Goal: Task Accomplishment & Management: Complete application form

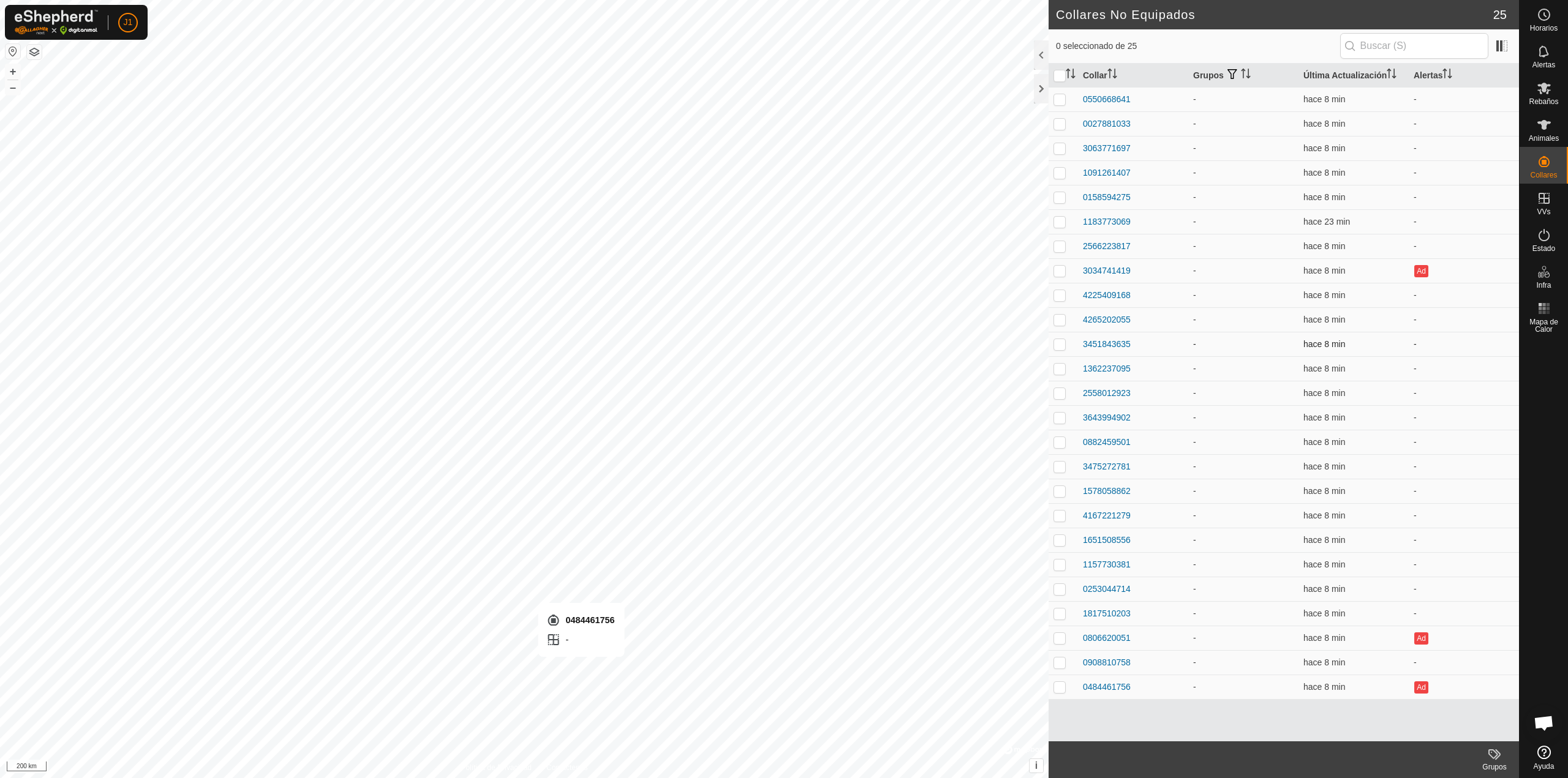
checkbox input "true"
checkbox input "false"
checkbox input "true"
checkbox input "false"
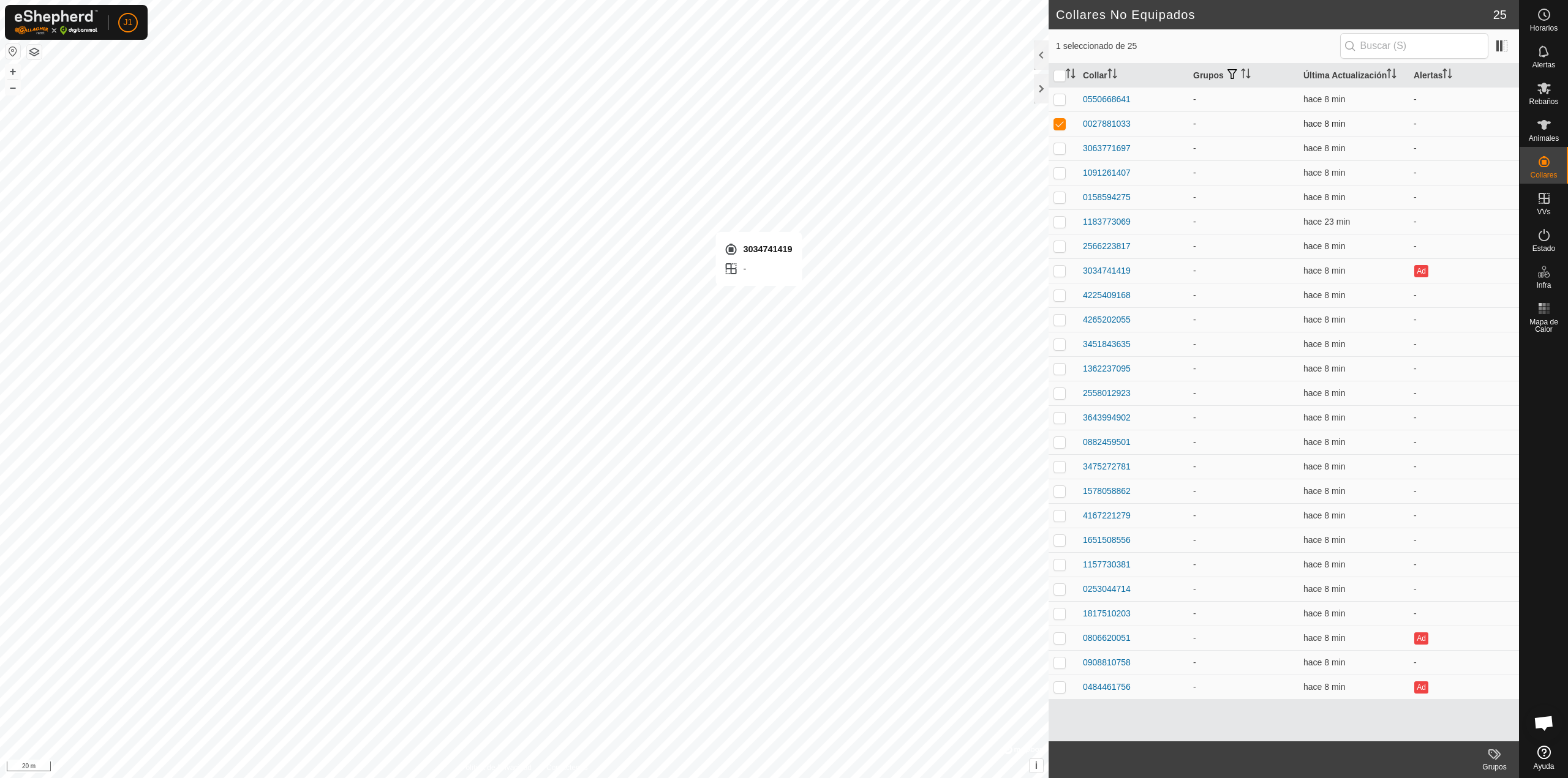
checkbox input "false"
checkbox input "true"
click at [1056, 128] on p-checkbox at bounding box center [1060, 124] width 12 height 10
checkbox input "false"
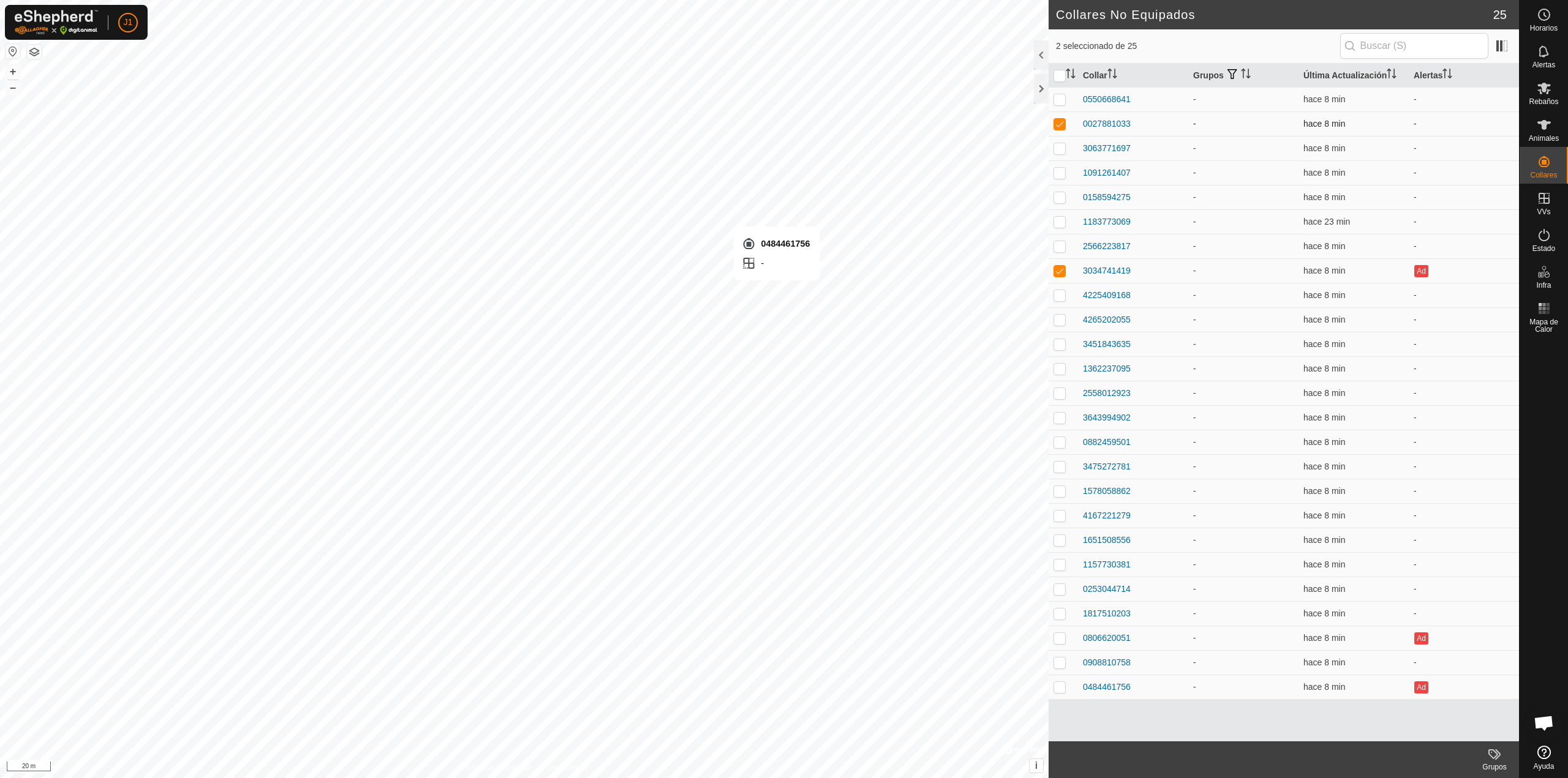
checkbox input "true"
checkbox input "false"
click at [1045, 50] on div at bounding box center [1041, 55] width 15 height 30
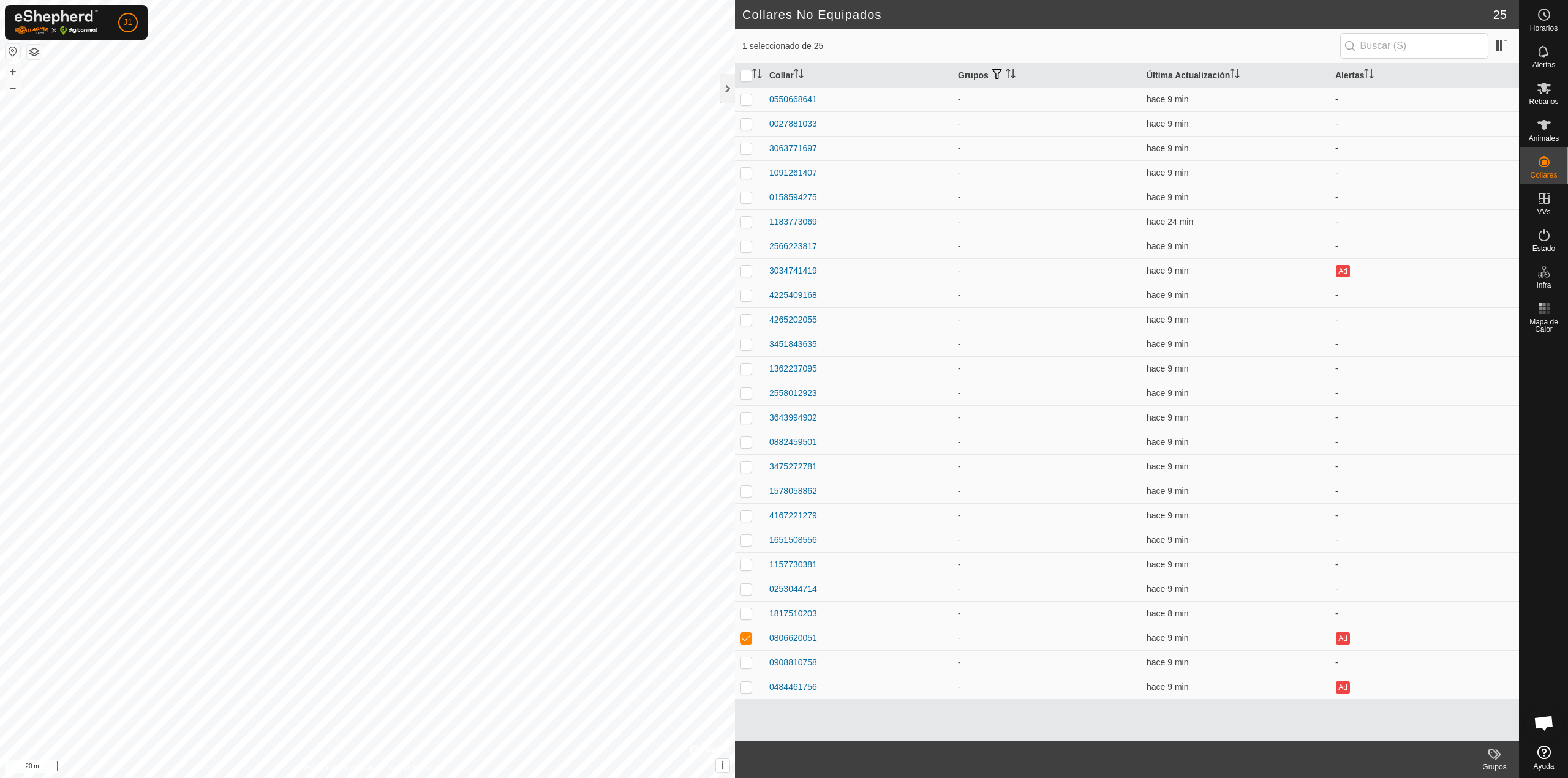
click at [1496, 759] on icon at bounding box center [1498, 755] width 6 height 10
click at [1553, 86] on es-mob-svg-icon at bounding box center [1544, 88] width 22 height 19
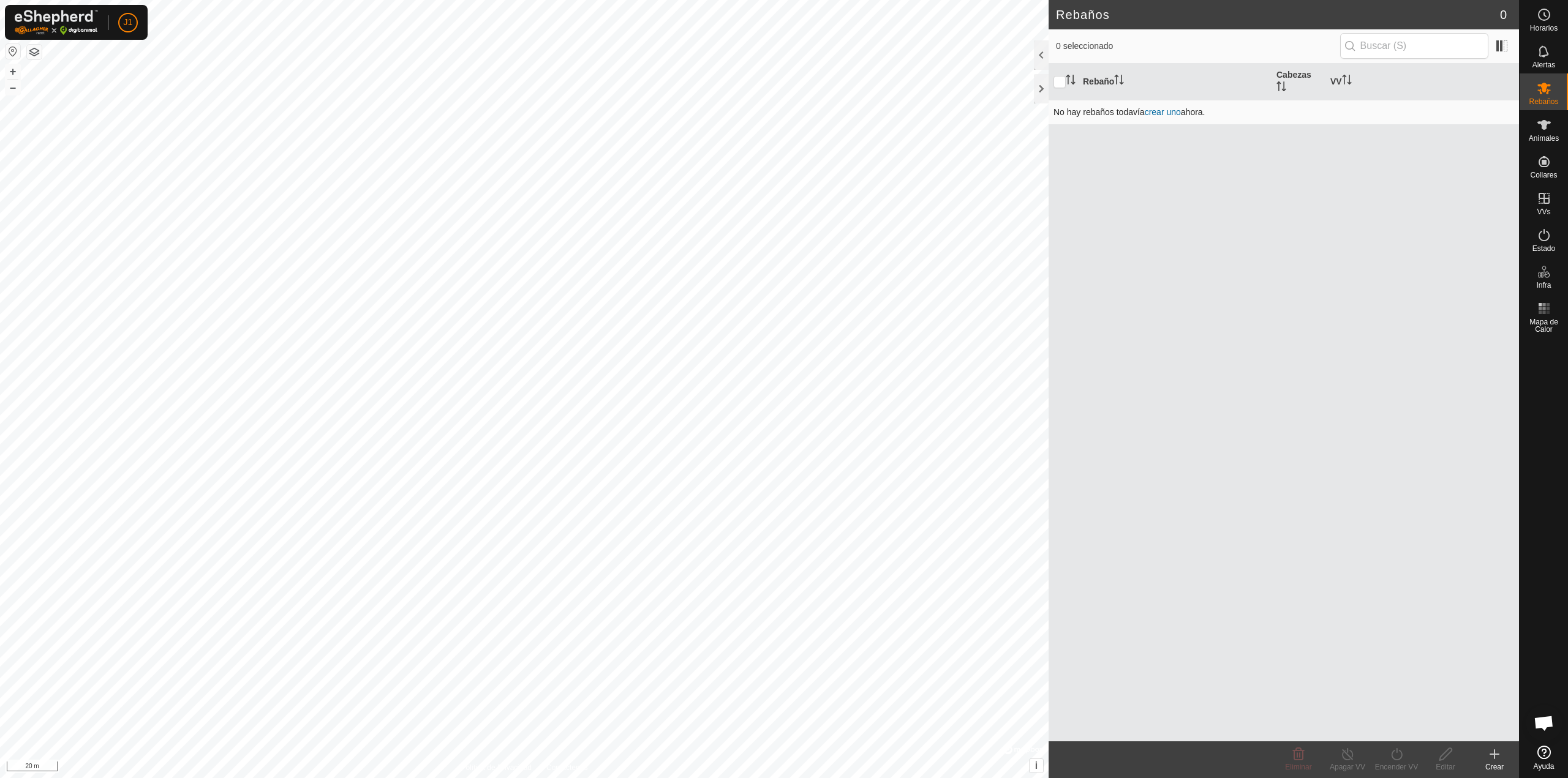
click at [1161, 115] on link "crear uno" at bounding box center [1163, 112] width 36 height 10
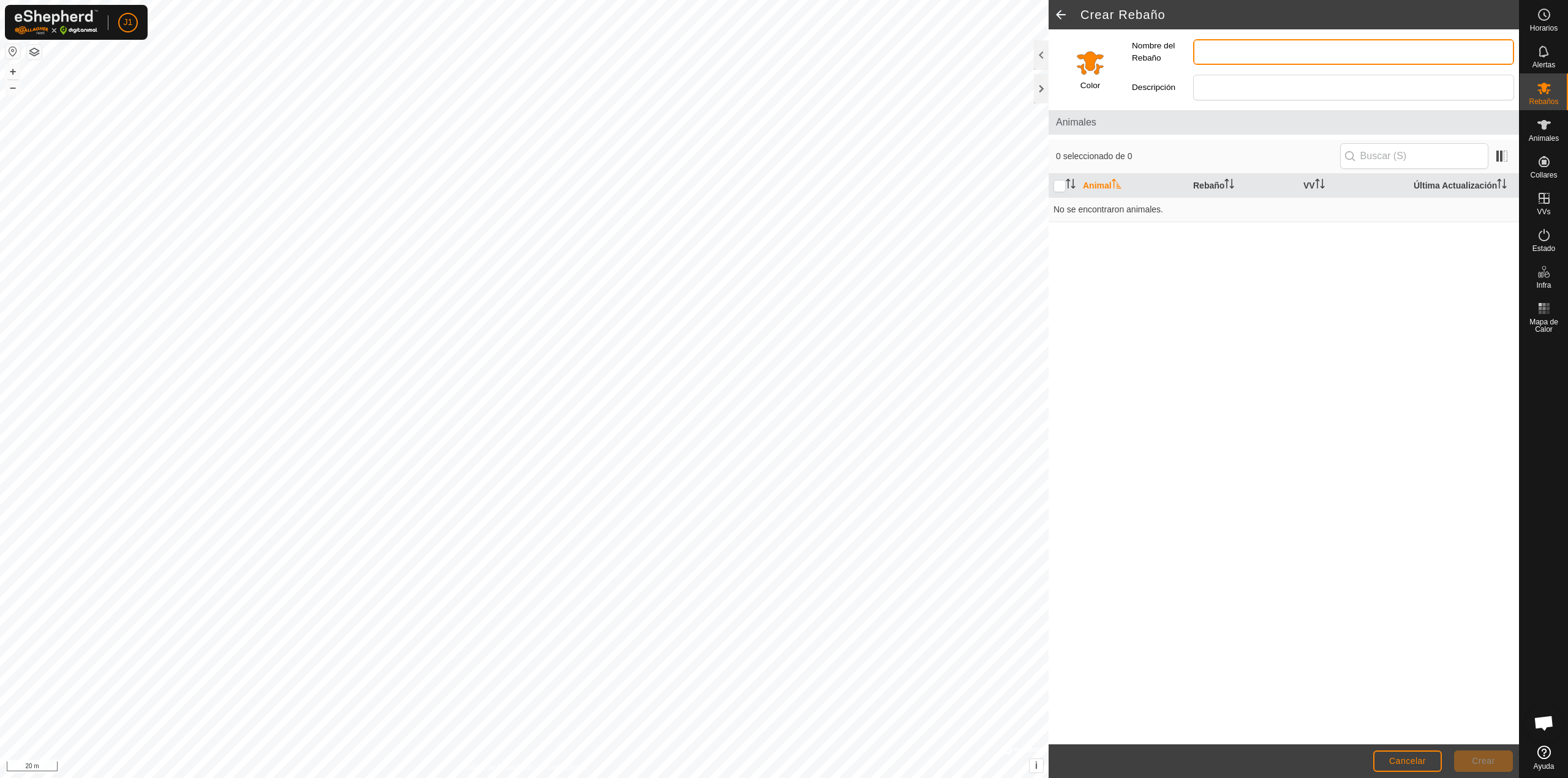
click at [1242, 55] on input "Nombre del Rebaño" at bounding box center [1354, 52] width 321 height 26
type input "[PERSON_NAME]"
click at [1291, 313] on div "Animal Rebaño VV Última Actualización No se encontraron animales." at bounding box center [1284, 459] width 470 height 571
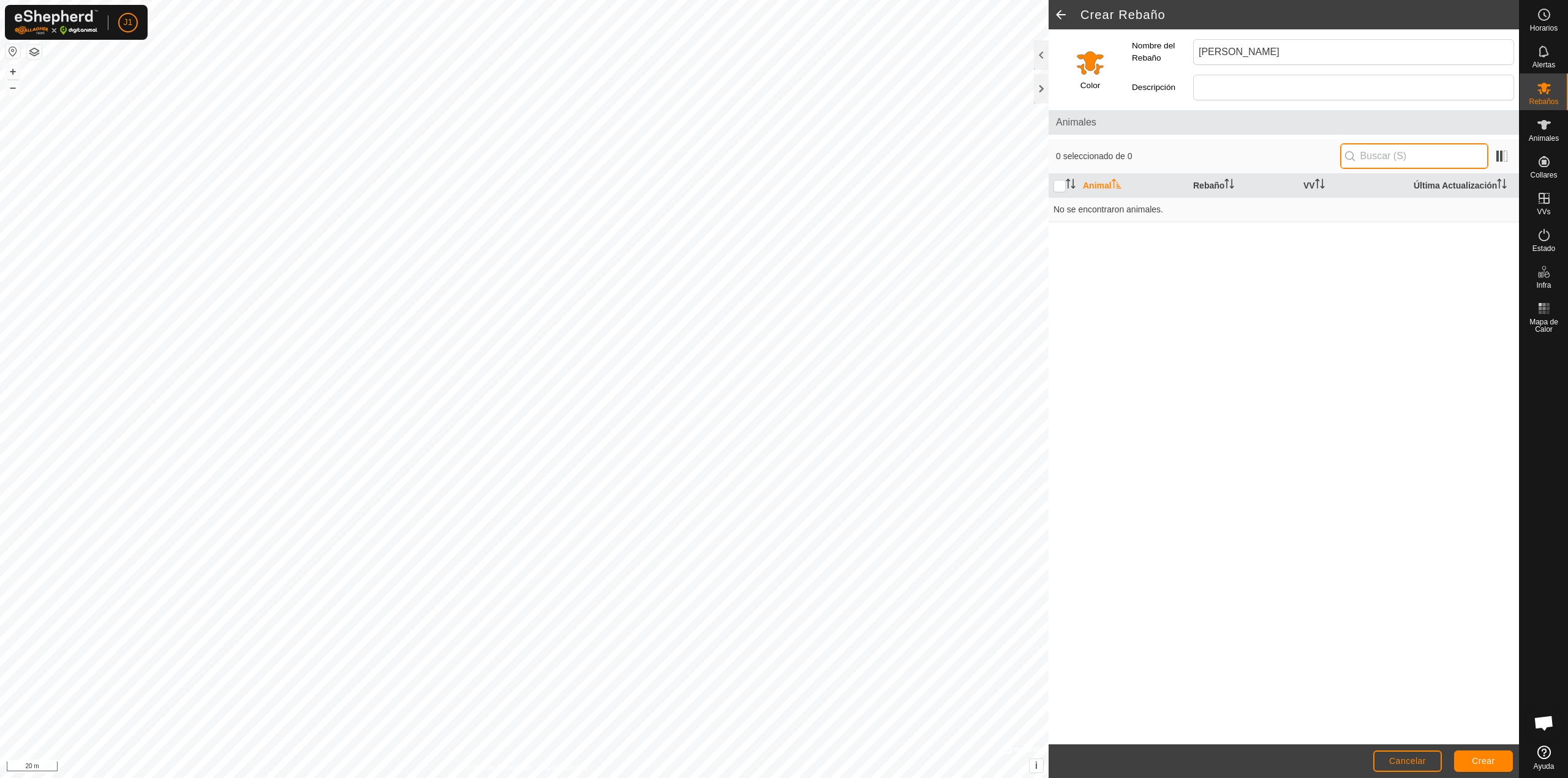
click at [1381, 153] on input "text" at bounding box center [1415, 155] width 148 height 26
click at [1036, 84] on div at bounding box center [1041, 88] width 15 height 30
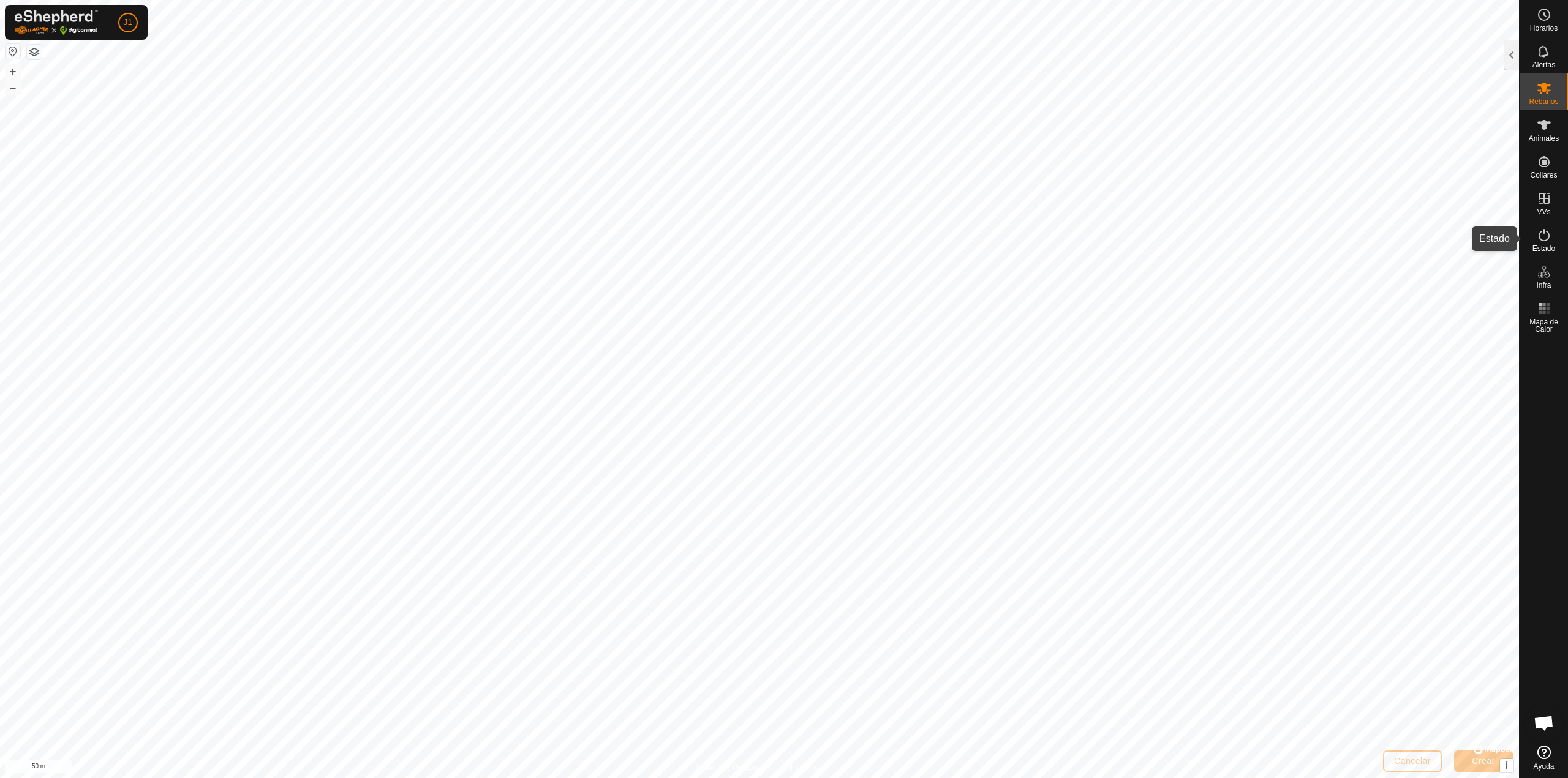
click at [1549, 238] on icon at bounding box center [1544, 235] width 15 height 15
click at [1547, 236] on icon at bounding box center [1544, 235] width 15 height 15
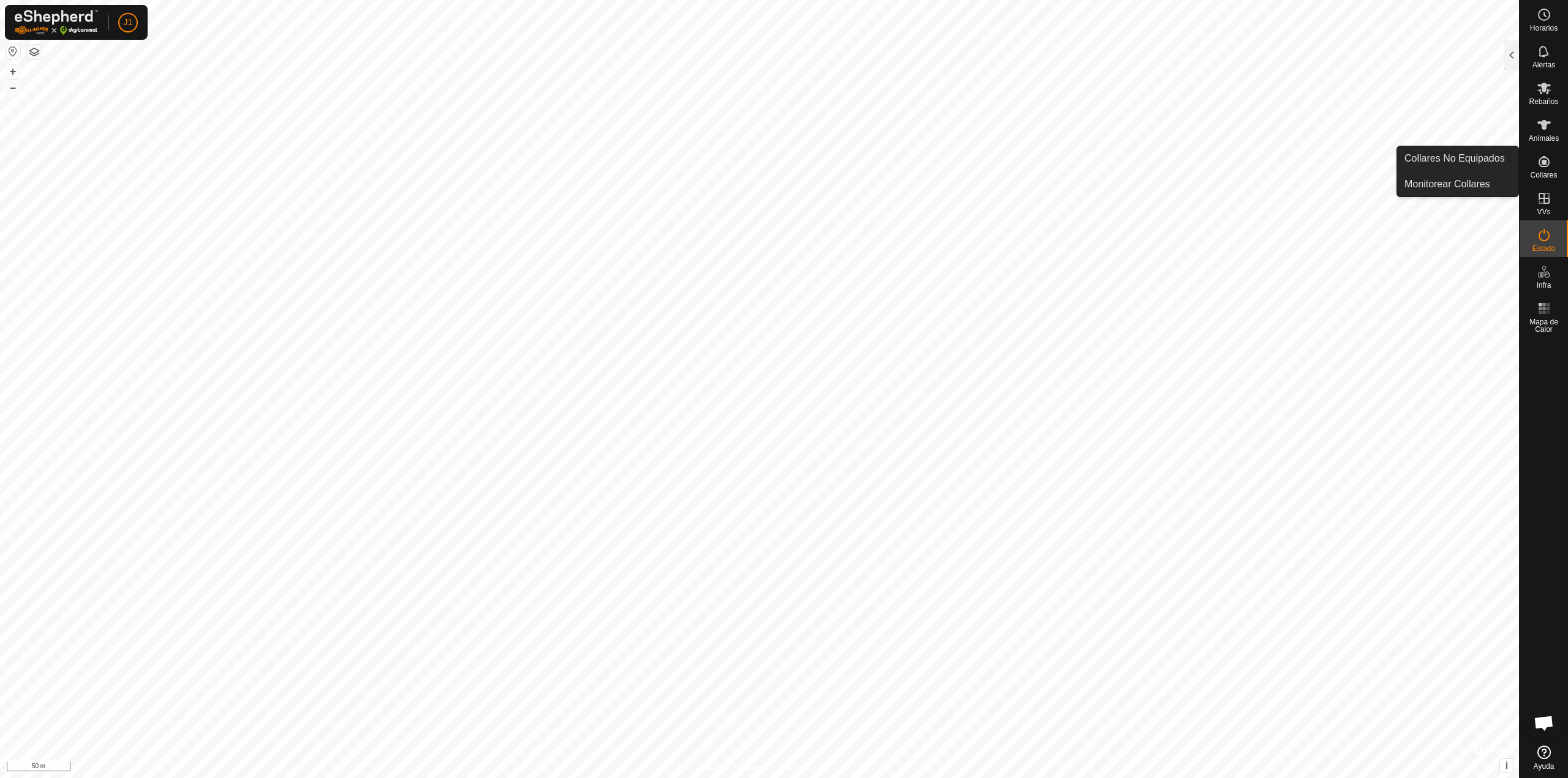
drag, startPoint x: 1543, startPoint y: 182, endPoint x: 1538, endPoint y: 160, distance: 22.6
click at [1538, 158] on icon at bounding box center [1544, 161] width 15 height 15
click at [1492, 182] on link "Monitorear Collares" at bounding box center [1457, 184] width 121 height 24
click at [1506, 158] on link "Collares No Equipados" at bounding box center [1457, 158] width 121 height 24
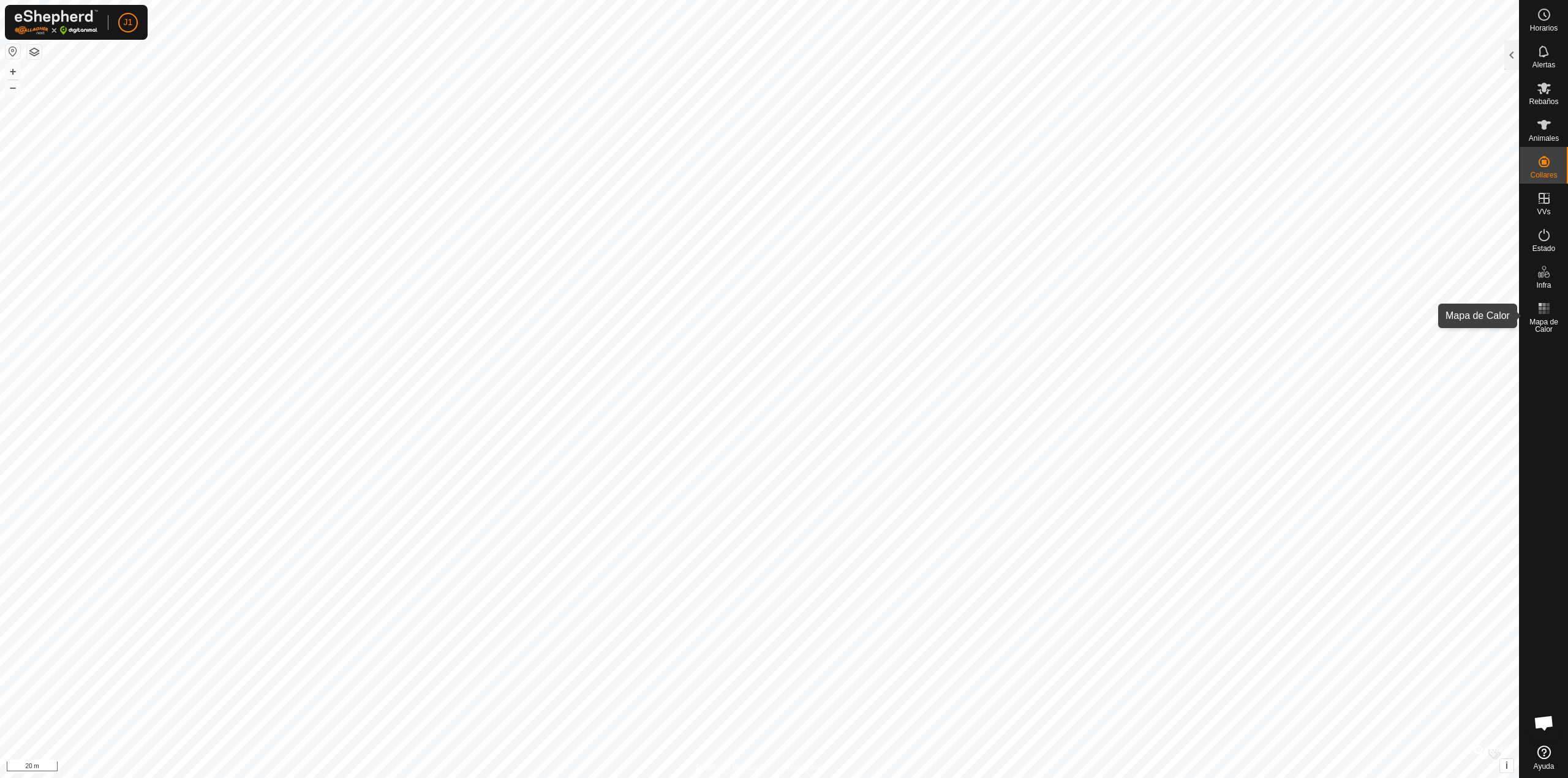
click at [1547, 320] on span "Mapa de Calor" at bounding box center [1544, 325] width 42 height 15
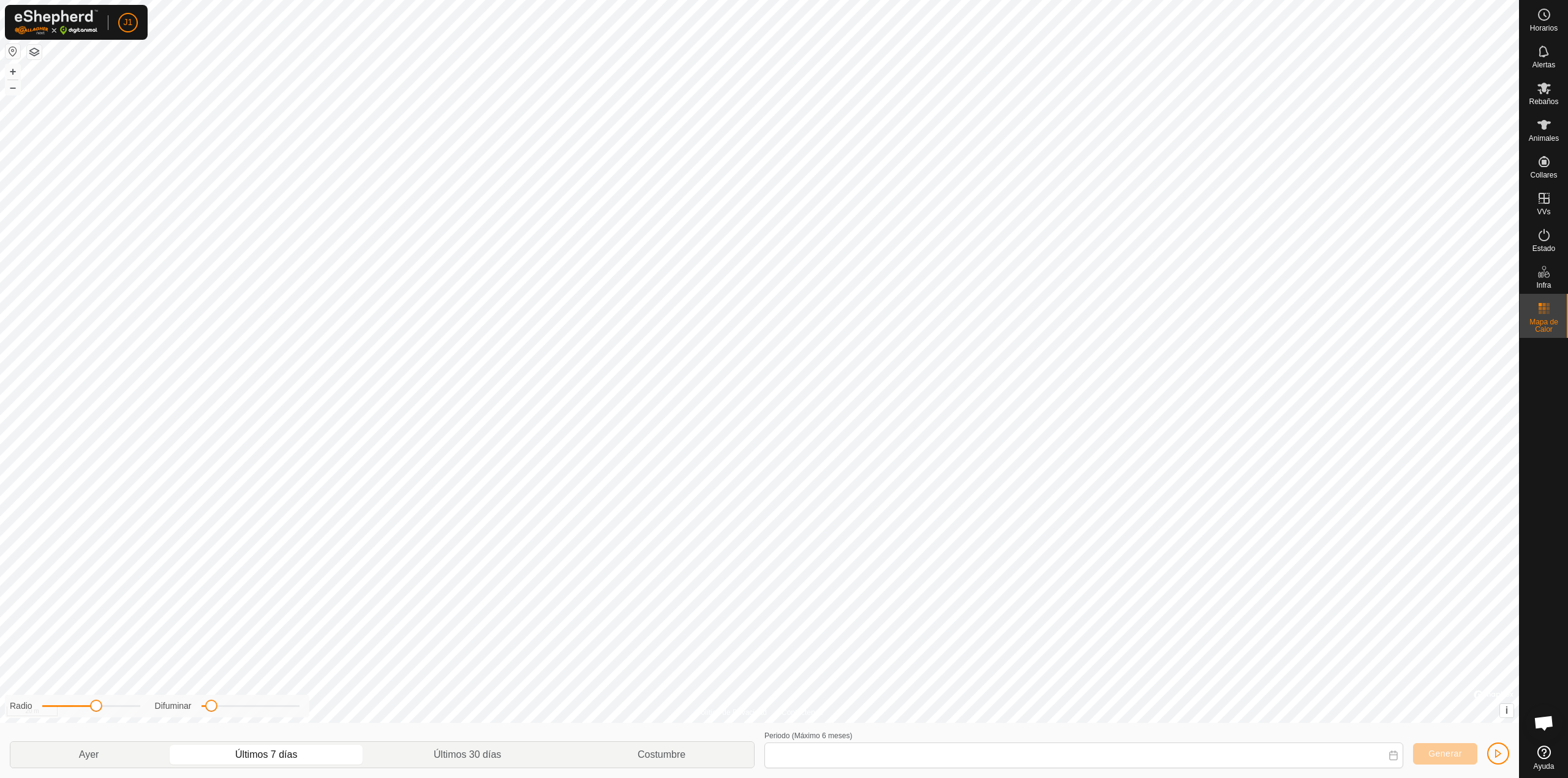
type input "[DATE] - [DATE]"
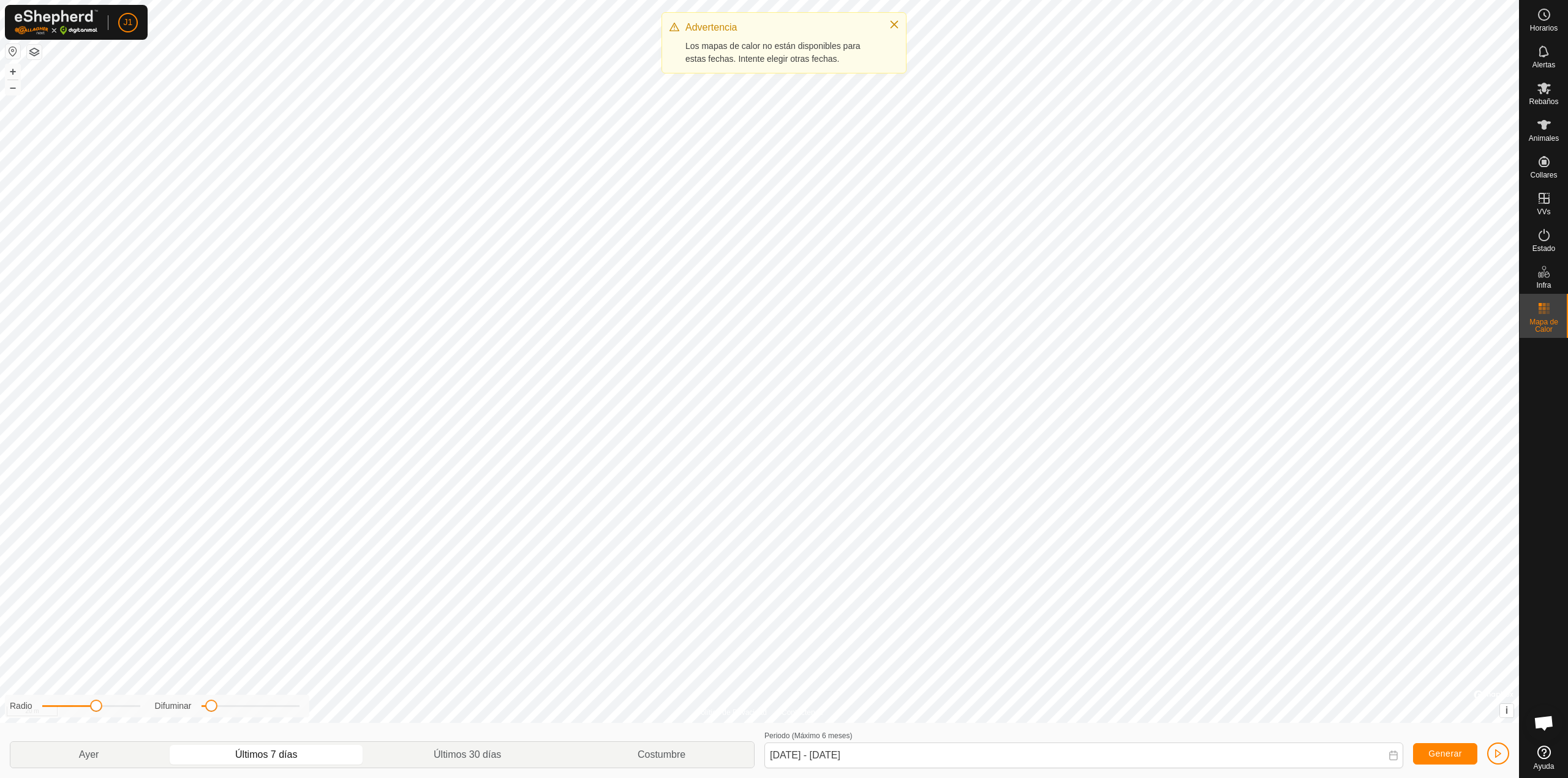
click at [1547, 320] on span "Mapa de Calor" at bounding box center [1544, 325] width 42 height 15
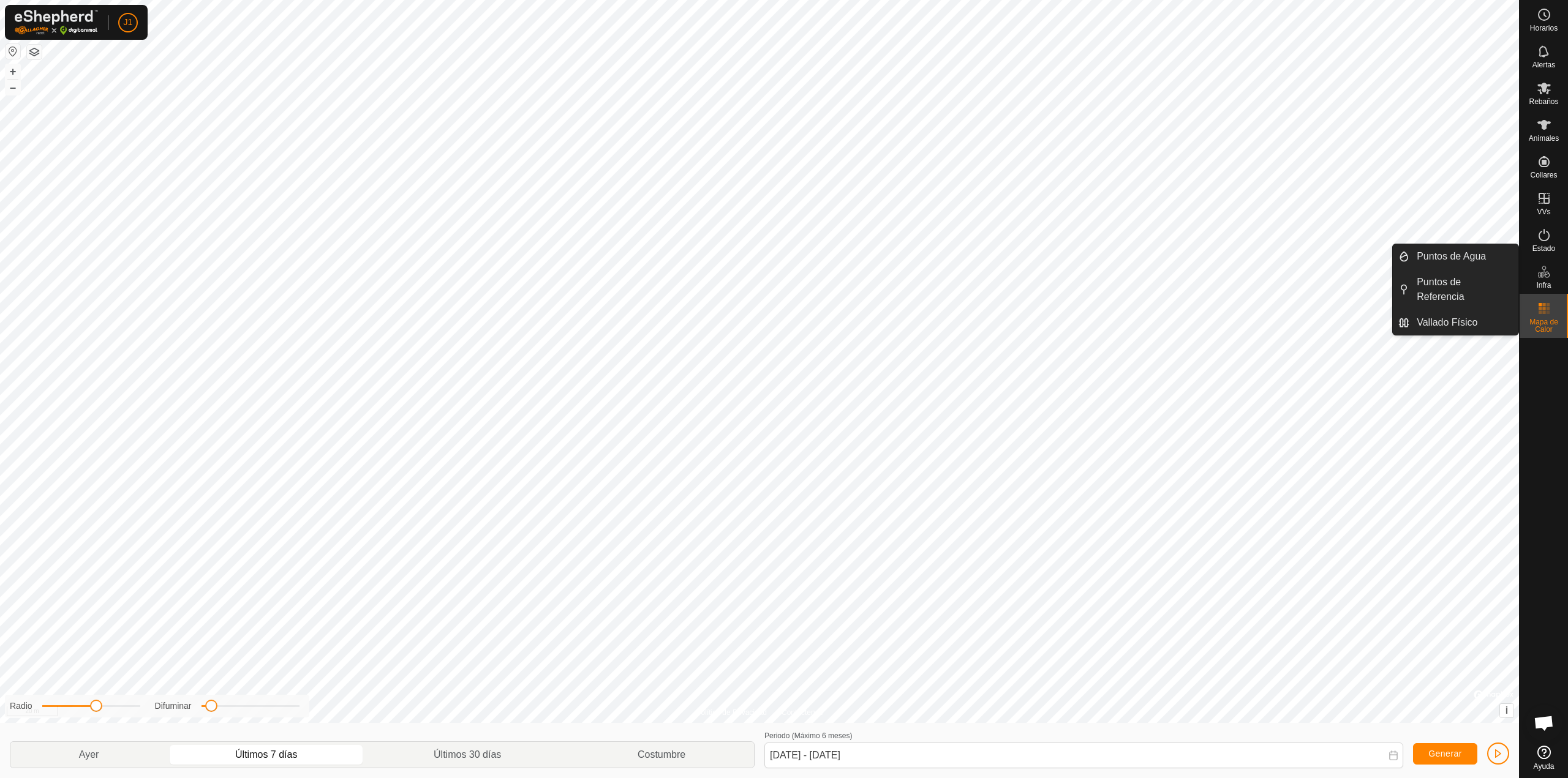
click at [1556, 272] on div "Infra" at bounding box center [1544, 275] width 48 height 37
click at [1545, 277] on icon at bounding box center [1544, 272] width 15 height 15
click at [1466, 325] on link "Vallado Físico" at bounding box center [1464, 322] width 109 height 24
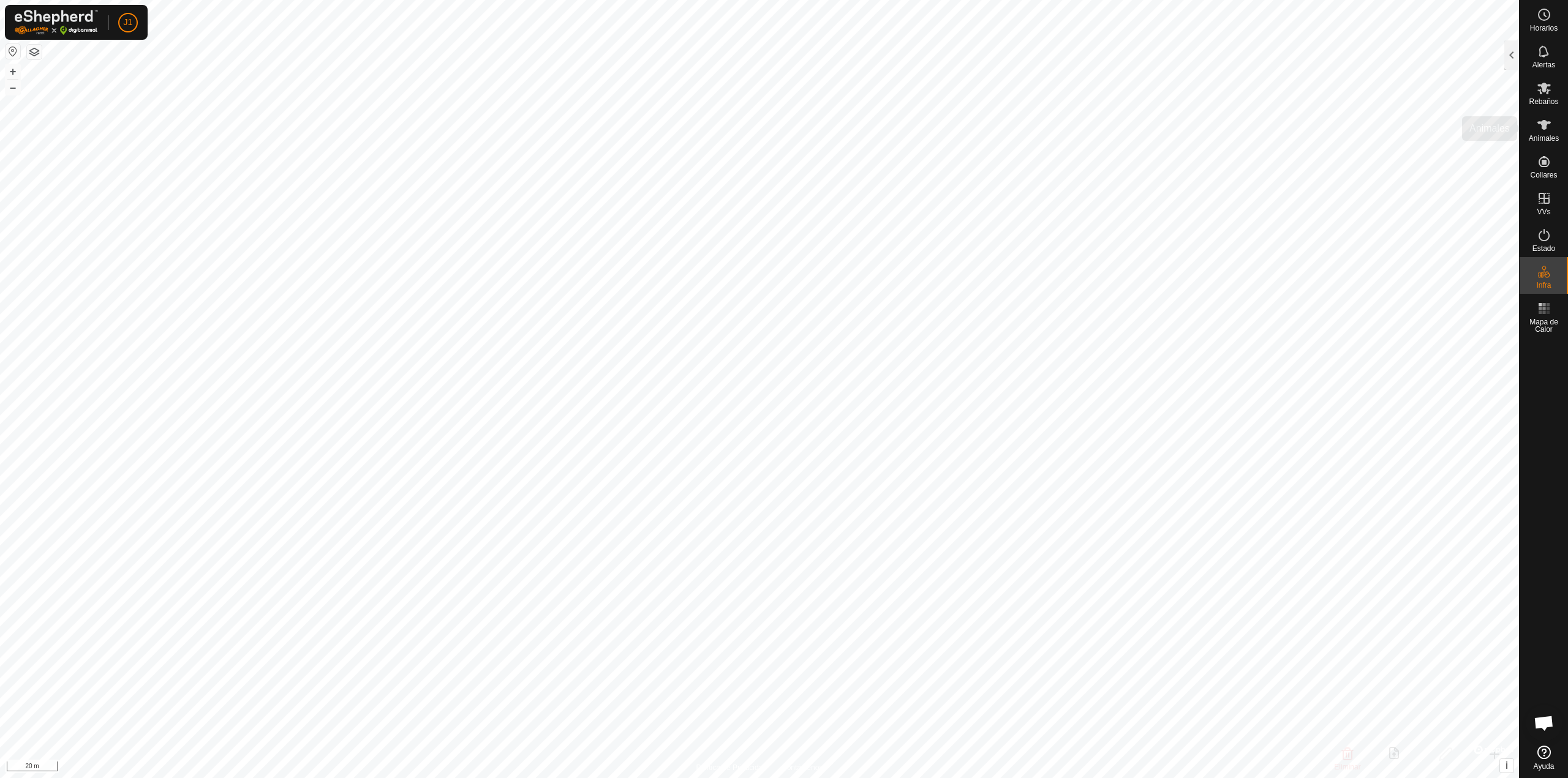
click at [1540, 121] on icon at bounding box center [1544, 124] width 15 height 15
click at [1513, 45] on div at bounding box center [1511, 55] width 15 height 30
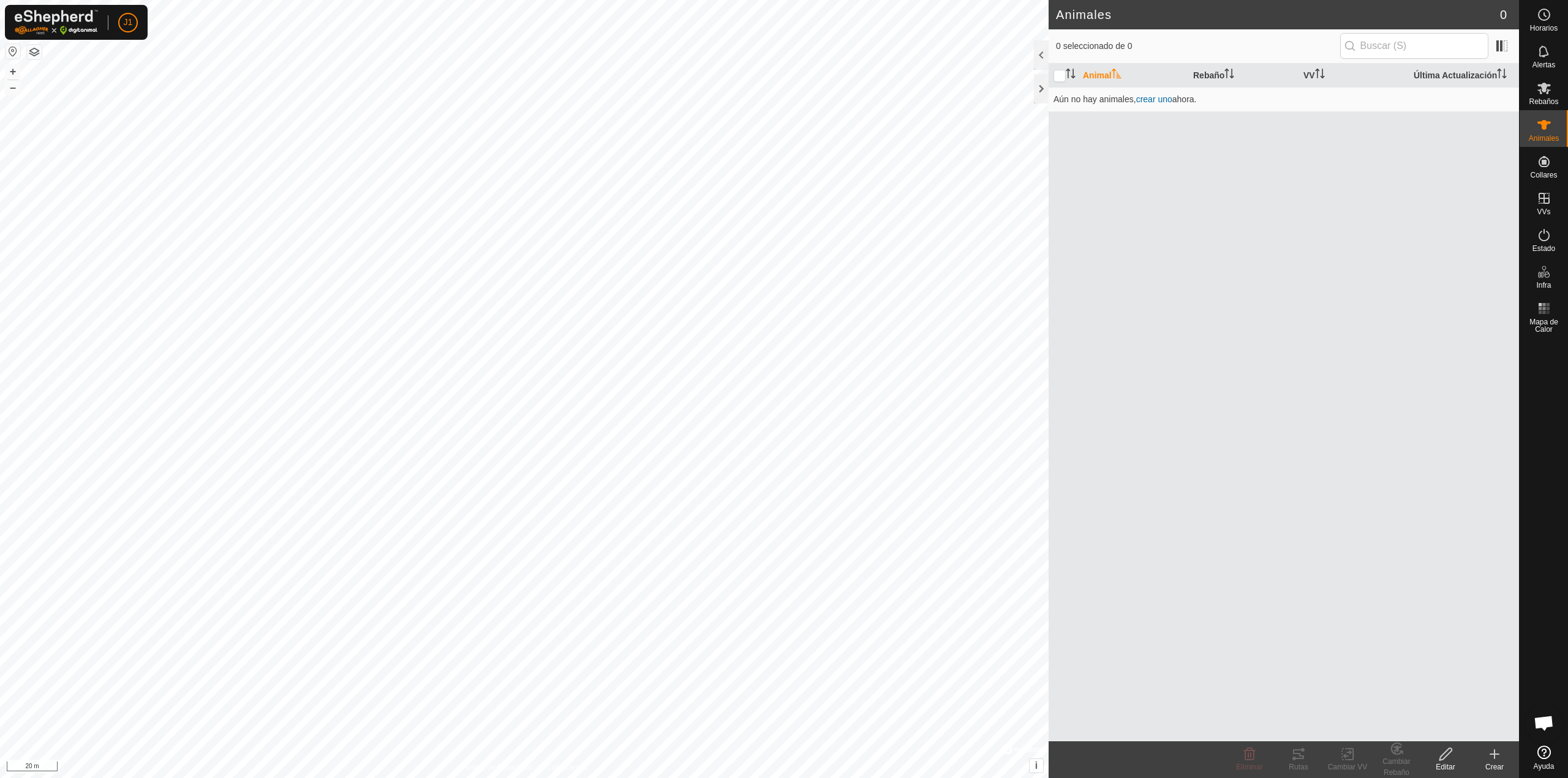
click at [1491, 753] on icon at bounding box center [1494, 754] width 15 height 15
click at [1407, 729] on link "Crear Animal Individual" at bounding box center [1423, 727] width 191 height 24
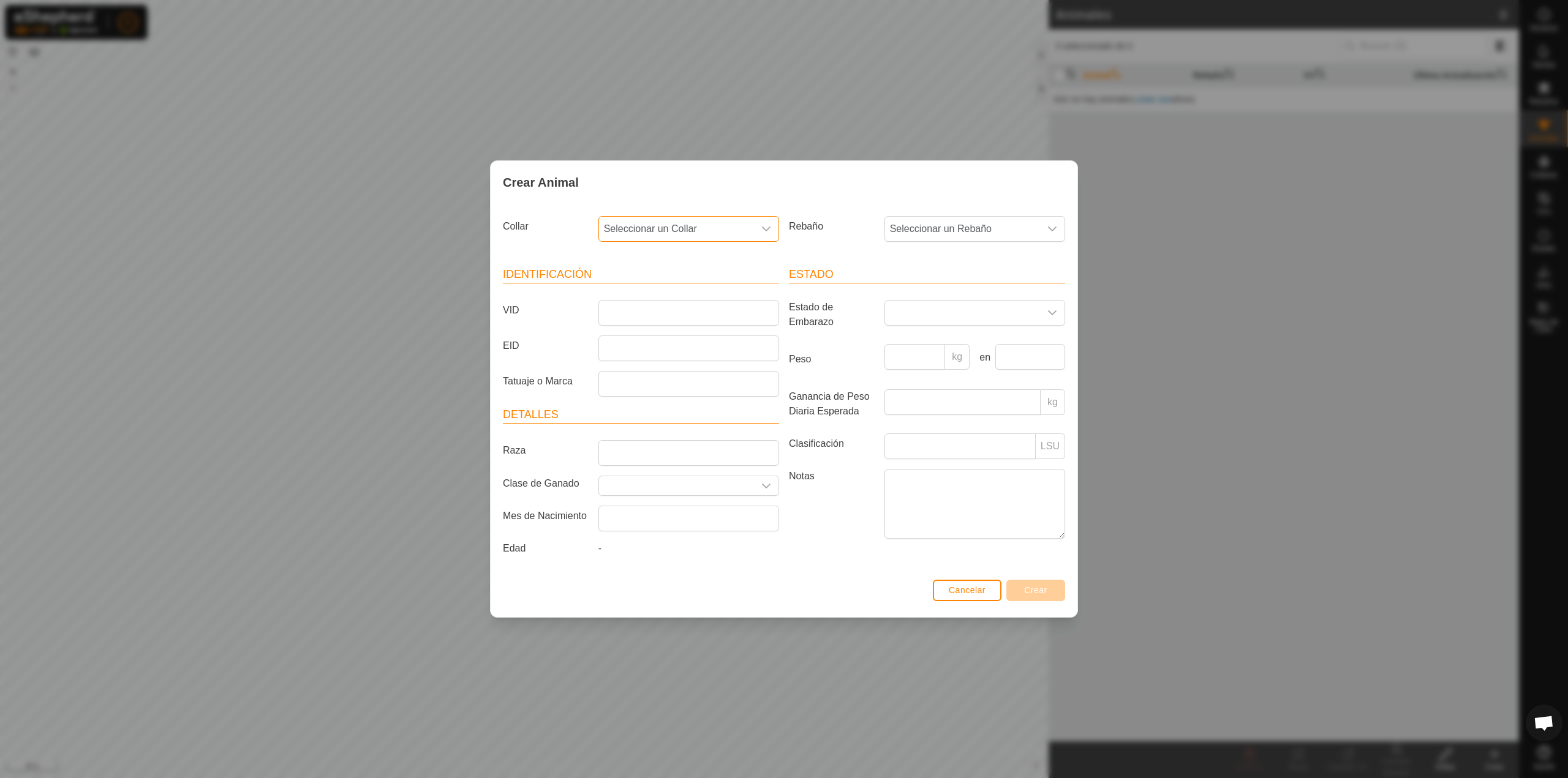
click at [637, 229] on span "Seleccionar un Collar" at bounding box center [677, 229] width 155 height 24
click at [920, 230] on span "Seleccionar un Rebaño" at bounding box center [962, 229] width 155 height 24
click at [864, 207] on div "Collar Seleccionar un Collar Rebaño Seleccionar un Rebaño - Identificación VID …" at bounding box center [784, 390] width 587 height 372
click at [648, 454] on input "Raza" at bounding box center [689, 453] width 180 height 26
click at [644, 487] on input "Seleccione o ingrese una Clase de Ganado" at bounding box center [677, 485] width 155 height 19
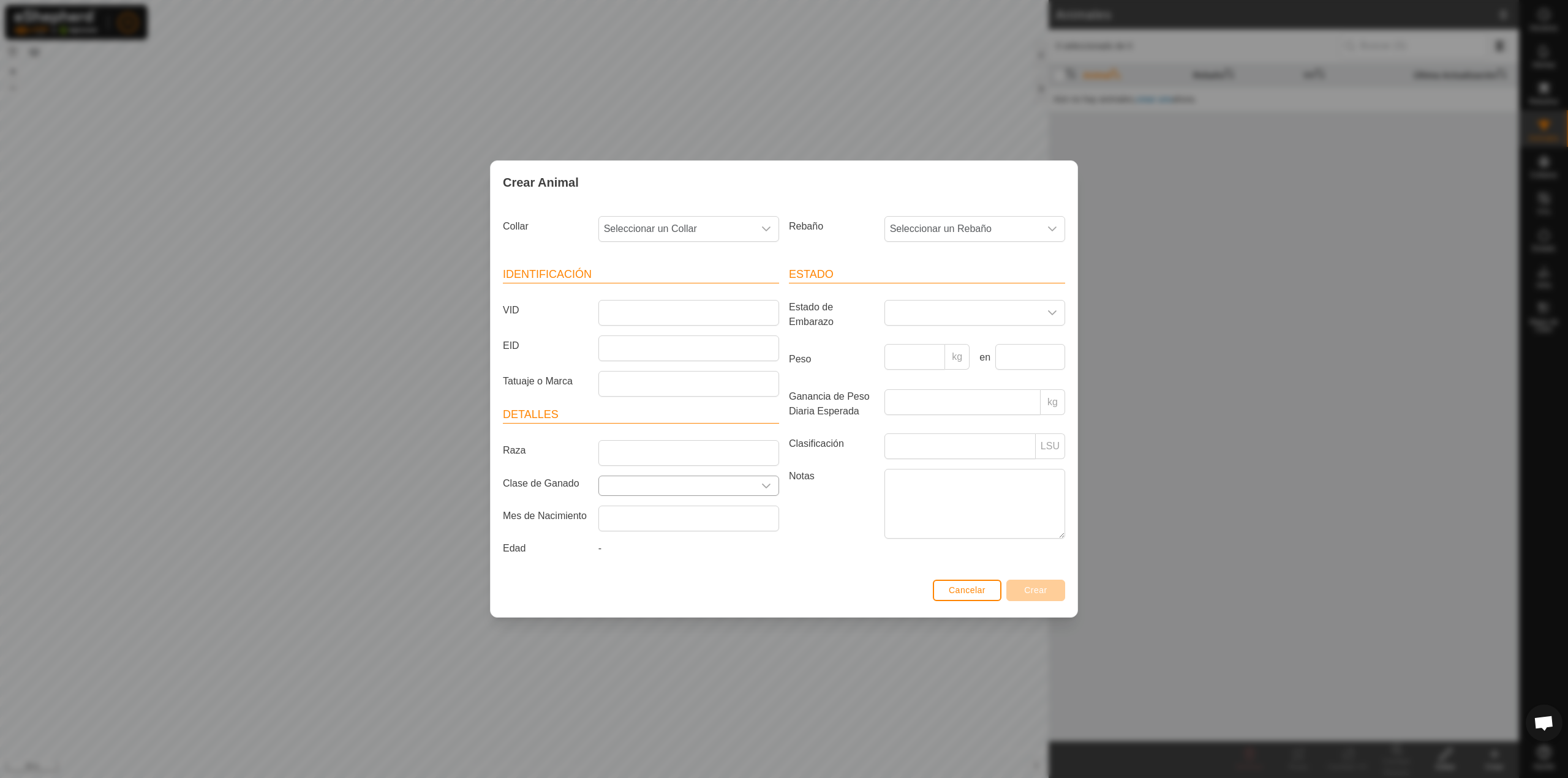
click at [758, 488] on div "dropdown trigger" at bounding box center [766, 485] width 24 height 19
click at [530, 567] on div "Identificación VID EID Tatuaje o Marca Detalles Raza Clase de Ganado Mes de Nac…" at bounding box center [641, 413] width 286 height 324
click at [670, 309] on input "VID" at bounding box center [689, 312] width 180 height 26
click at [927, 310] on span at bounding box center [962, 312] width 155 height 24
click at [812, 388] on article "Estado Estado de Embarazo Vacía Seca Unida Preñada Húmeda/Lactante Húmeda Unida…" at bounding box center [927, 404] width 277 height 276
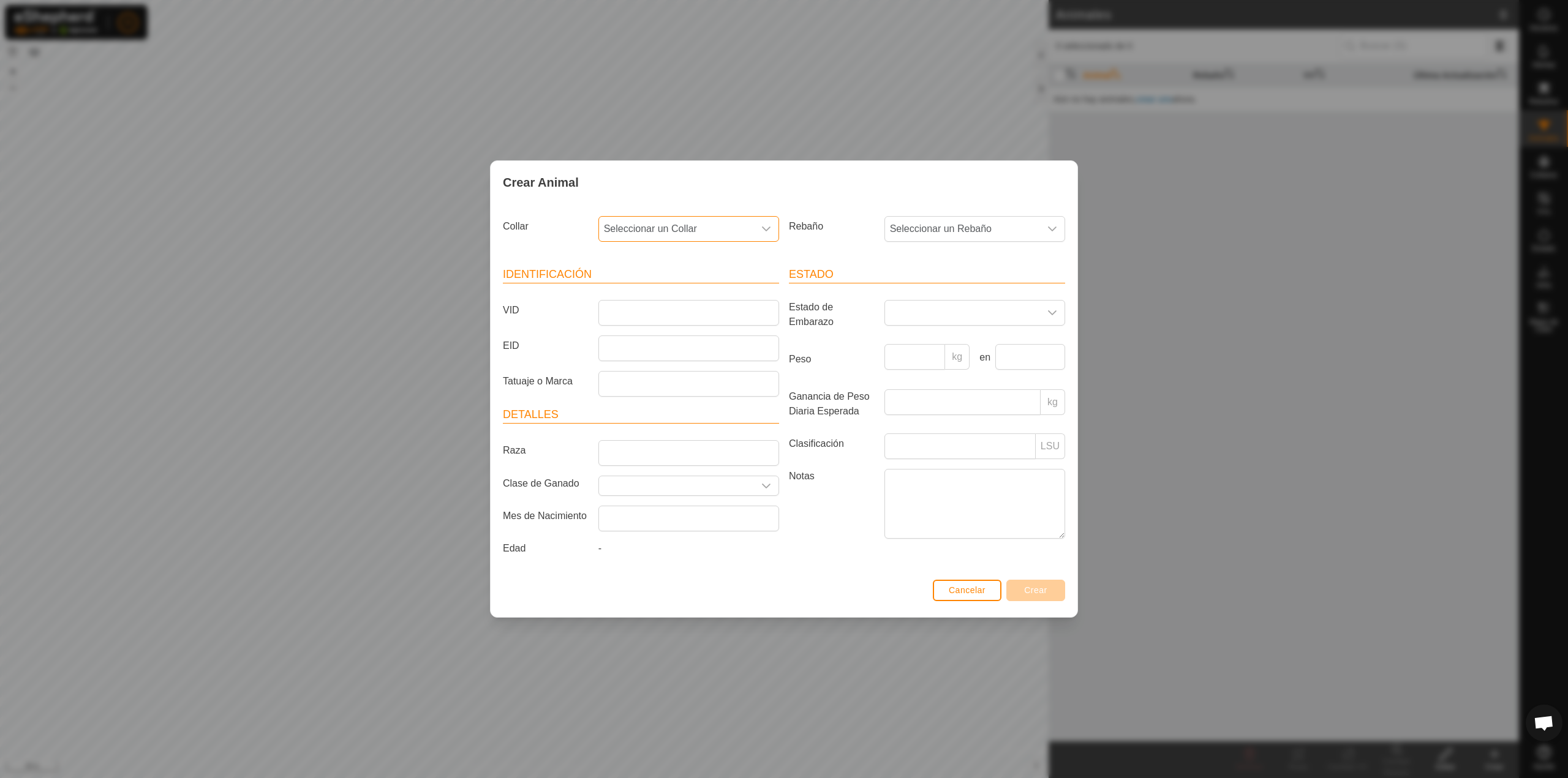
click at [731, 233] on span "Seleccionar un Collar" at bounding box center [677, 229] width 155 height 24
click at [704, 253] on input "text" at bounding box center [689, 262] width 165 height 26
type input "381"
click at [669, 312] on li "1157730381" at bounding box center [689, 317] width 180 height 24
click at [632, 308] on input "VID" at bounding box center [689, 312] width 180 height 26
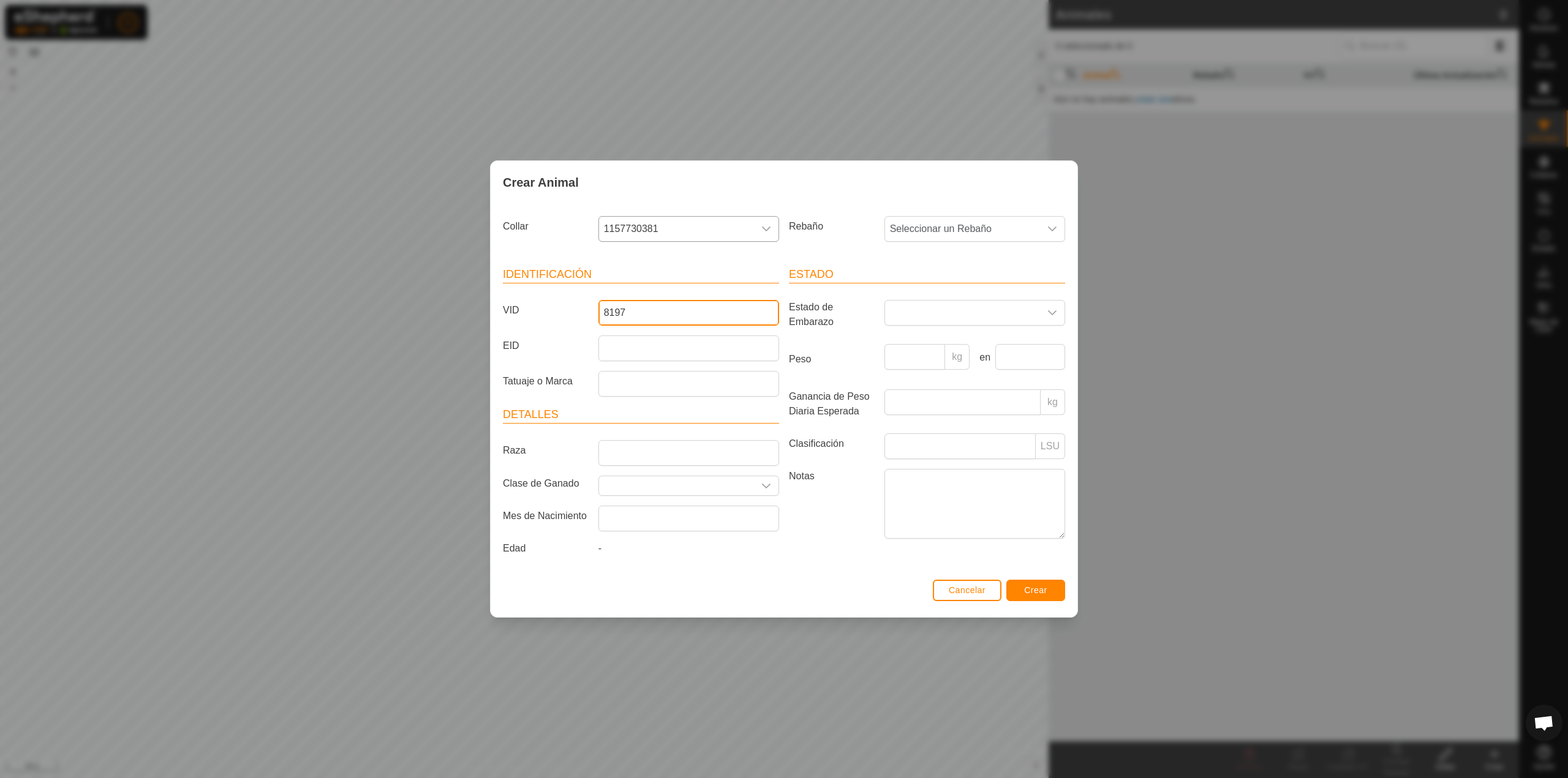
type input "8197"
click at [1040, 585] on span "Crear" at bounding box center [1036, 590] width 24 height 10
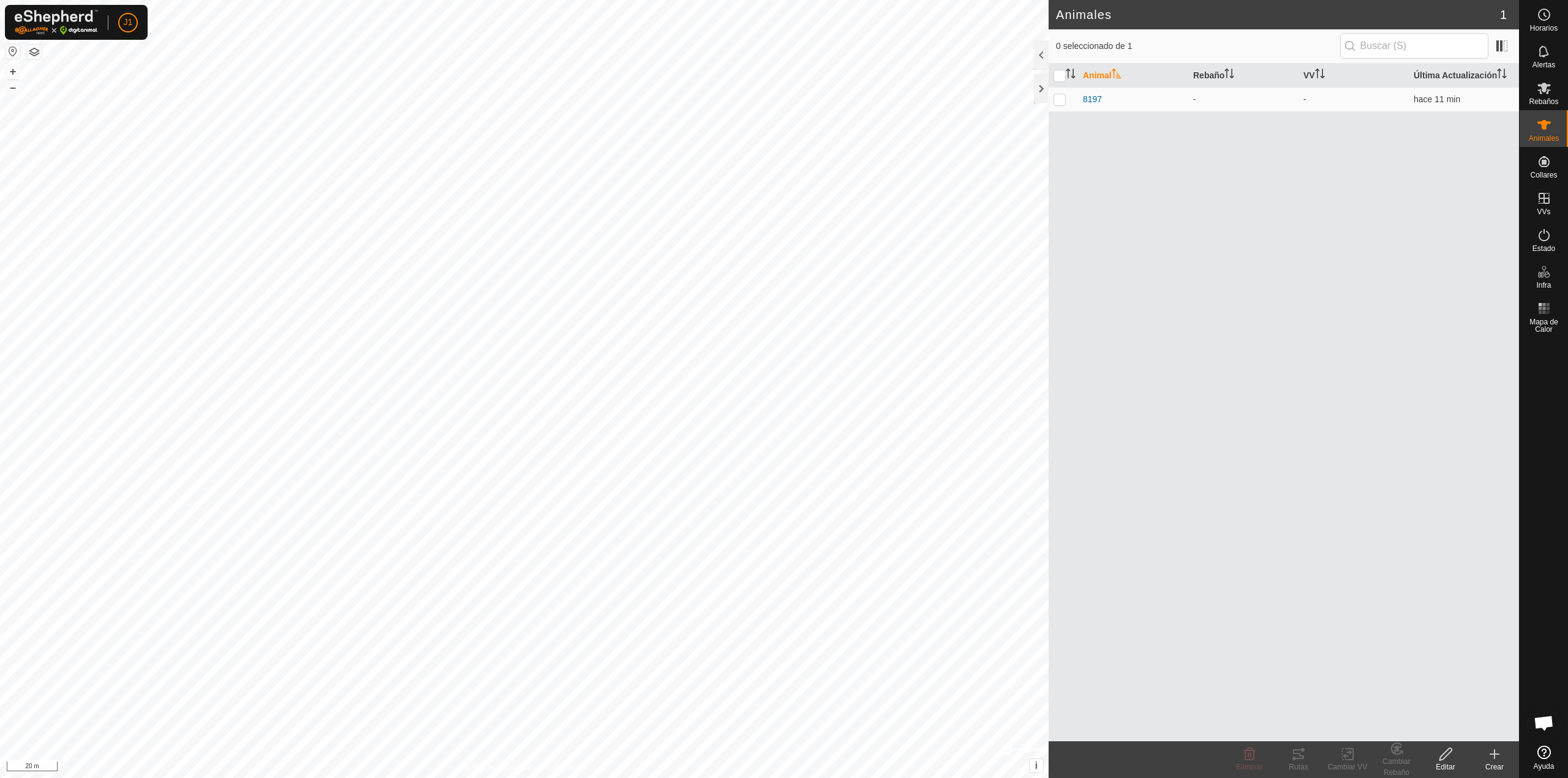
click at [1485, 758] on create-svg-icon at bounding box center [1494, 754] width 49 height 15
click at [1417, 725] on link "Crear Animal Individual" at bounding box center [1423, 727] width 191 height 24
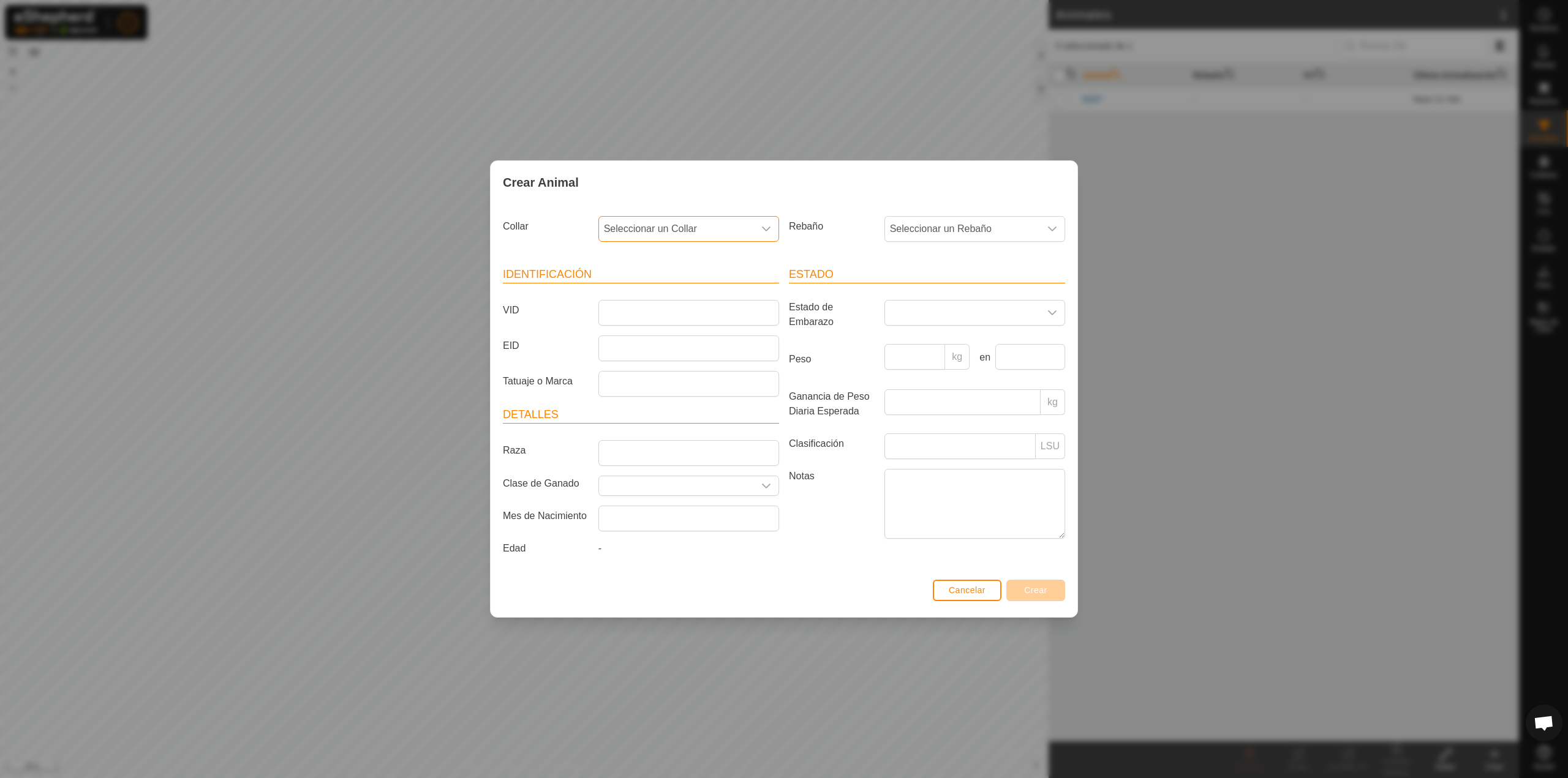
click at [677, 237] on span "Seleccionar un Collar" at bounding box center [677, 229] width 155 height 24
type input "0"
type input "203"
click at [673, 293] on li "1817510203" at bounding box center [689, 292] width 180 height 24
click at [673, 315] on input "VID" at bounding box center [689, 312] width 180 height 26
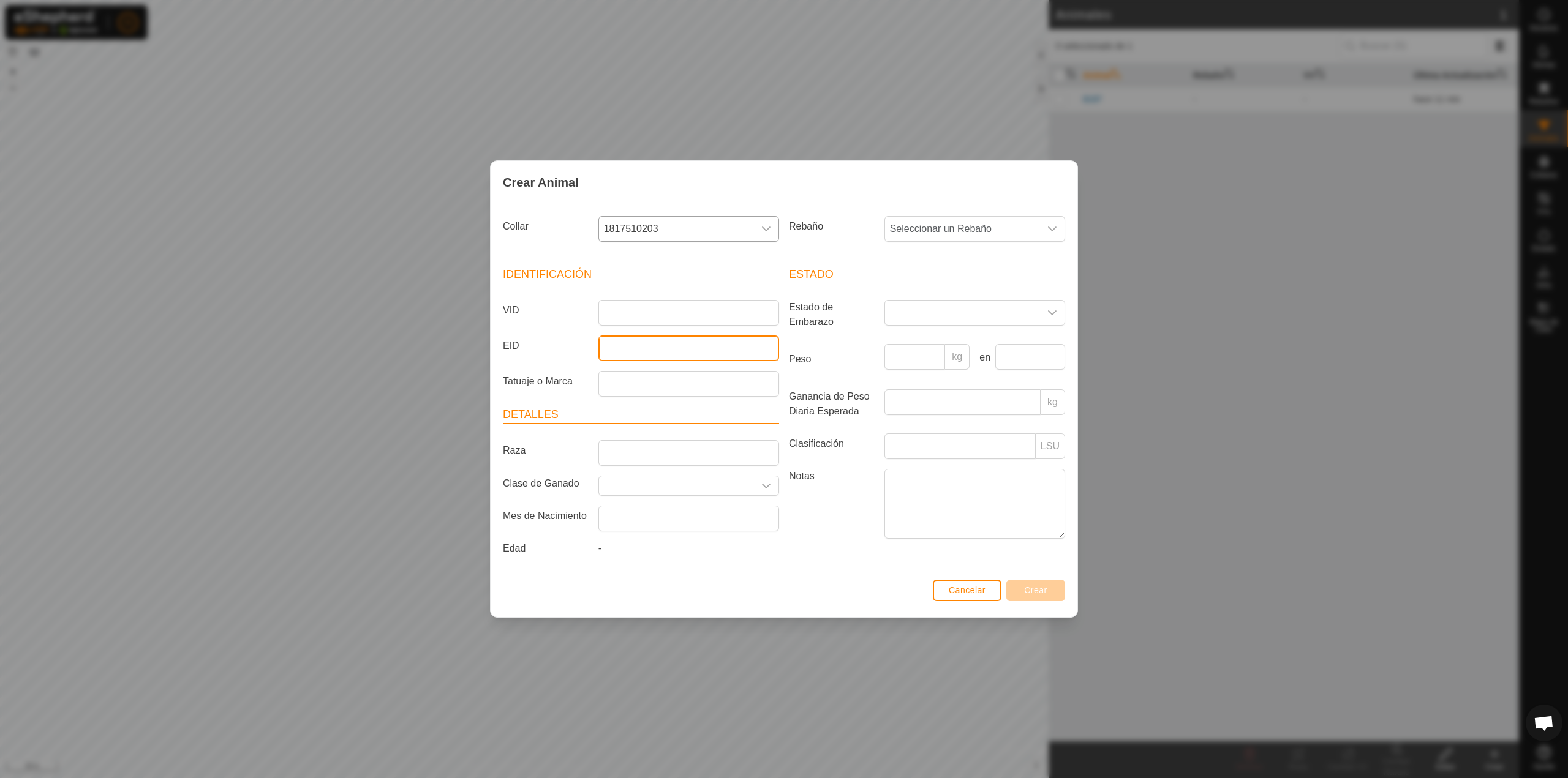
click at [666, 352] on input "EID" at bounding box center [689, 348] width 180 height 26
type input "0802"
click at [1049, 587] on button "Crear" at bounding box center [1036, 590] width 59 height 21
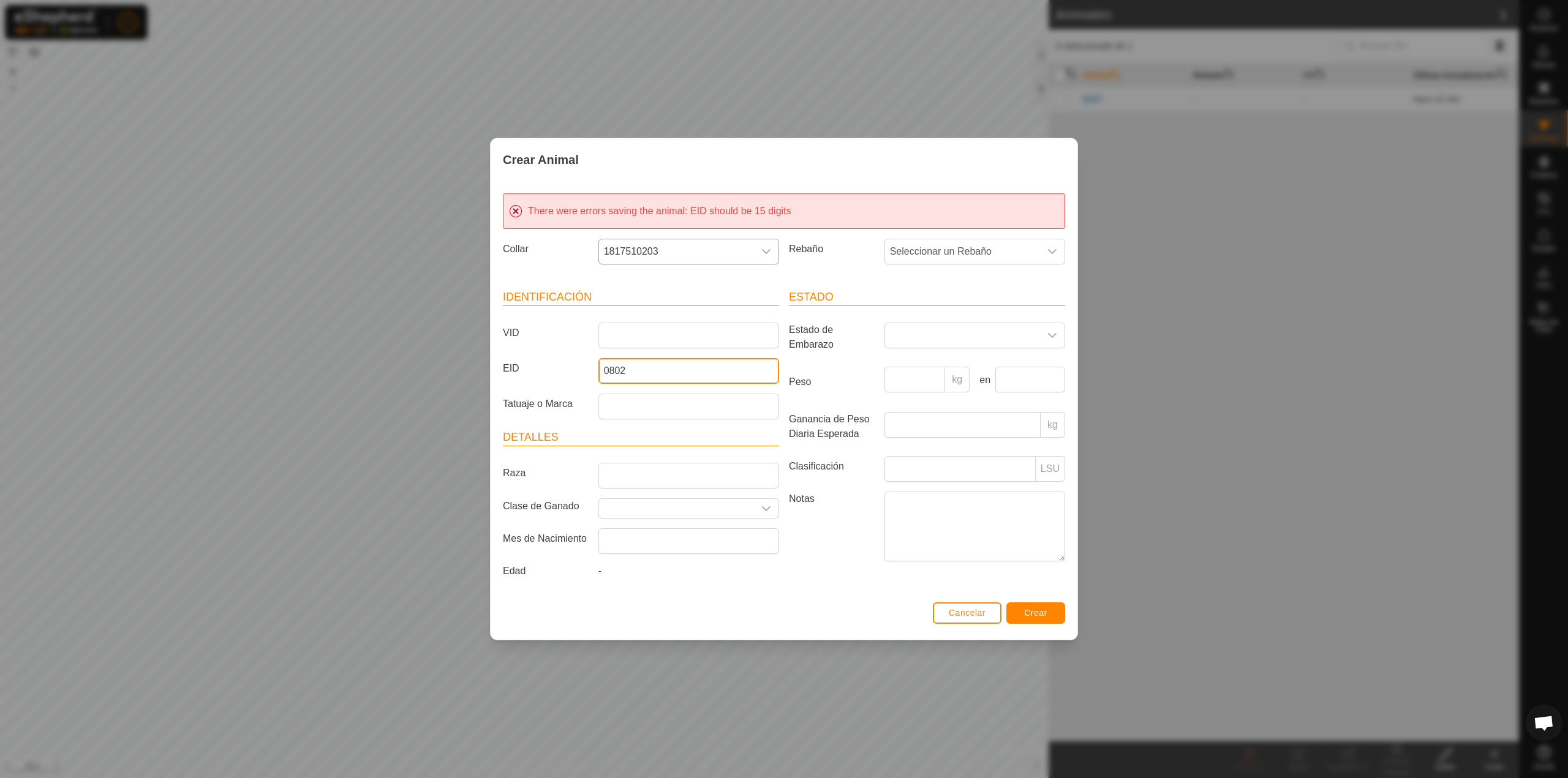
click at [633, 372] on input "0802" at bounding box center [689, 370] width 180 height 26
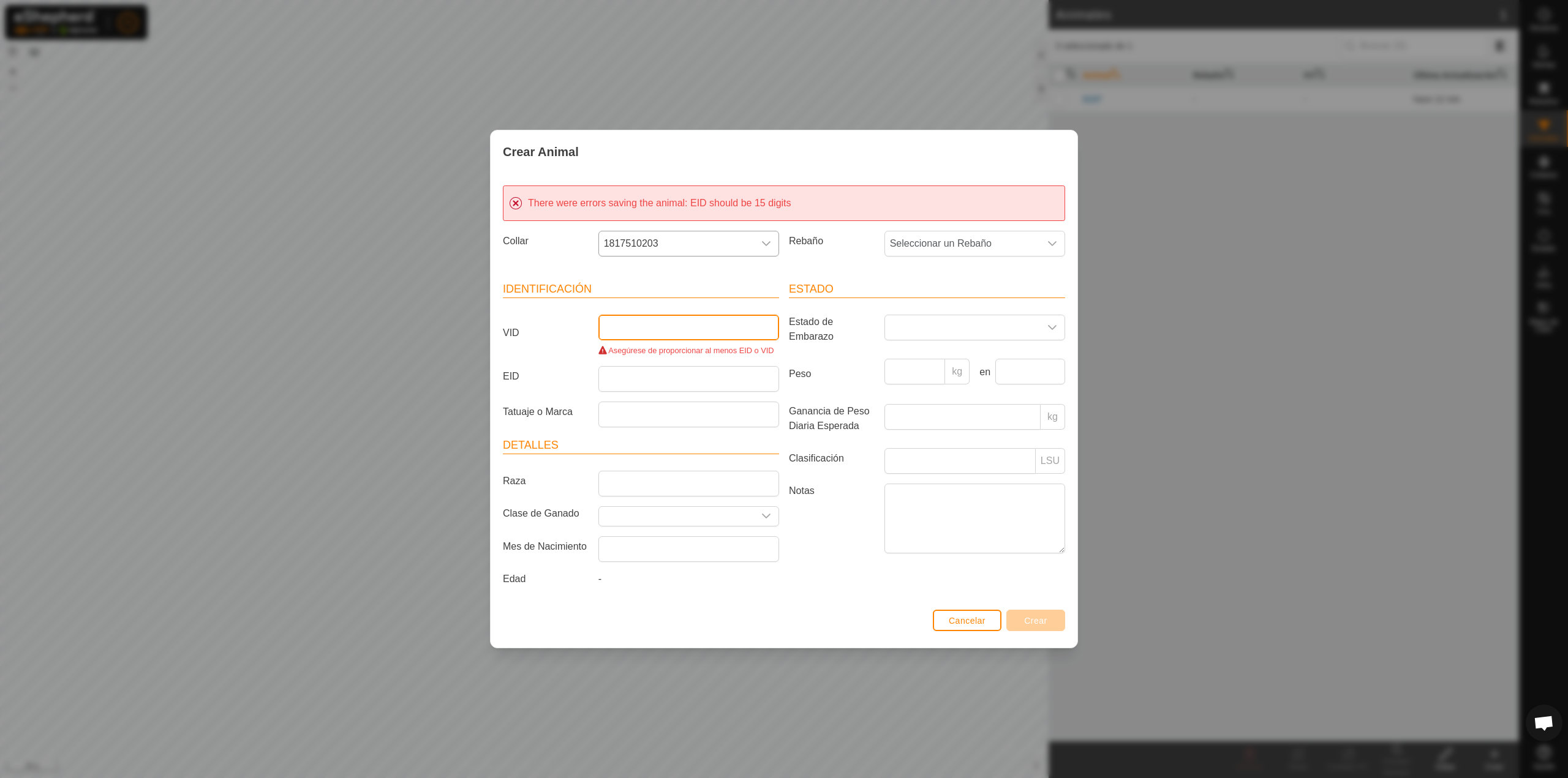
click at [656, 332] on input "VID" at bounding box center [689, 327] width 180 height 26
paste input "0802"
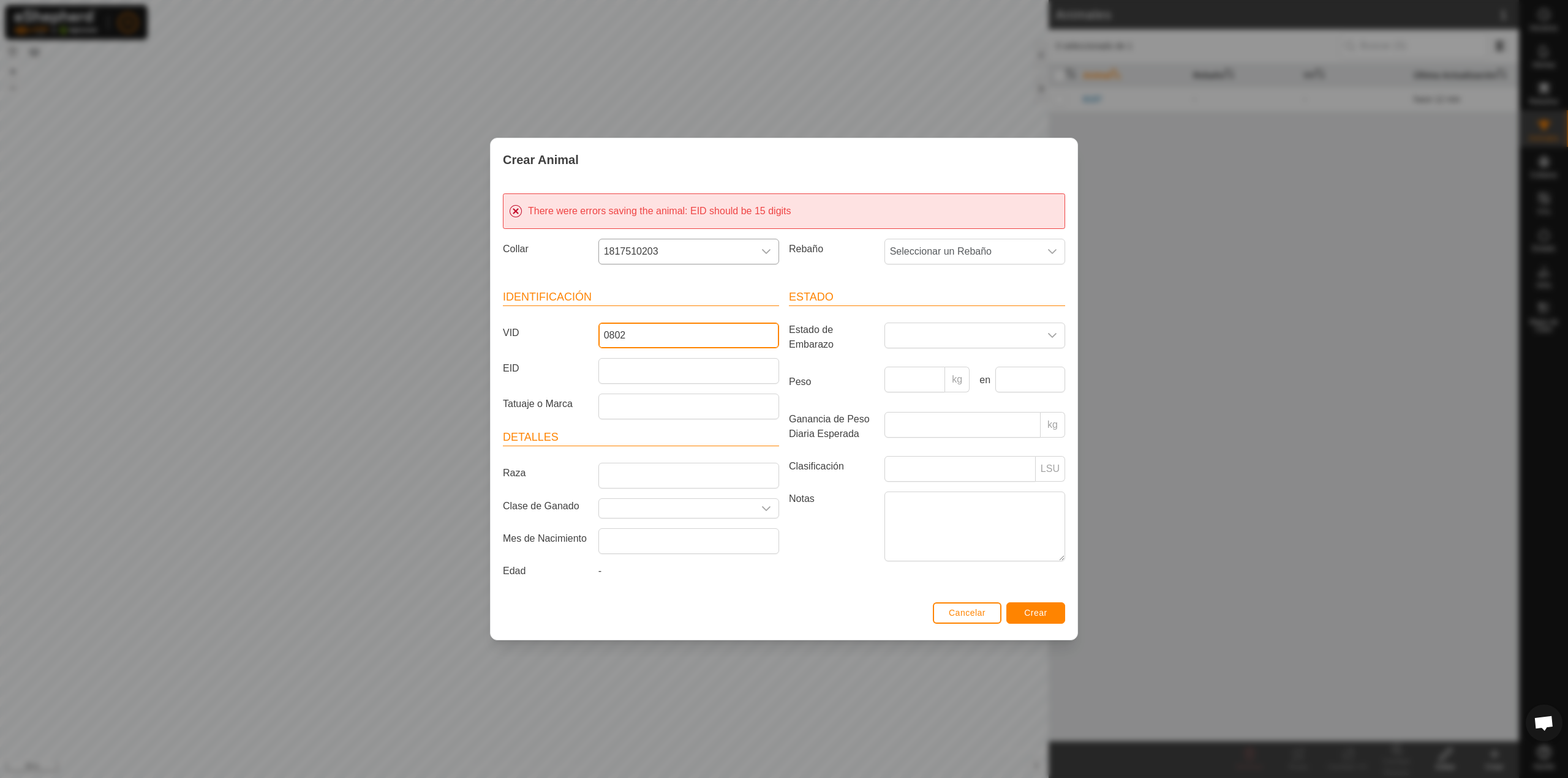
type input "0802"
click at [842, 417] on label "Ganancia de Peso Diaria Esperada" at bounding box center [832, 426] width 95 height 30
click at [884, 417] on input "Ganancia de Peso Diaria Esperada" at bounding box center [962, 424] width 156 height 26
click at [1040, 614] on span "Crear" at bounding box center [1036, 613] width 24 height 10
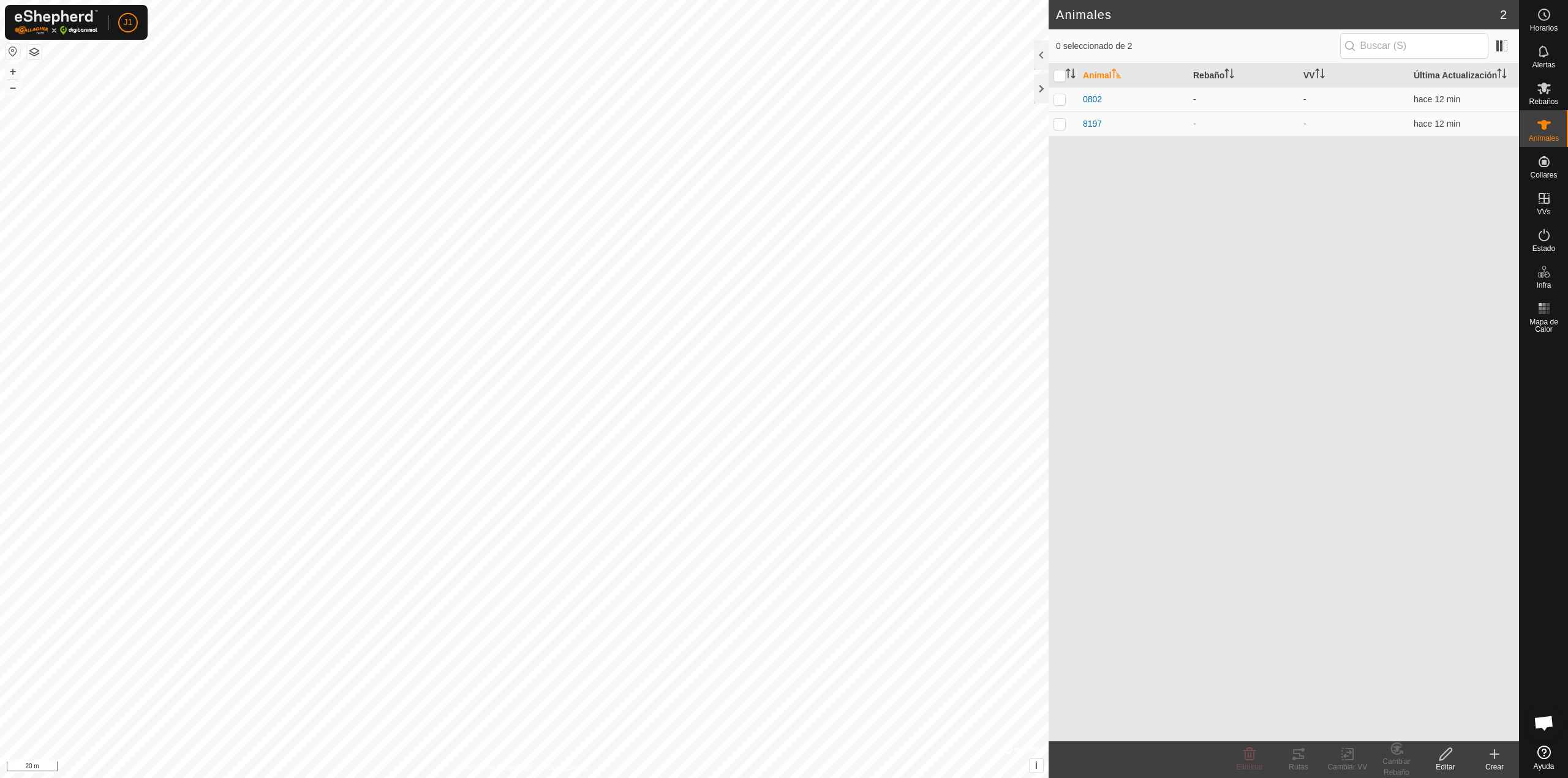
click at [1497, 757] on icon at bounding box center [1494, 754] width 15 height 15
click at [1460, 722] on link "Crear Animal Individual" at bounding box center [1423, 727] width 191 height 24
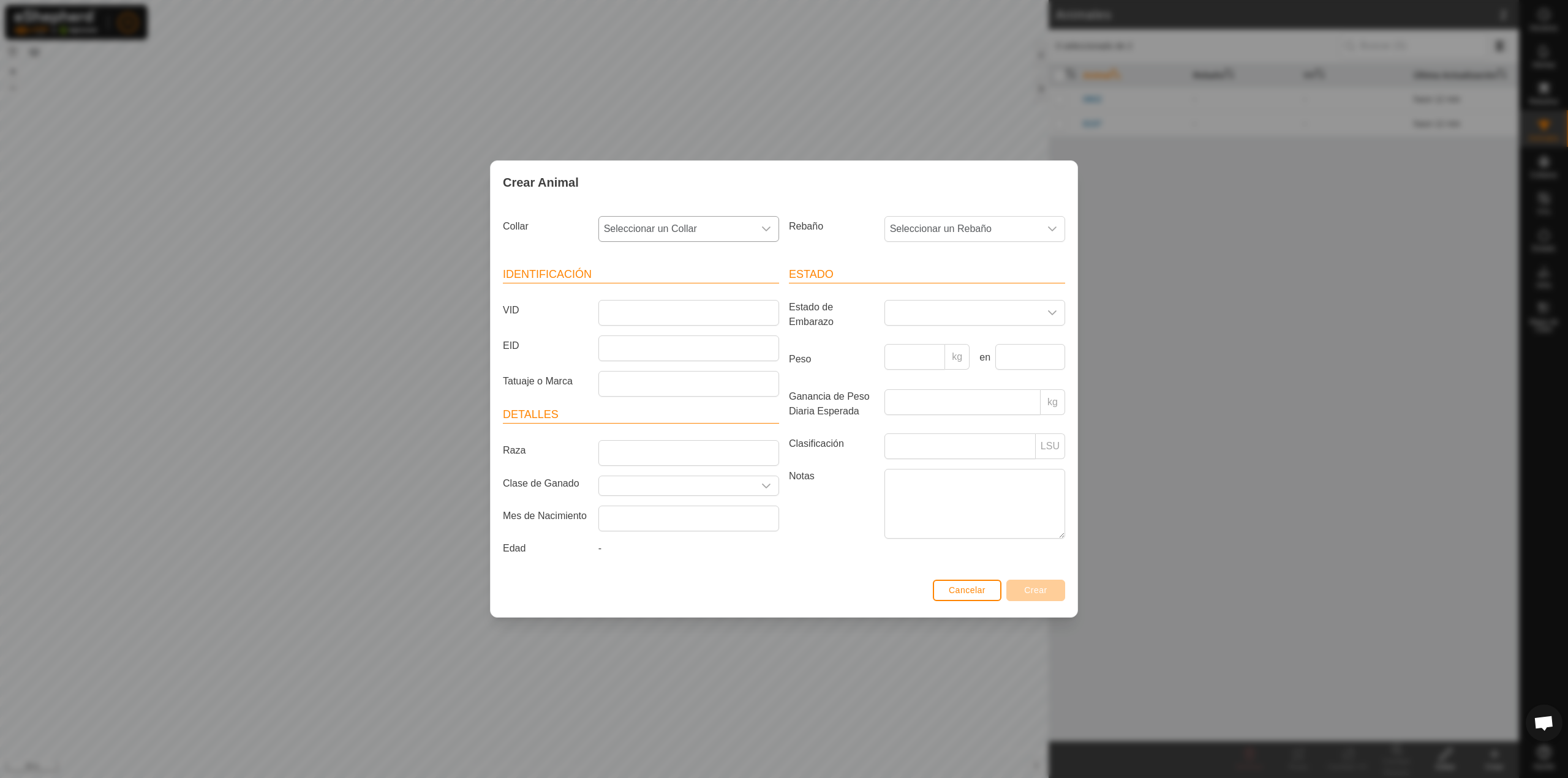
click at [656, 226] on span "Seleccionar un Collar" at bounding box center [677, 229] width 155 height 24
type input "168"
click at [665, 285] on li "4225409168" at bounding box center [689, 292] width 180 height 24
click at [669, 309] on input "VID" at bounding box center [689, 312] width 180 height 26
type input "5250"
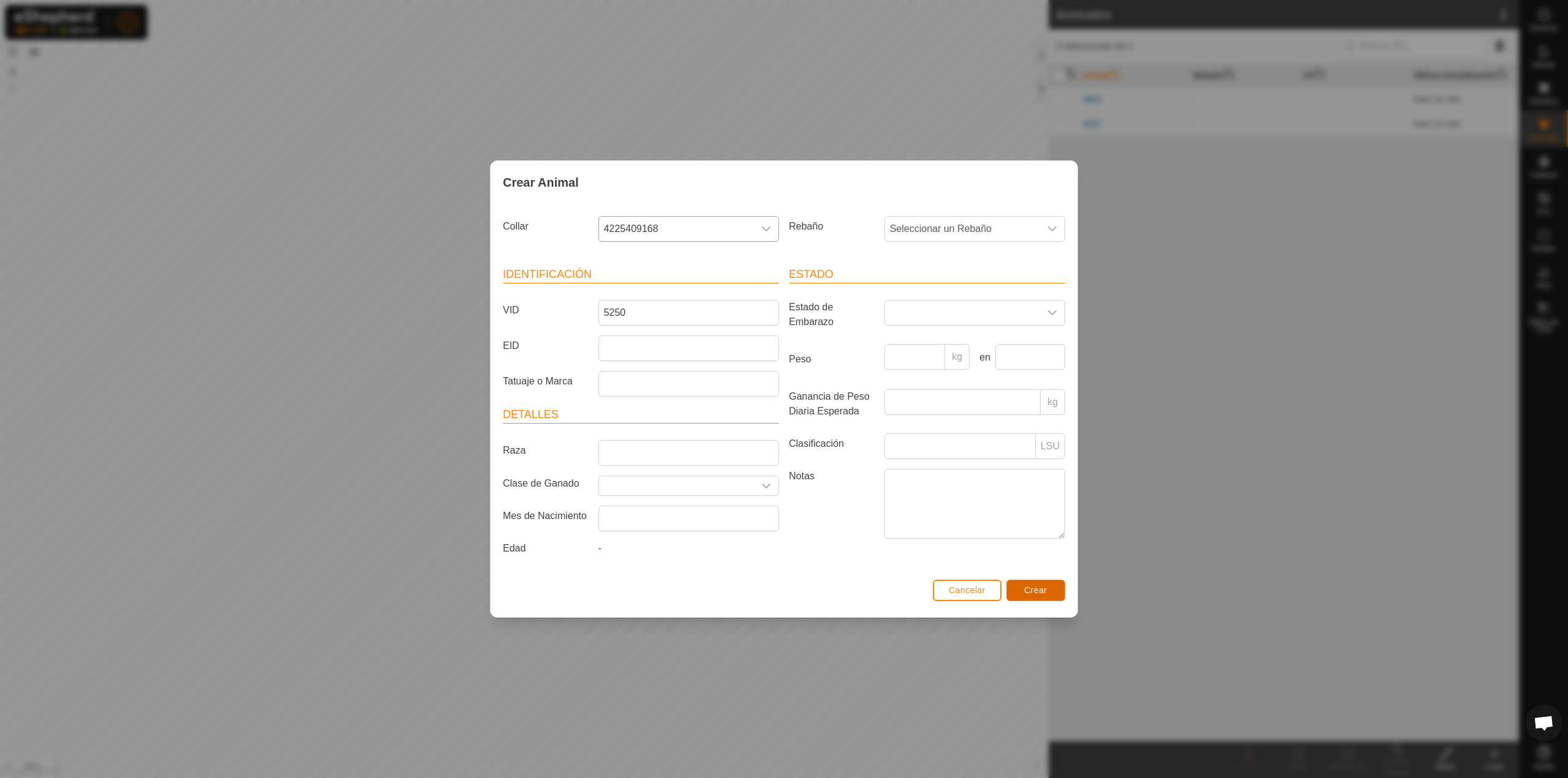
click at [1053, 589] on button "Crear" at bounding box center [1036, 590] width 59 height 21
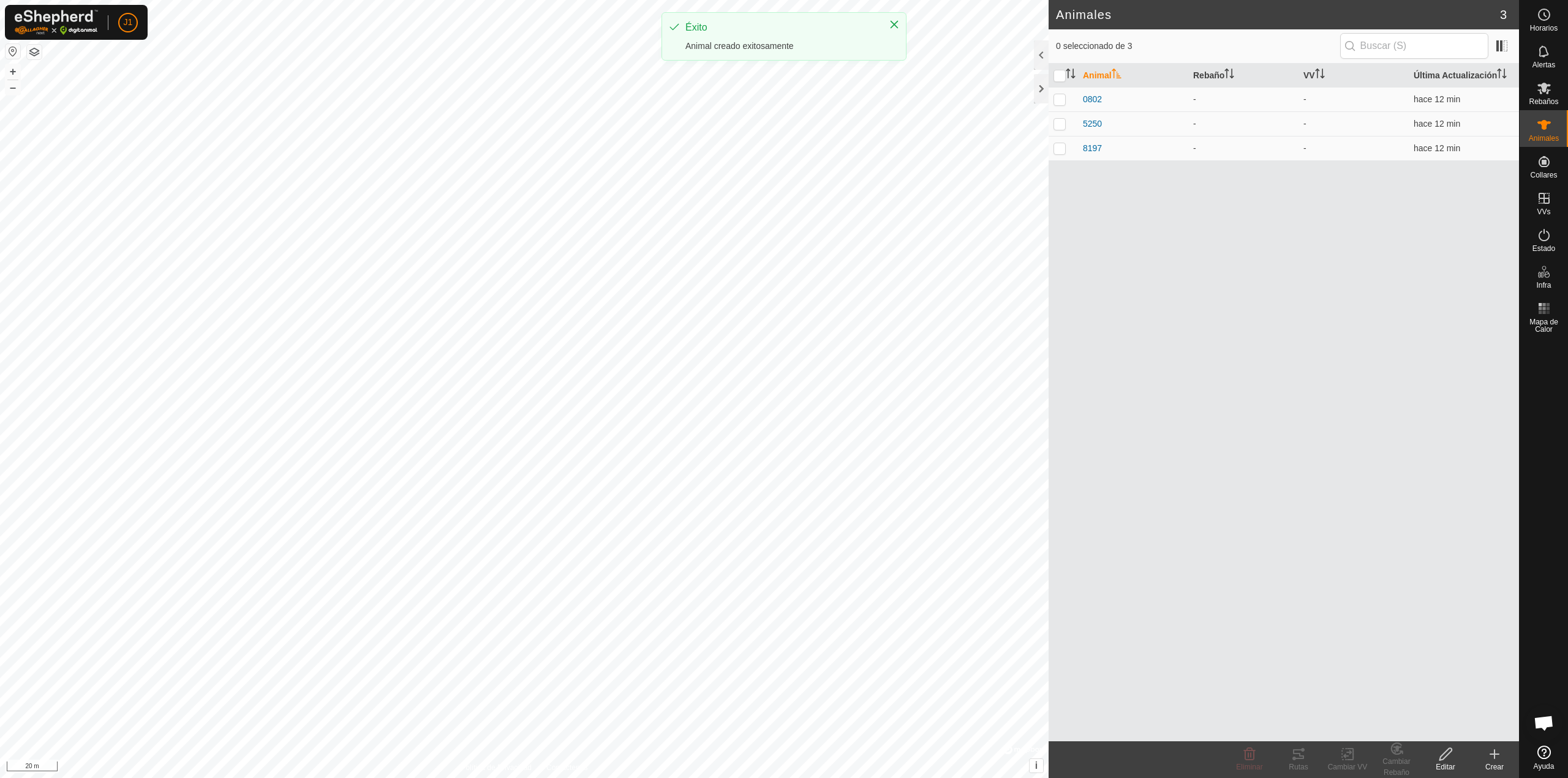
click at [1502, 753] on icon at bounding box center [1494, 754] width 15 height 15
click at [1455, 718] on link "Crear Animal Individual" at bounding box center [1423, 727] width 191 height 24
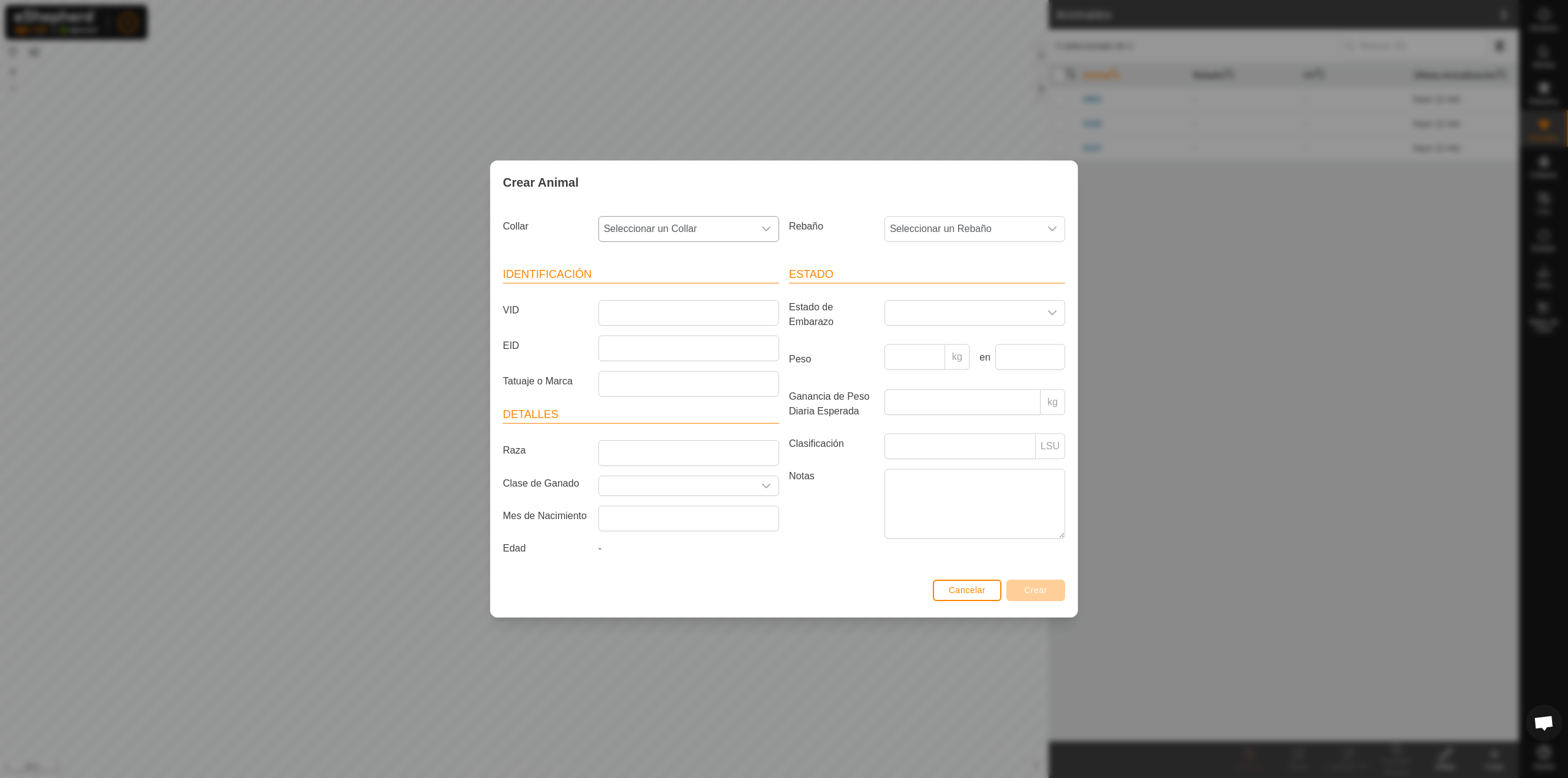
click at [756, 227] on div "dropdown trigger" at bounding box center [766, 229] width 24 height 24
click at [853, 250] on div "Rebaño Seleccionar un Rebaño" at bounding box center [927, 234] width 286 height 46
click at [729, 310] on input "VID" at bounding box center [689, 312] width 180 height 26
type input "9988"
click at [686, 215] on div "Collar Seleccionar un Collar" at bounding box center [641, 234] width 286 height 46
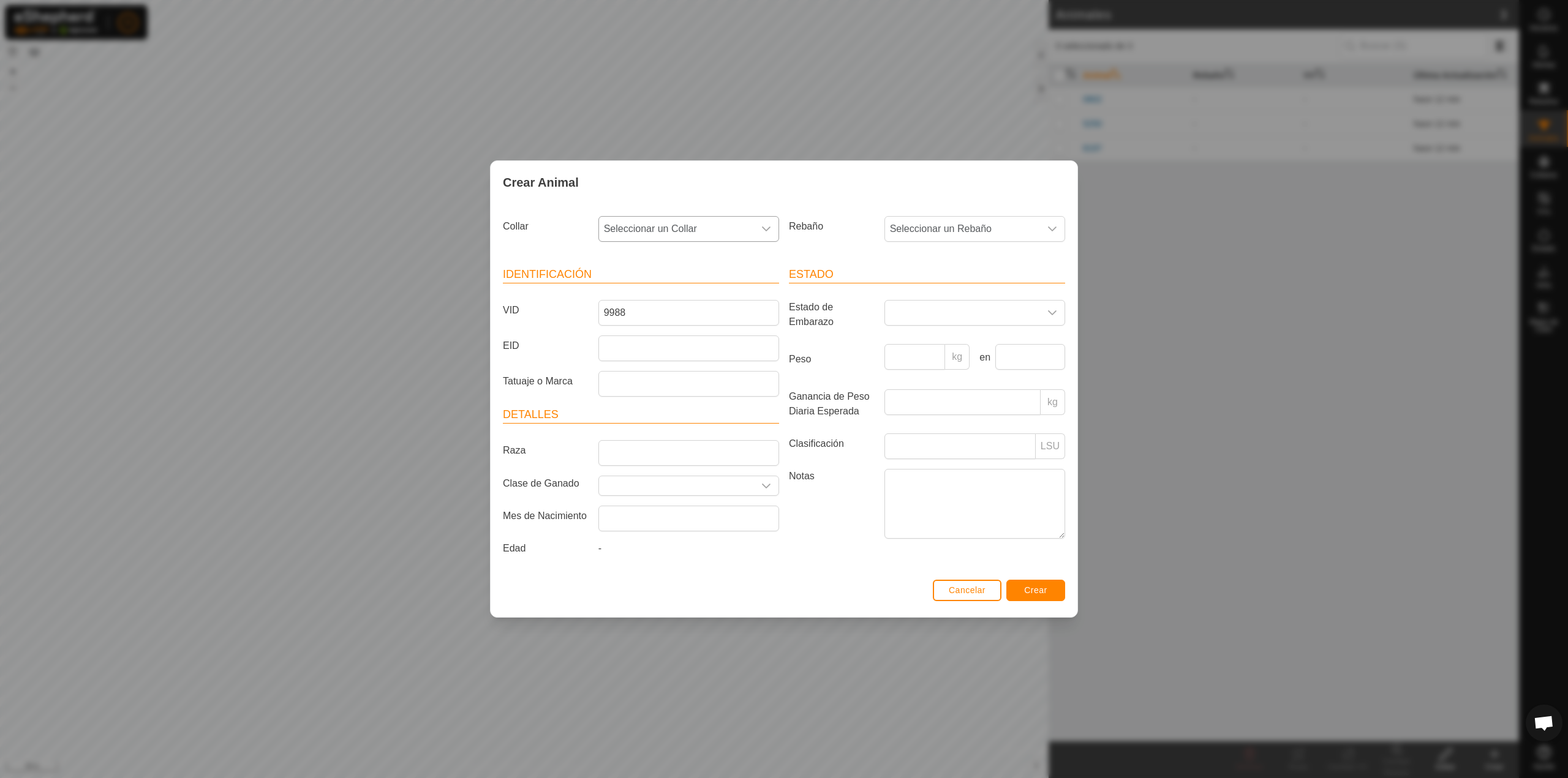
click at [691, 220] on span "Seleccionar un Collar" at bounding box center [677, 229] width 155 height 24
type input "862"
click at [687, 293] on li "1578058862" at bounding box center [689, 292] width 180 height 24
click at [1052, 598] on button "Crear" at bounding box center [1036, 590] width 59 height 21
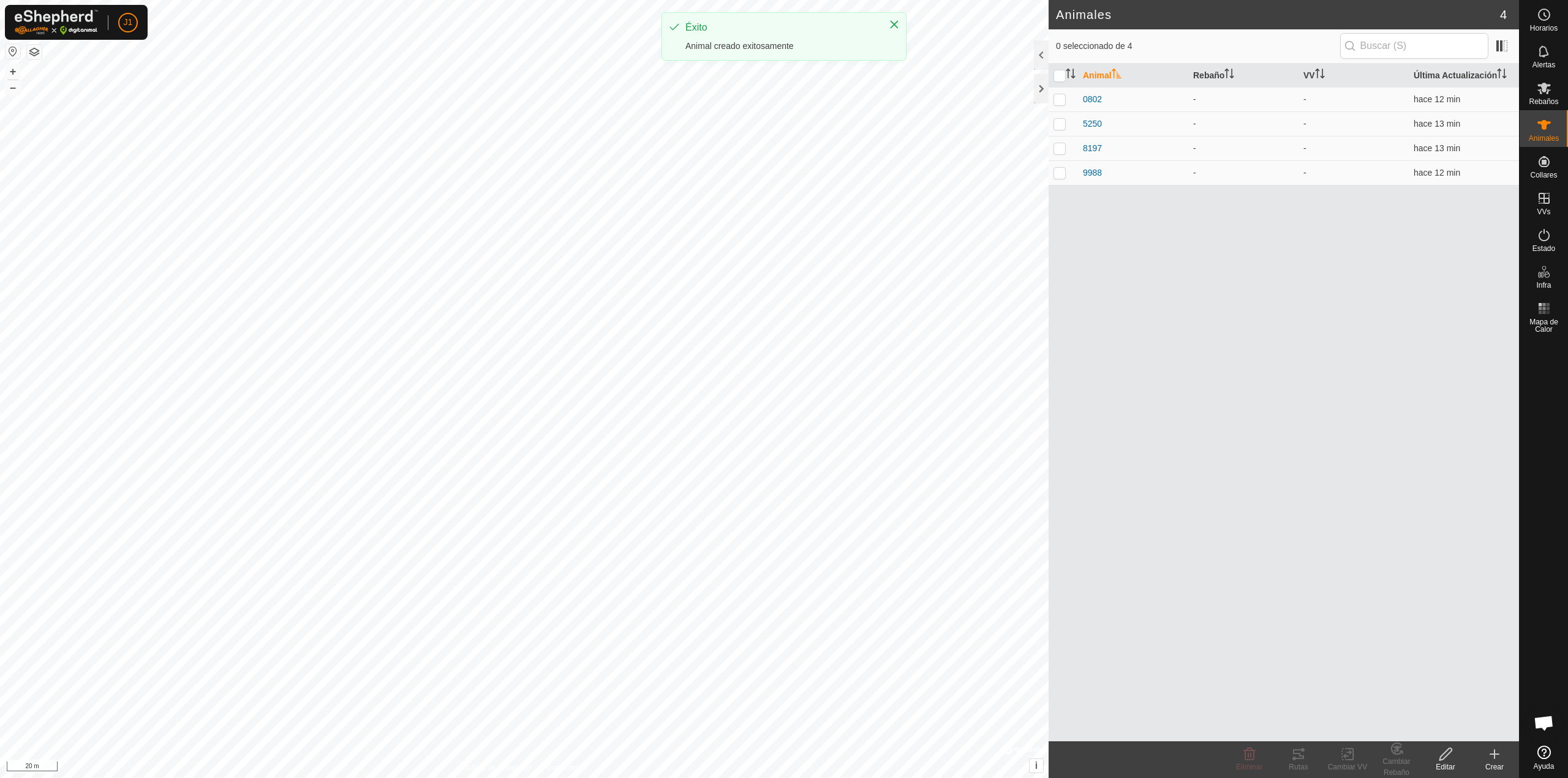
click at [1486, 757] on create-svg-icon at bounding box center [1494, 754] width 49 height 15
click at [1444, 734] on link "Crear Animal Individual" at bounding box center [1423, 727] width 191 height 24
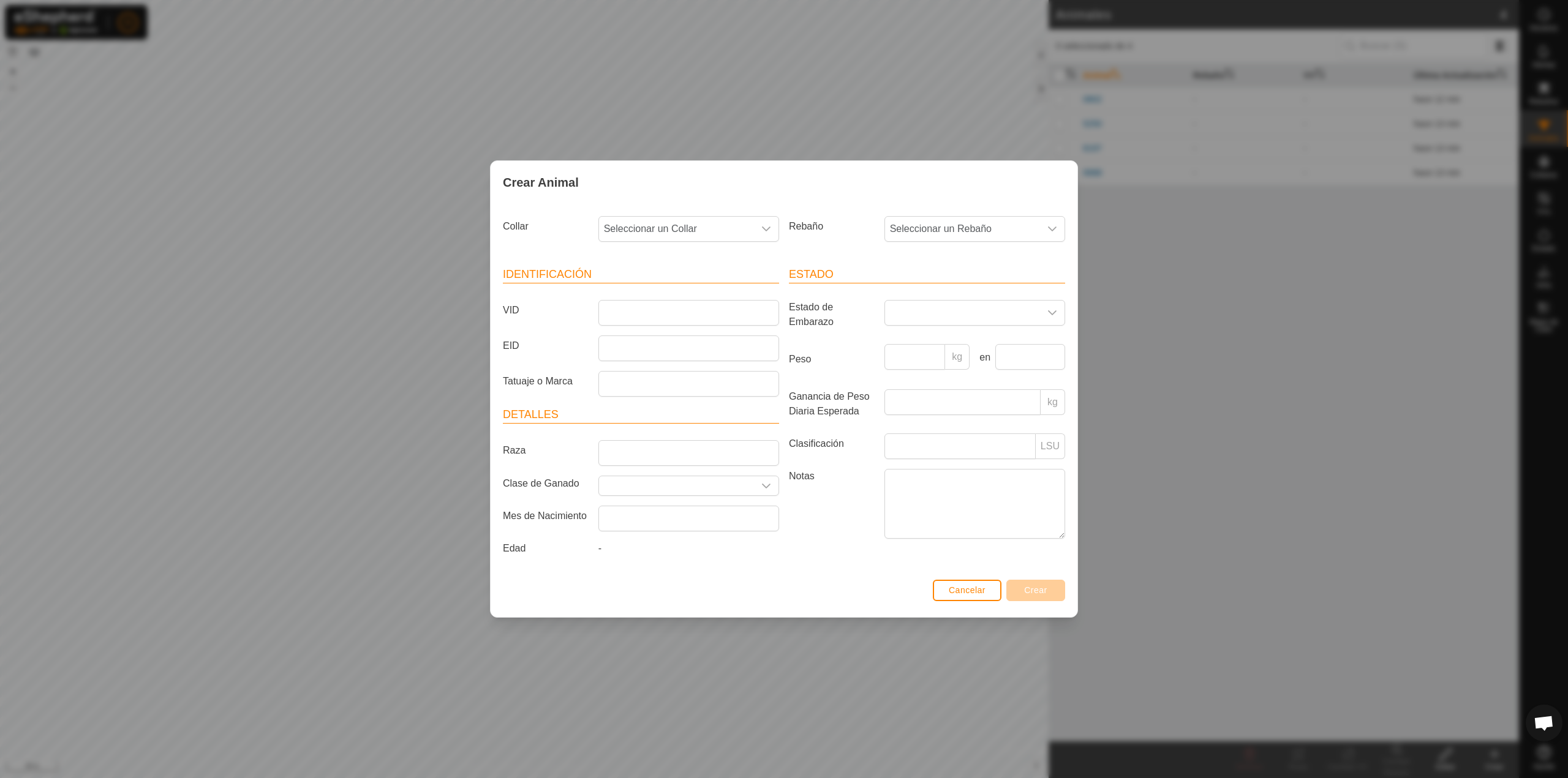
click at [719, 330] on article "Identificación VID EID Tatuaje o Marca" at bounding box center [641, 331] width 277 height 131
click at [718, 325] on input "VID" at bounding box center [689, 312] width 180 height 26
type input "5680"
click at [710, 231] on span "Seleccionar un Collar" at bounding box center [677, 229] width 155 height 24
type input "27"
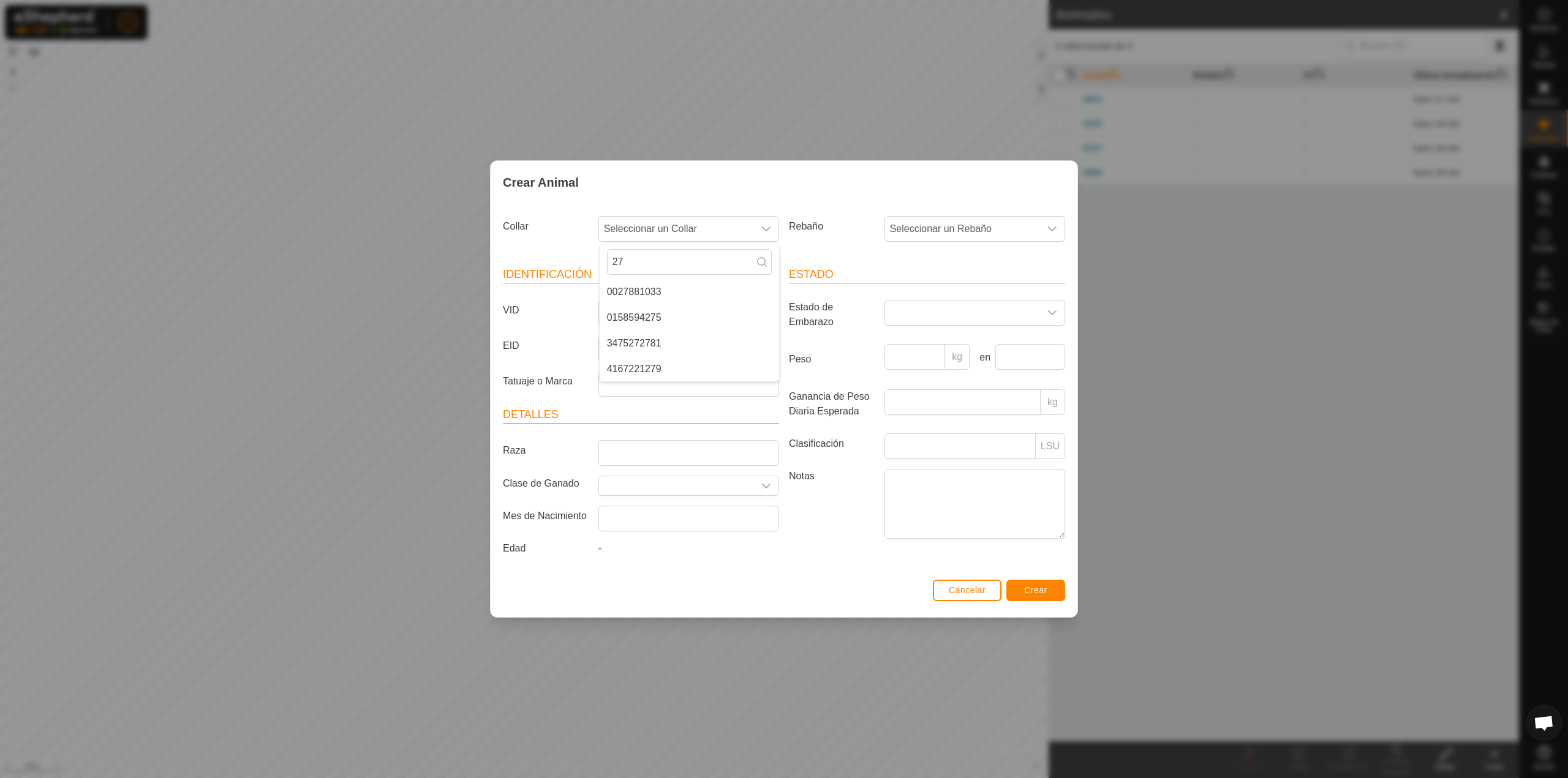
click at [864, 193] on div "Crear Animal" at bounding box center [784, 182] width 587 height 43
click at [918, 75] on div "Crear Animal Collar Seleccionar un Collar Rebaño Seleccionar un Rebaño Identifi…" at bounding box center [784, 389] width 1568 height 778
click at [964, 590] on span "Cancelar" at bounding box center [966, 590] width 37 height 10
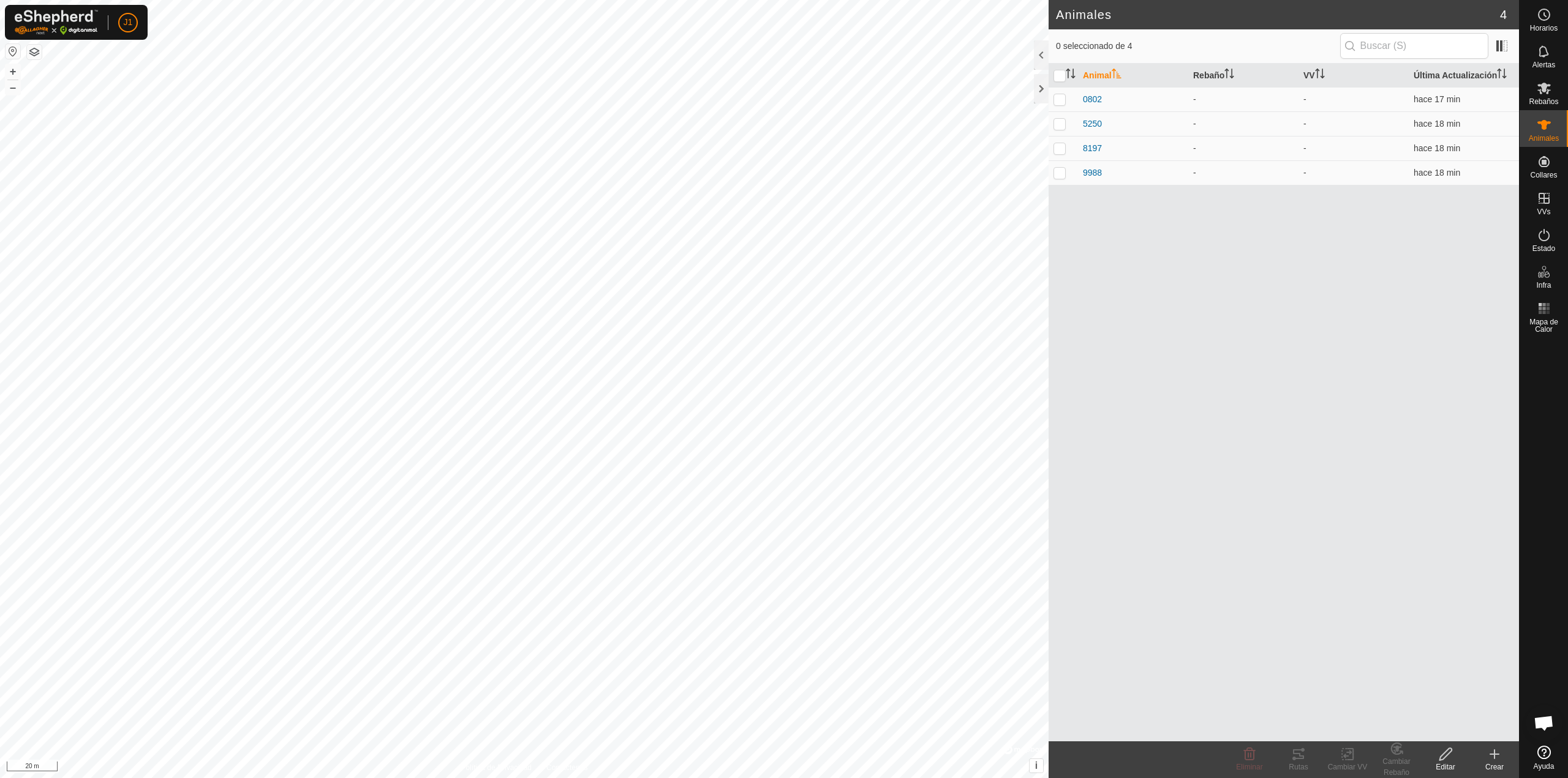
click at [1491, 760] on icon at bounding box center [1494, 754] width 15 height 15
click at [1461, 734] on link "Crear Animal Individual" at bounding box center [1423, 727] width 191 height 24
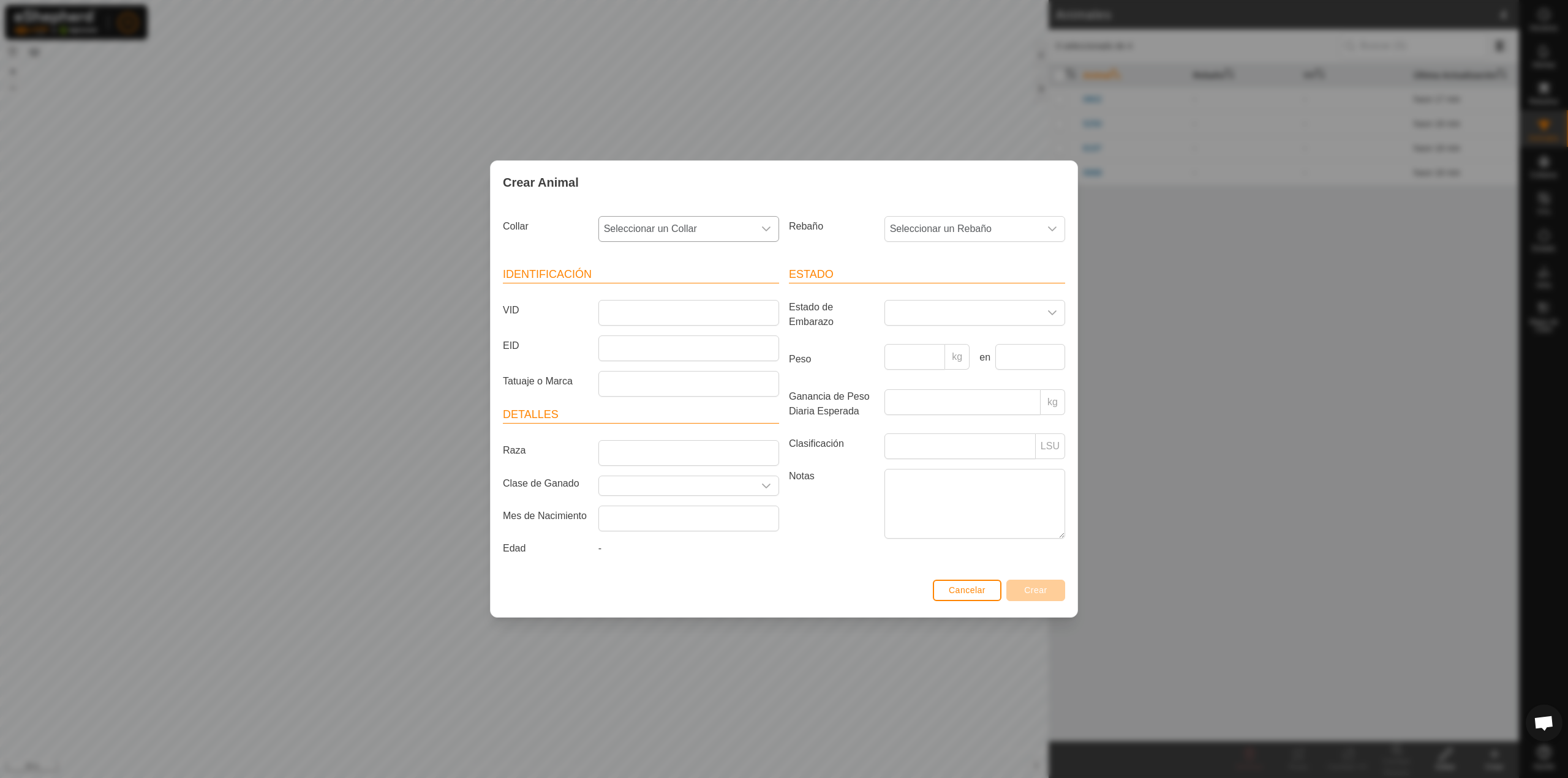
click at [675, 229] on span "Seleccionar un Collar" at bounding box center [677, 229] width 155 height 24
type input "1"
type input "635"
click at [676, 287] on li "3451843635" at bounding box center [689, 292] width 180 height 24
click at [678, 303] on input "VID" at bounding box center [689, 312] width 180 height 26
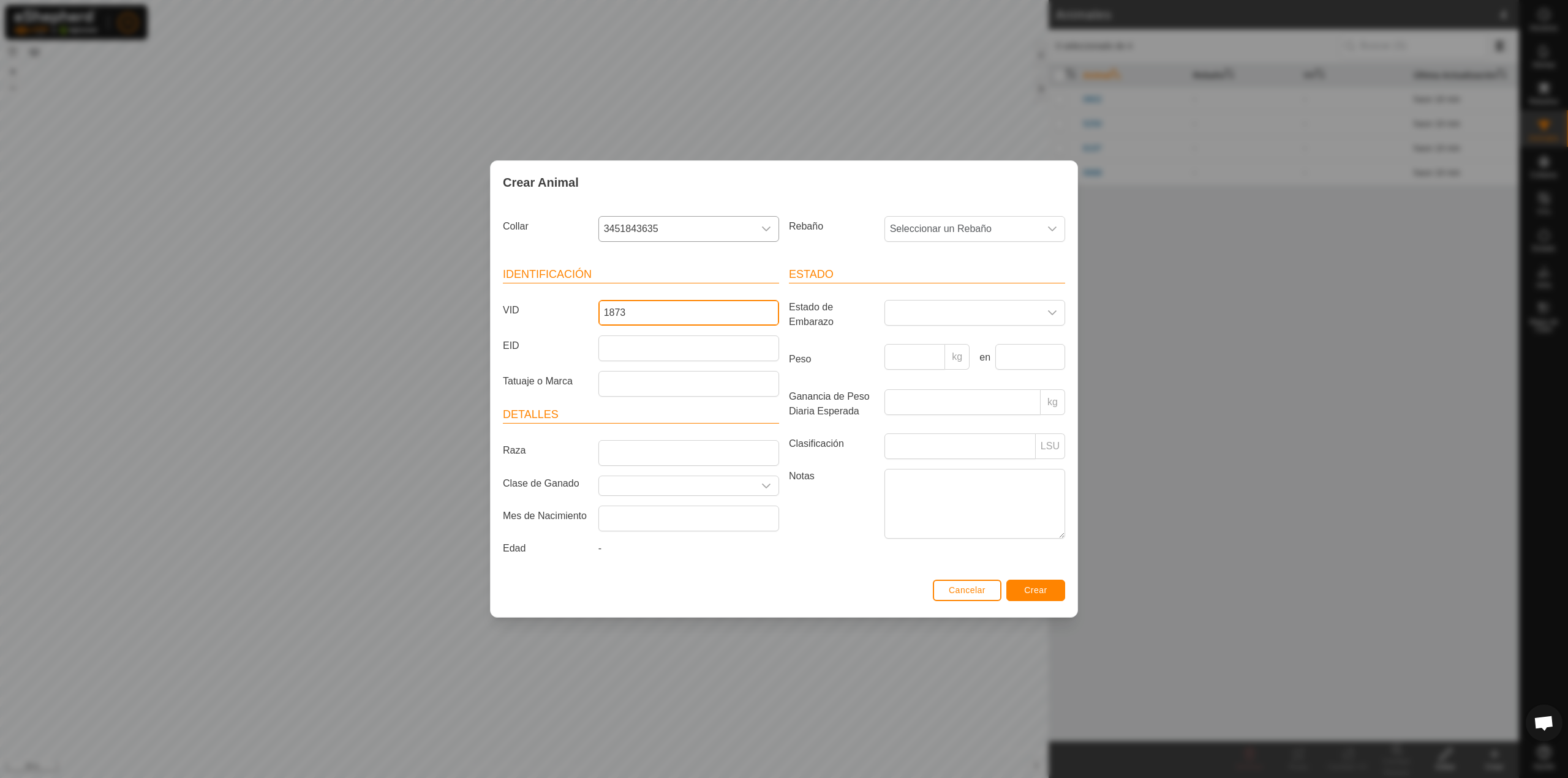
type input "1873"
click at [1034, 594] on span "Crear" at bounding box center [1036, 590] width 24 height 10
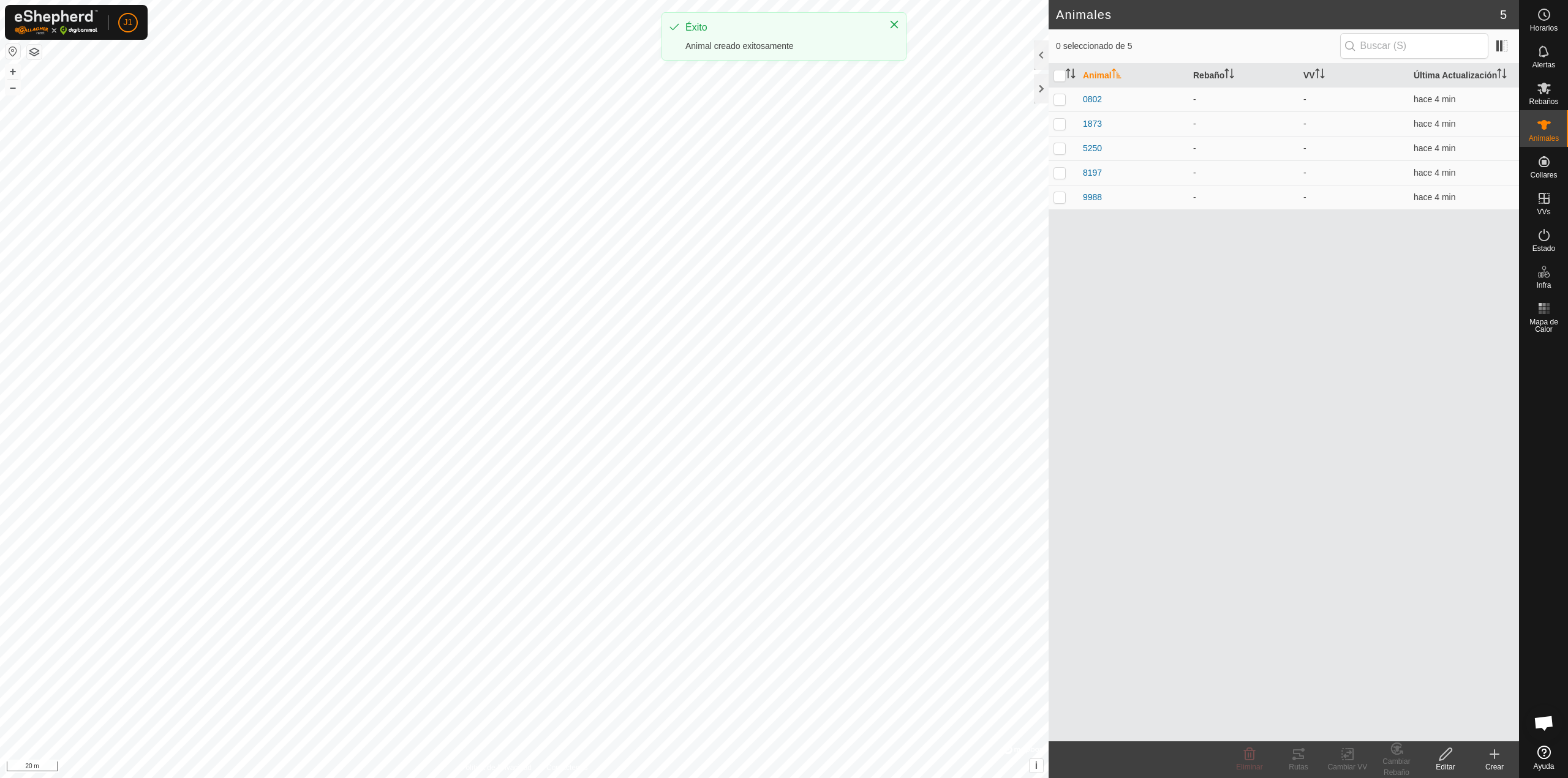
click at [1485, 759] on create-svg-icon at bounding box center [1494, 754] width 49 height 15
click at [1457, 728] on link "Crear Animal Individual" at bounding box center [1423, 727] width 191 height 24
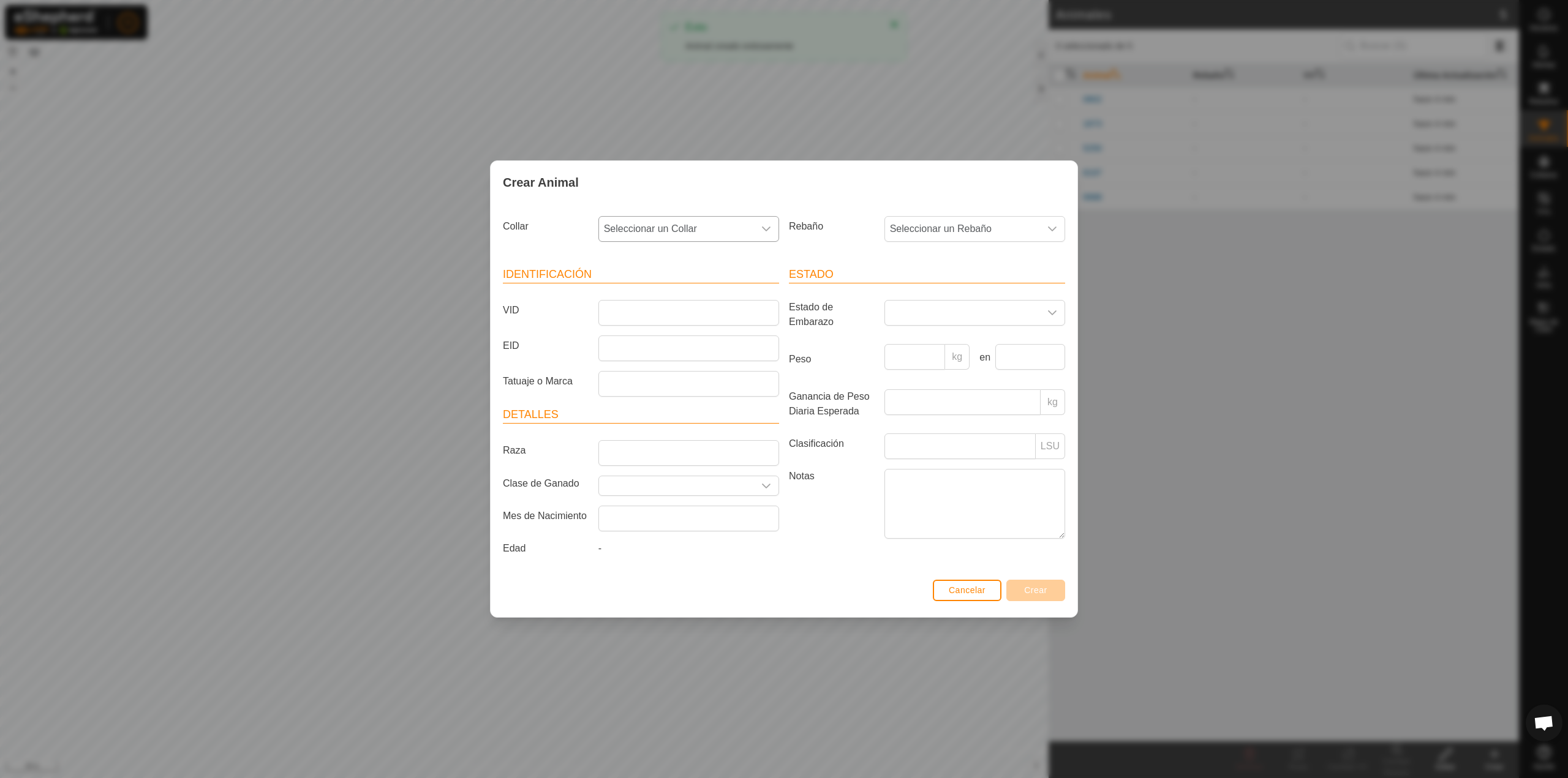
click at [740, 226] on span "Seleccionar un Collar" at bounding box center [677, 229] width 155 height 24
type input "2"
type input "279"
click at [713, 299] on li "4167221279" at bounding box center [689, 292] width 180 height 24
click at [696, 314] on input "VID" at bounding box center [689, 312] width 180 height 26
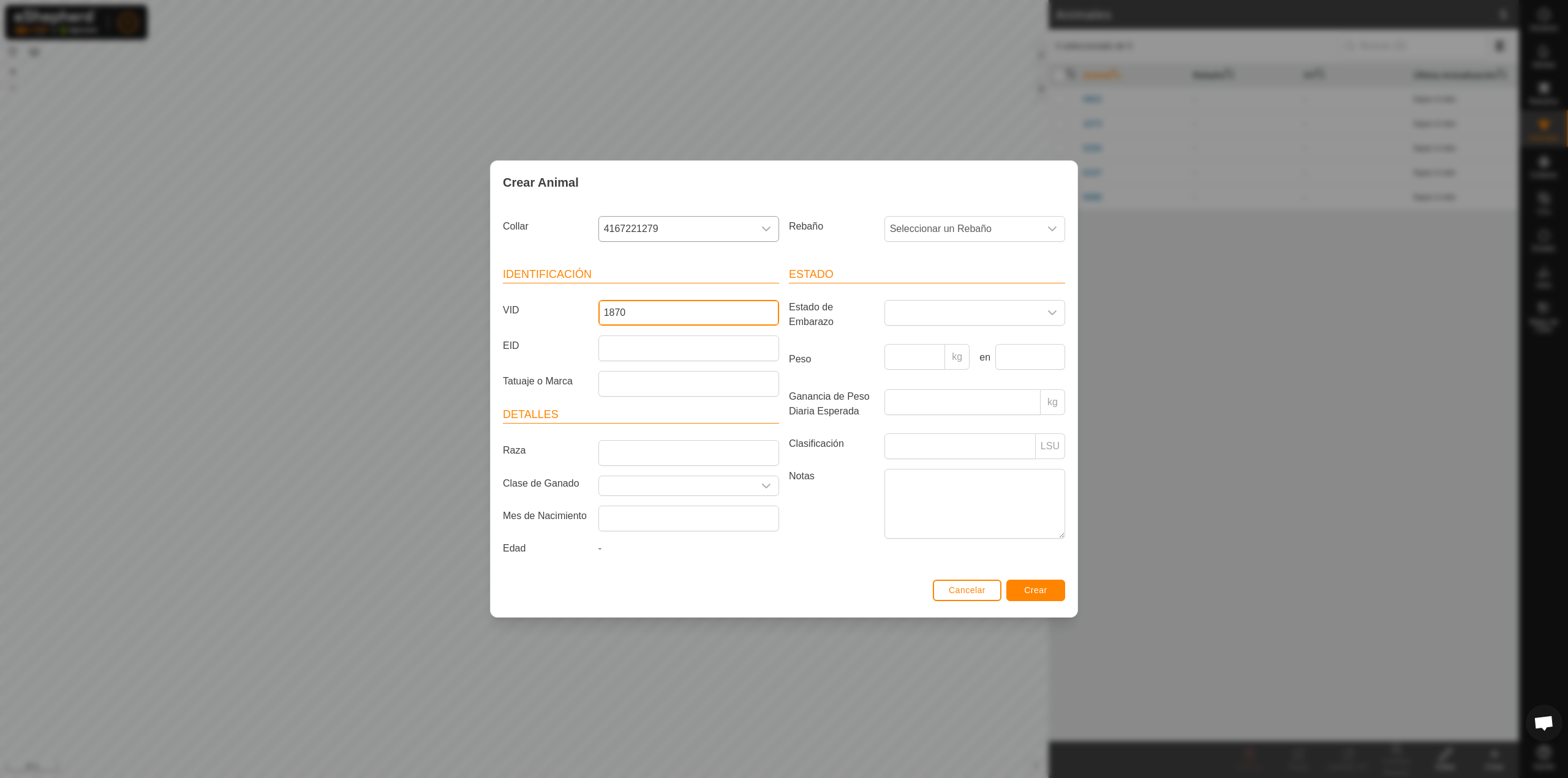
type input "1870"
click at [1045, 594] on span "Crear" at bounding box center [1036, 590] width 24 height 10
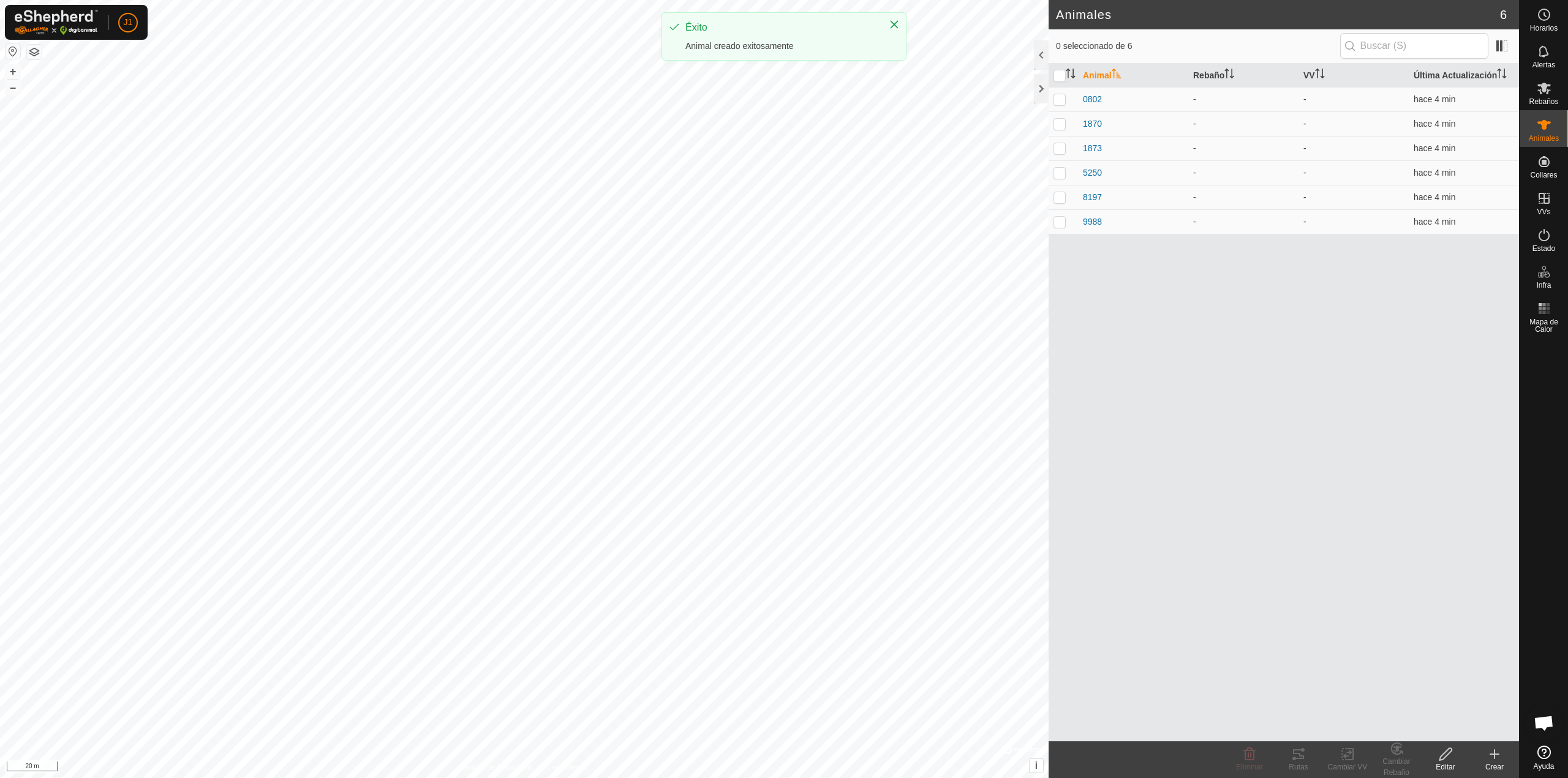
click at [1492, 755] on icon at bounding box center [1495, 755] width 8 height 0
click at [1471, 719] on link "Crear Animal Individual" at bounding box center [1423, 727] width 191 height 24
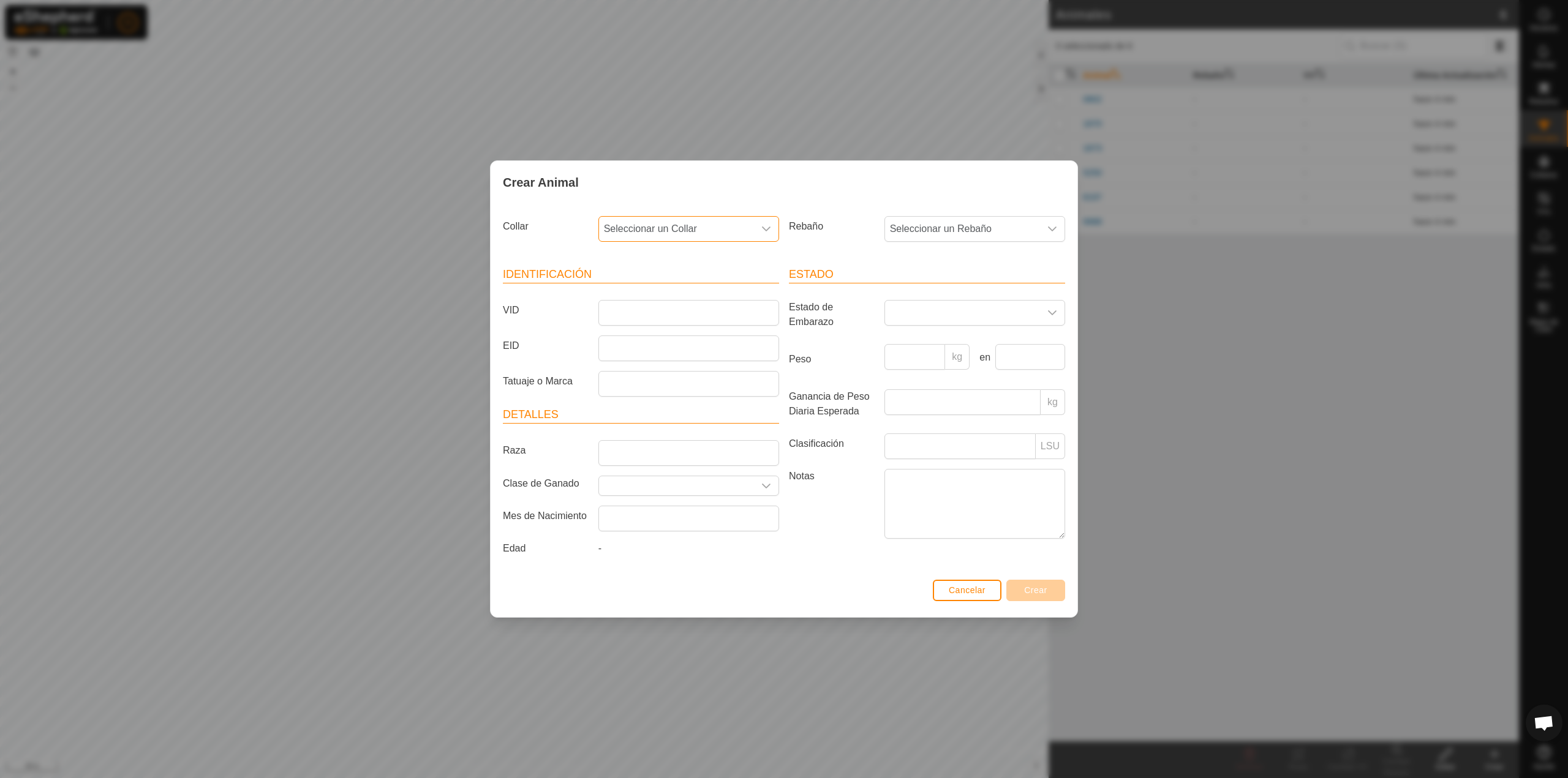
click at [671, 234] on span "Seleccionar un Collar" at bounding box center [677, 229] width 155 height 24
type input "501"
click at [676, 289] on li "0882459501" at bounding box center [689, 292] width 180 height 24
click at [678, 305] on input "VID" at bounding box center [689, 312] width 180 height 26
type input "5024"
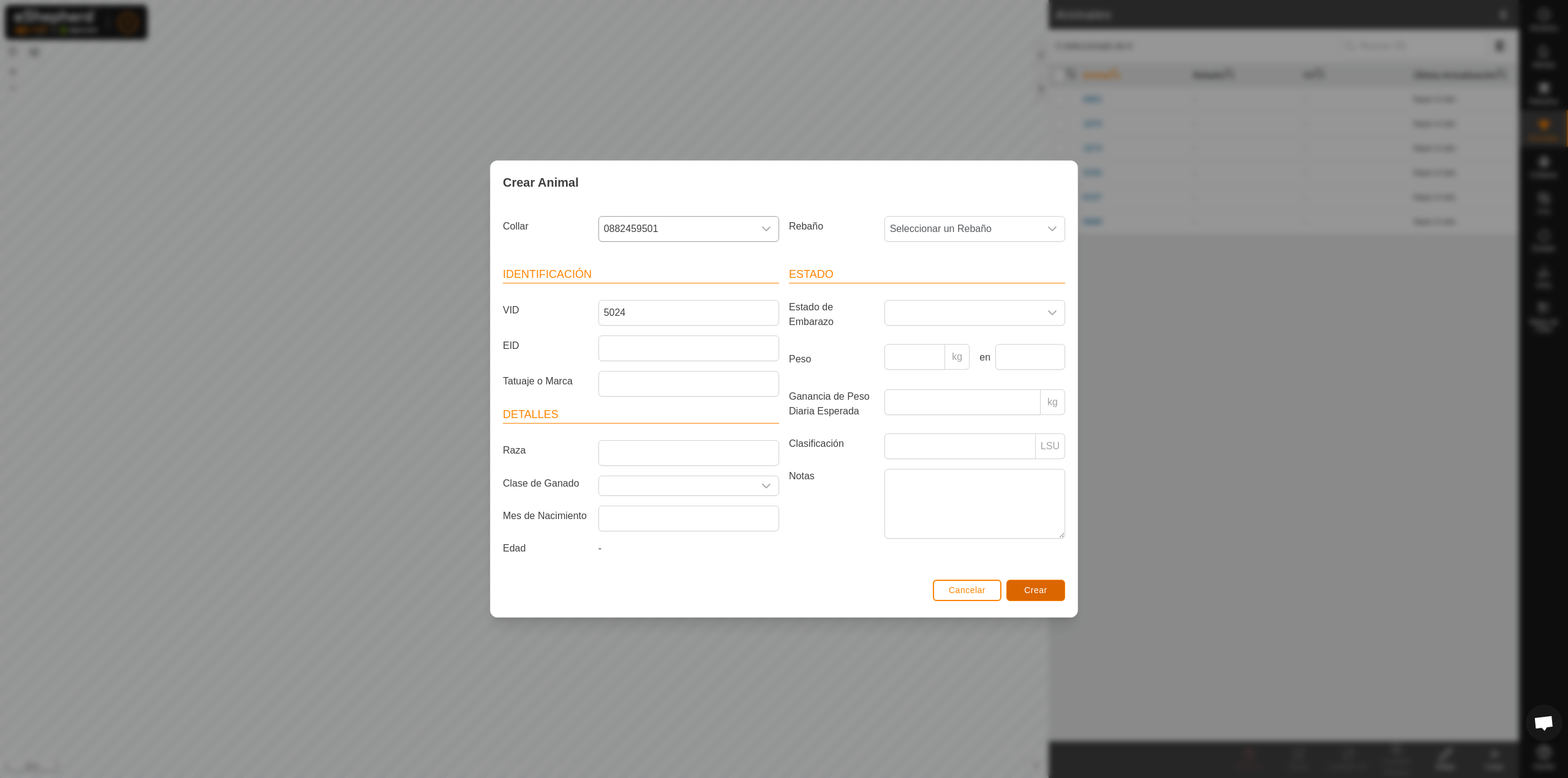
click at [1060, 588] on button "Crear" at bounding box center [1036, 590] width 59 height 21
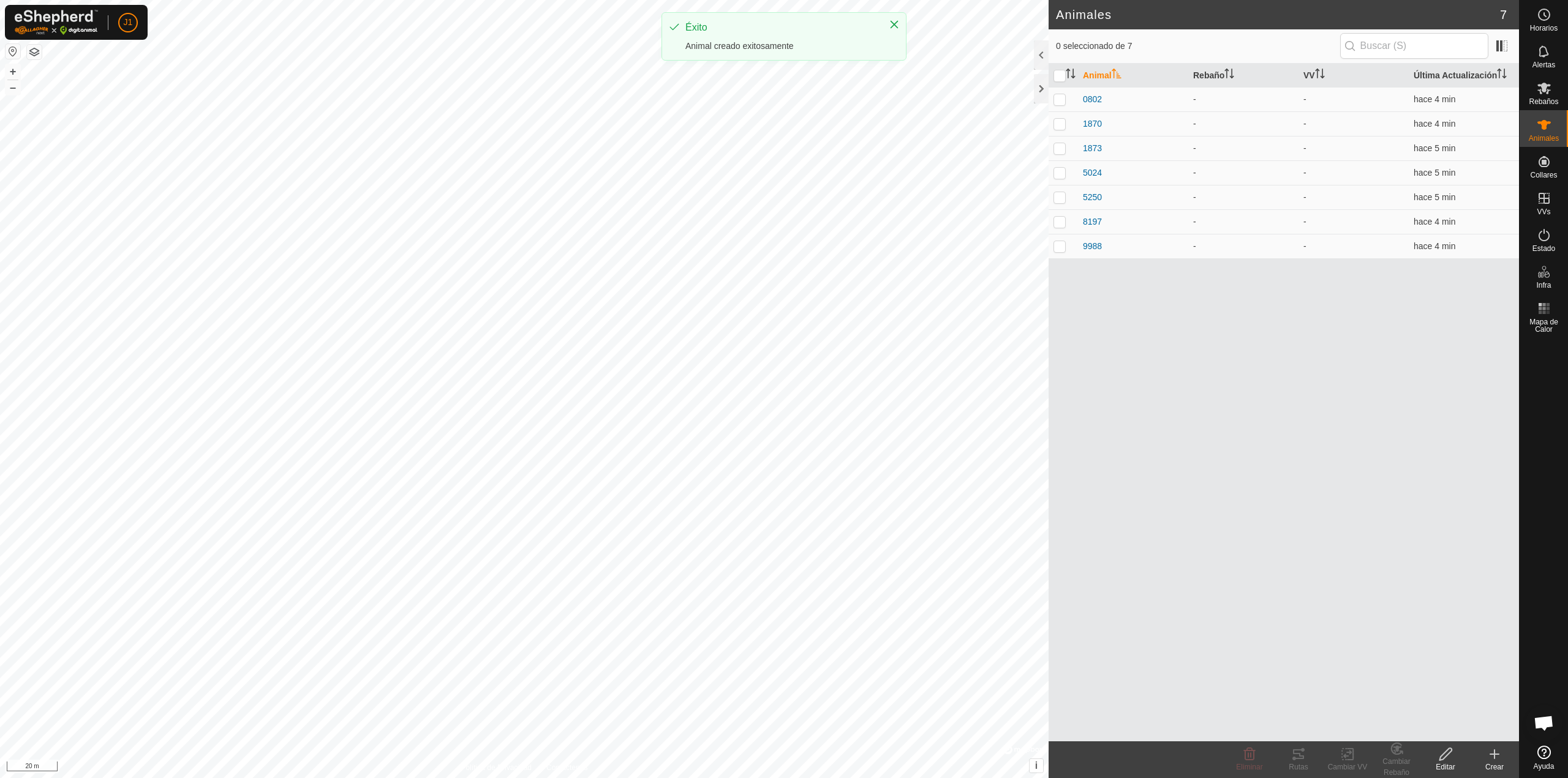
click at [1499, 750] on icon at bounding box center [1494, 754] width 15 height 15
click at [1419, 722] on link "Crear Animal Individual" at bounding box center [1423, 727] width 191 height 24
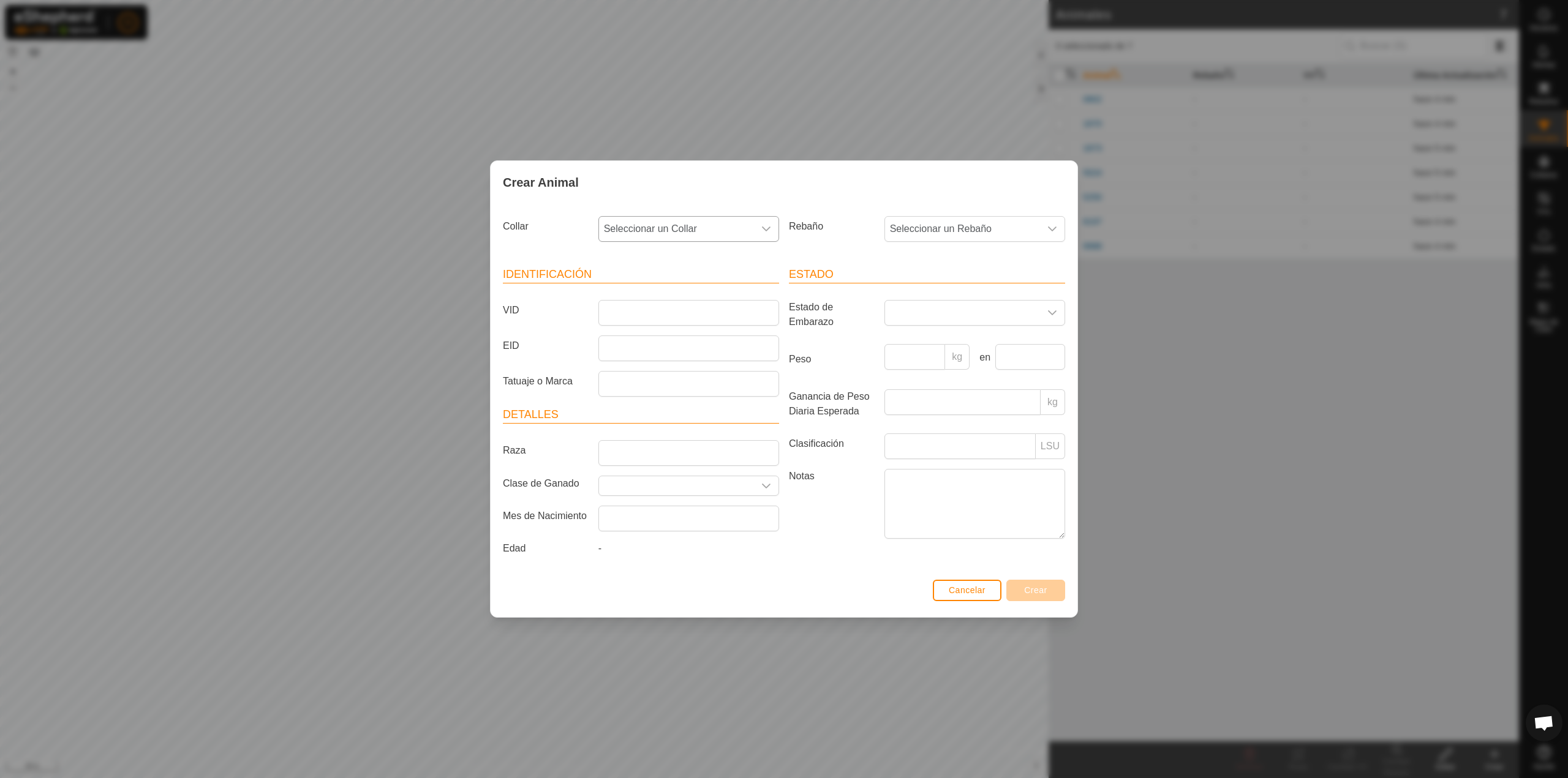
click at [674, 228] on span "Seleccionar un Collar" at bounding box center [677, 229] width 155 height 24
type input "069"
click at [682, 292] on li "1183773069" at bounding box center [689, 292] width 180 height 24
click at [689, 321] on input "VID" at bounding box center [689, 312] width 180 height 26
type input "4182"
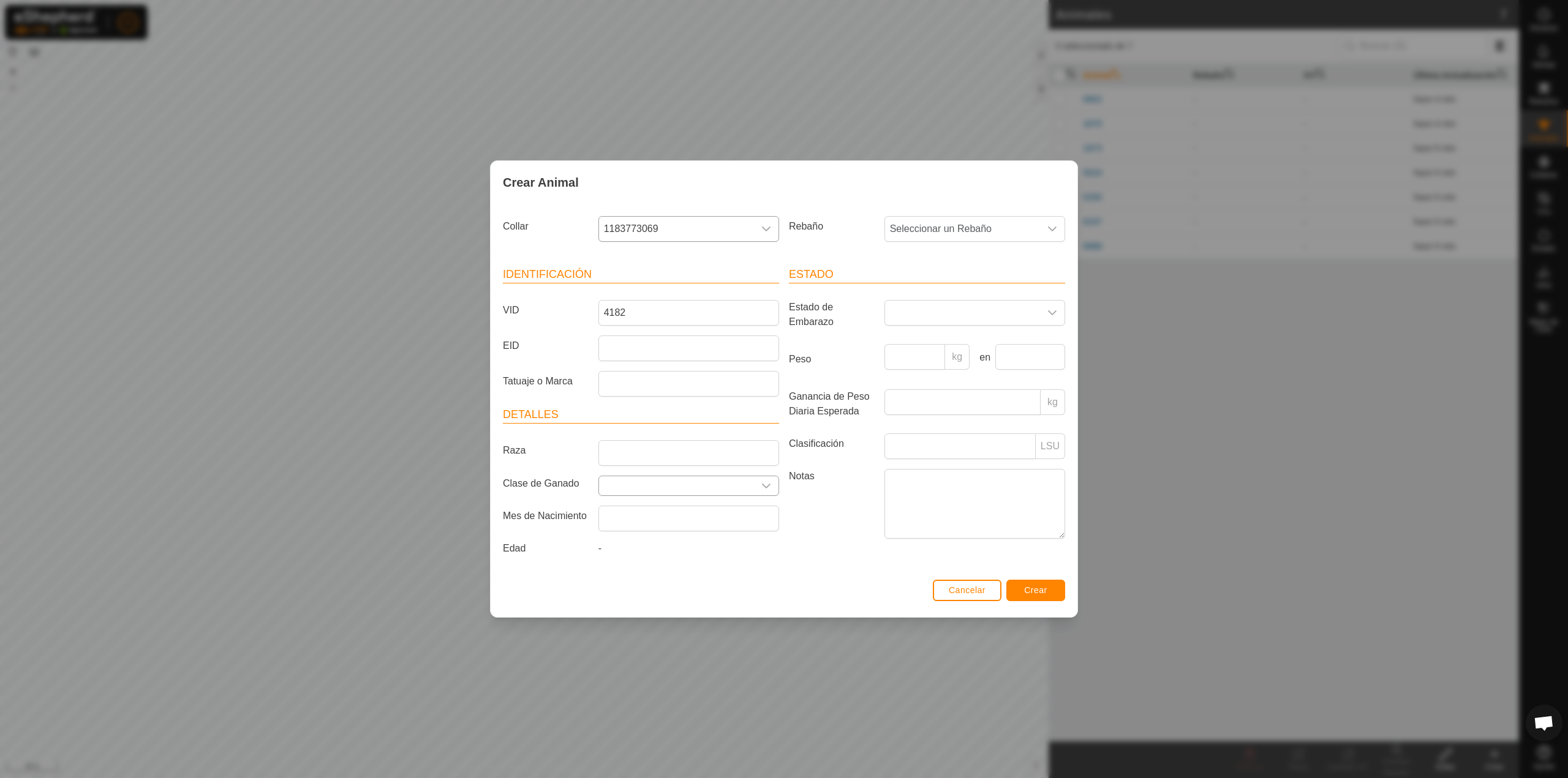
click at [708, 484] on input "text" at bounding box center [677, 485] width 155 height 19
click at [770, 491] on div "dropdown trigger" at bounding box center [766, 485] width 24 height 19
click at [716, 552] on div "-" at bounding box center [689, 551] width 191 height 19
click at [736, 455] on input "Raza" at bounding box center [689, 453] width 180 height 26
click at [736, 485] on input "text" at bounding box center [677, 485] width 155 height 19
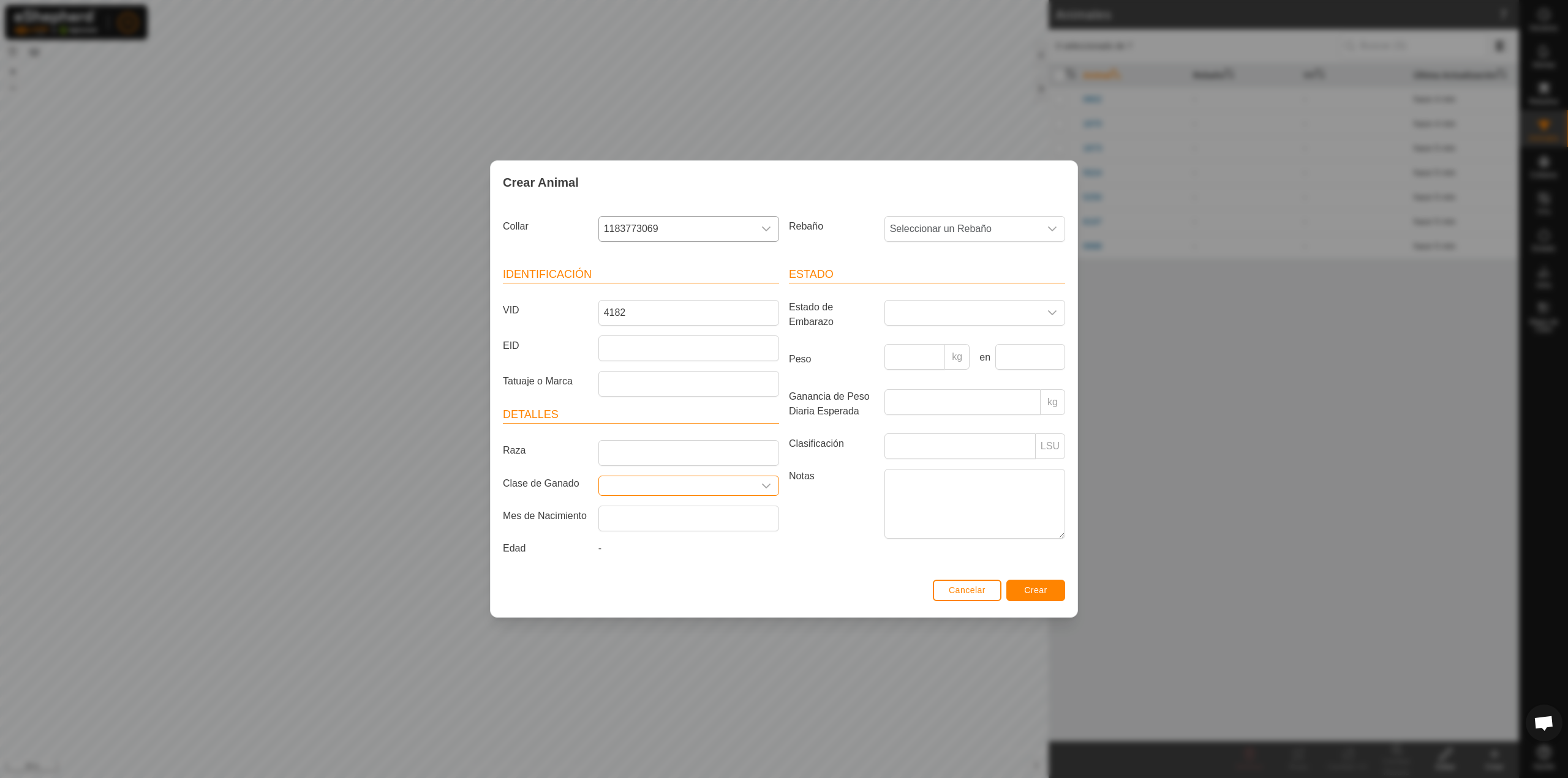
click at [760, 486] on div "dropdown trigger" at bounding box center [766, 485] width 24 height 19
click at [723, 486] on input "text" at bounding box center [677, 485] width 155 height 19
type input "toro"
click at [1026, 591] on span "Crear" at bounding box center [1036, 590] width 24 height 10
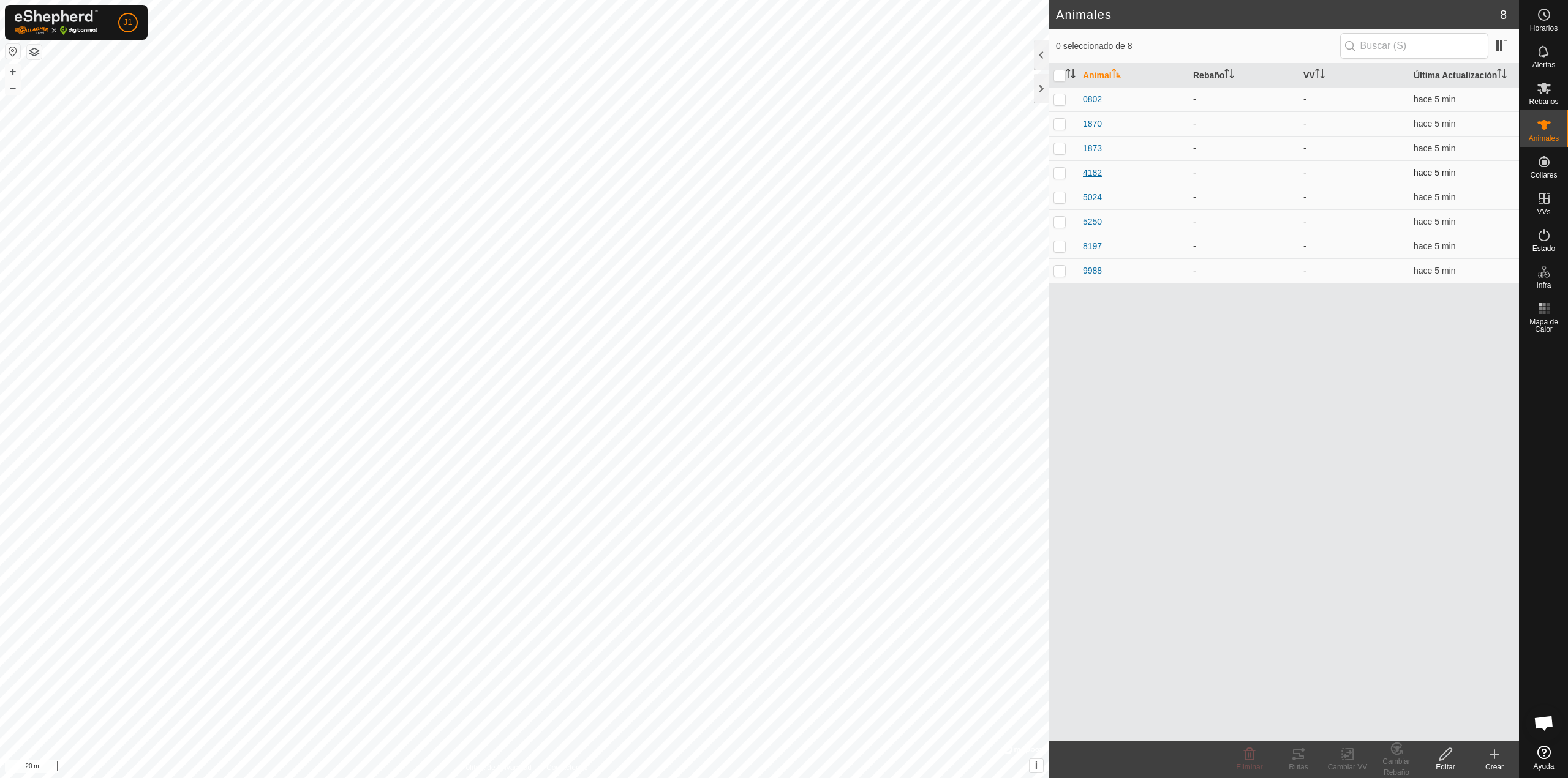
click at [1099, 171] on span "4182" at bounding box center [1092, 173] width 19 height 13
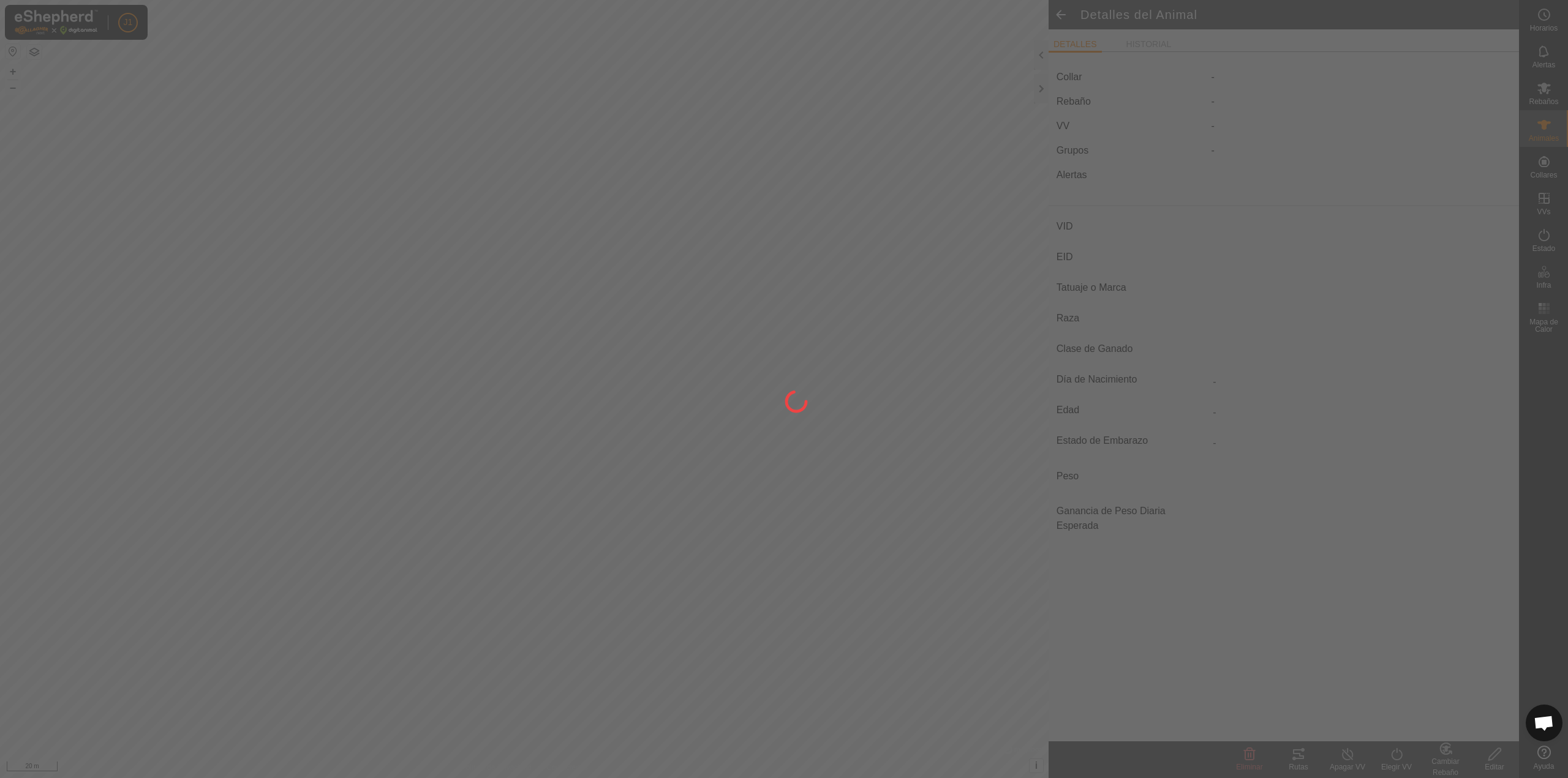
type input "4182"
type input "-"
type input "toro"
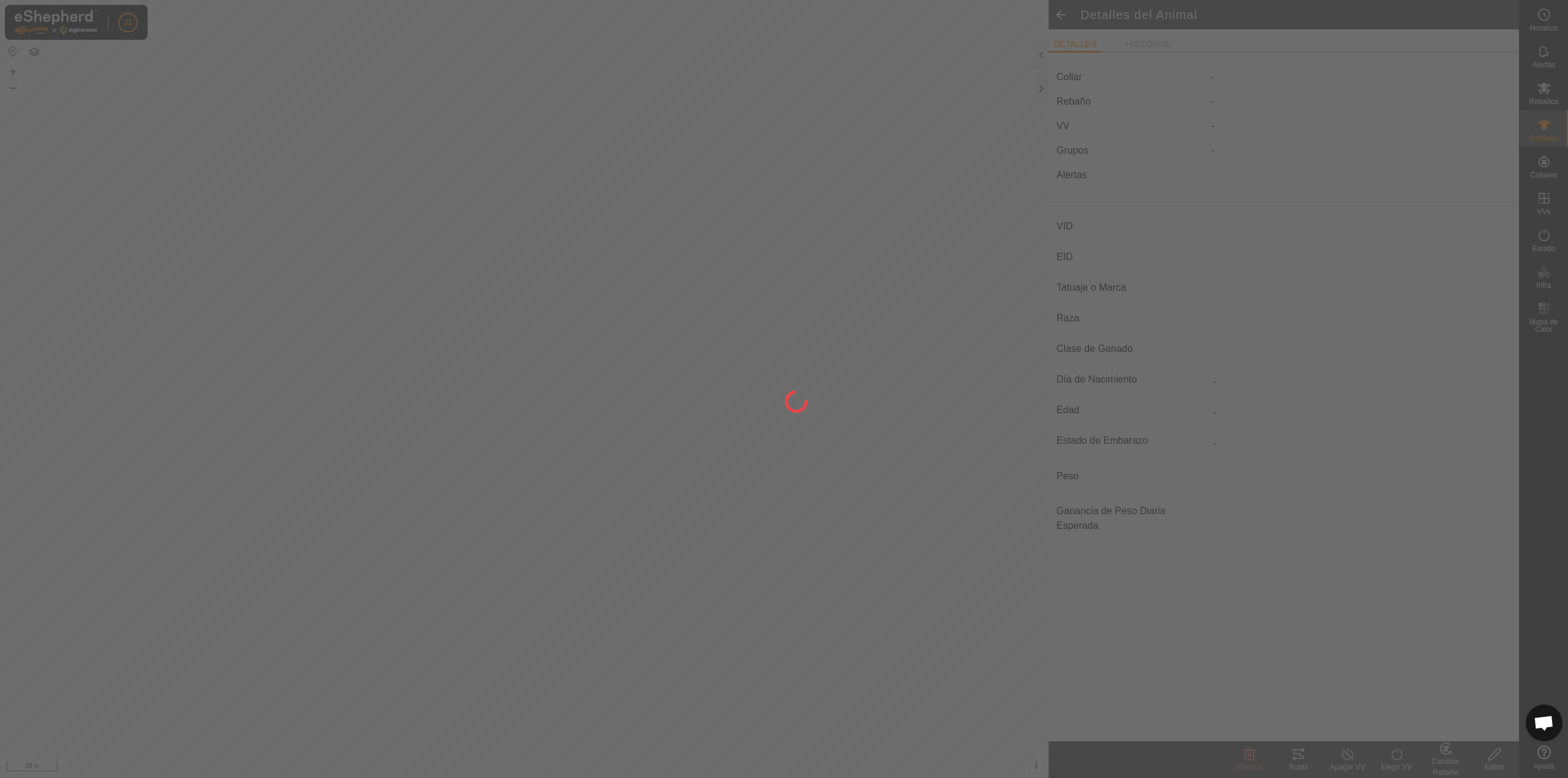
type input "0 kg"
type input "-"
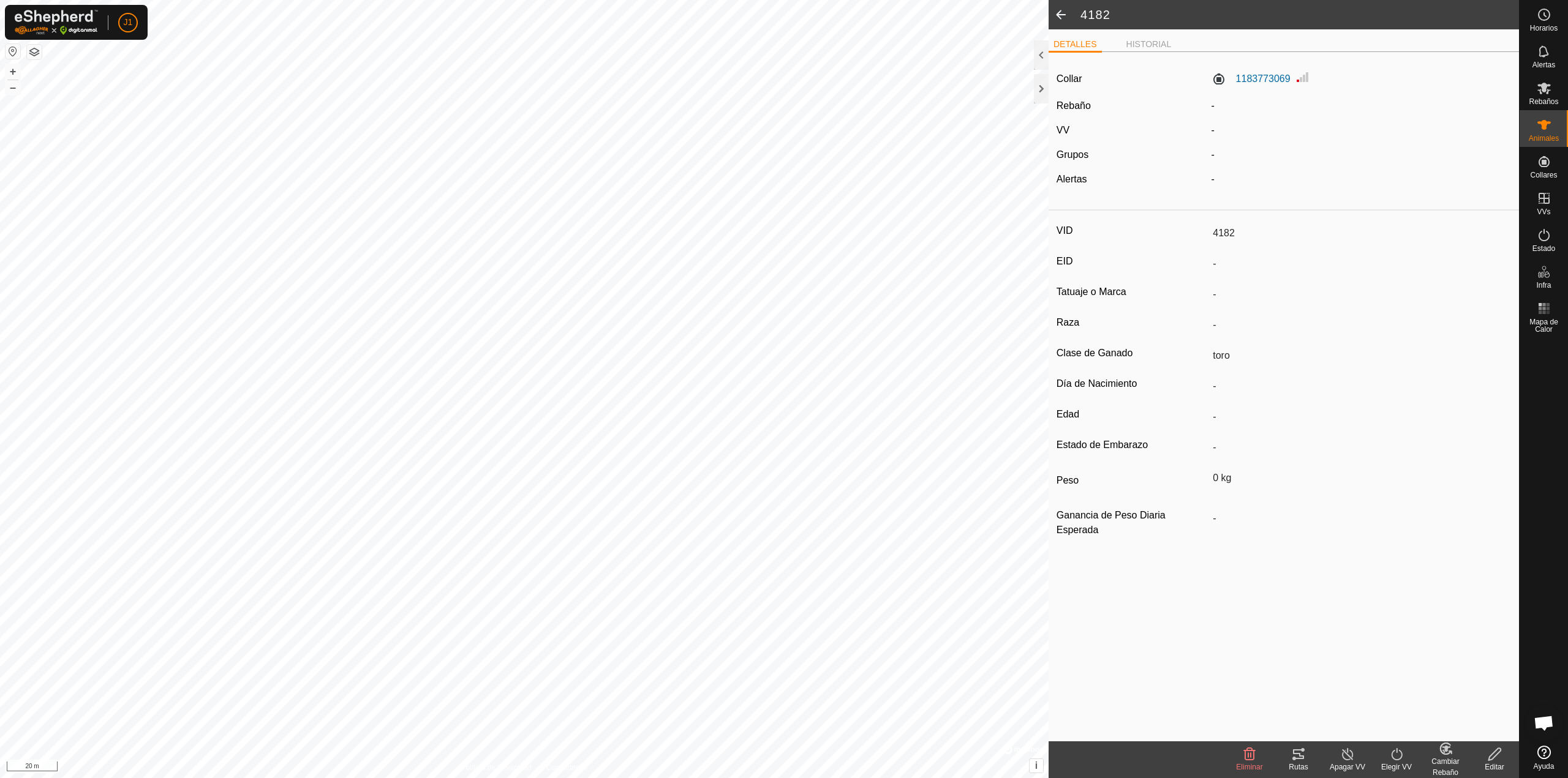
click at [1062, 15] on span at bounding box center [1061, 15] width 24 height 30
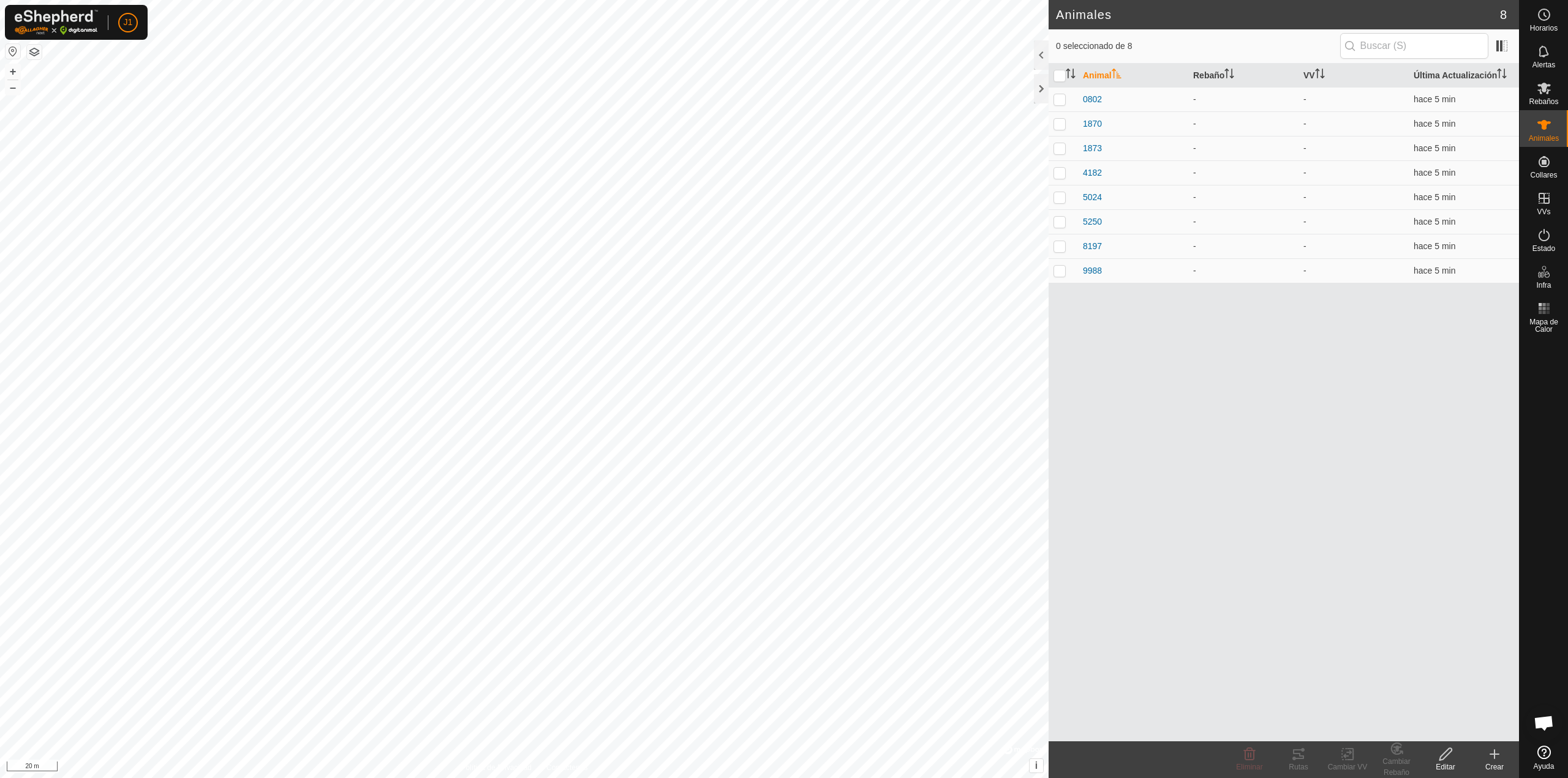
click at [1483, 756] on create-svg-icon at bounding box center [1494, 754] width 49 height 15
click at [1466, 729] on link "Crear Animal Individual" at bounding box center [1423, 727] width 191 height 24
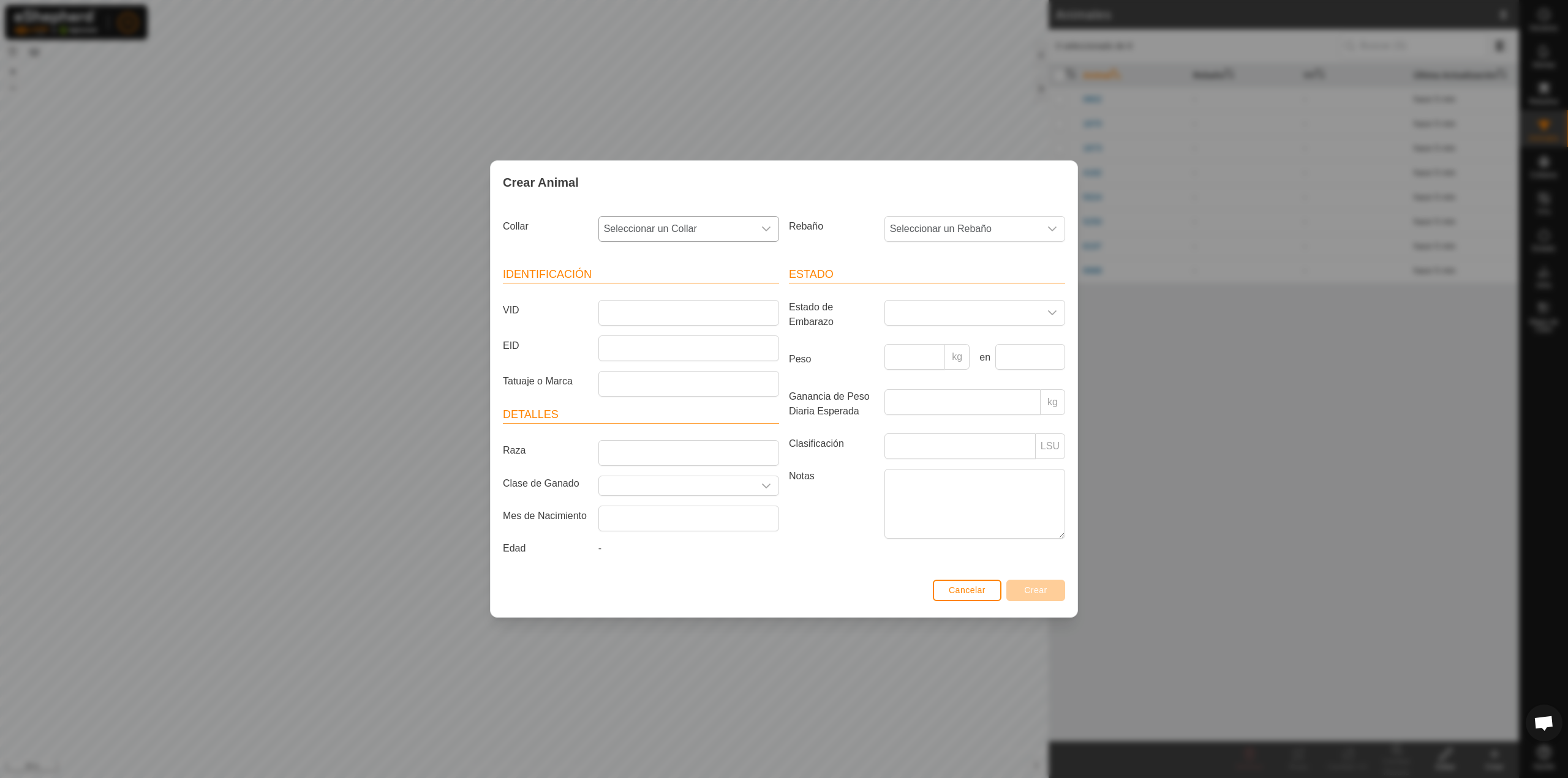
click at [674, 226] on span "Seleccionar un Collar" at bounding box center [677, 229] width 155 height 24
type input "758"
click at [675, 292] on li "0908810758" at bounding box center [689, 292] width 180 height 24
click at [740, 309] on input "VID" at bounding box center [689, 312] width 180 height 26
type input "5275"
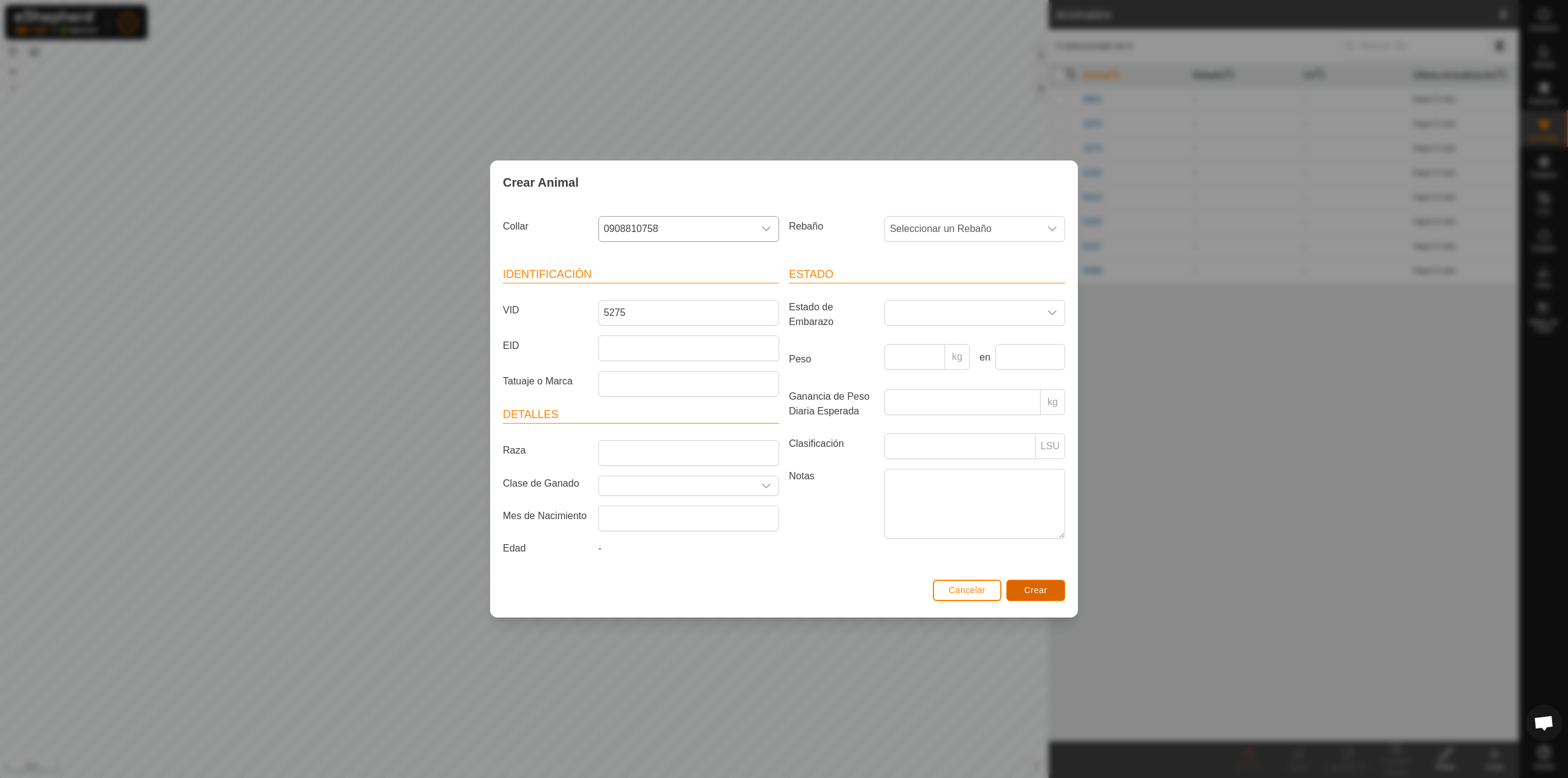
click at [1017, 594] on button "Crear" at bounding box center [1036, 590] width 59 height 21
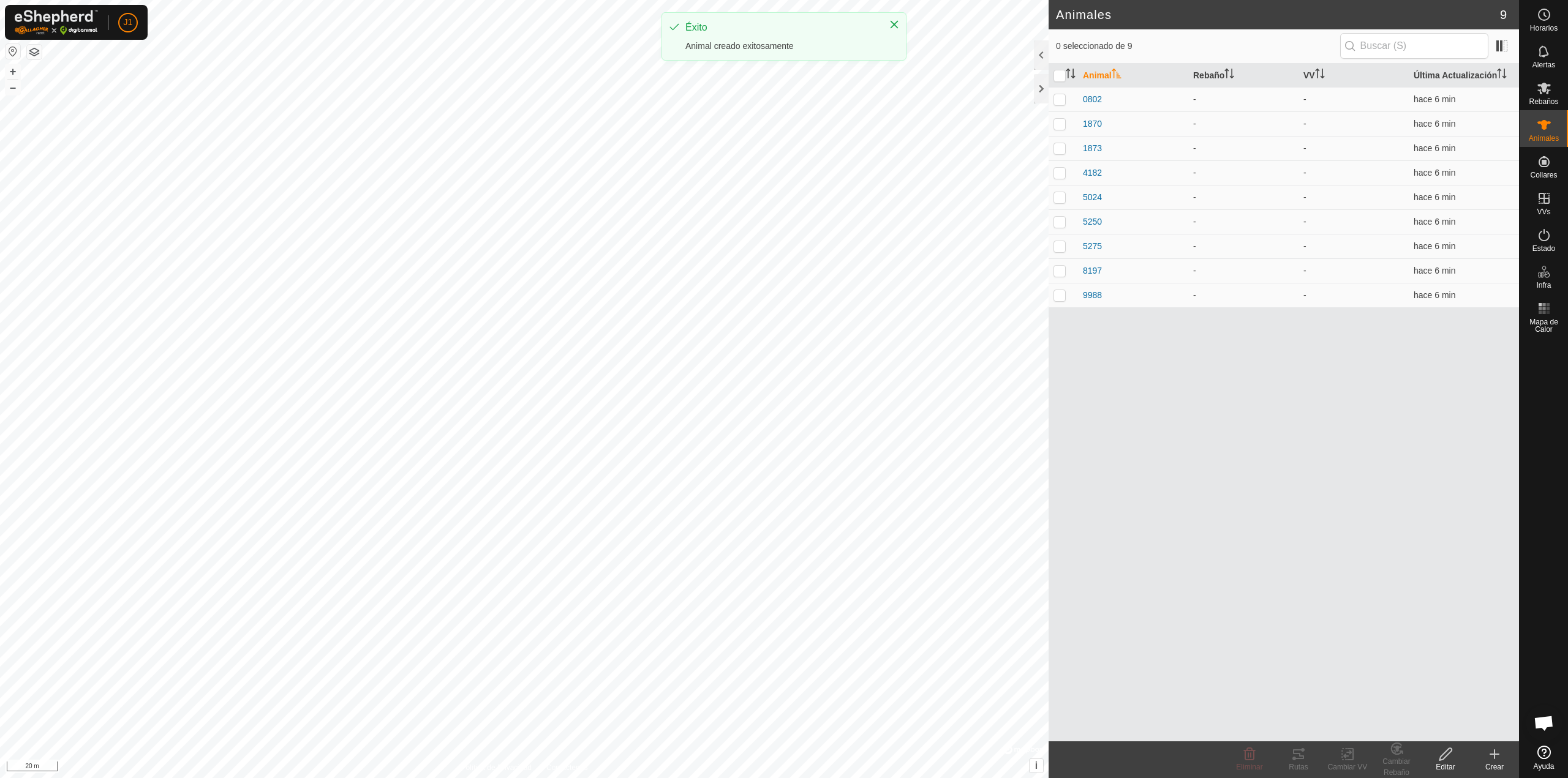
click at [1502, 754] on icon at bounding box center [1494, 754] width 15 height 15
click at [1413, 728] on link "Crear Animal Individual" at bounding box center [1423, 727] width 191 height 24
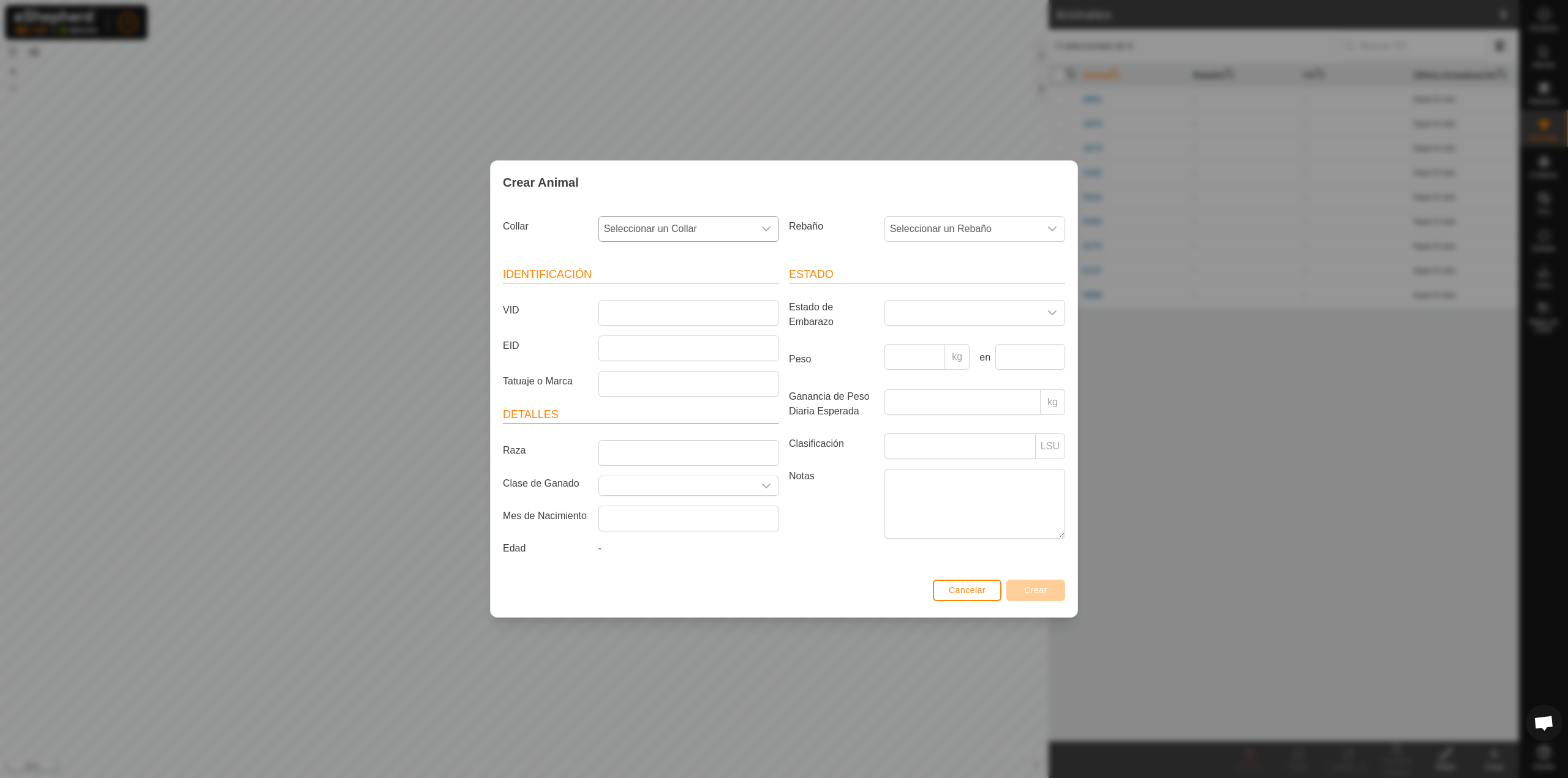
click at [700, 239] on span "Seleccionar un Collar" at bounding box center [677, 229] width 155 height 24
type input "0242"
drag, startPoint x: 669, startPoint y: 175, endPoint x: 668, endPoint y: 198, distance: 23.0
click at [666, 175] on div "Crear Animal" at bounding box center [784, 182] width 587 height 43
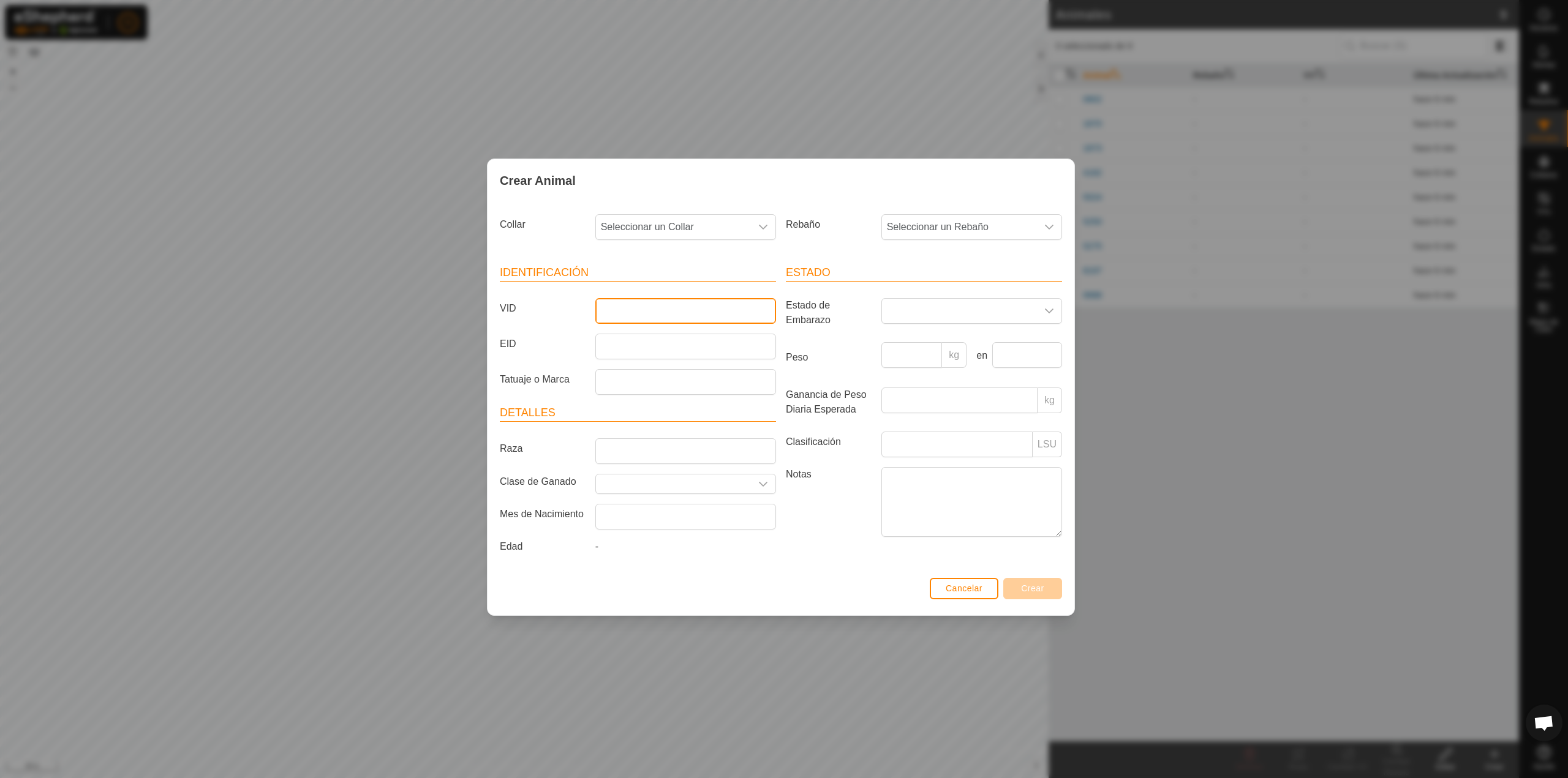
click at [689, 300] on input "VID" at bounding box center [685, 310] width 180 height 26
type input "0242"
click at [652, 220] on span "Seleccionar un Collar" at bounding box center [673, 227] width 155 height 24
type input "0"
type input "923"
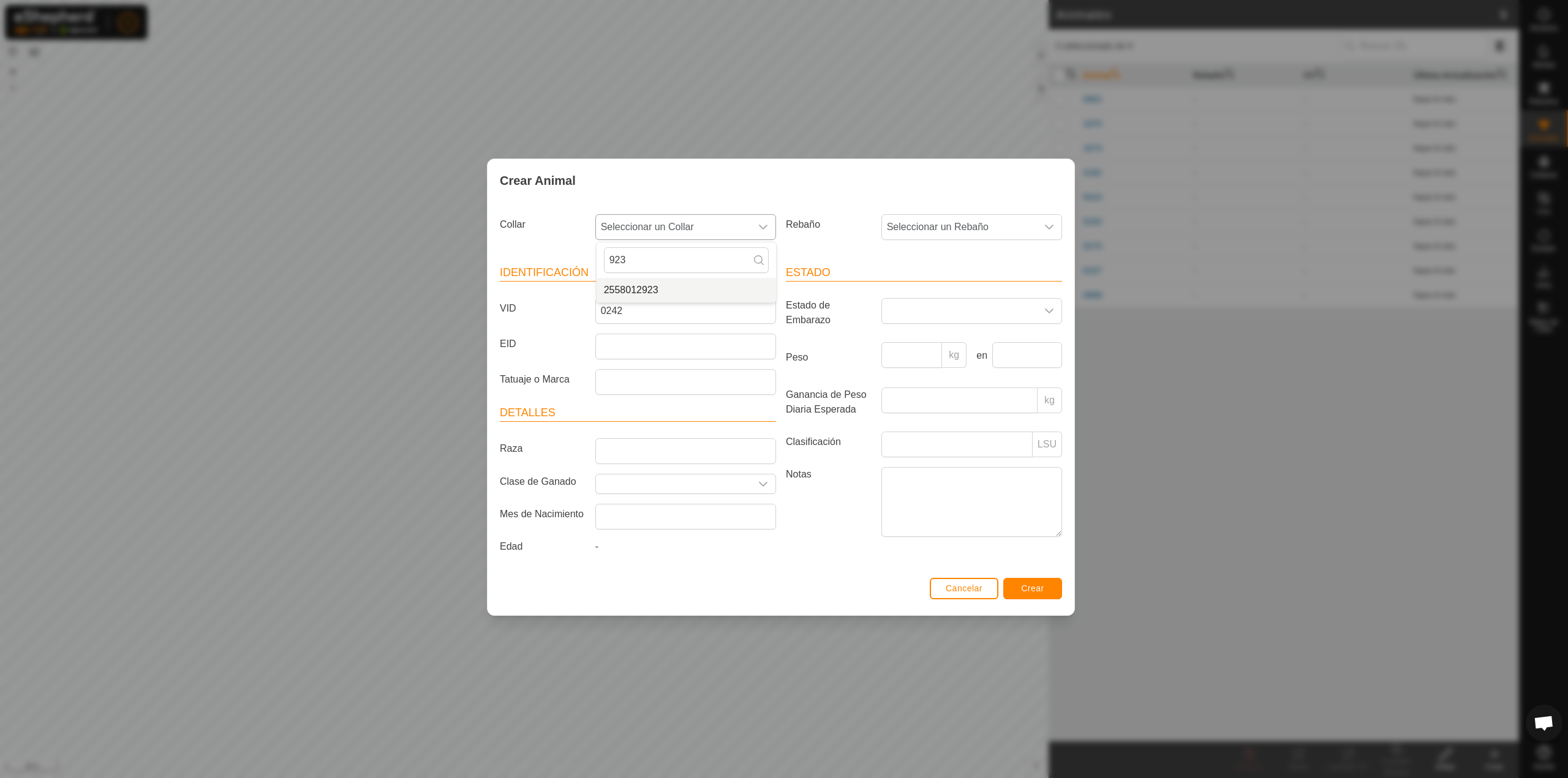
click at [659, 291] on li "2558012923" at bounding box center [687, 290] width 180 height 24
click at [1035, 589] on span "Crear" at bounding box center [1033, 588] width 24 height 10
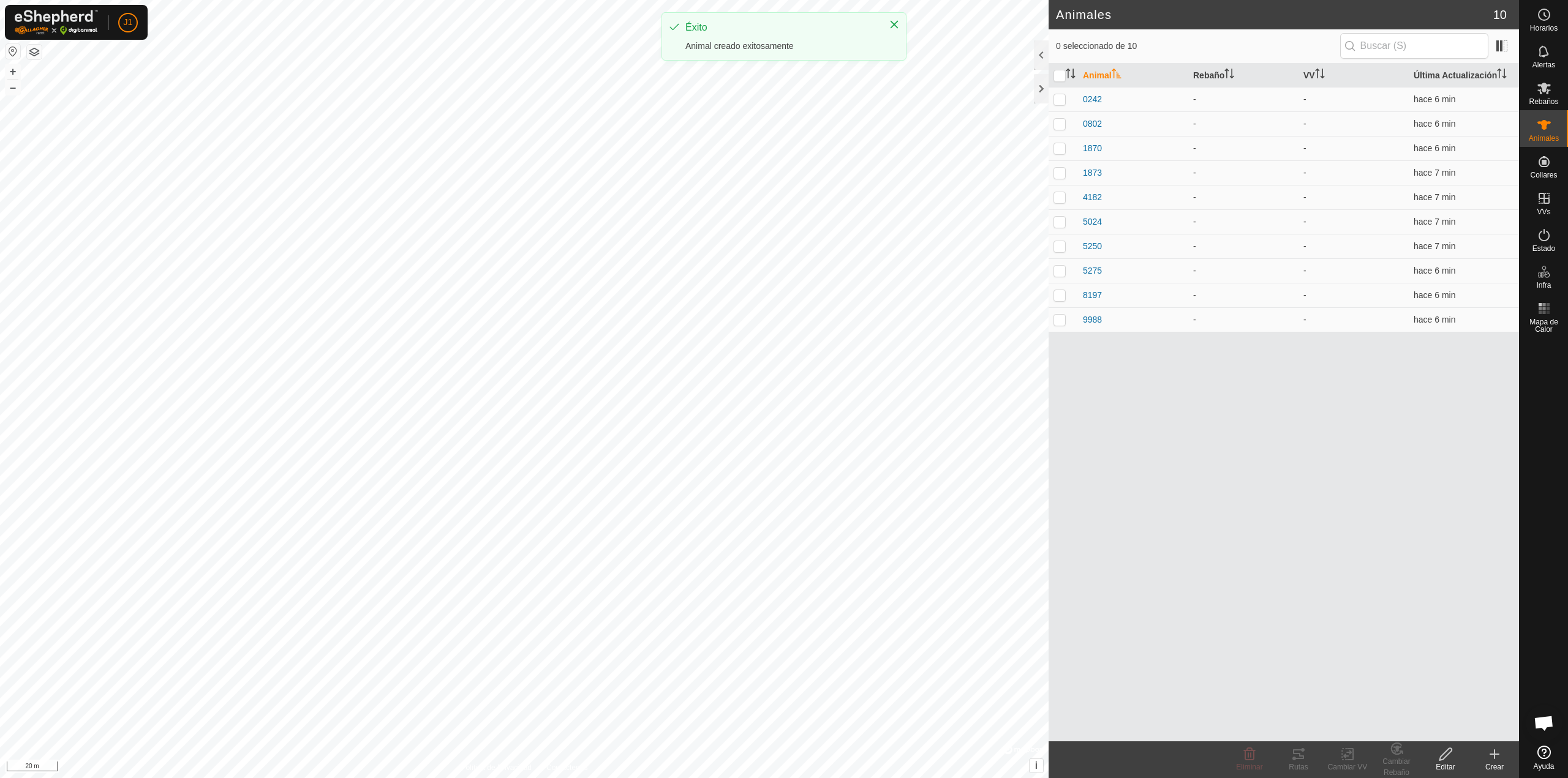
click at [1490, 751] on icon at bounding box center [1494, 754] width 15 height 15
click at [1448, 729] on link "Crear Animal Individual" at bounding box center [1423, 727] width 191 height 24
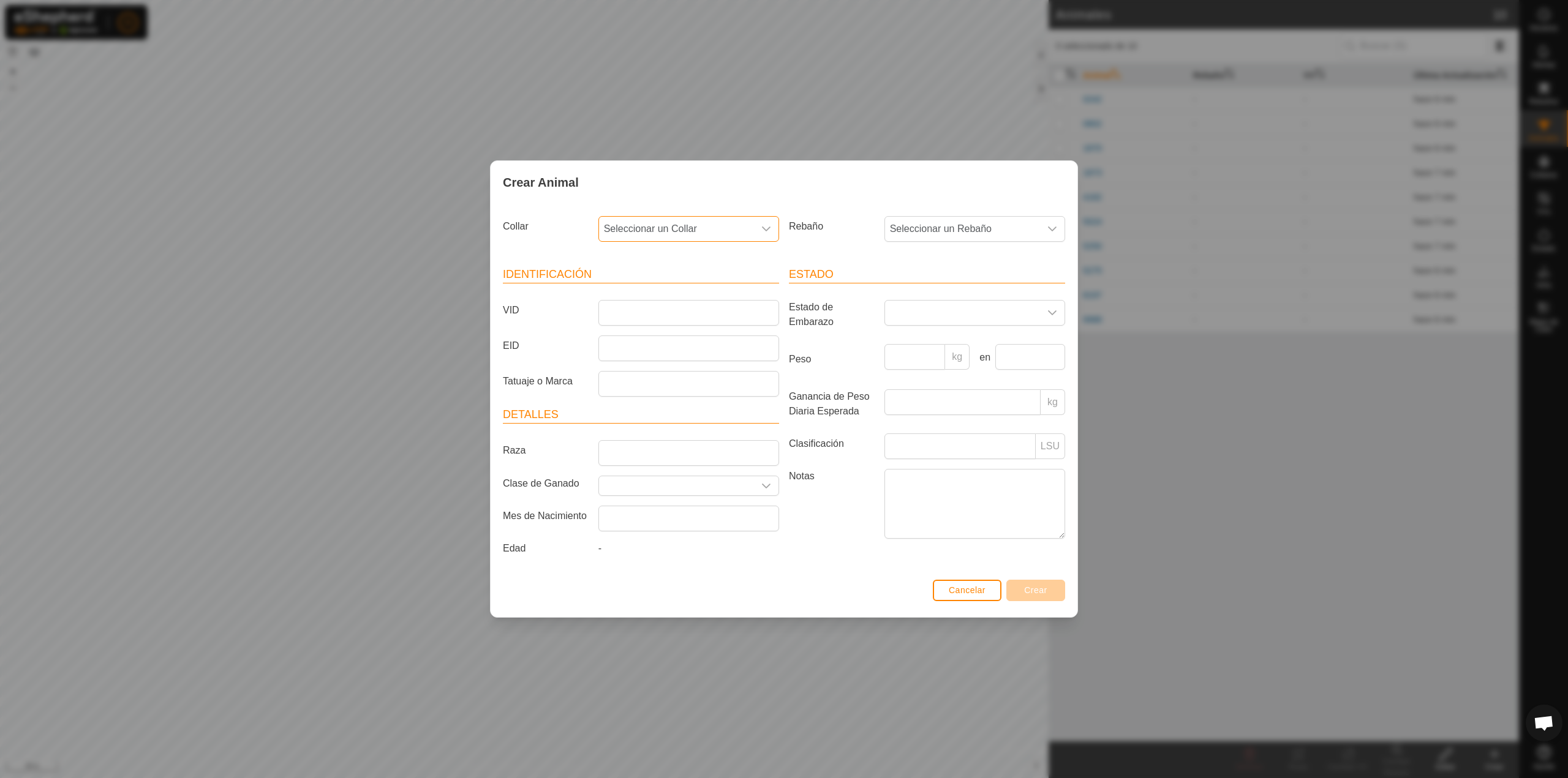
click at [669, 235] on span "Seleccionar un Collar" at bounding box center [677, 229] width 155 height 24
type input "817"
click at [691, 292] on li "2566223817" at bounding box center [689, 292] width 180 height 24
click at [691, 310] on input "VID" at bounding box center [689, 312] width 180 height 26
type input "7704"
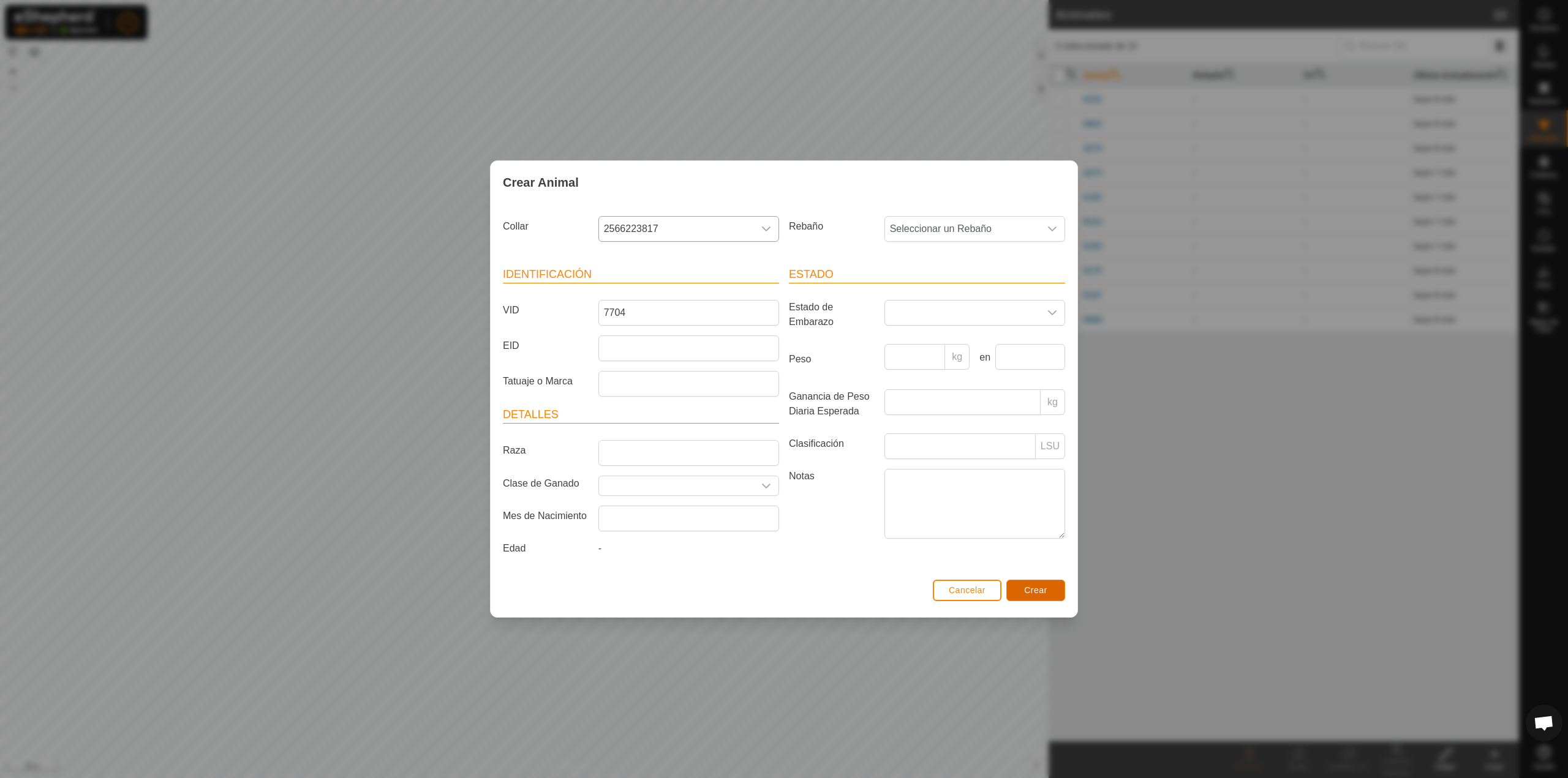
click at [1049, 584] on button "Crear" at bounding box center [1036, 590] width 59 height 21
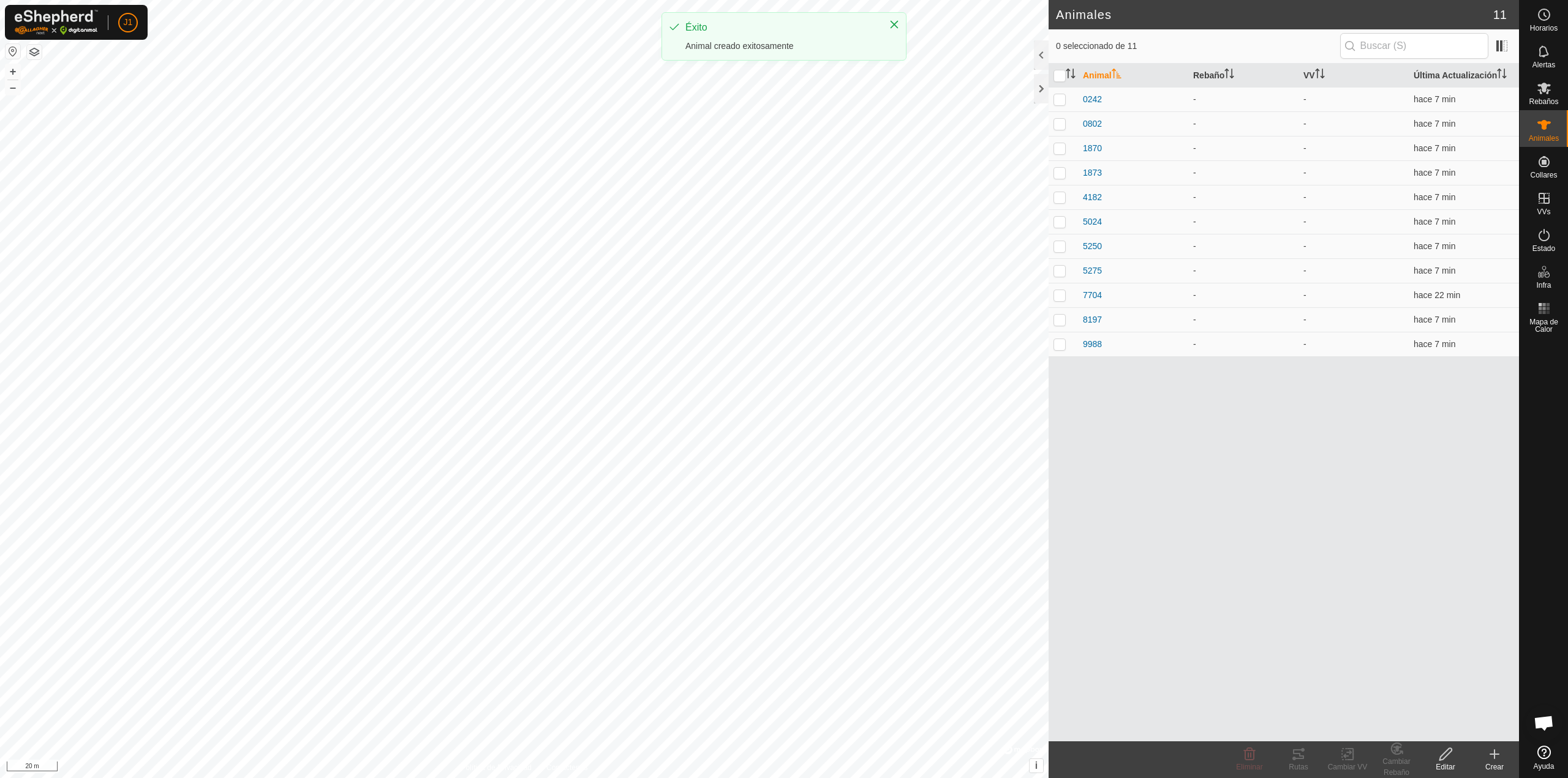
click at [1493, 755] on icon at bounding box center [1495, 755] width 8 height 0
click at [1447, 725] on link "Crear Animal Individual" at bounding box center [1423, 727] width 191 height 24
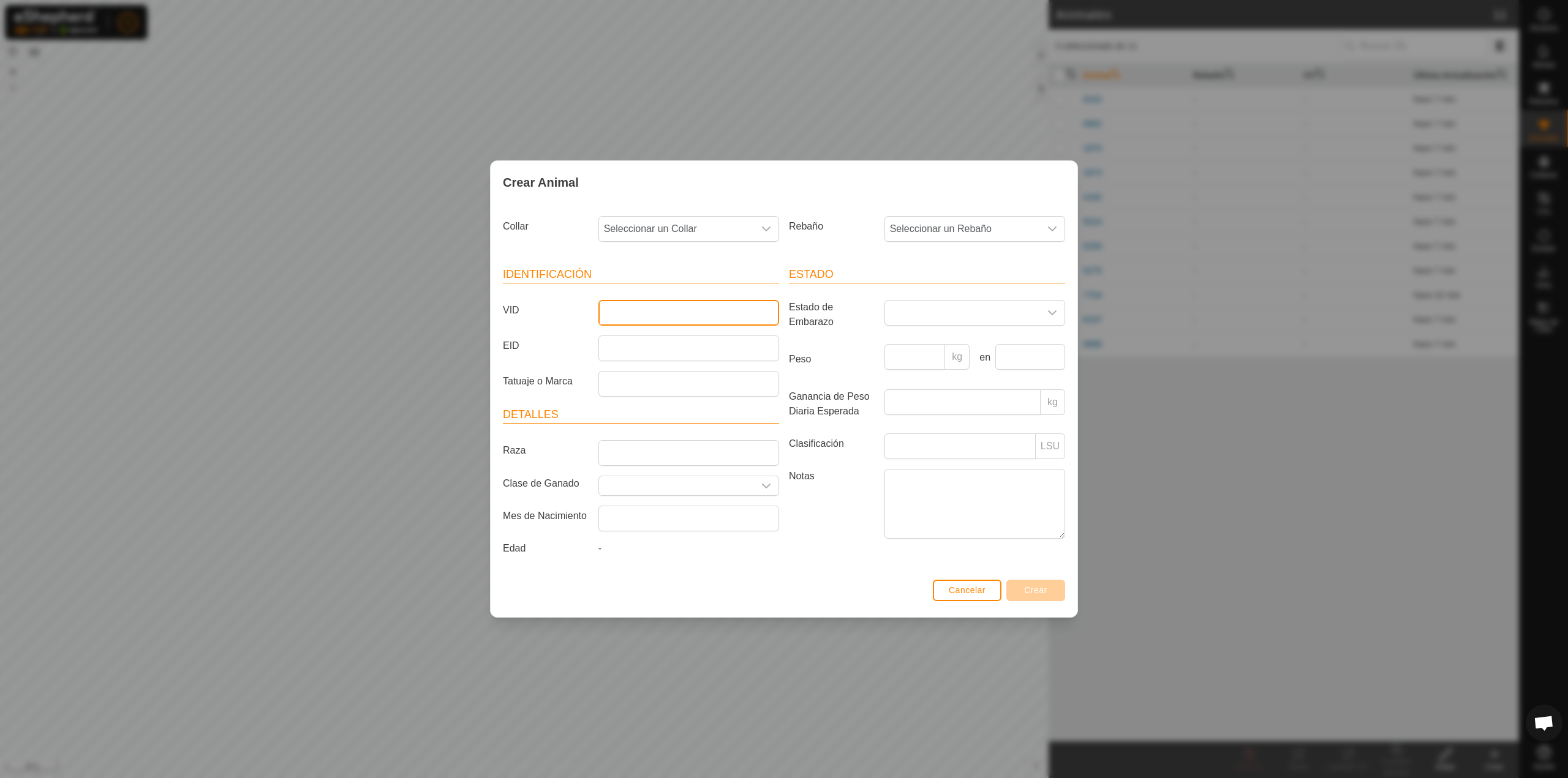
click at [682, 319] on input "VID" at bounding box center [689, 312] width 180 height 26
click at [666, 223] on span "Seleccionar un Collar" at bounding box center [677, 229] width 155 height 24
type input "641"
click at [657, 294] on li "0550668641" at bounding box center [689, 292] width 180 height 24
click at [662, 321] on input "VID" at bounding box center [689, 312] width 180 height 26
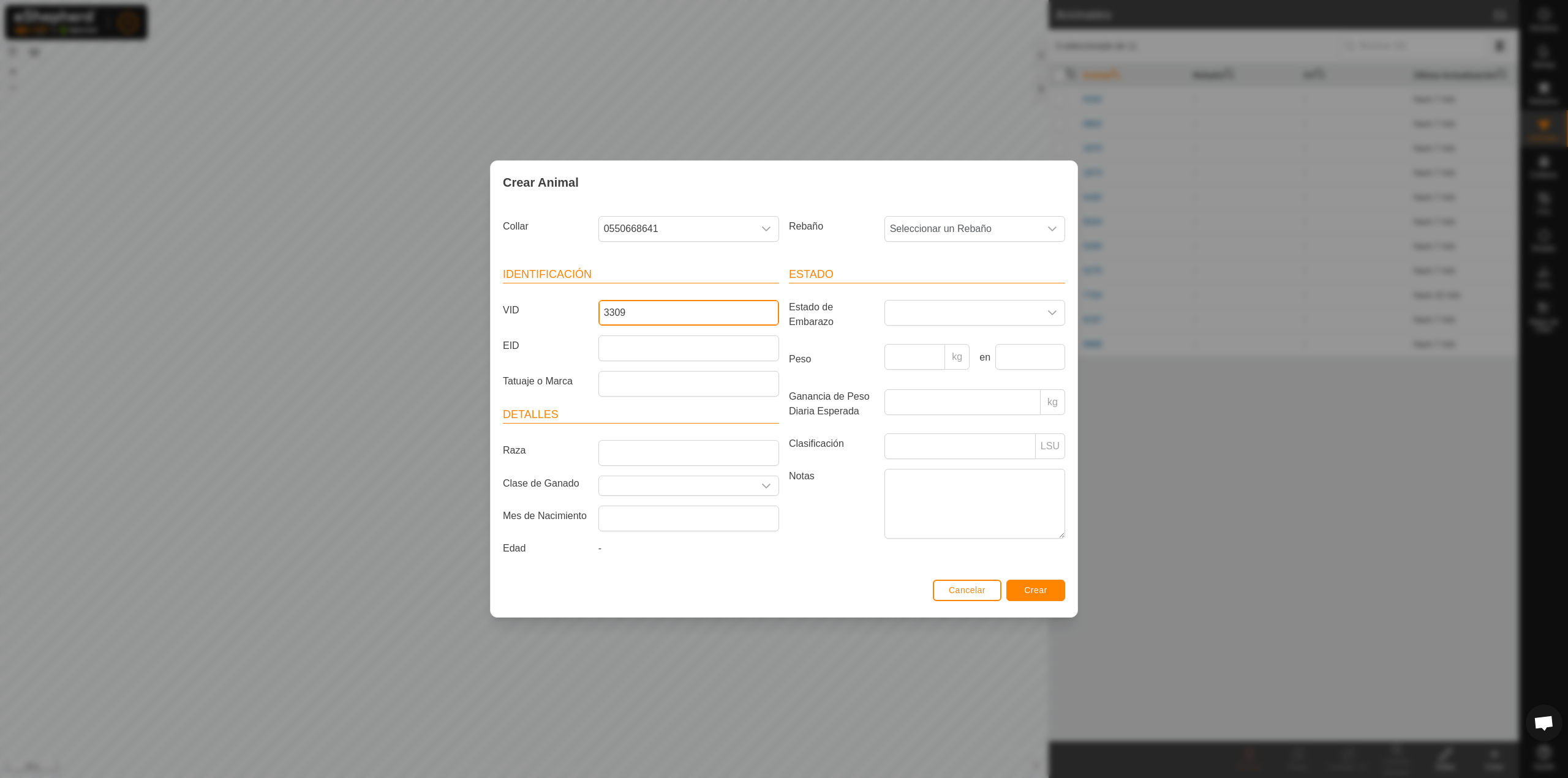
type input "3309"
click at [1026, 589] on span "Crear" at bounding box center [1036, 590] width 24 height 10
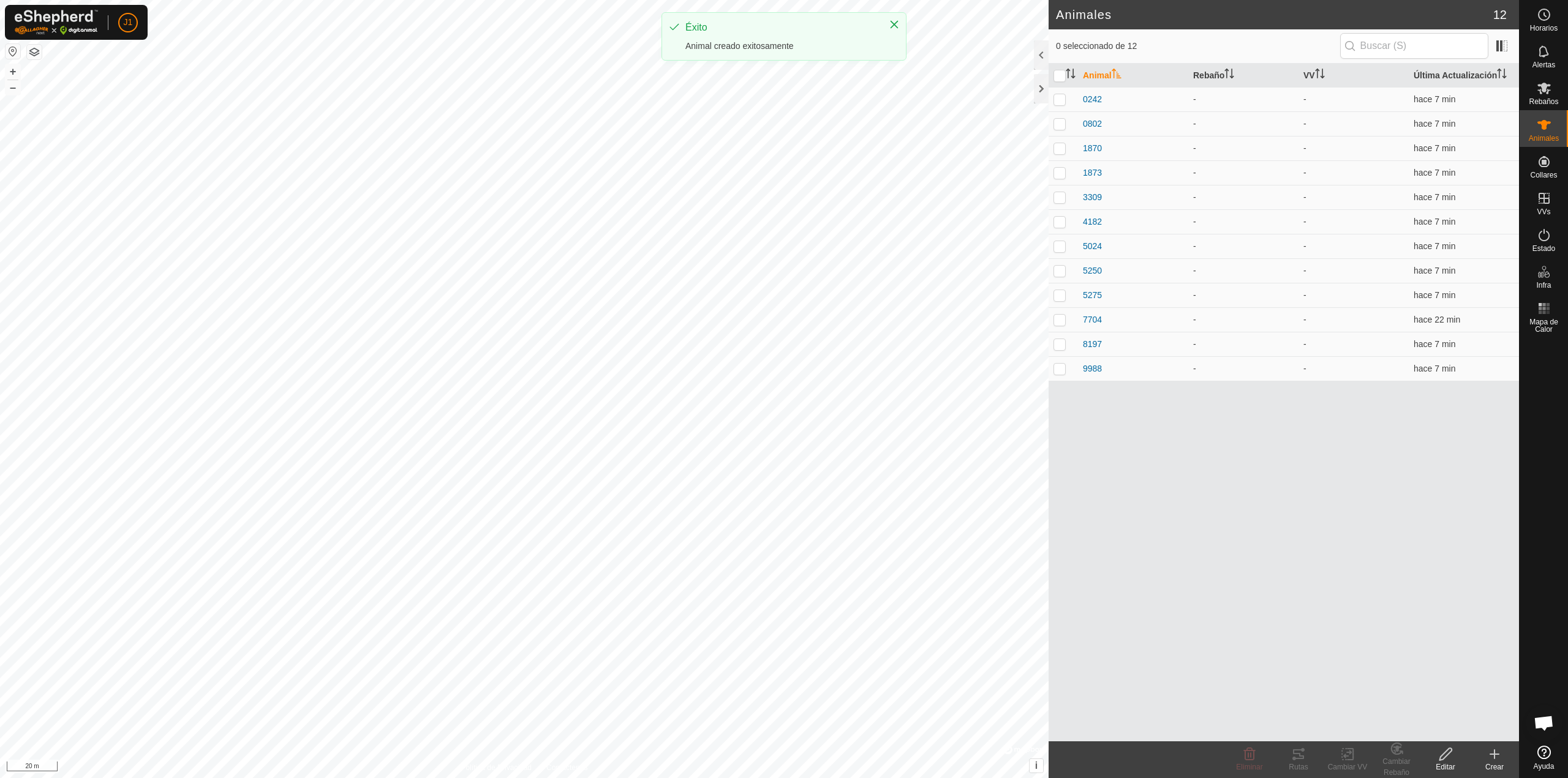
click at [1491, 770] on div "Crear" at bounding box center [1494, 767] width 49 height 11
click at [1457, 741] on div "Animal Rebaño VV Última Actualización 0242 - - hace 7 min 0802 - - hace 7 min 1…" at bounding box center [1284, 402] width 470 height 678
click at [1453, 734] on div "Animal Rebaño VV Última Actualización 0242 - - hace 7 min 0802 - - hace 7 min 1…" at bounding box center [1284, 402] width 470 height 678
click at [1491, 761] on div "Crear" at bounding box center [1494, 759] width 49 height 37
click at [1436, 732] on link "Crear Animal Individual" at bounding box center [1423, 727] width 191 height 24
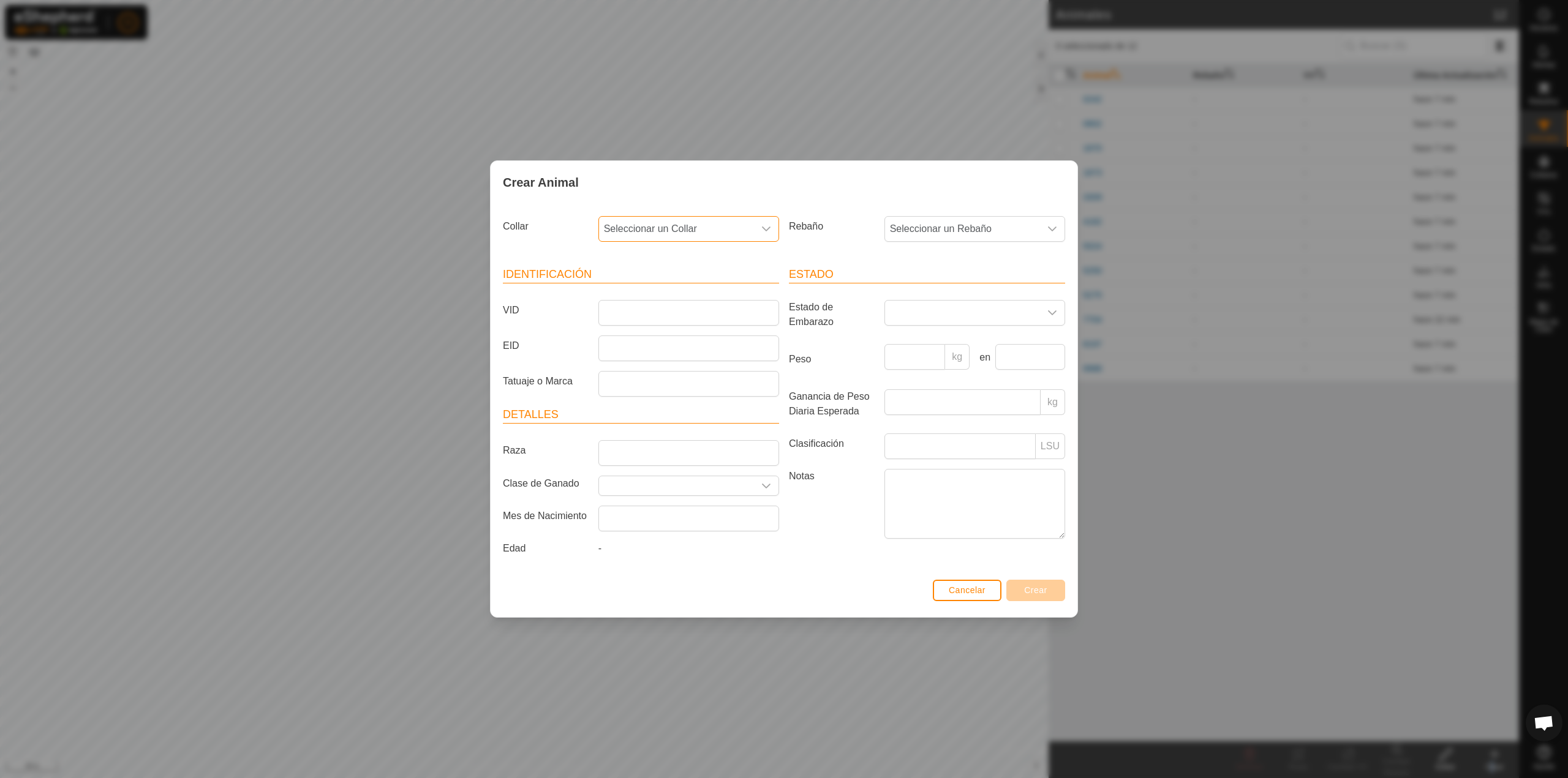
click at [621, 228] on span "Seleccionar un Collar" at bounding box center [677, 229] width 155 height 24
type input "095"
click at [675, 290] on li "1362237095" at bounding box center [689, 292] width 180 height 24
click at [675, 315] on input "VID" at bounding box center [689, 312] width 180 height 26
type input "6851"
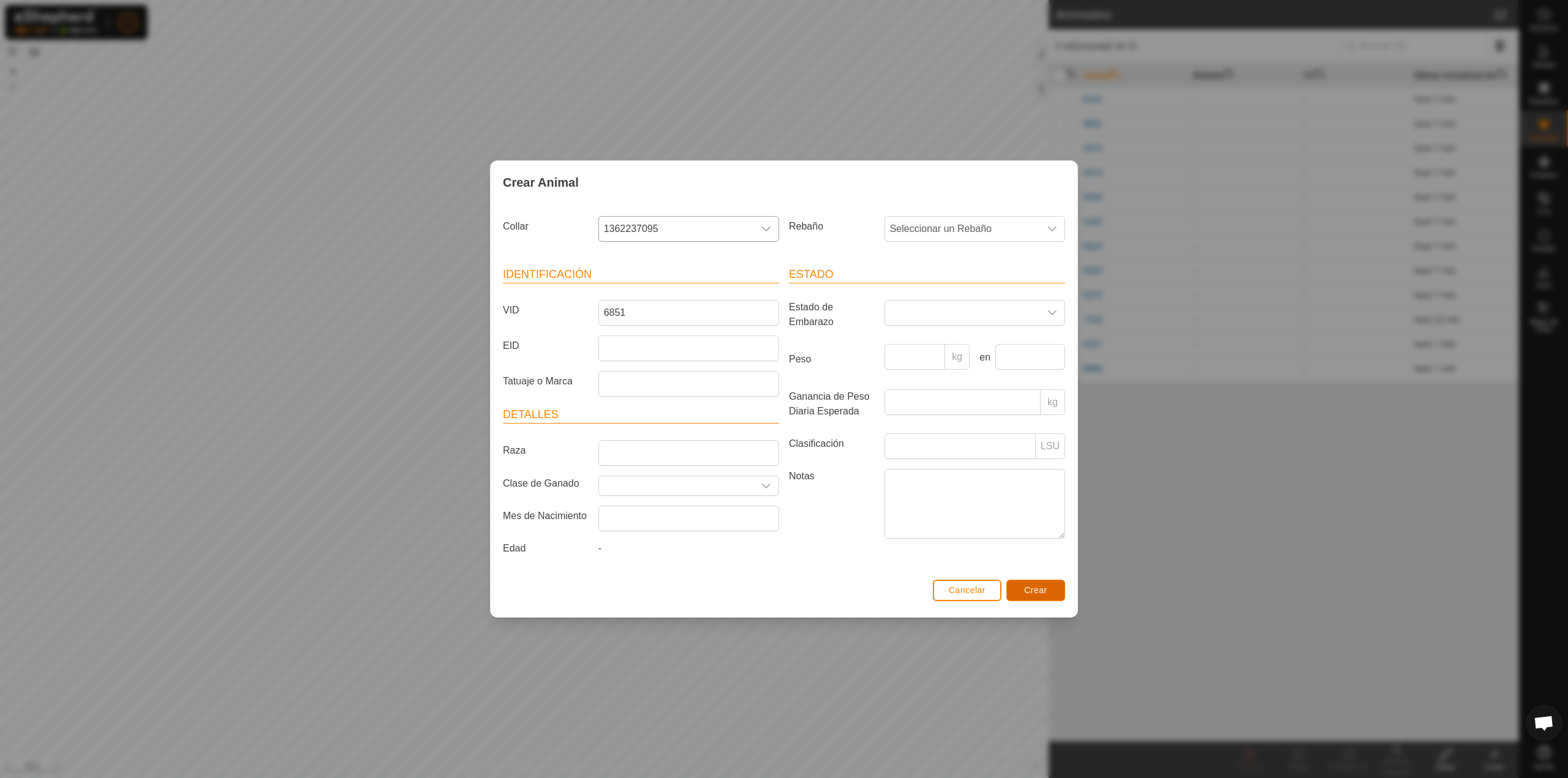
click at [1035, 599] on button "Crear" at bounding box center [1036, 590] width 59 height 21
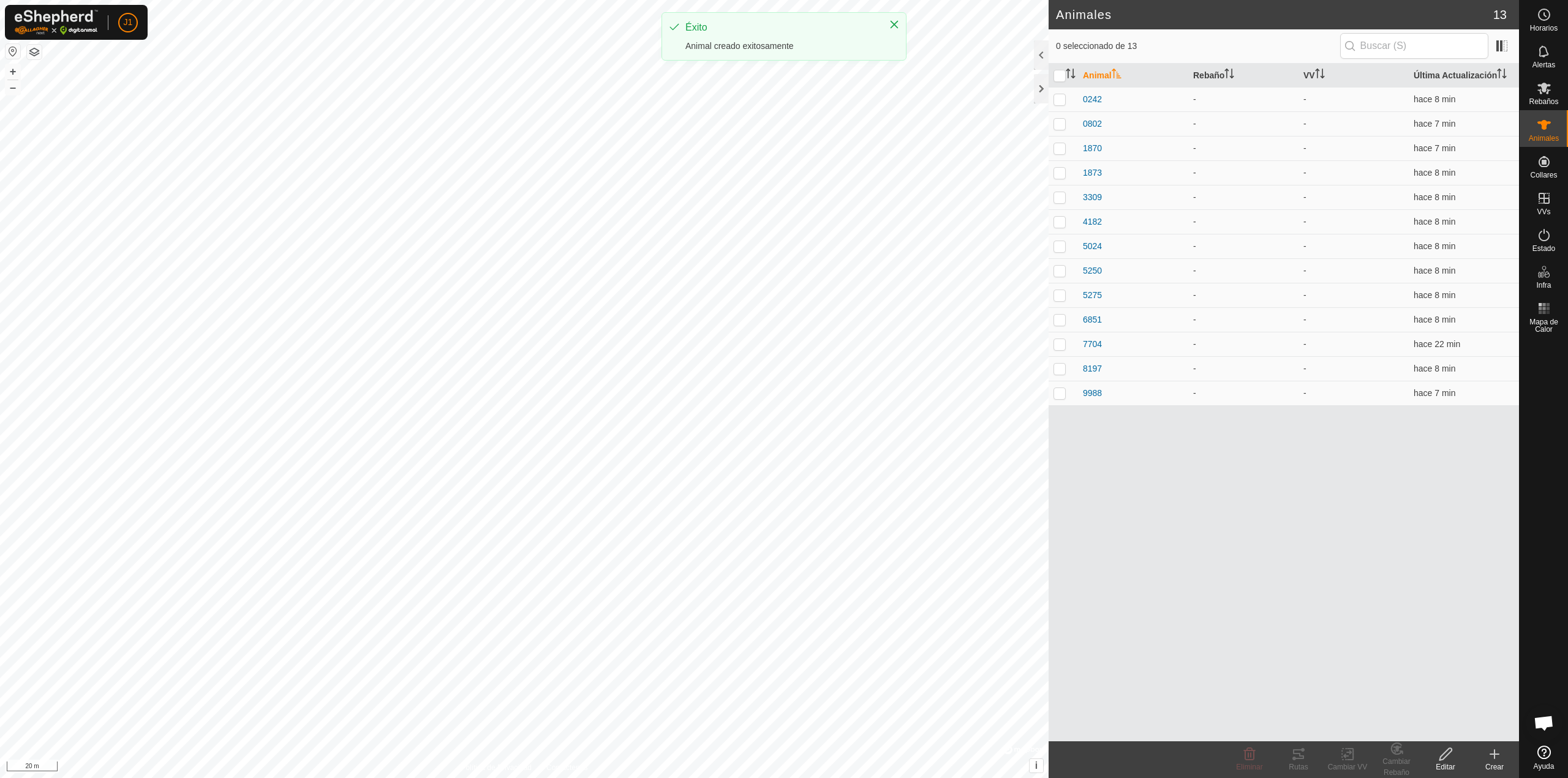
click at [1501, 750] on icon at bounding box center [1494, 754] width 15 height 15
click at [1465, 733] on link "Crear Animal Individual" at bounding box center [1423, 727] width 191 height 24
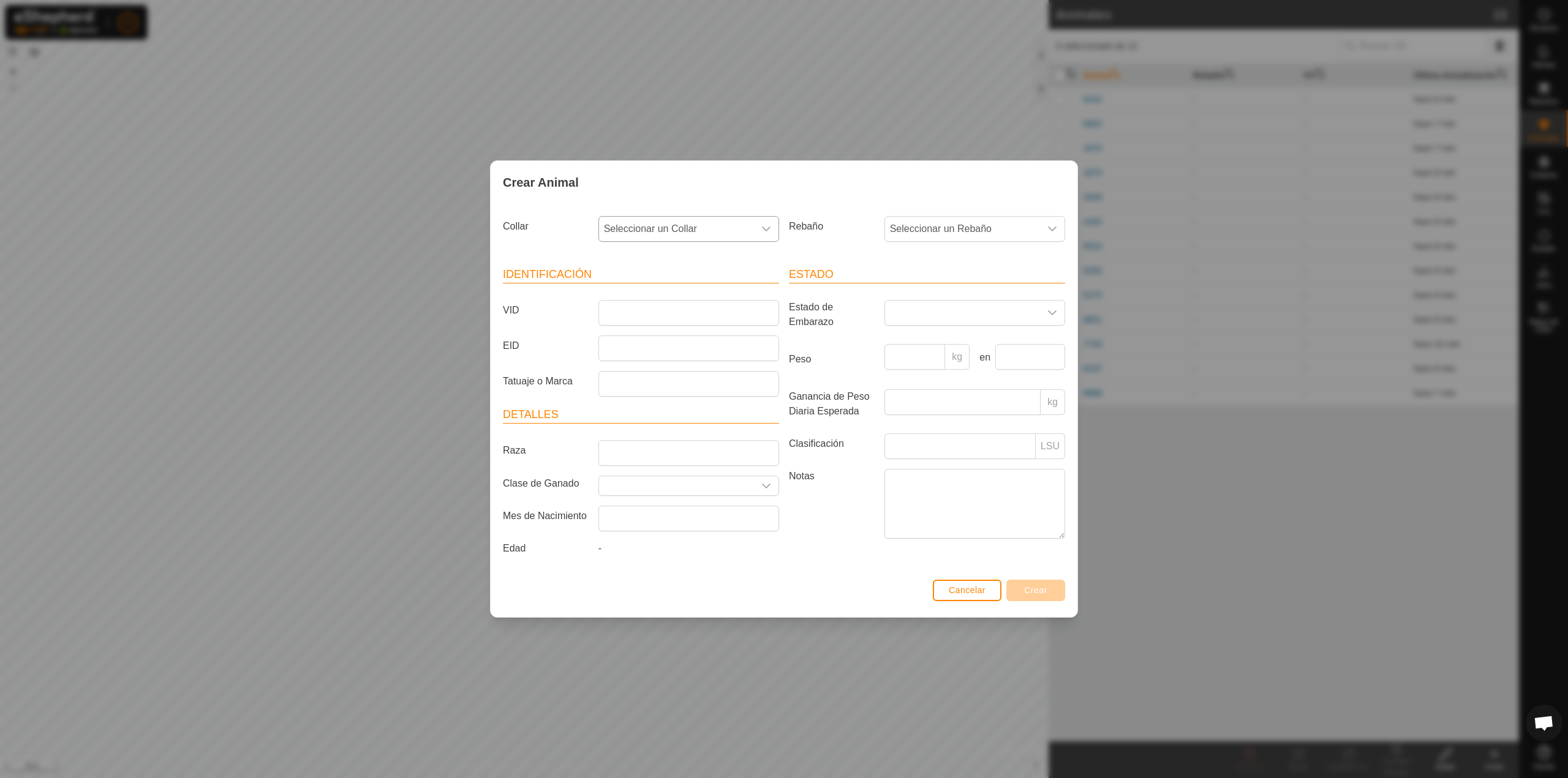
click at [662, 236] on span "Seleccionar un Collar" at bounding box center [677, 229] width 155 height 24
type input "69"
click at [656, 295] on li "3063771697" at bounding box center [689, 292] width 180 height 24
click at [691, 314] on input "VID" at bounding box center [689, 312] width 180 height 26
click at [687, 228] on span "3063771697" at bounding box center [677, 229] width 155 height 24
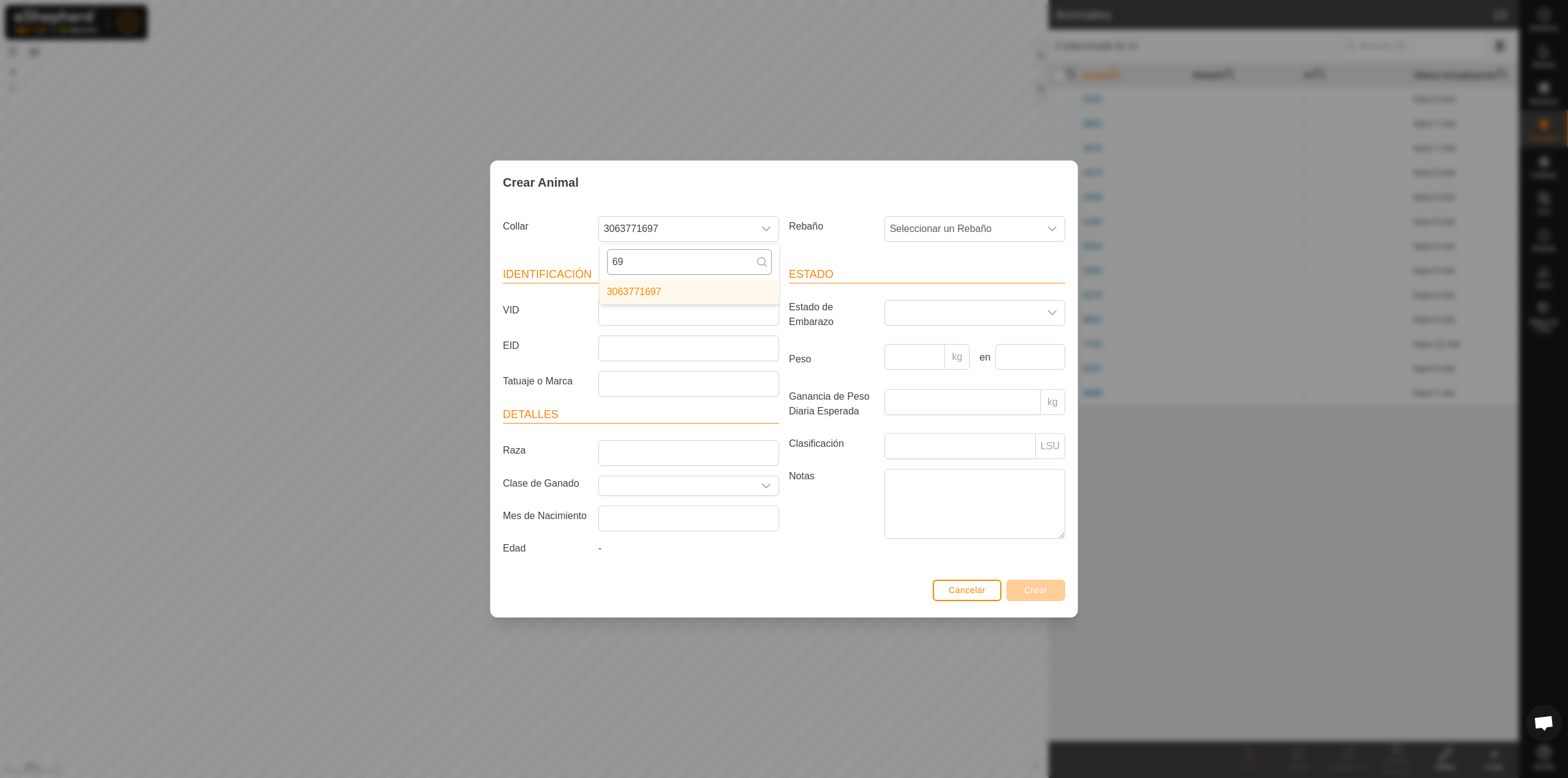
type input "6"
click at [664, 179] on div "Crear Animal" at bounding box center [784, 182] width 587 height 43
click at [690, 225] on span "3063771697" at bounding box center [677, 229] width 155 height 24
type input "714"
click at [672, 284] on li "0253044714" at bounding box center [689, 292] width 180 height 24
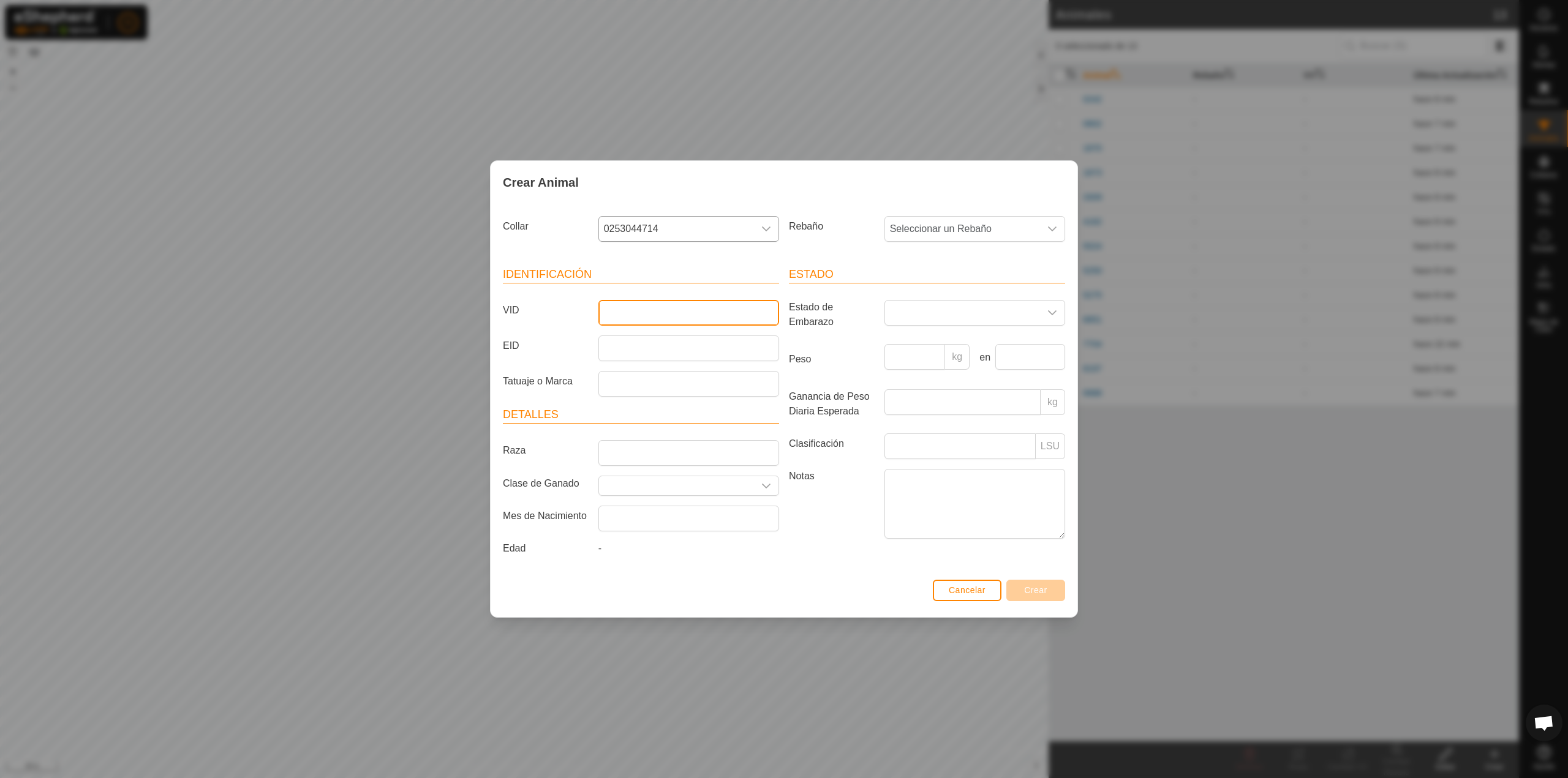
click at [672, 314] on input "VID" at bounding box center [689, 312] width 180 height 26
type input "7999"
click at [1029, 598] on button "Crear" at bounding box center [1036, 590] width 59 height 21
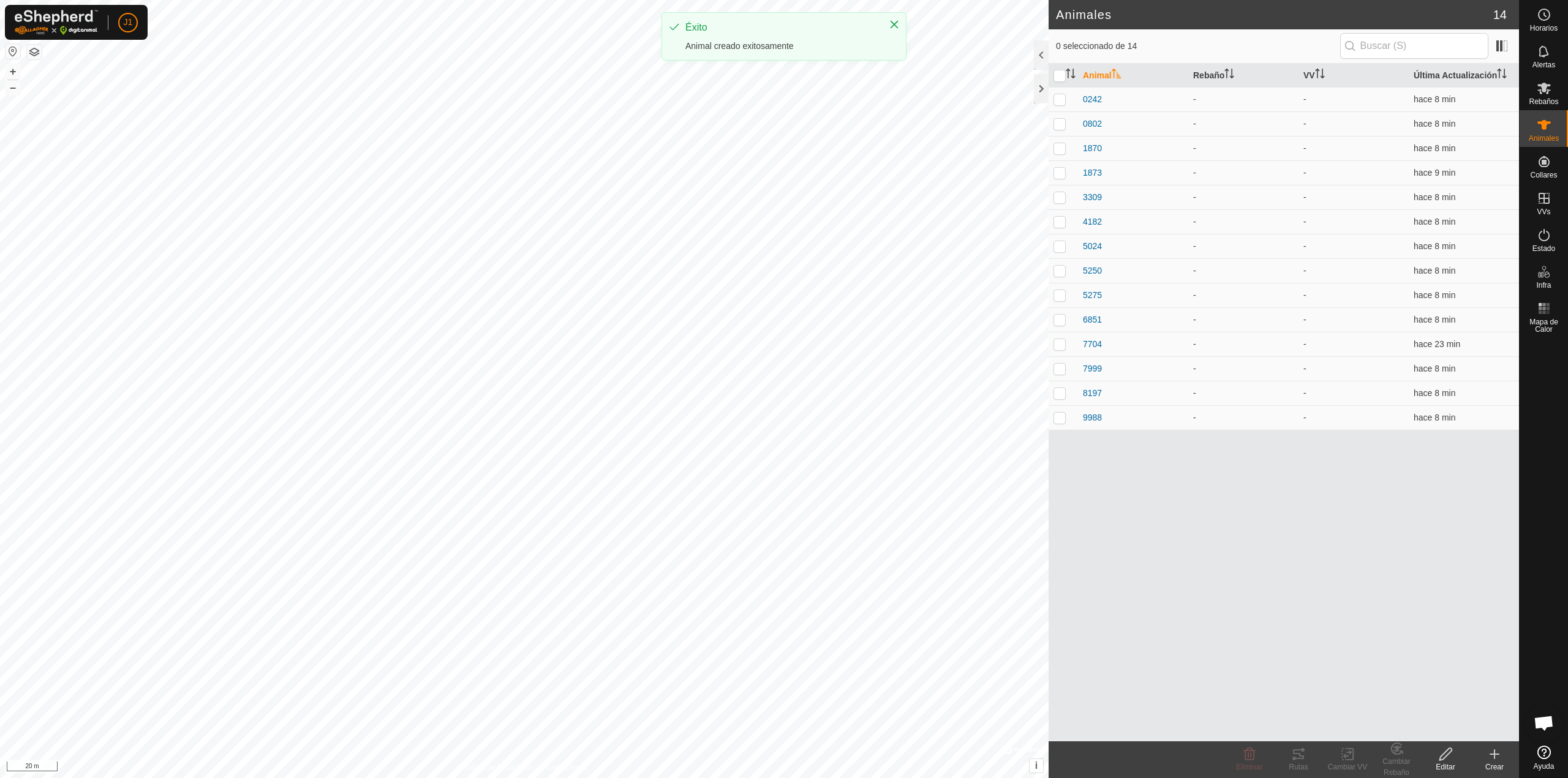
click at [1495, 753] on icon at bounding box center [1495, 754] width 0 height 8
click at [1429, 725] on link "Crear Animal Individual" at bounding box center [1423, 727] width 191 height 24
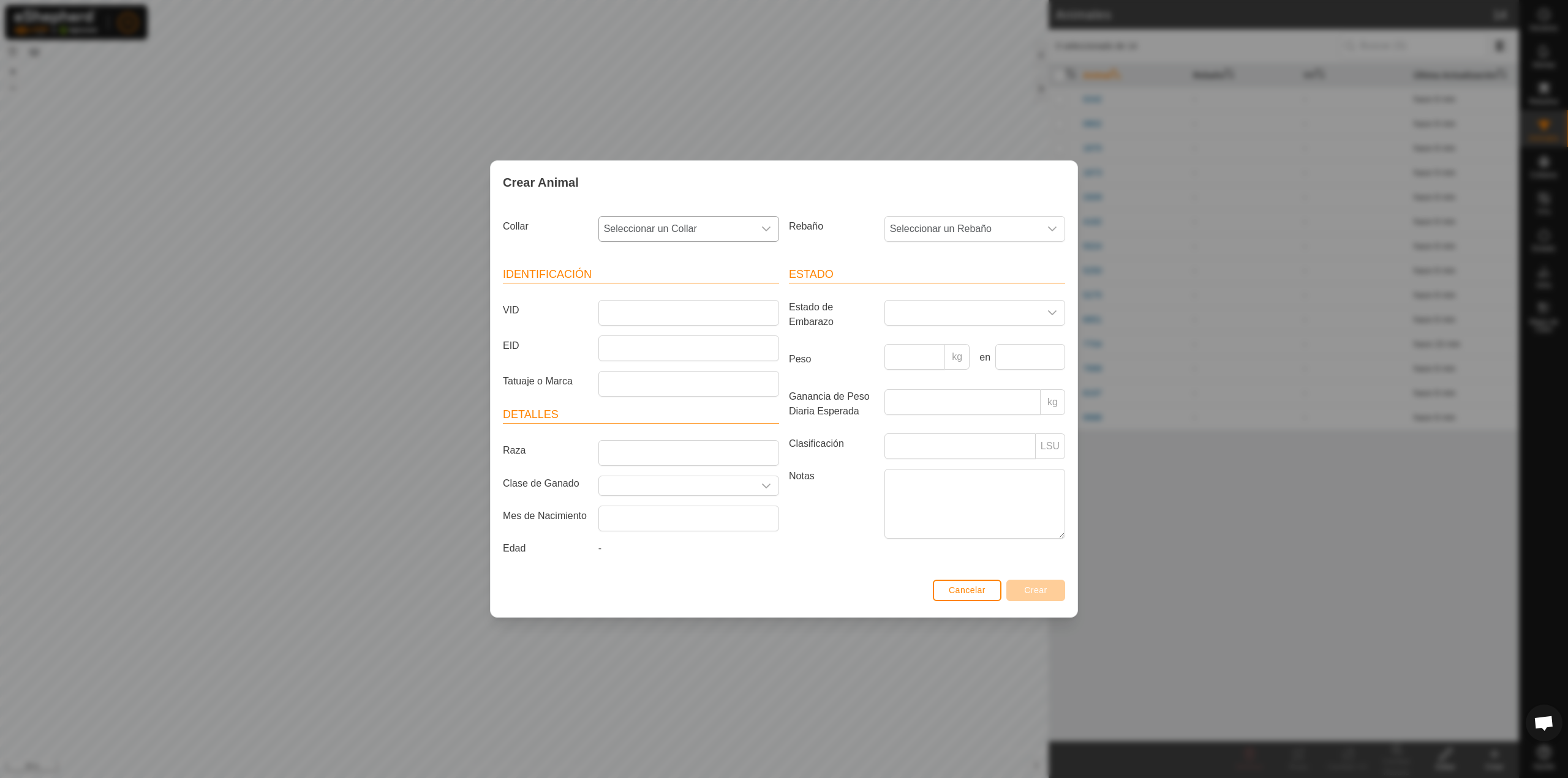
click at [693, 241] on p-select "Seleccionar un Collar" at bounding box center [689, 229] width 180 height 26
type input "055"
click at [701, 292] on li "4265202055" at bounding box center [689, 292] width 180 height 24
click at [700, 310] on input "VID" at bounding box center [689, 312] width 180 height 26
type input "5422"
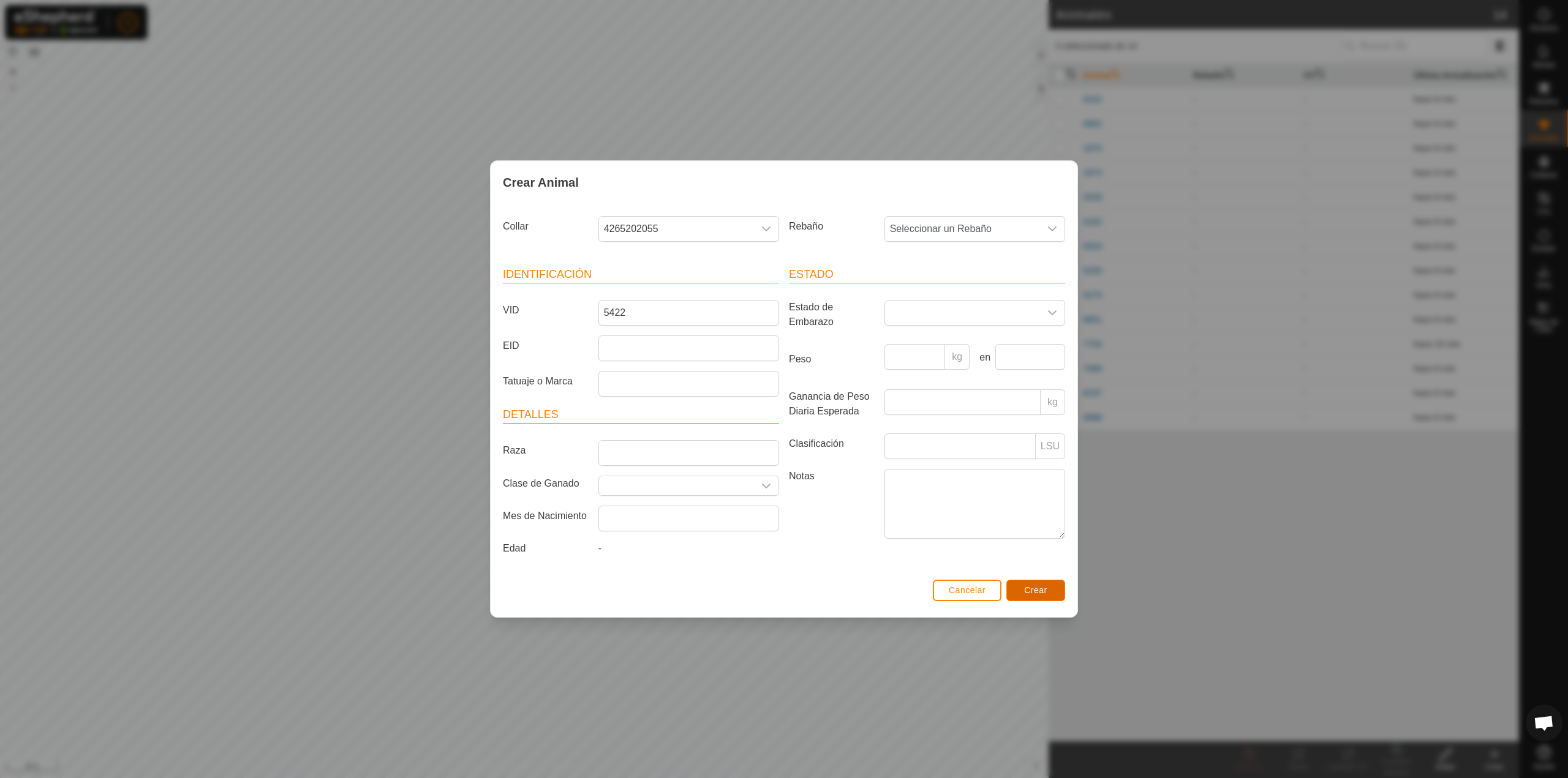
click at [1028, 587] on span "Crear" at bounding box center [1036, 590] width 24 height 10
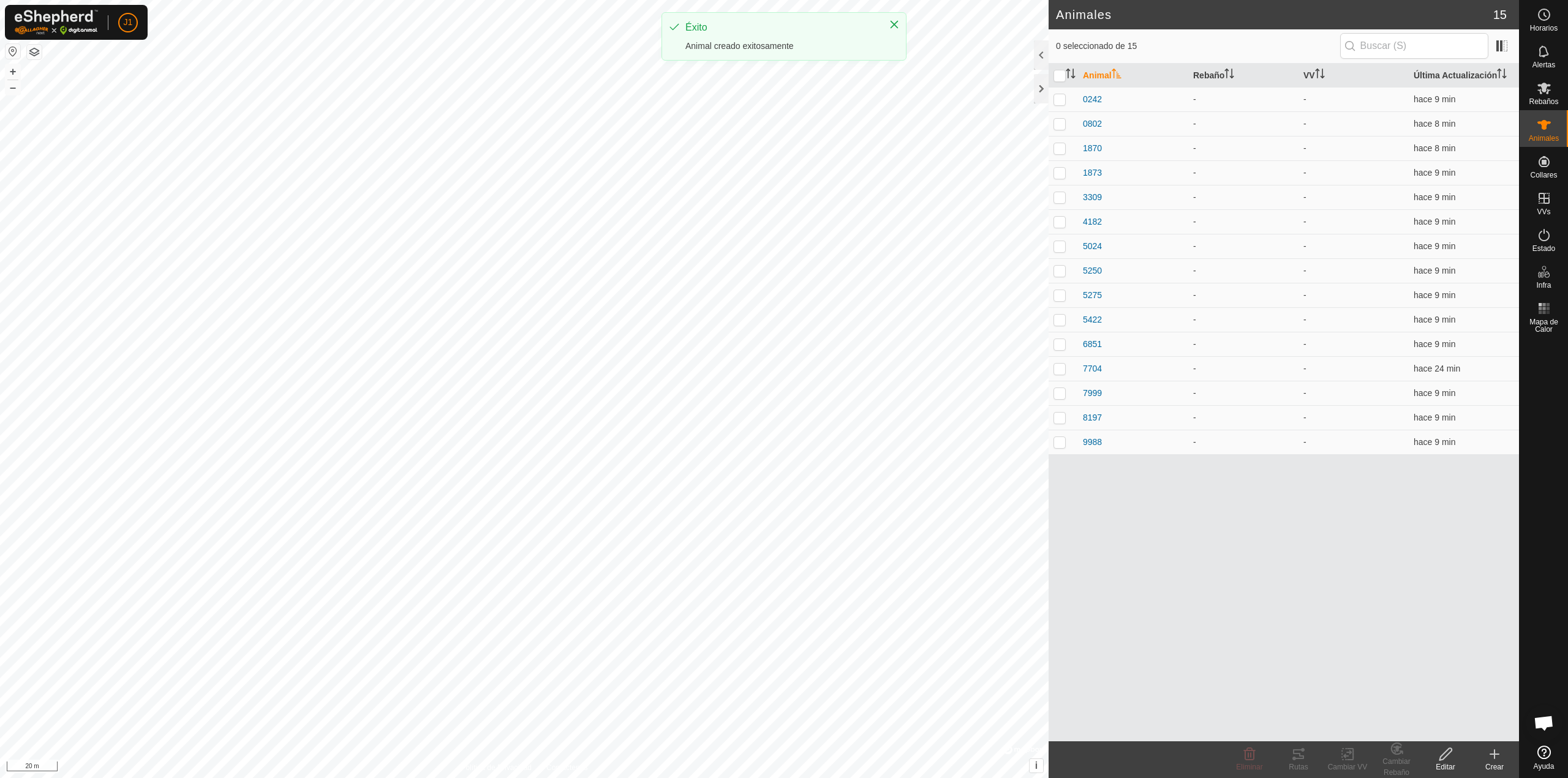
click at [1494, 755] on icon at bounding box center [1495, 755] width 8 height 0
click at [1429, 723] on link "Crear Animal Individual" at bounding box center [1423, 727] width 191 height 24
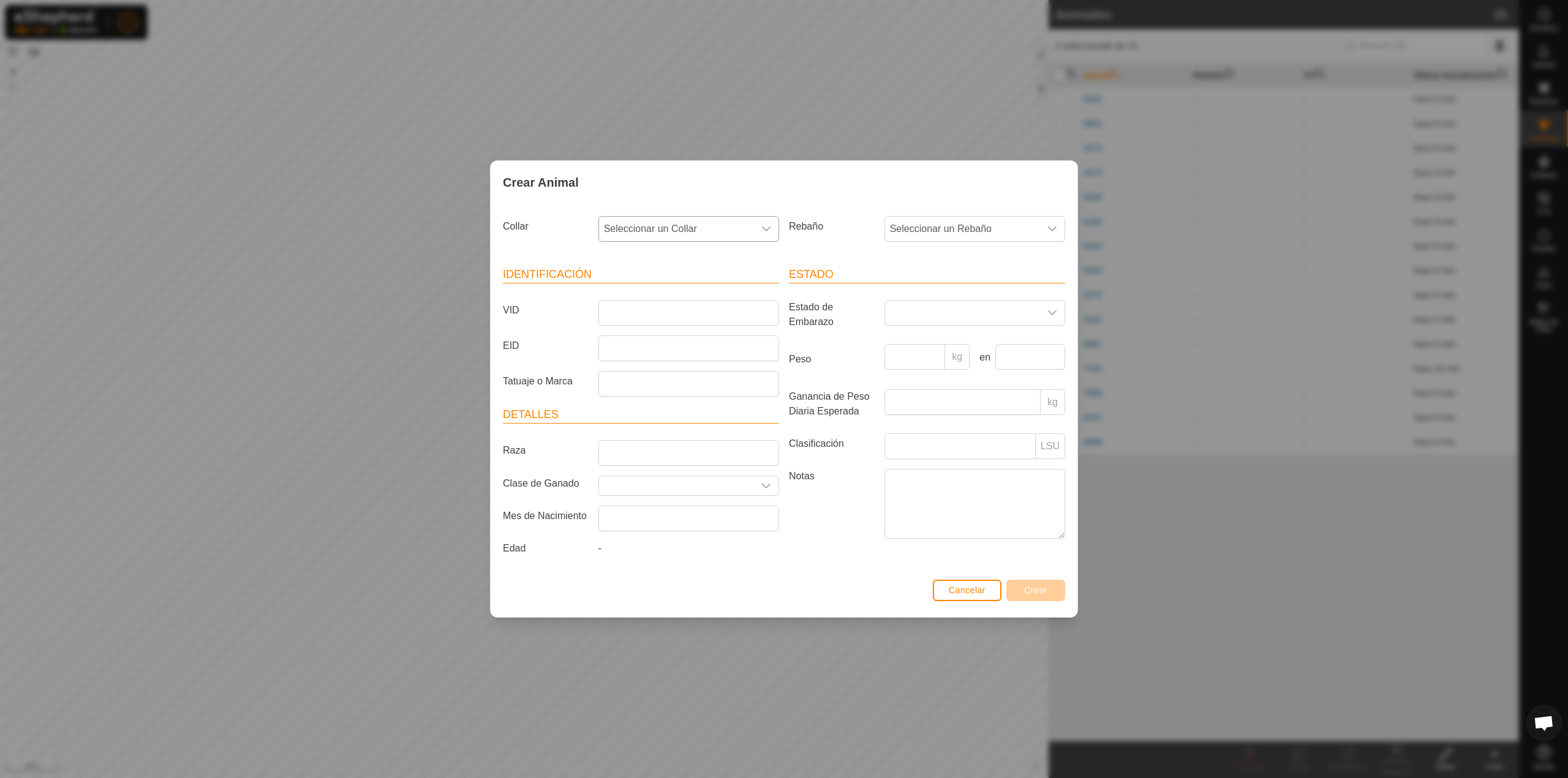
click at [653, 233] on span "Seleccionar un Collar" at bounding box center [677, 229] width 155 height 24
type input "407"
click at [665, 287] on li "1091261407" at bounding box center [689, 292] width 180 height 24
click at [671, 312] on input "VID" at bounding box center [689, 312] width 180 height 26
type input "6149"
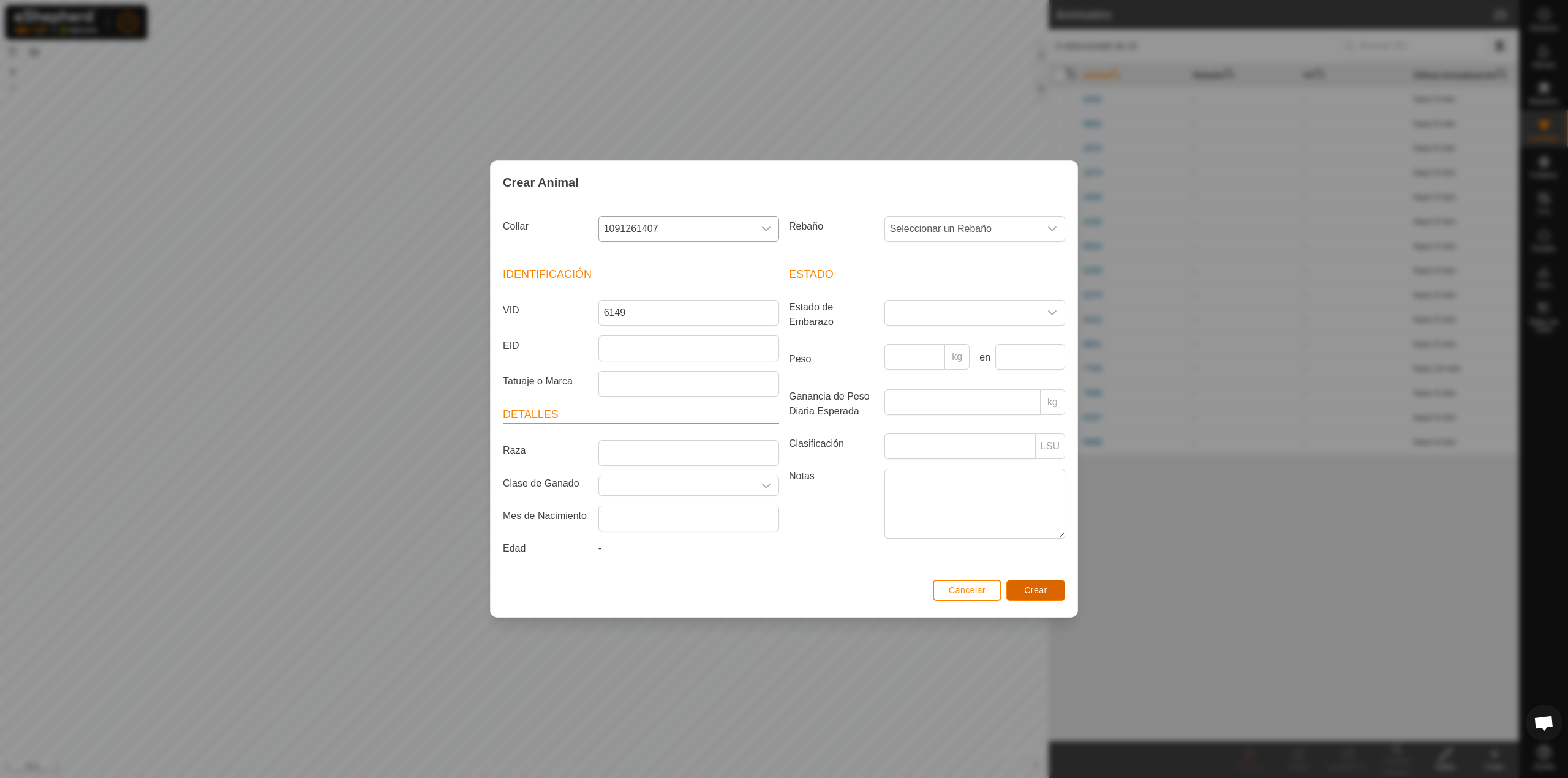
click at [1018, 594] on button "Crear" at bounding box center [1036, 590] width 59 height 21
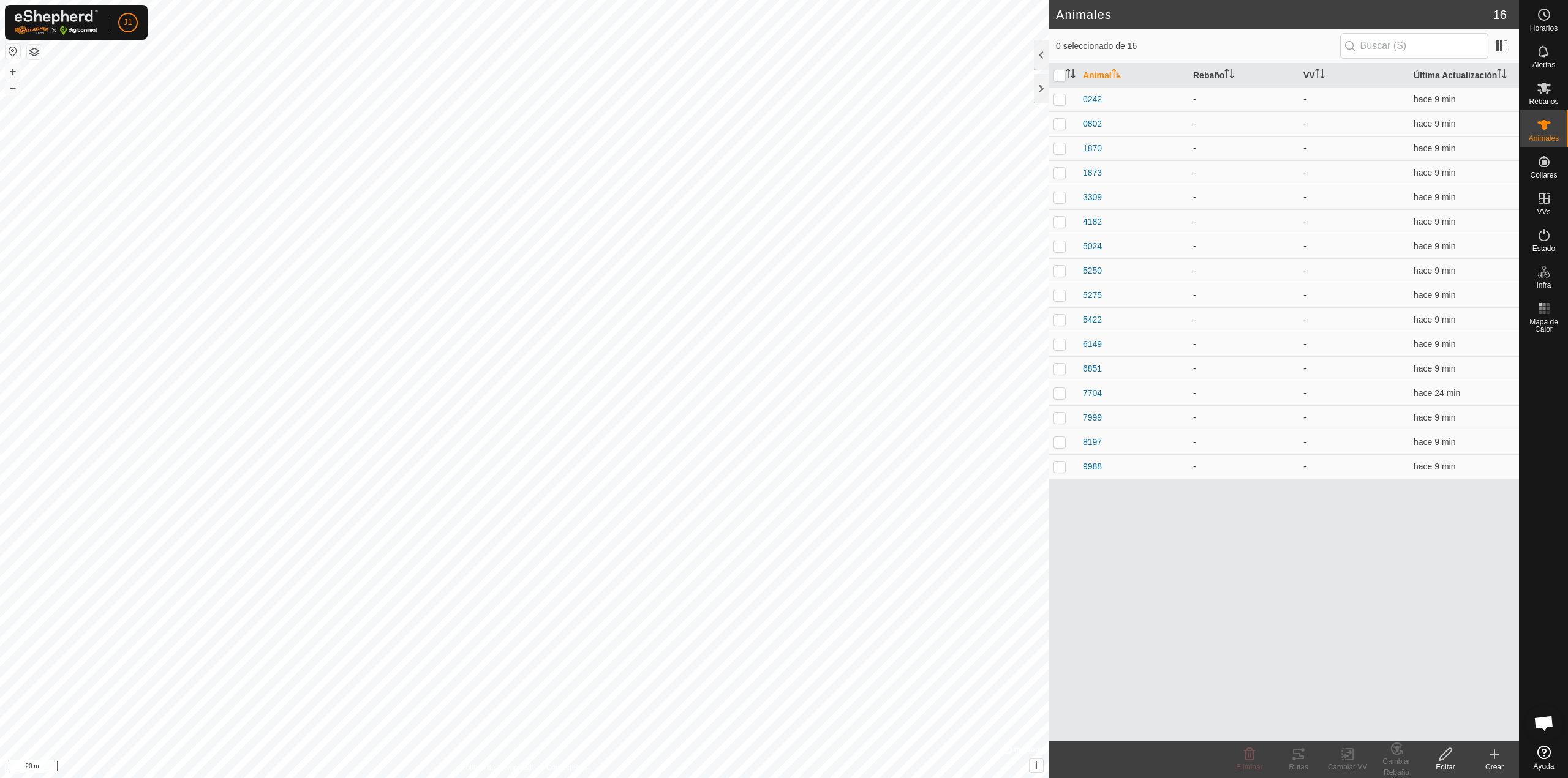
click at [1497, 755] on icon at bounding box center [1495, 755] width 8 height 0
click at [1443, 725] on link "Crear Animal Individual" at bounding box center [1423, 727] width 191 height 24
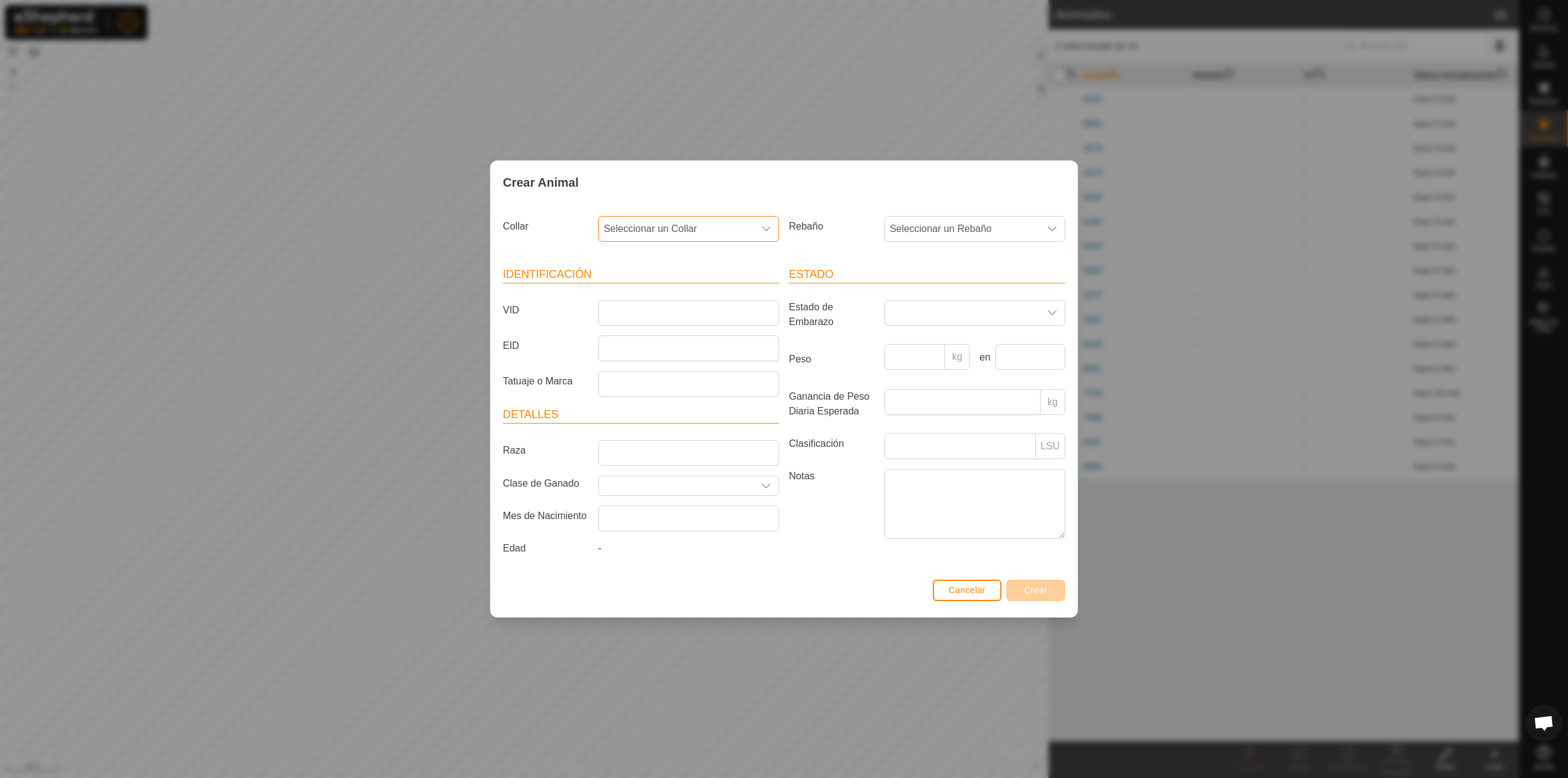
click at [691, 228] on span "Seleccionar un Collar" at bounding box center [677, 229] width 155 height 24
type input "902"
click at [691, 291] on li "3643994902" at bounding box center [689, 292] width 180 height 24
click at [712, 311] on input "VID" at bounding box center [689, 312] width 180 height 26
type input "9356"
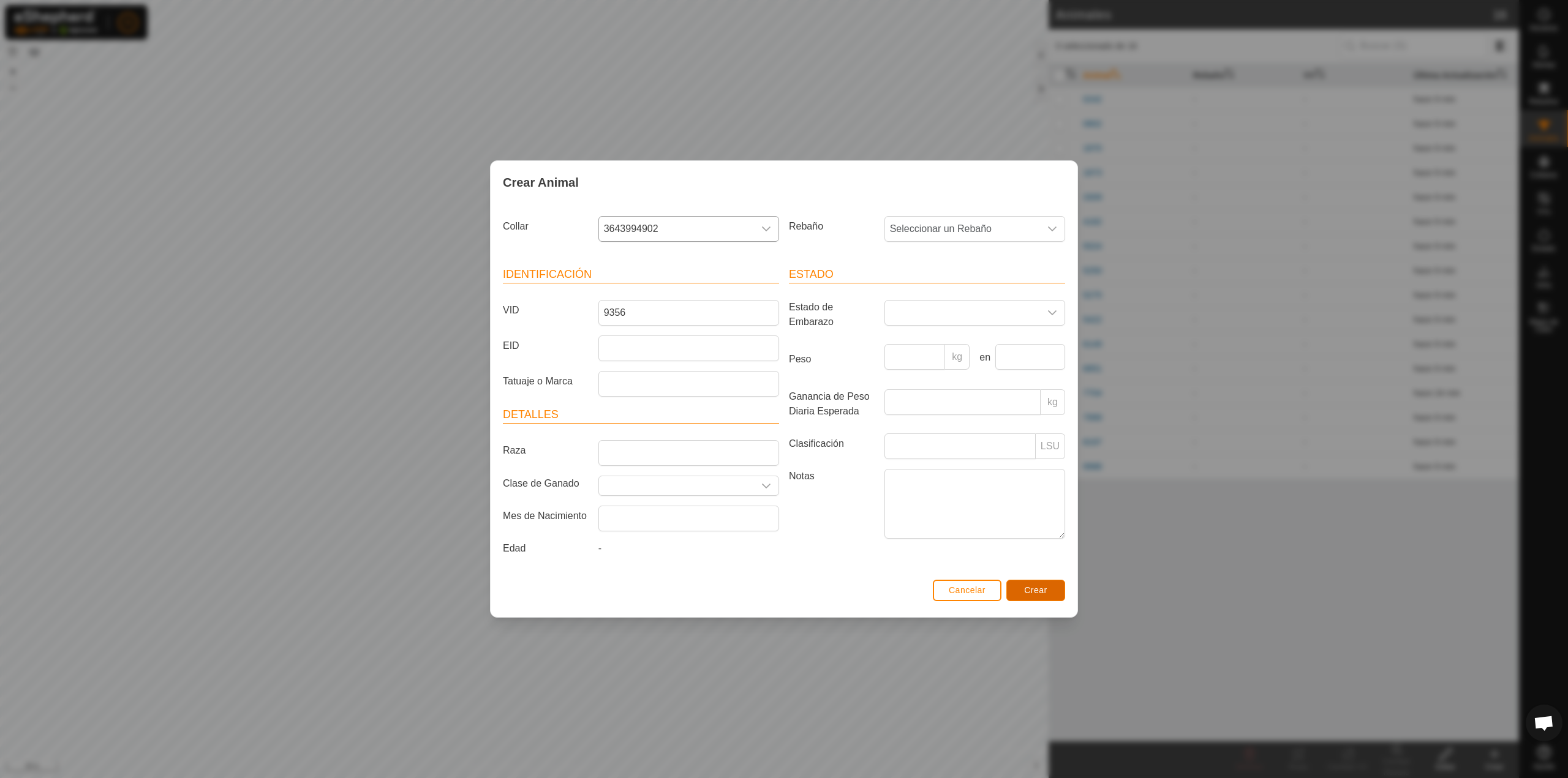
click at [1043, 591] on span "Crear" at bounding box center [1036, 590] width 24 height 10
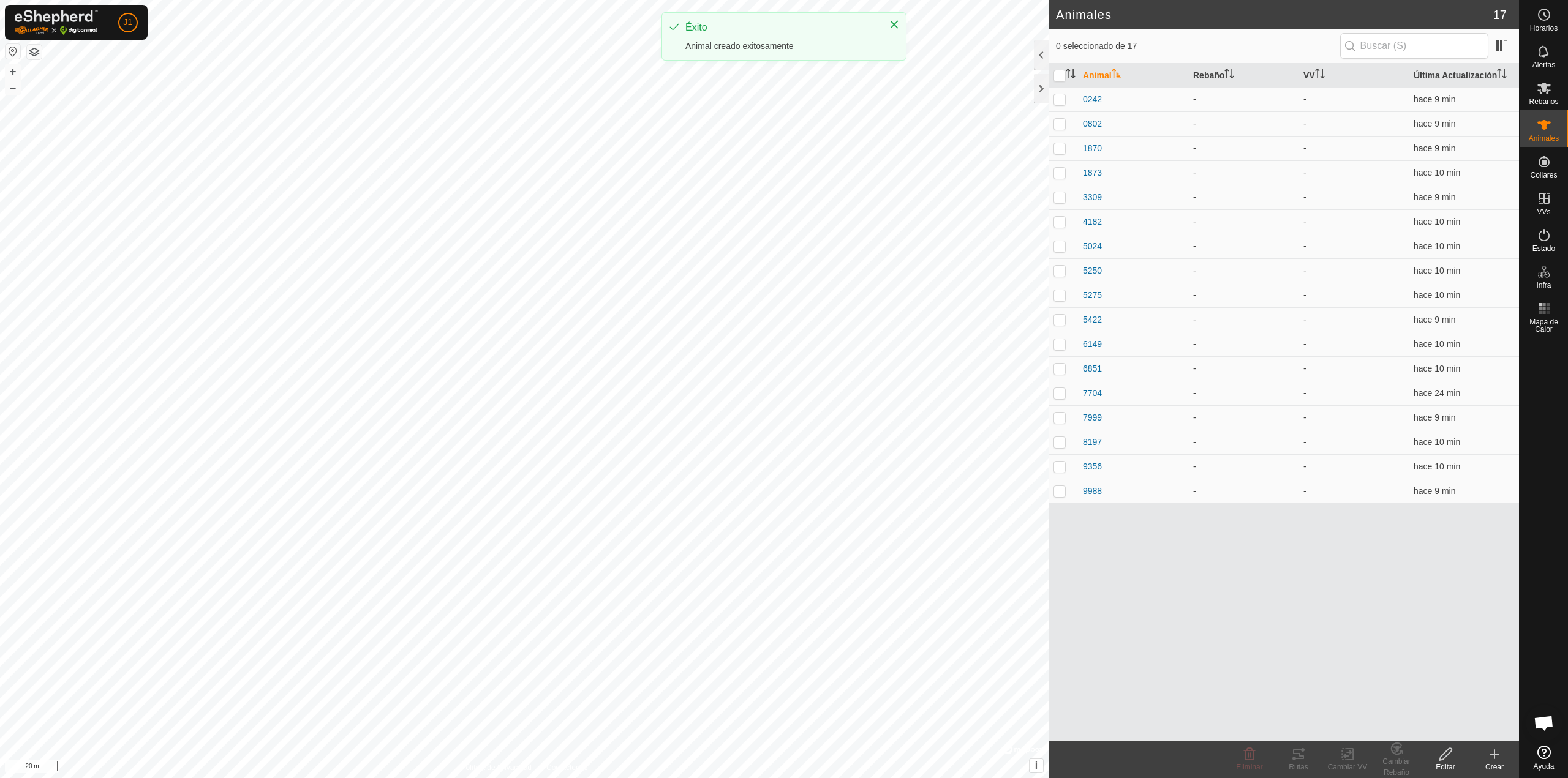
click at [1493, 753] on icon at bounding box center [1494, 754] width 15 height 15
click at [1421, 726] on link "Crear Animal Individual" at bounding box center [1423, 727] width 191 height 24
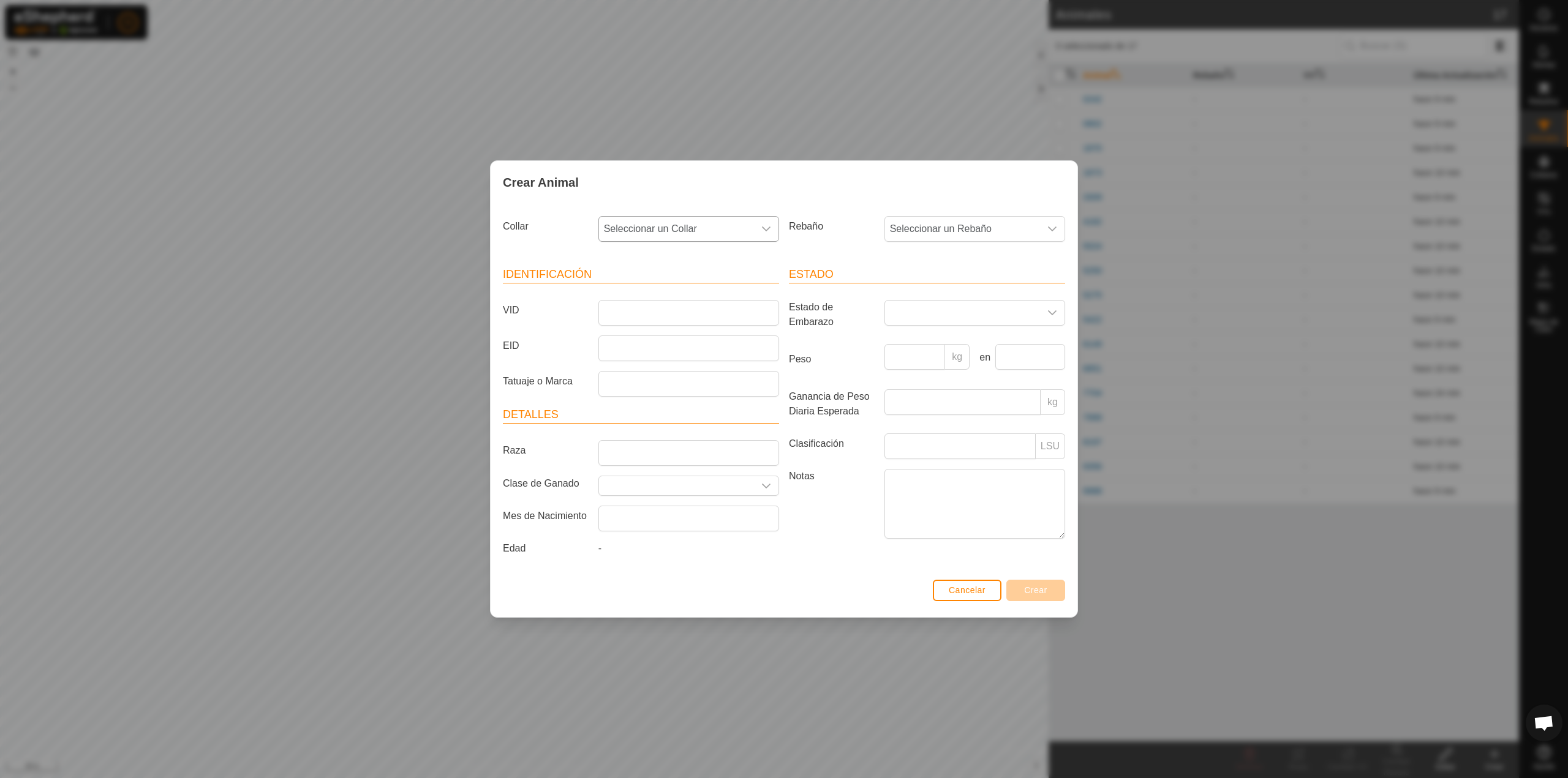
click at [678, 227] on span "Seleccionar un Collar" at bounding box center [677, 229] width 155 height 24
type input "556"
click at [709, 303] on li "1651508556" at bounding box center [689, 292] width 180 height 24
click at [709, 303] on input "VID" at bounding box center [689, 312] width 180 height 26
type input "1469"
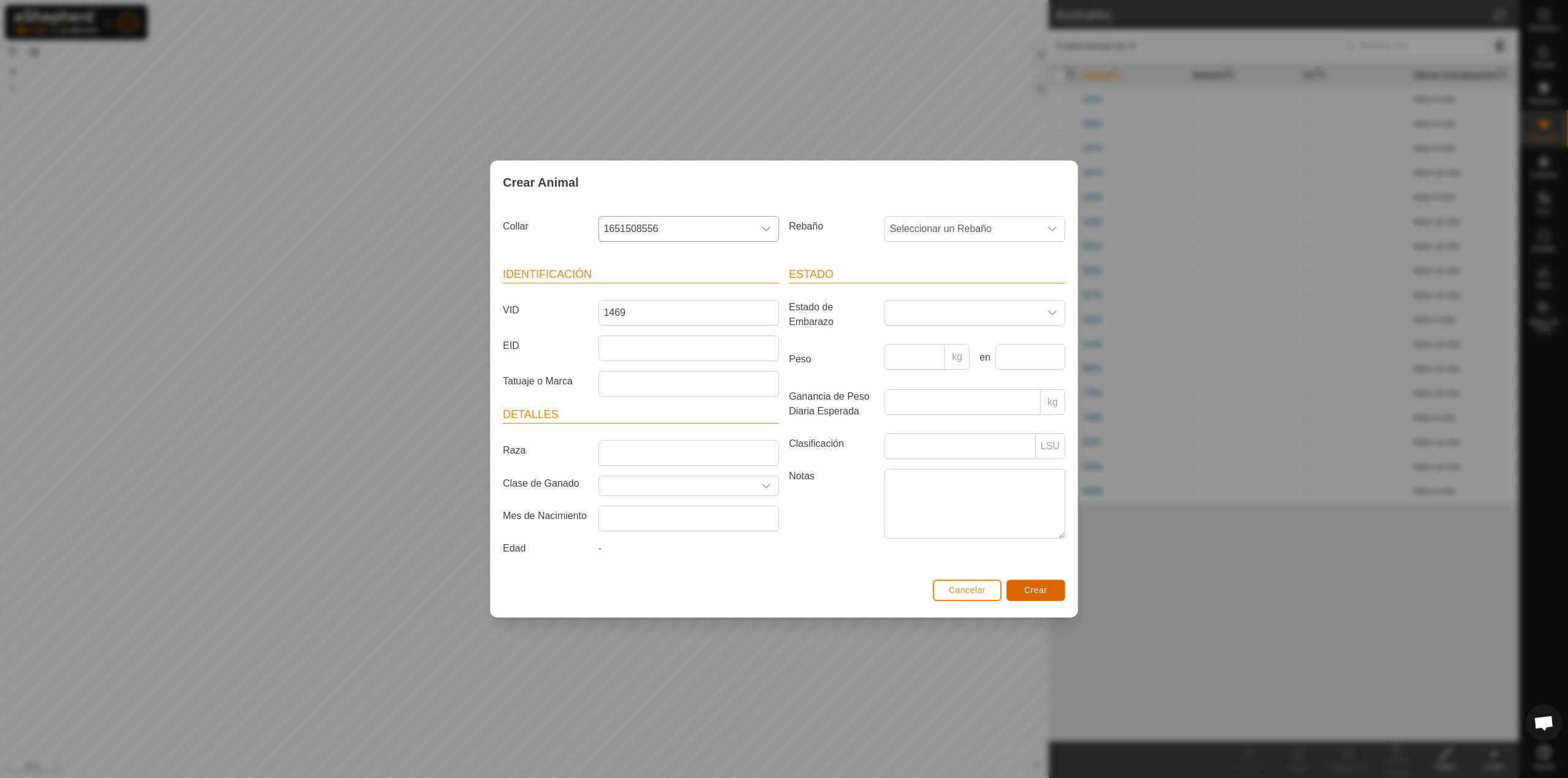
click at [1035, 597] on button "Crear" at bounding box center [1036, 590] width 59 height 21
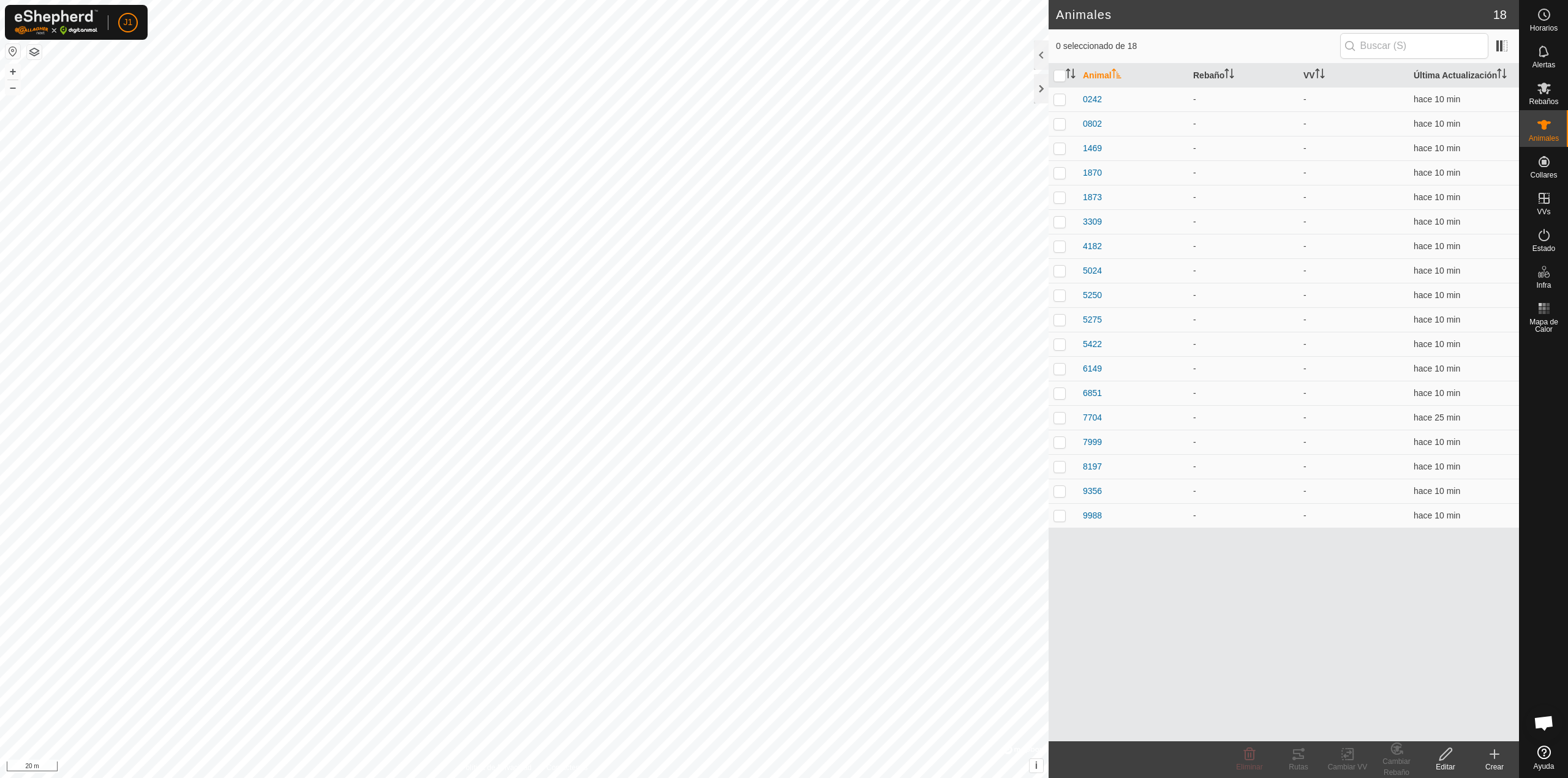
click at [1486, 756] on create-svg-icon at bounding box center [1494, 754] width 49 height 15
click at [1446, 738] on link "Crear Animal Individual" at bounding box center [1423, 727] width 191 height 24
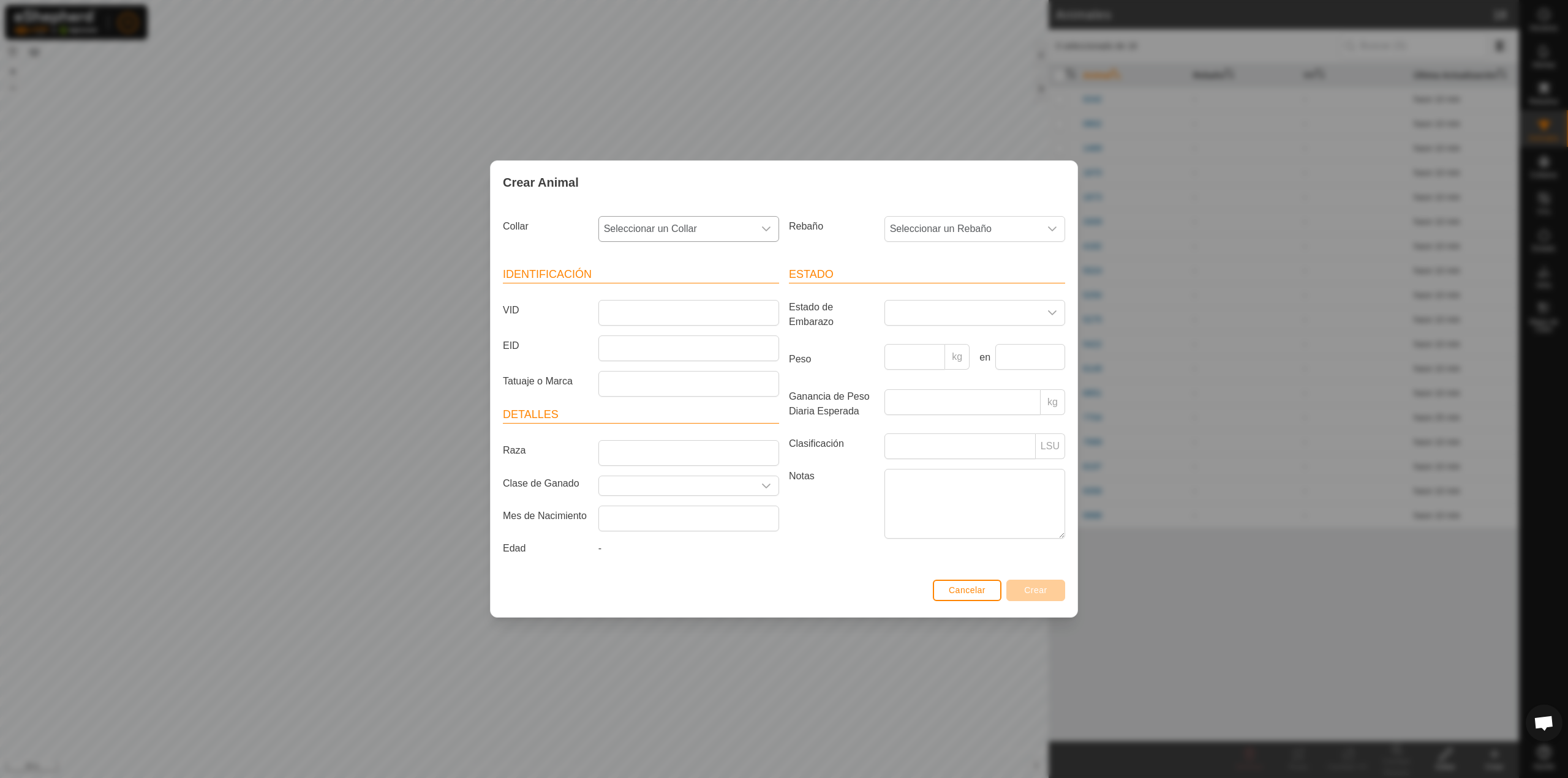
click at [740, 232] on span "Seleccionar un Collar" at bounding box center [677, 229] width 155 height 24
click at [683, 330] on li "3063771697" at bounding box center [689, 338] width 180 height 24
click at [689, 314] on input "VID" at bounding box center [689, 312] width 180 height 26
click at [664, 233] on span "3063771697" at bounding box center [677, 229] width 155 height 24
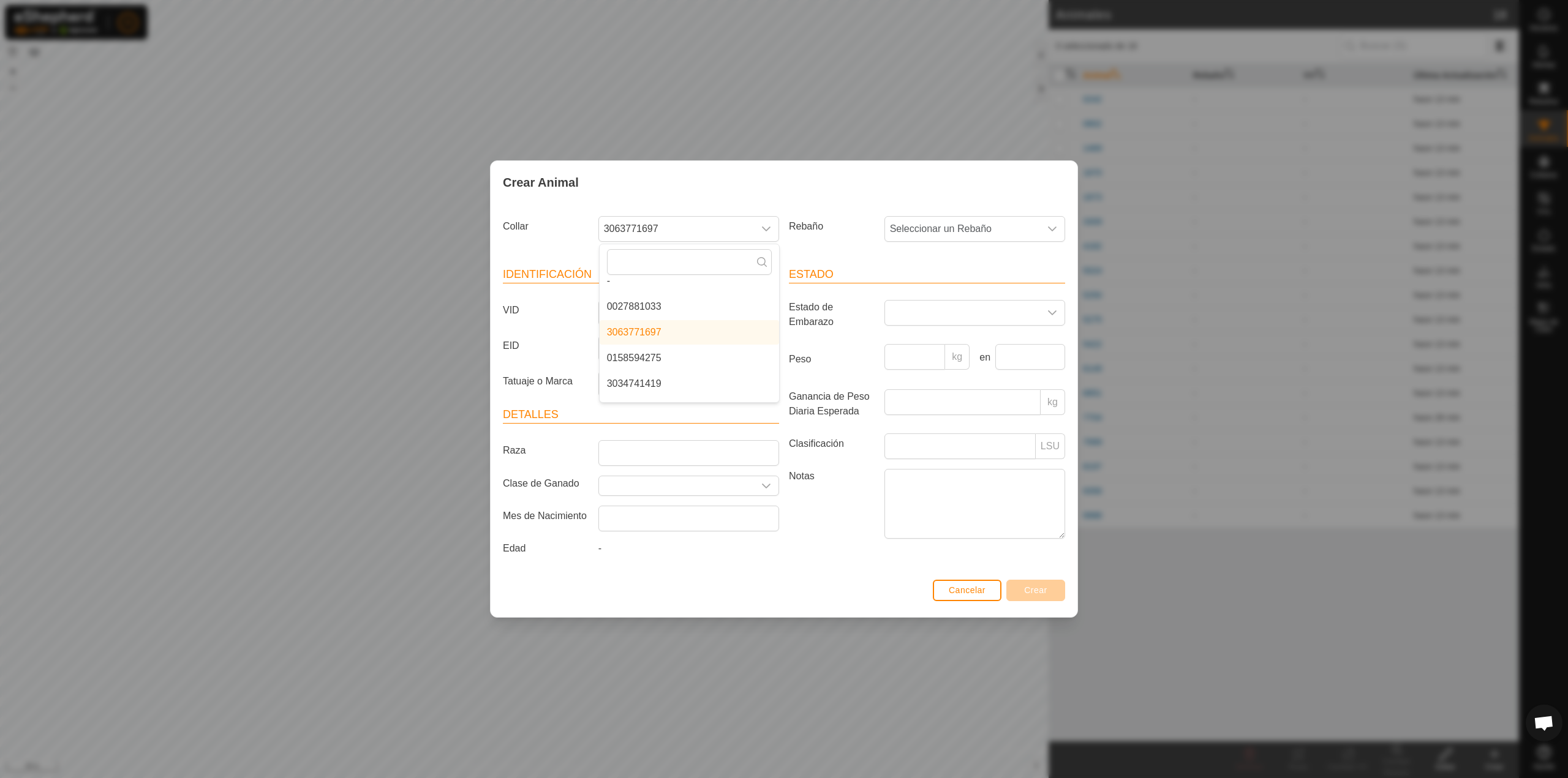
scroll to position [0, 0]
click at [691, 230] on span "3063771697" at bounding box center [677, 229] width 155 height 24
click at [693, 228] on span "3063771697" at bounding box center [677, 229] width 155 height 24
click at [694, 350] on li "3063771697" at bounding box center [689, 343] width 180 height 24
click at [695, 307] on input "VID" at bounding box center [689, 312] width 180 height 26
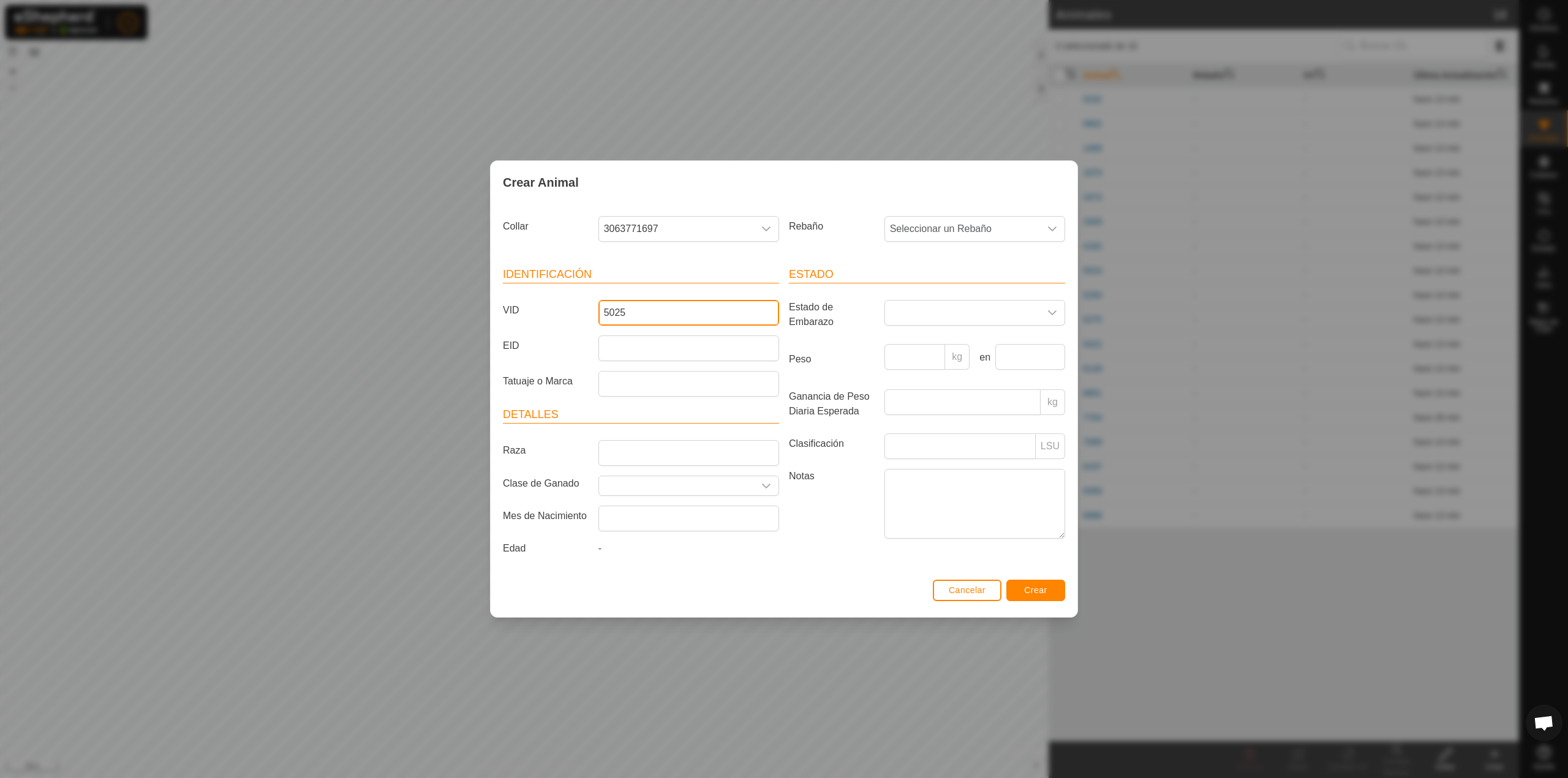
type input "5025"
click at [1010, 586] on button "Crear" at bounding box center [1036, 590] width 59 height 21
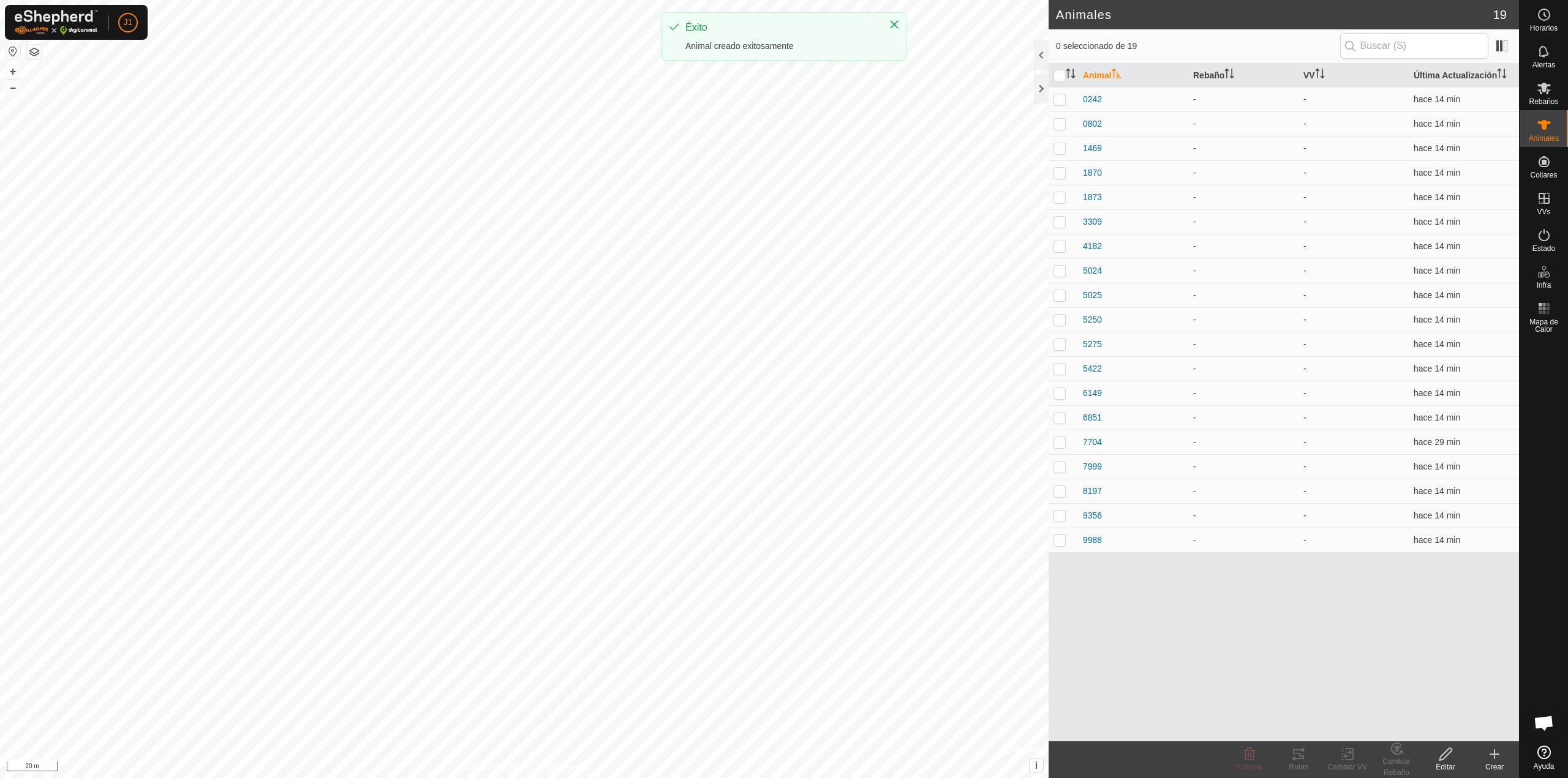
click at [1479, 759] on create-svg-icon at bounding box center [1494, 754] width 49 height 15
click at [1450, 725] on link "Crear Animal Individual" at bounding box center [1423, 727] width 191 height 24
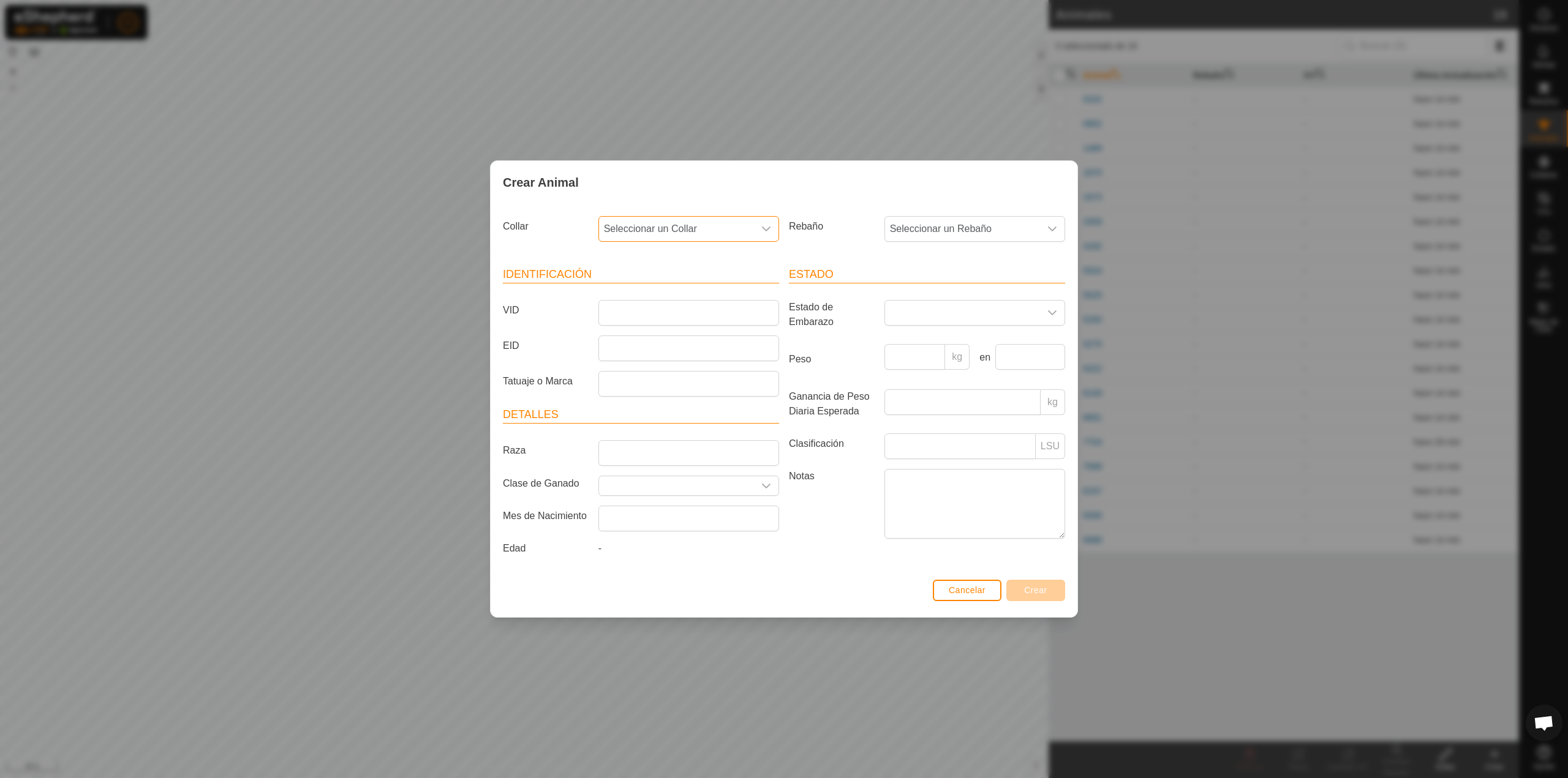
click at [626, 239] on span "Seleccionar un Collar" at bounding box center [677, 229] width 155 height 24
type input "6"
click at [767, 185] on div "Crear Animal" at bounding box center [784, 182] width 587 height 43
click at [747, 225] on span "Seleccionar un Collar" at bounding box center [677, 229] width 155 height 24
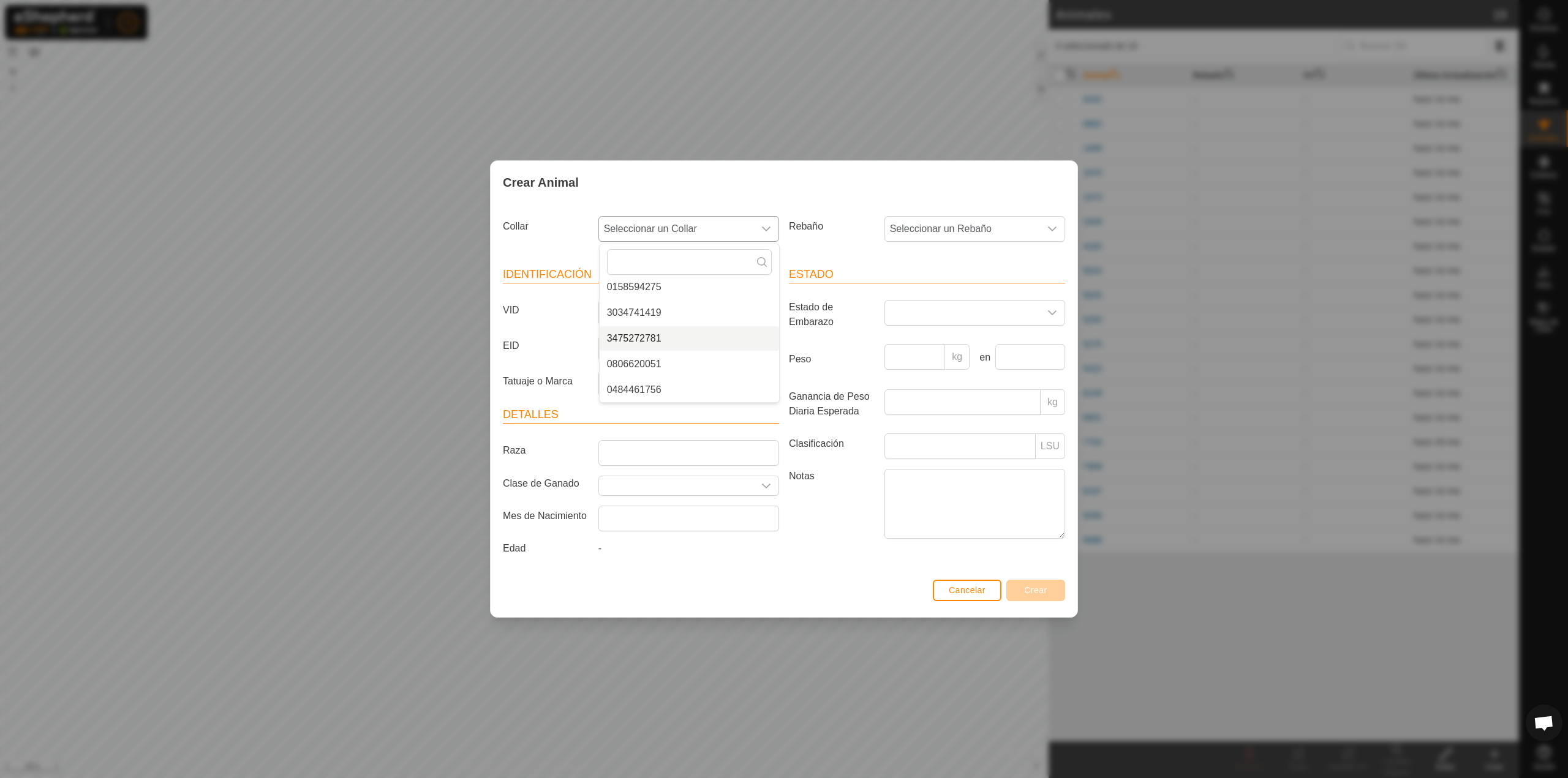
click at [688, 339] on li "3475272781" at bounding box center [689, 338] width 180 height 24
click at [702, 310] on input "VID" at bounding box center [689, 312] width 180 height 26
type input "5680"
click at [1023, 589] on button "Crear" at bounding box center [1036, 590] width 59 height 21
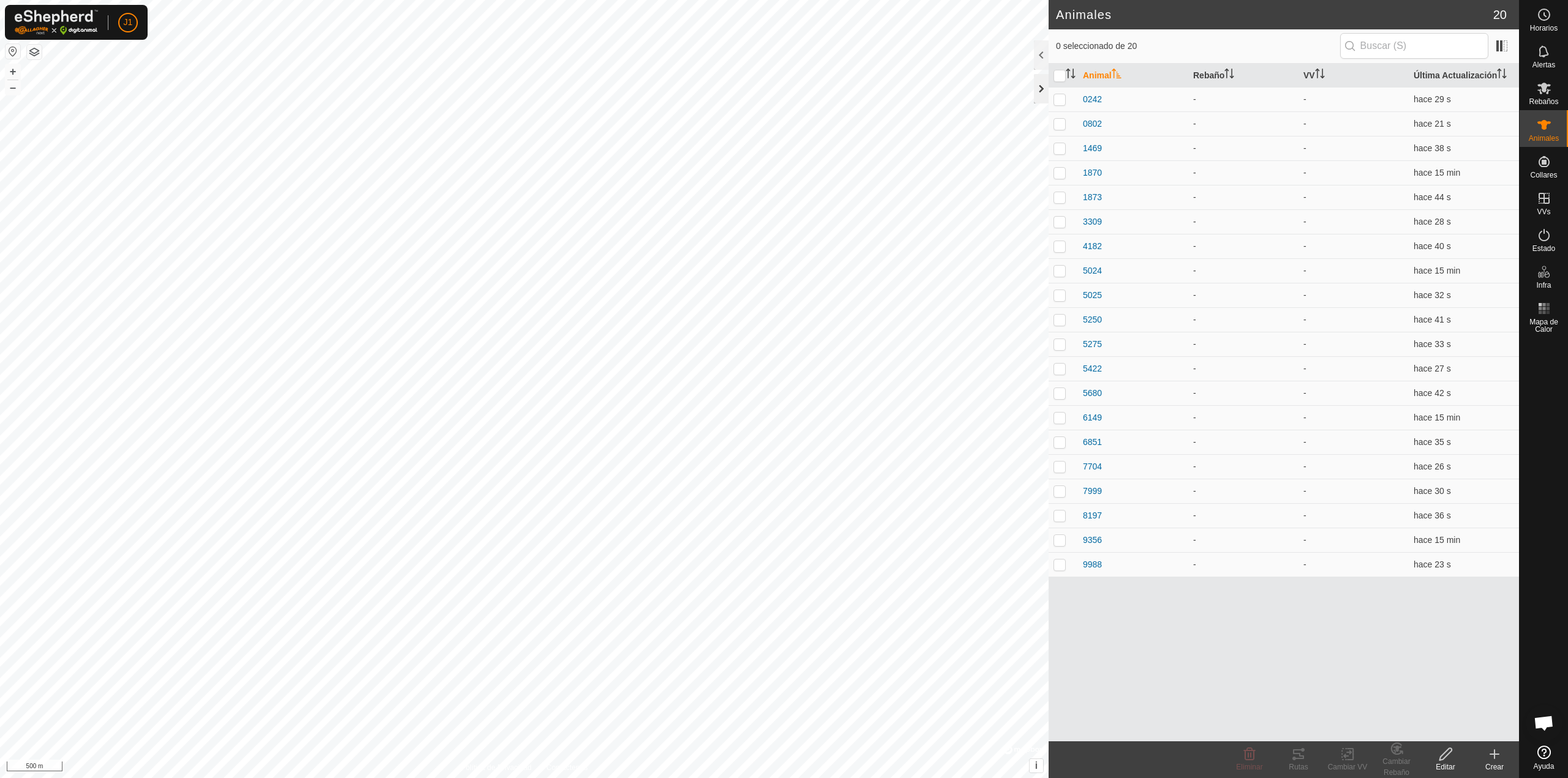
click at [1043, 88] on div at bounding box center [1041, 88] width 15 height 30
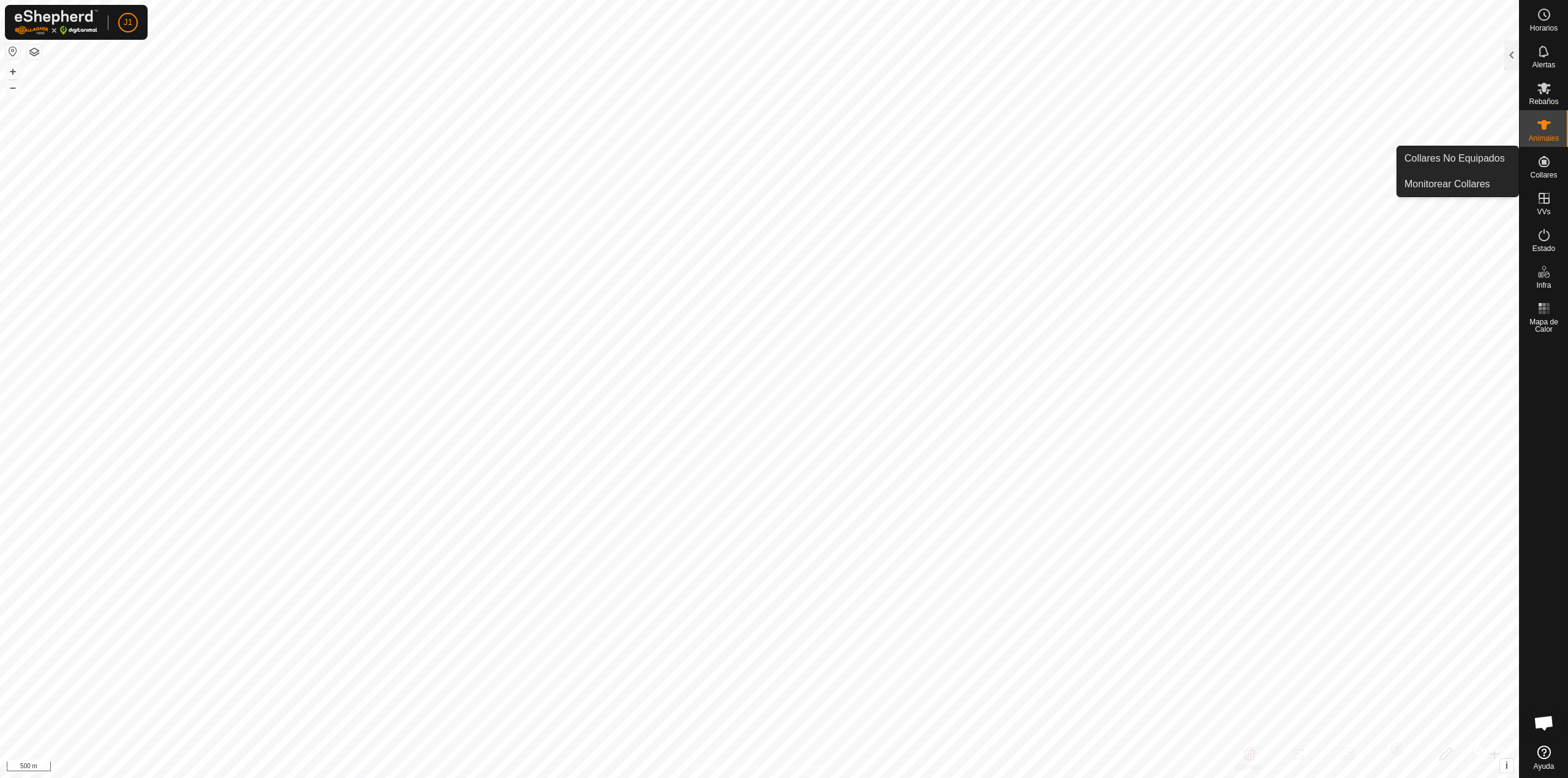
click at [1549, 172] on span "Collares" at bounding box center [1543, 175] width 27 height 8
click at [1486, 155] on link "Collares No Equipados" at bounding box center [1457, 158] width 121 height 24
checkbox input "true"
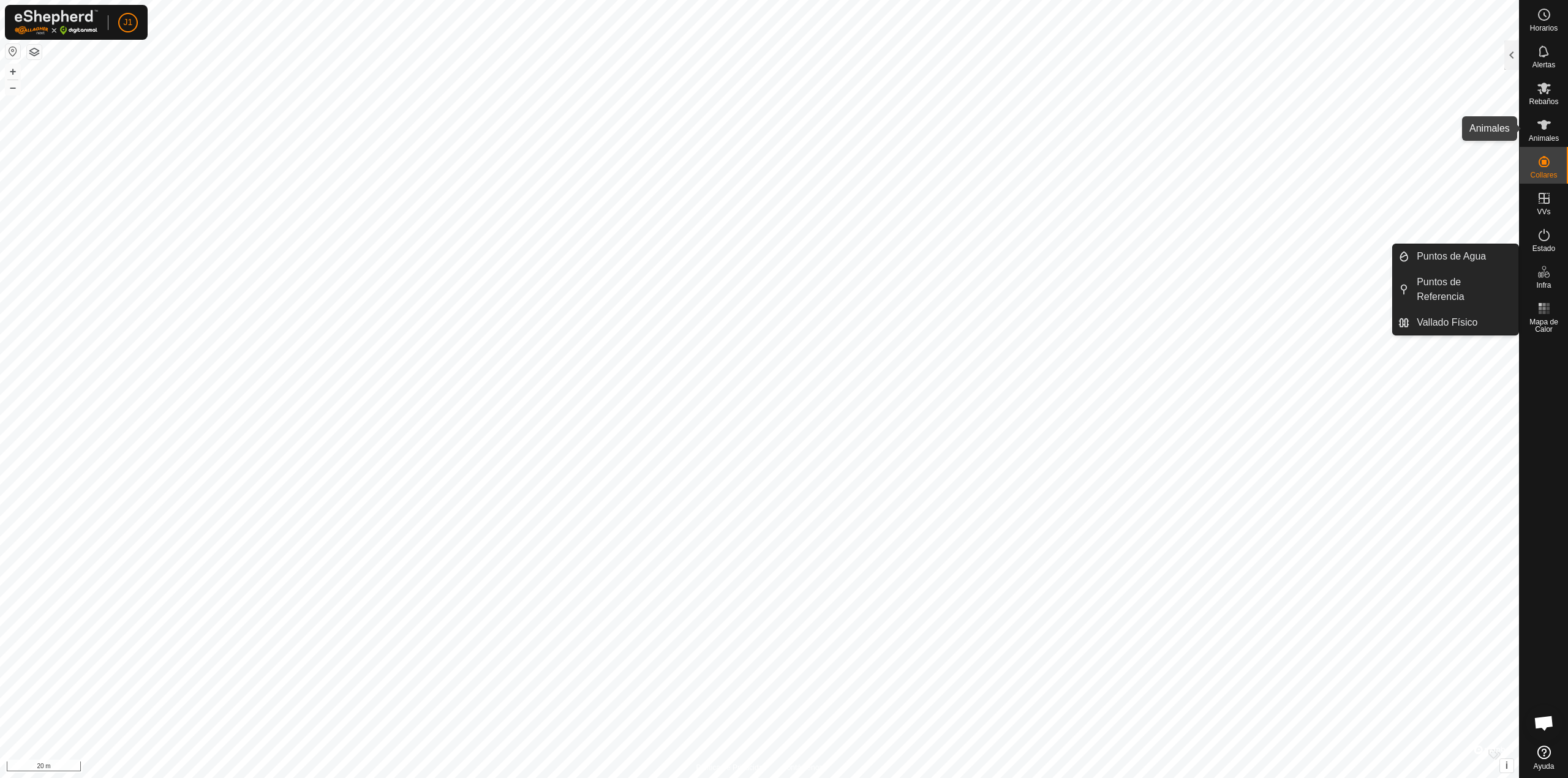
click at [1540, 130] on icon at bounding box center [1544, 124] width 15 height 15
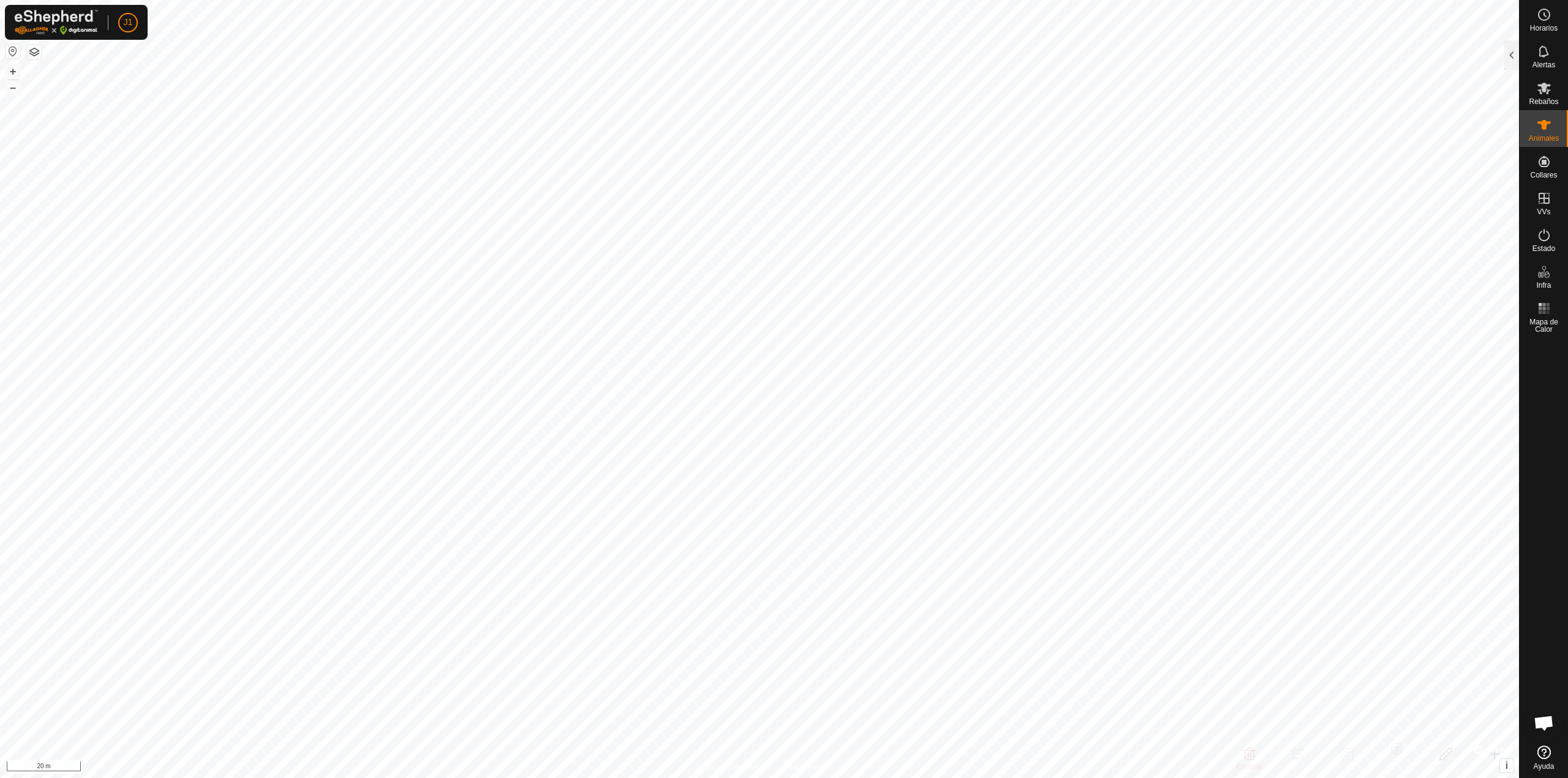
click at [1540, 130] on icon at bounding box center [1544, 124] width 15 height 15
click at [1515, 58] on div at bounding box center [1511, 55] width 15 height 30
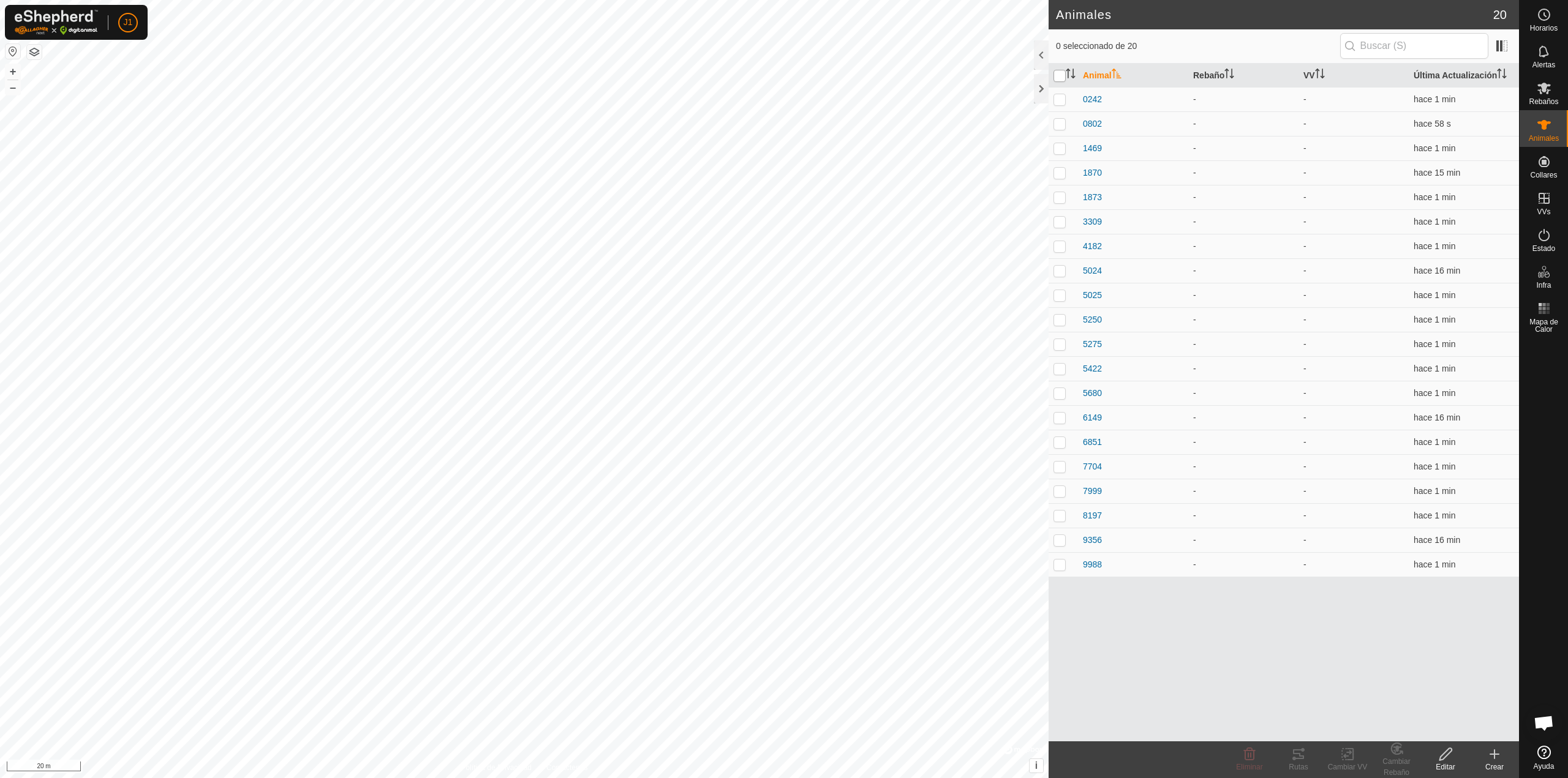
click at [1055, 72] on input "checkbox" at bounding box center [1060, 76] width 12 height 12
checkbox input "true"
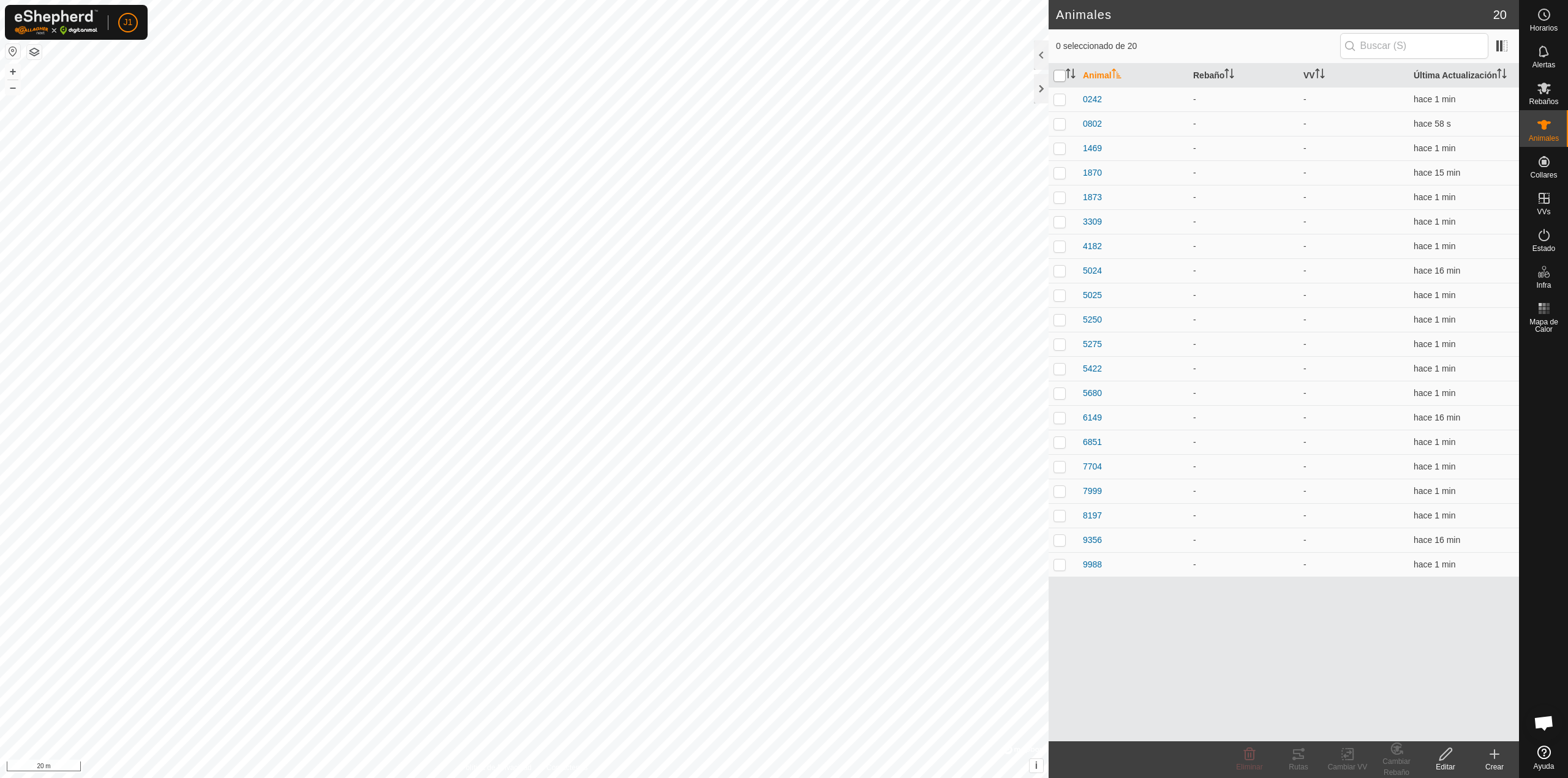
checkbox input "true"
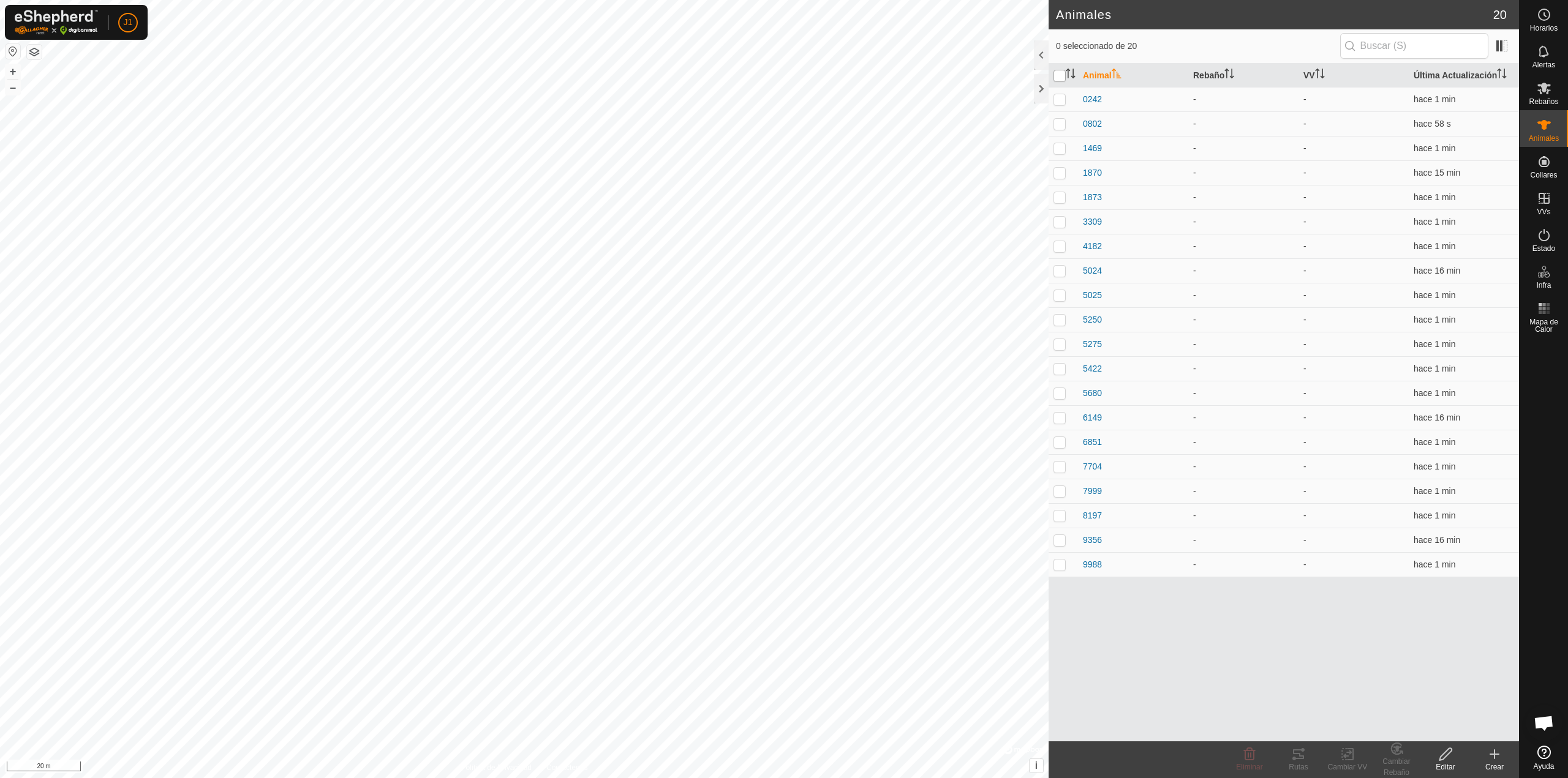
checkbox input "true"
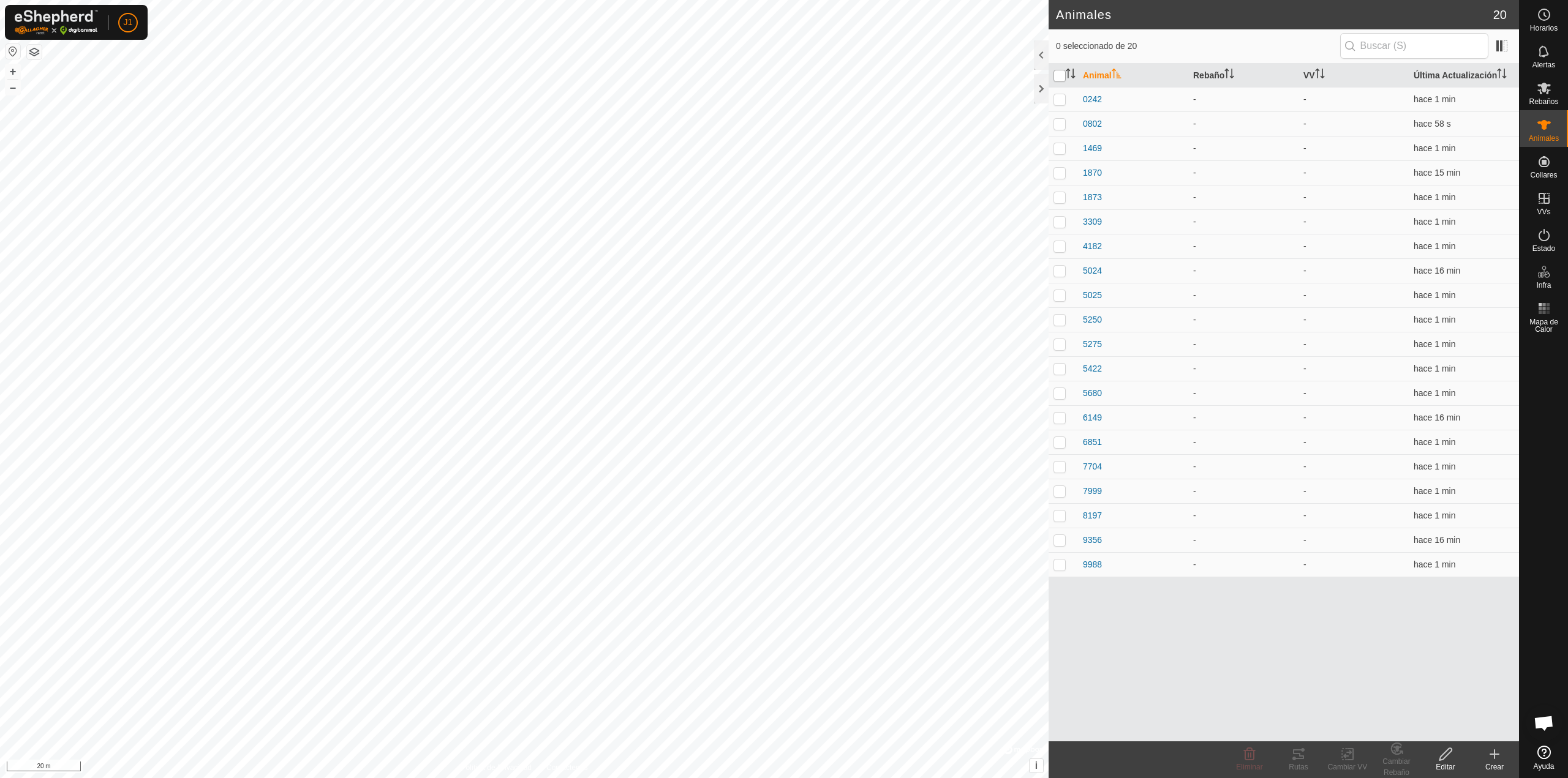
checkbox input "true"
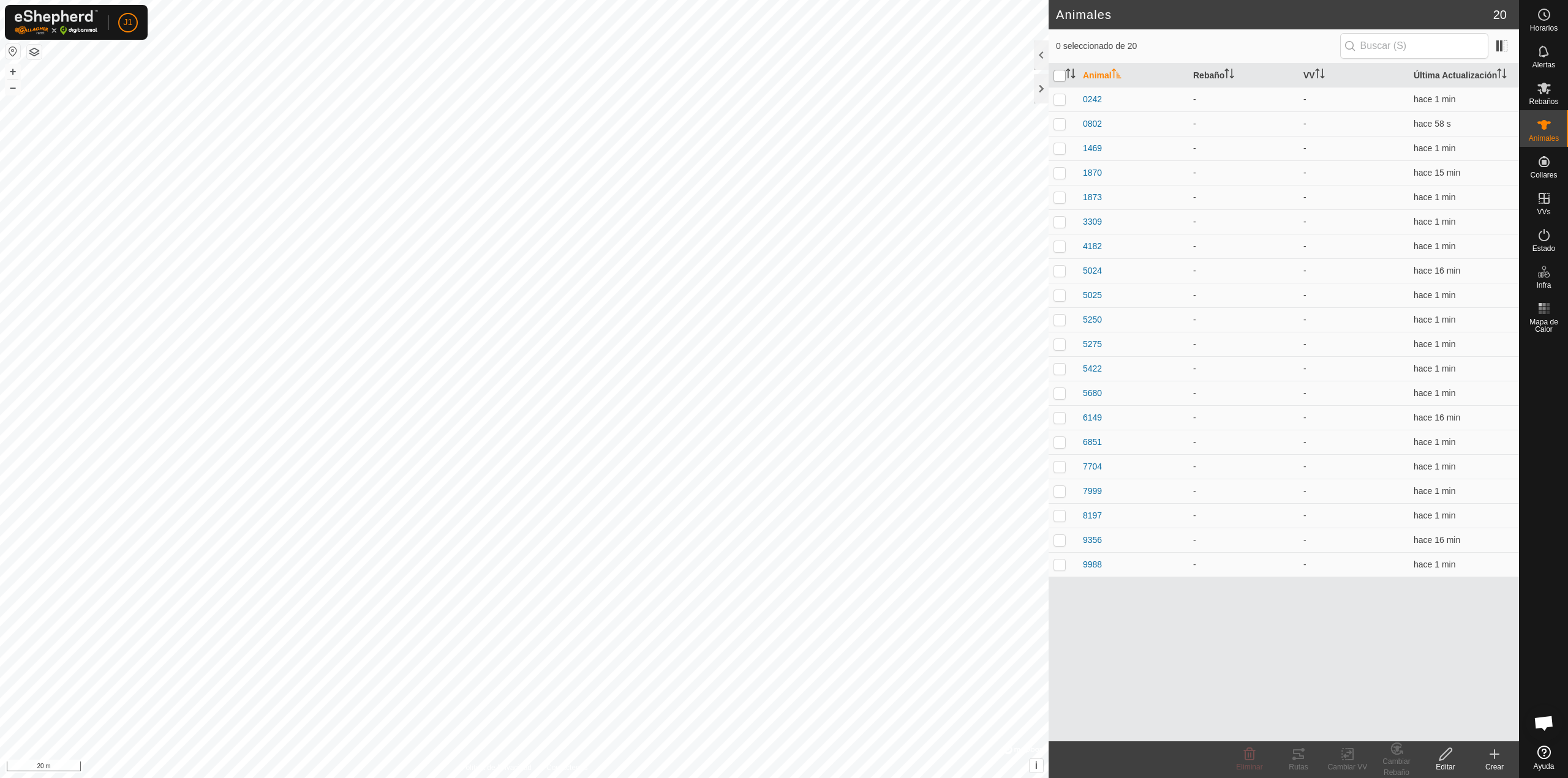
checkbox input "true"
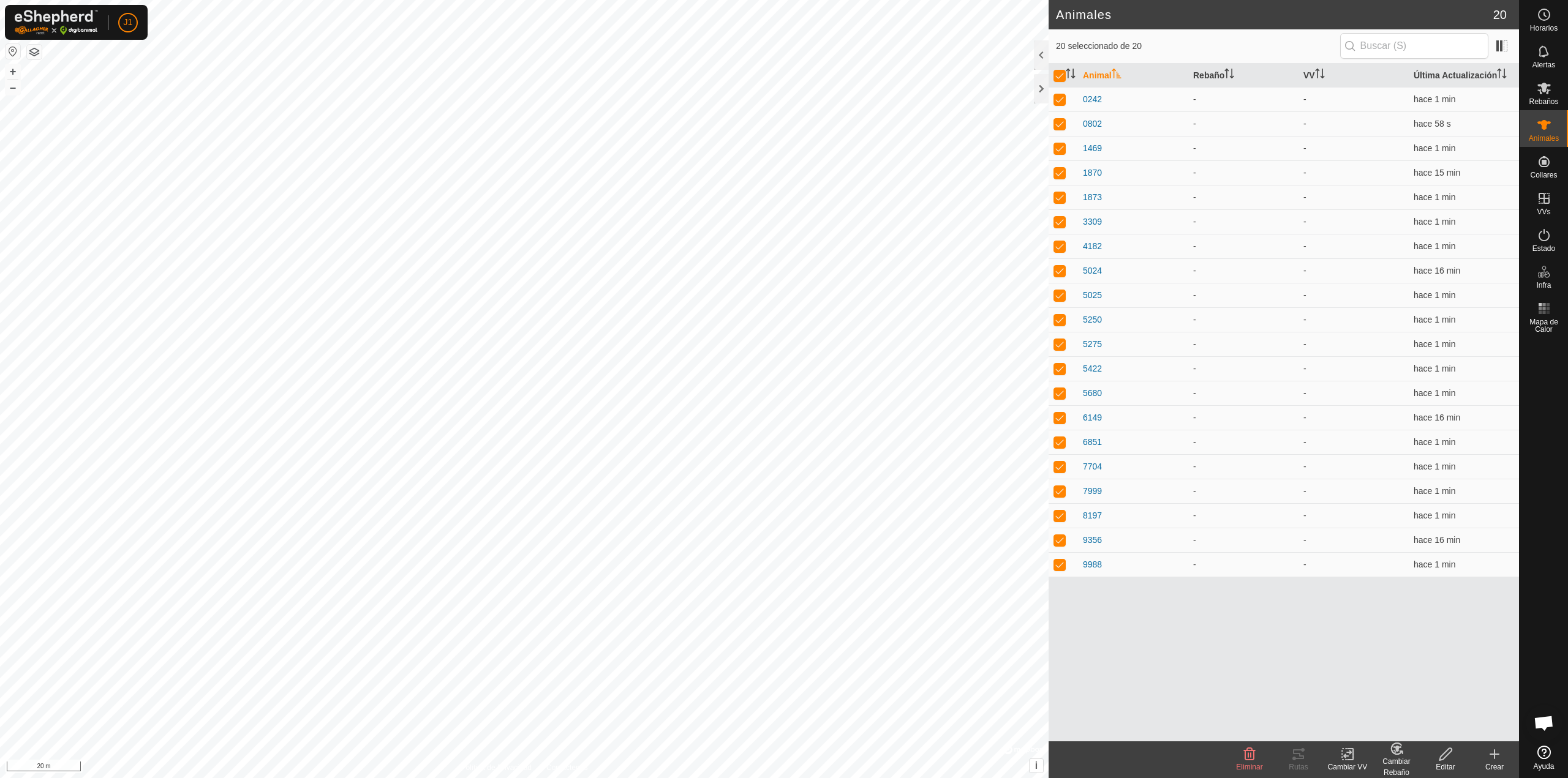
click at [1491, 757] on icon at bounding box center [1494, 754] width 15 height 15
click at [1228, 652] on div "Animal Rebaño VV Última Actualización 0242 - - hace 1 min 0802 - - hace 58 s 14…" at bounding box center [1284, 402] width 470 height 678
click at [1042, 57] on div at bounding box center [1041, 55] width 15 height 30
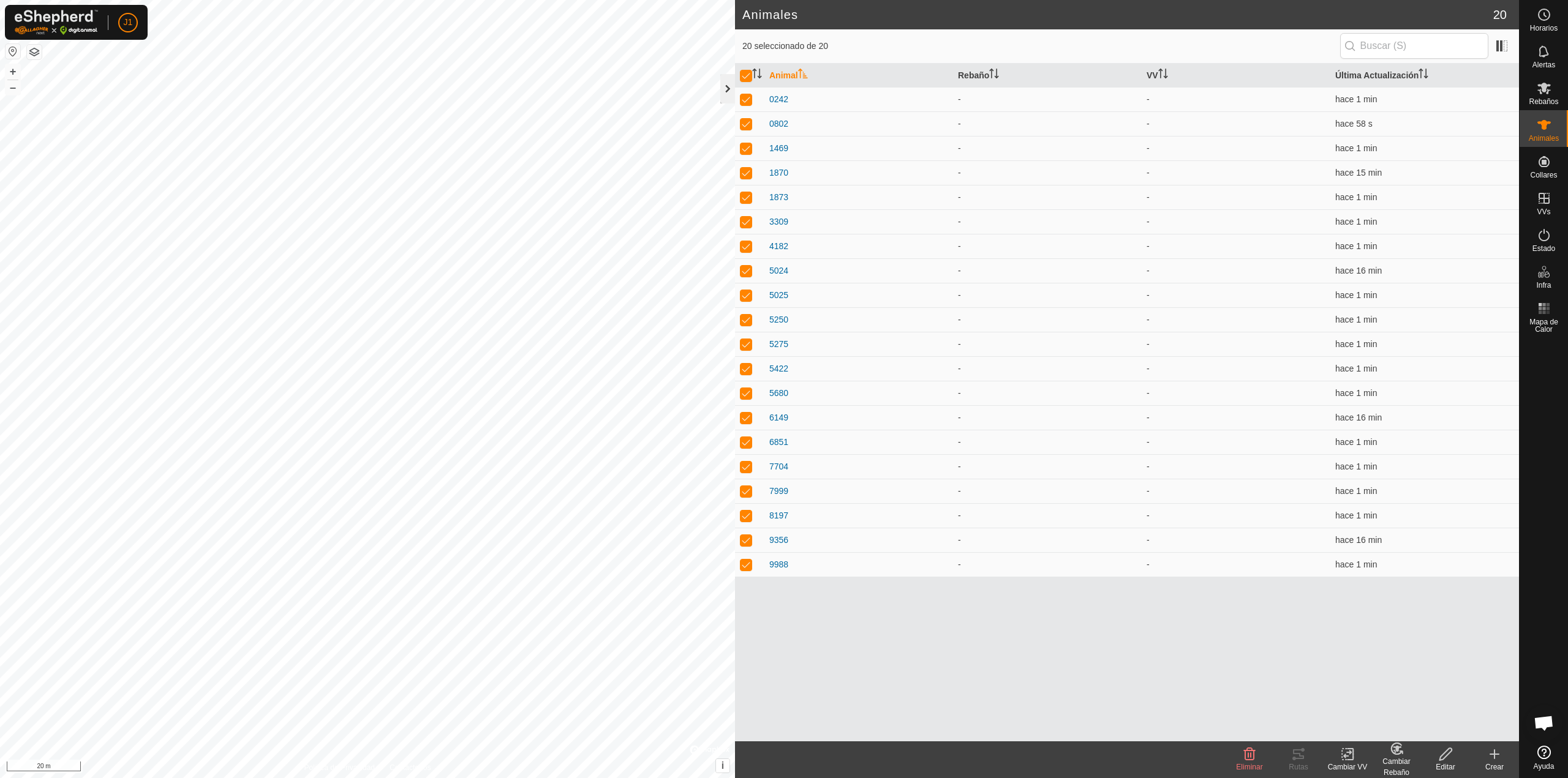
click at [723, 91] on div at bounding box center [727, 88] width 15 height 30
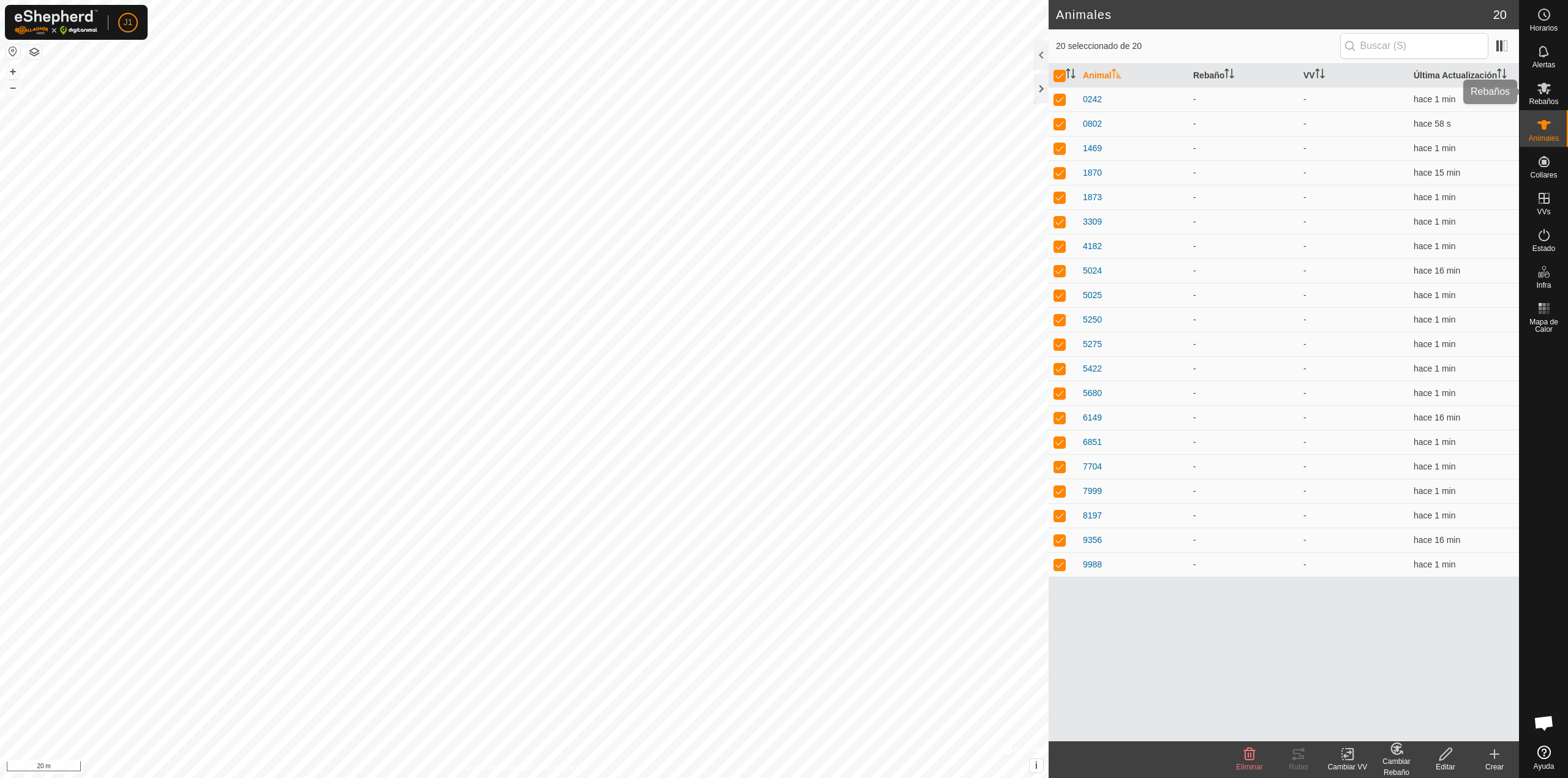
click at [1545, 99] on span "Rebaños" at bounding box center [1544, 102] width 30 height 8
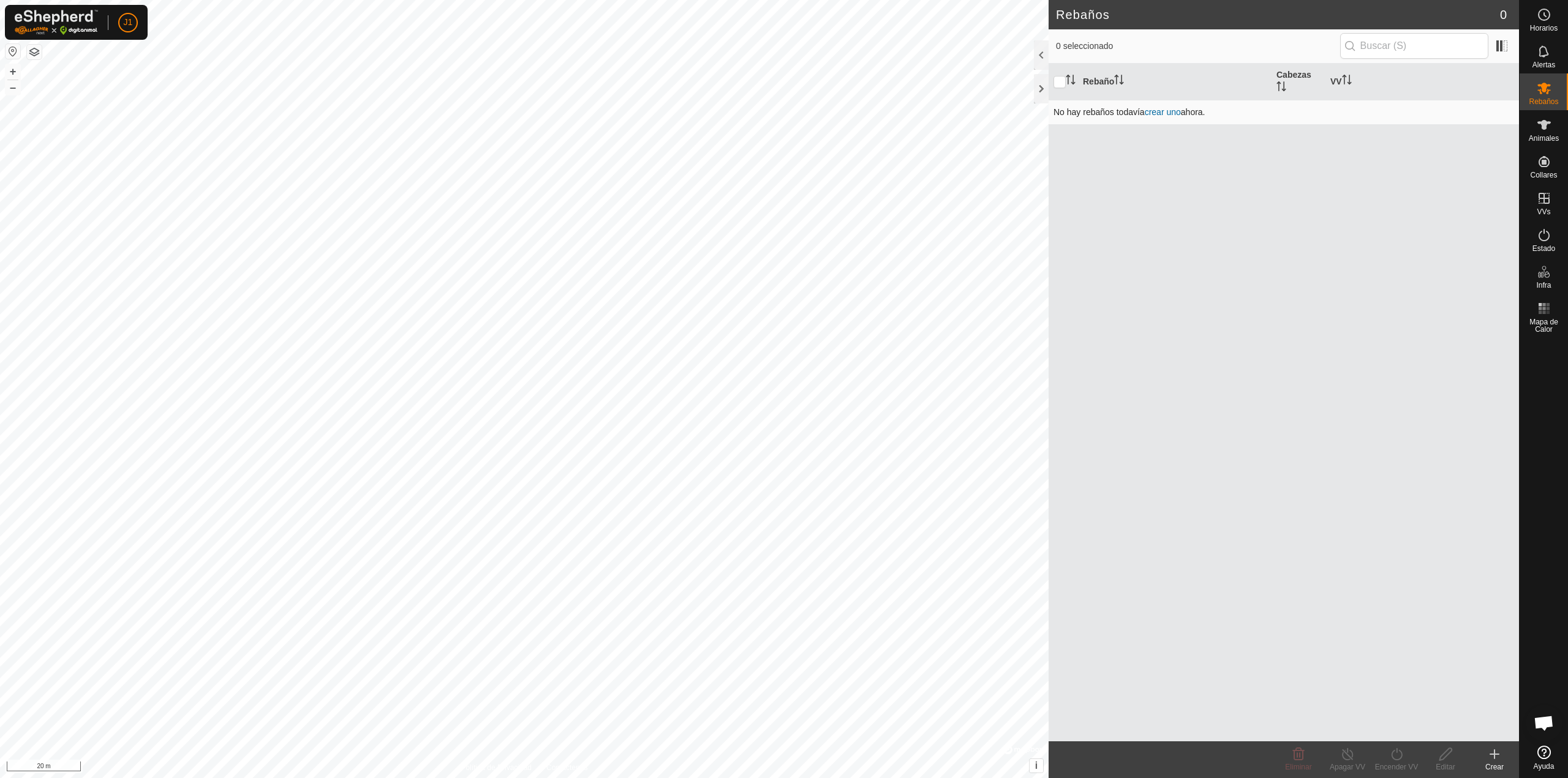
click at [1166, 109] on link "crear uno" at bounding box center [1163, 112] width 36 height 10
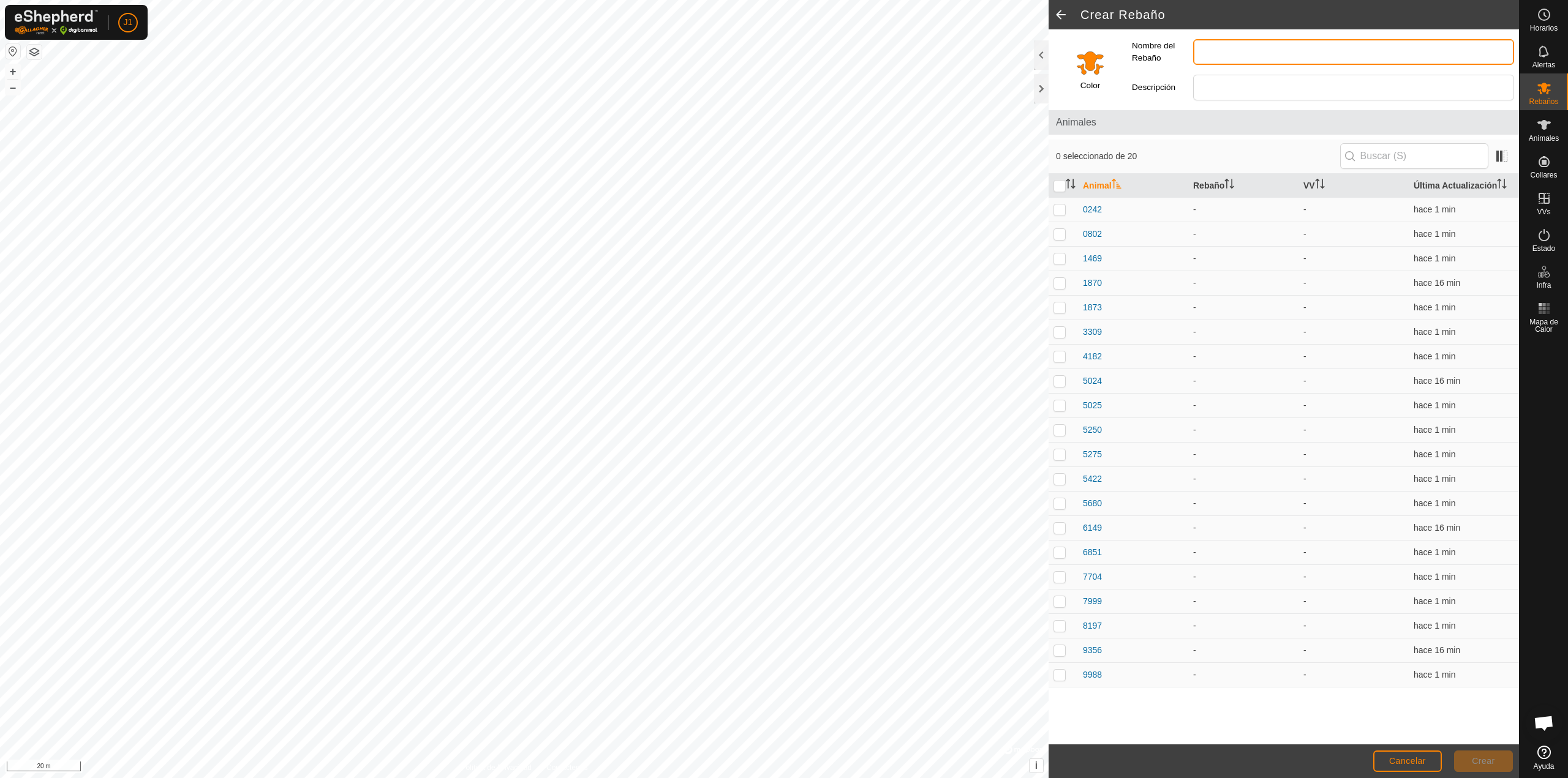
click at [1247, 55] on input "Nombre del Rebaño" at bounding box center [1354, 52] width 321 height 26
type input "[PERSON_NAME]"
click at [1058, 190] on input "checkbox" at bounding box center [1060, 186] width 12 height 12
checkbox input "true"
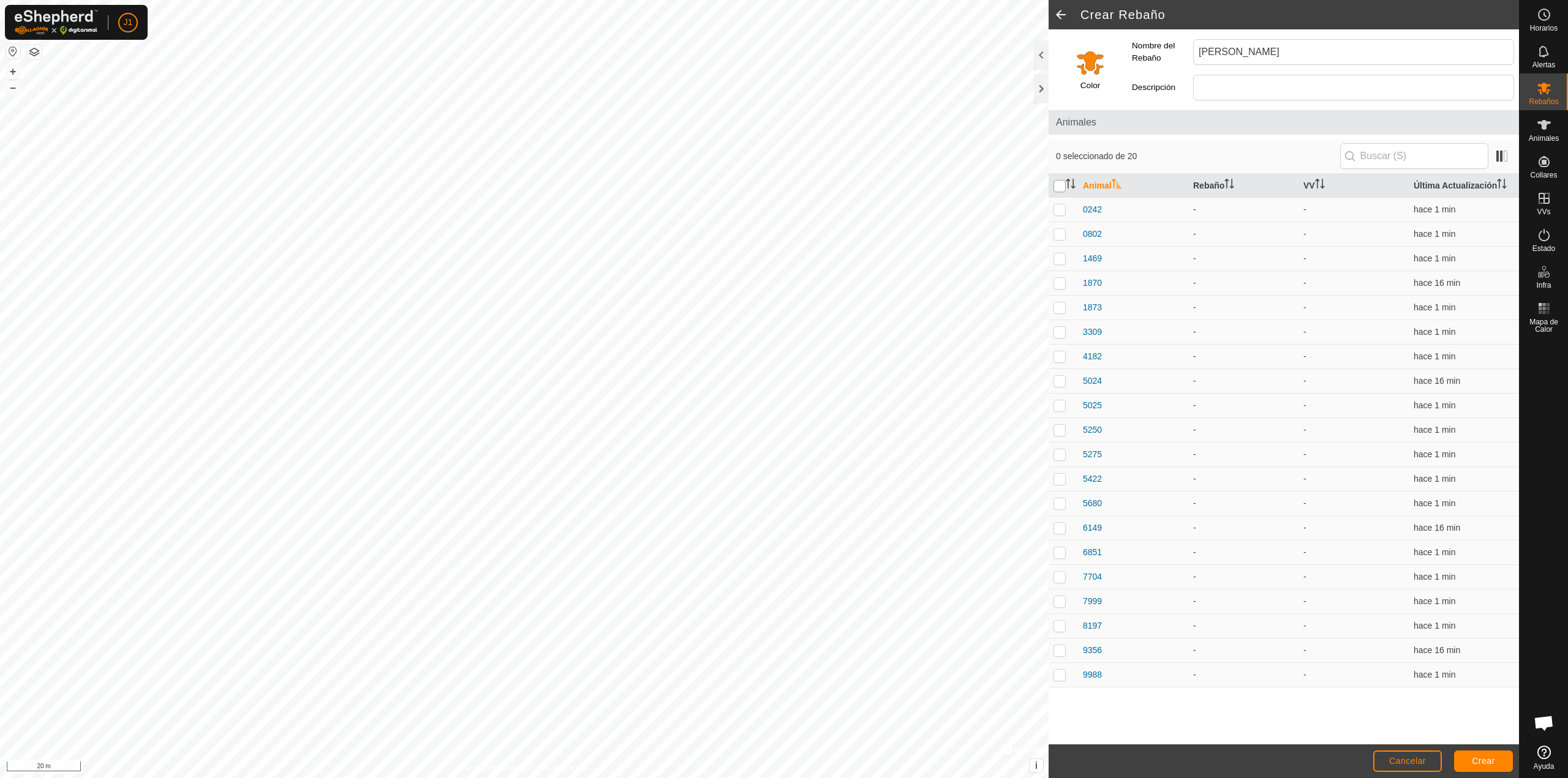
checkbox input "true"
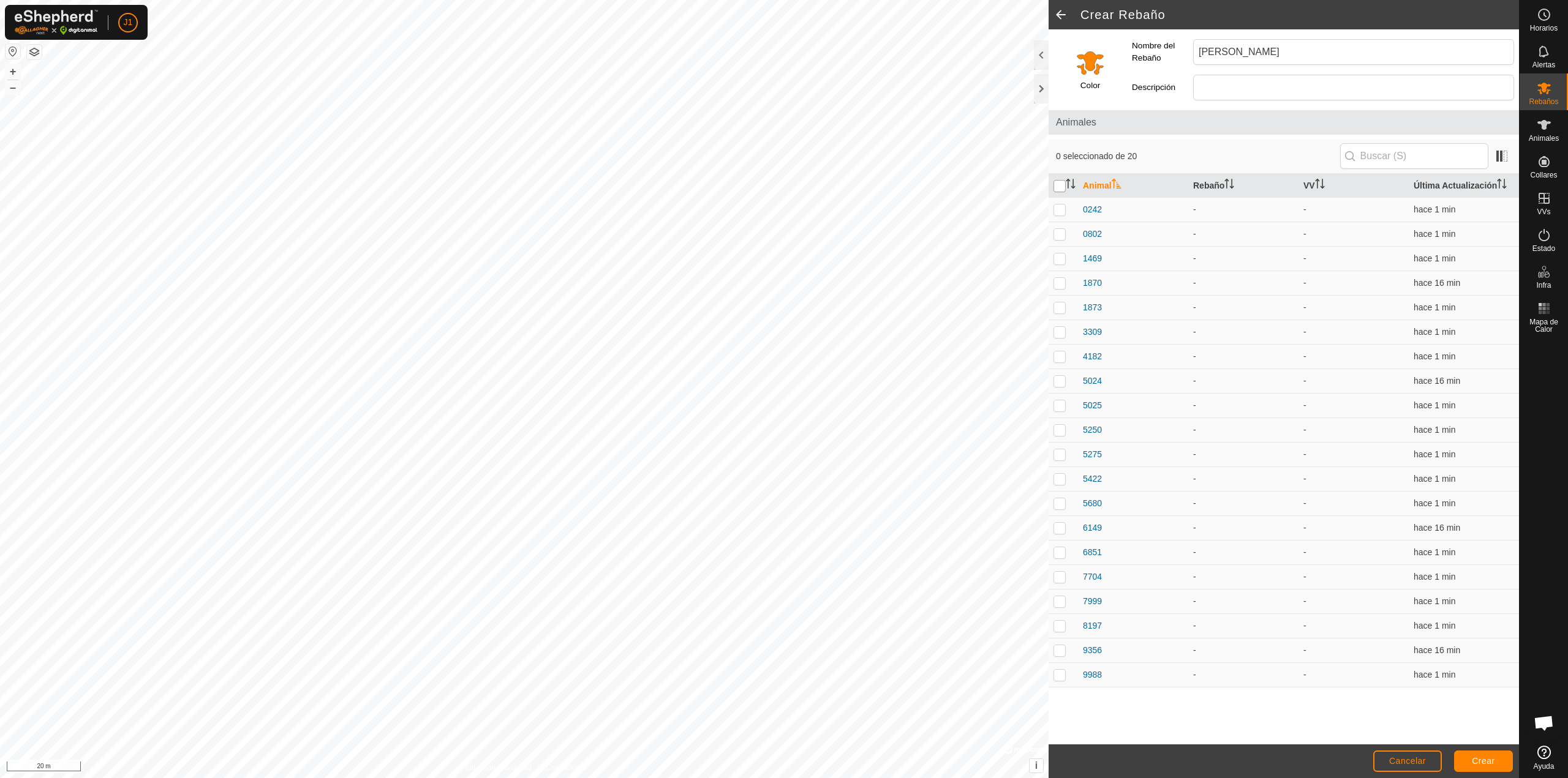
checkbox input "true"
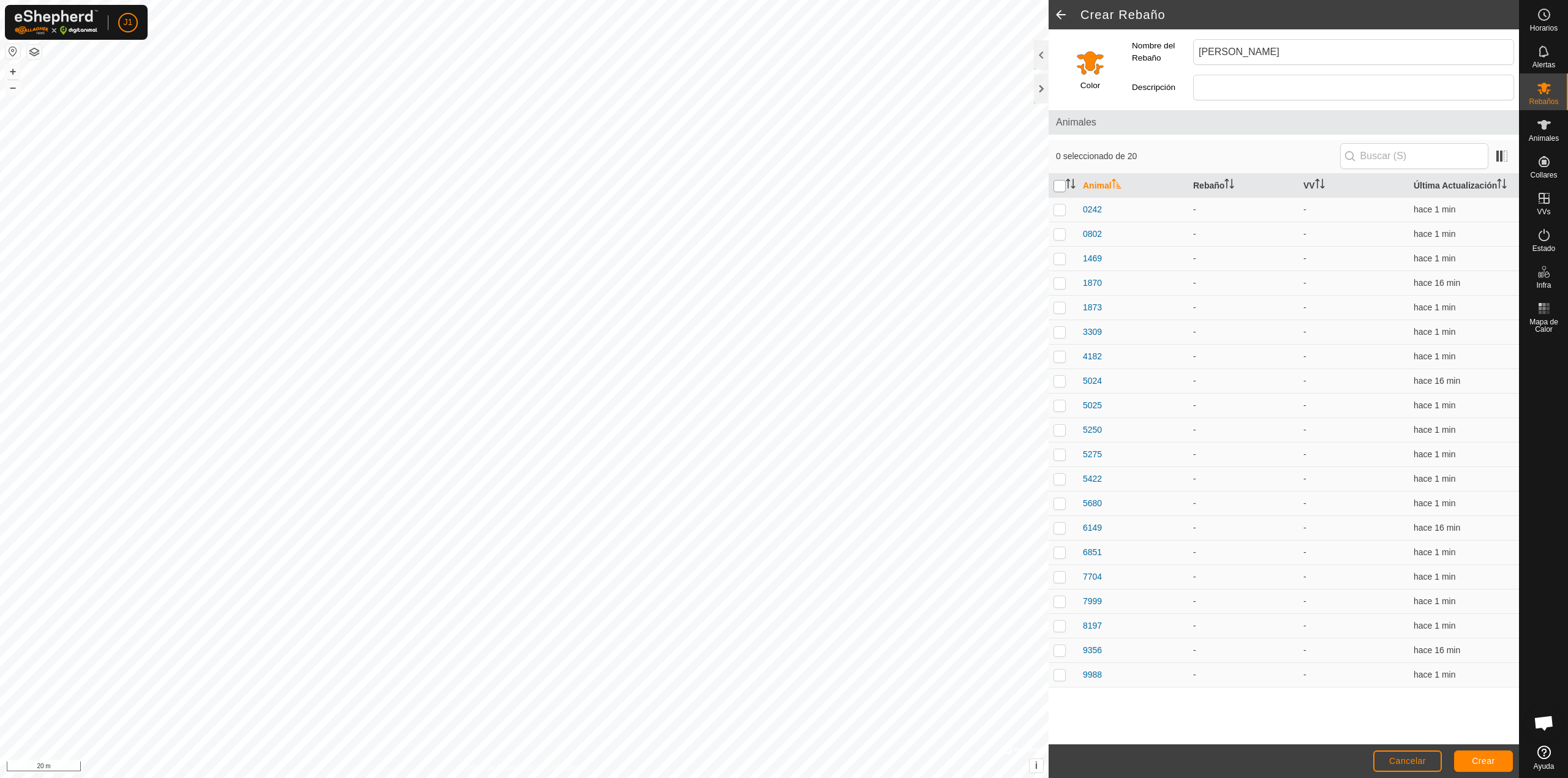
checkbox input "true"
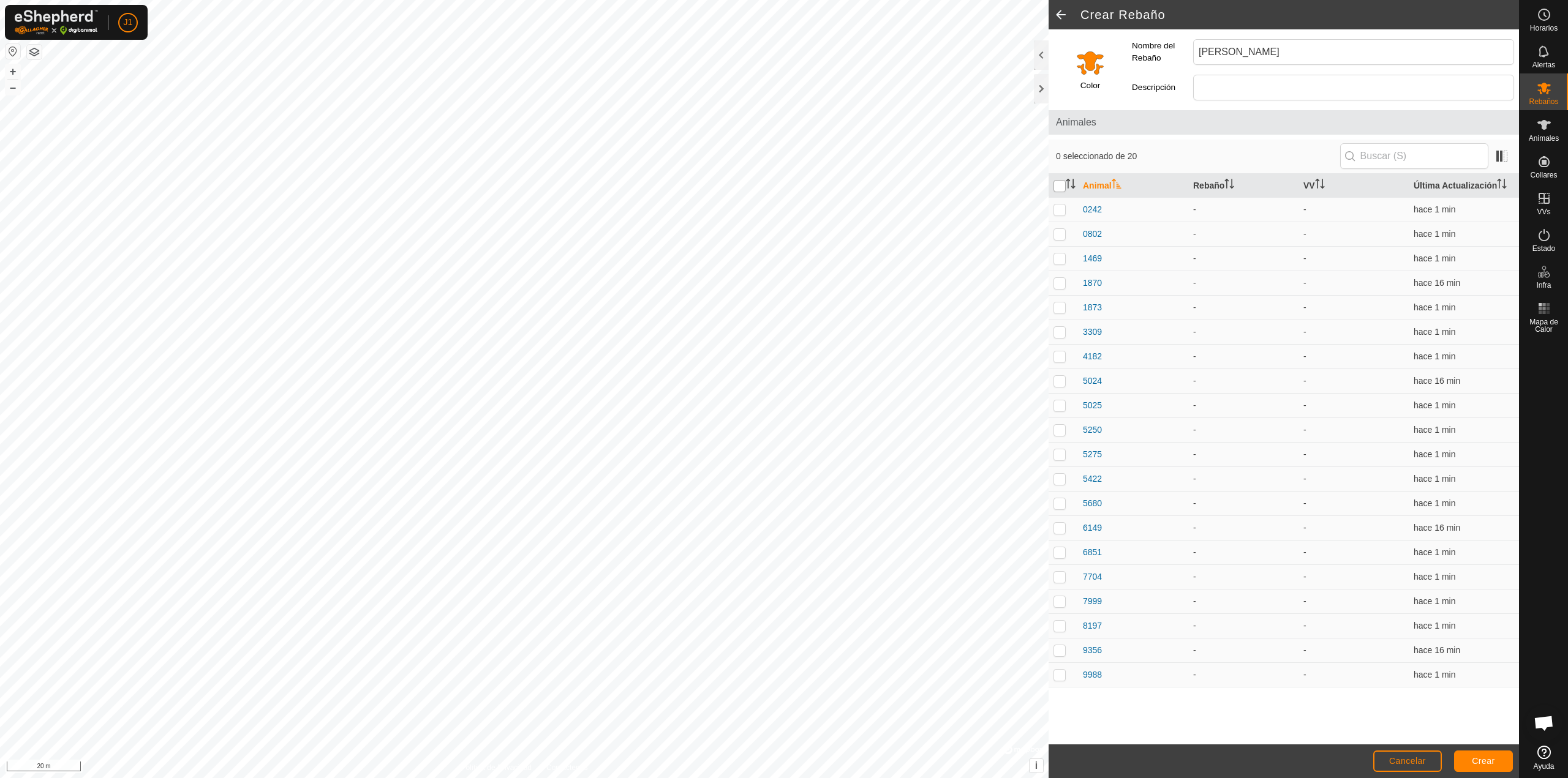
checkbox input "true"
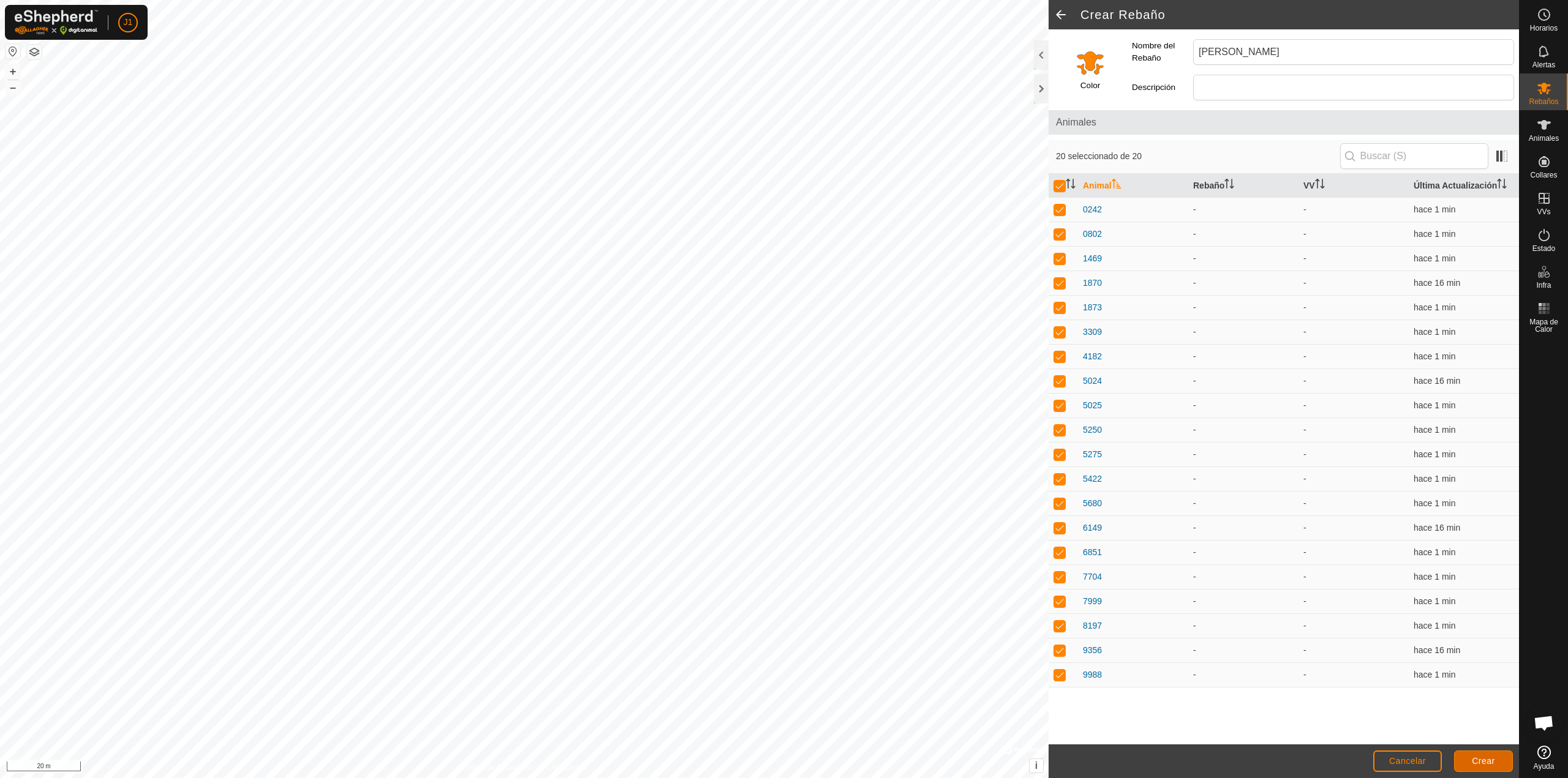
click at [1485, 763] on span "Crear" at bounding box center [1484, 761] width 24 height 10
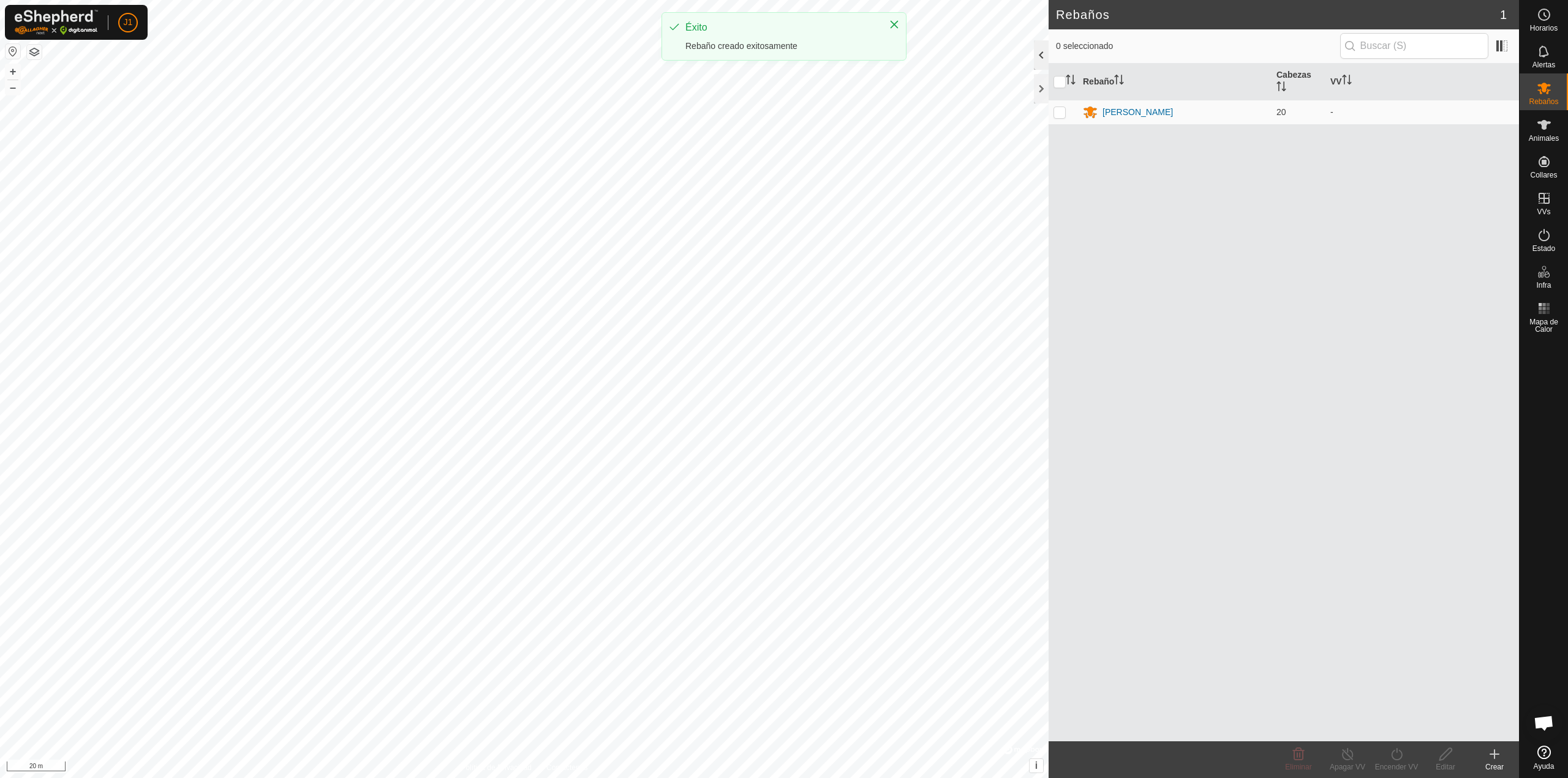
click at [1043, 59] on div at bounding box center [1041, 55] width 15 height 30
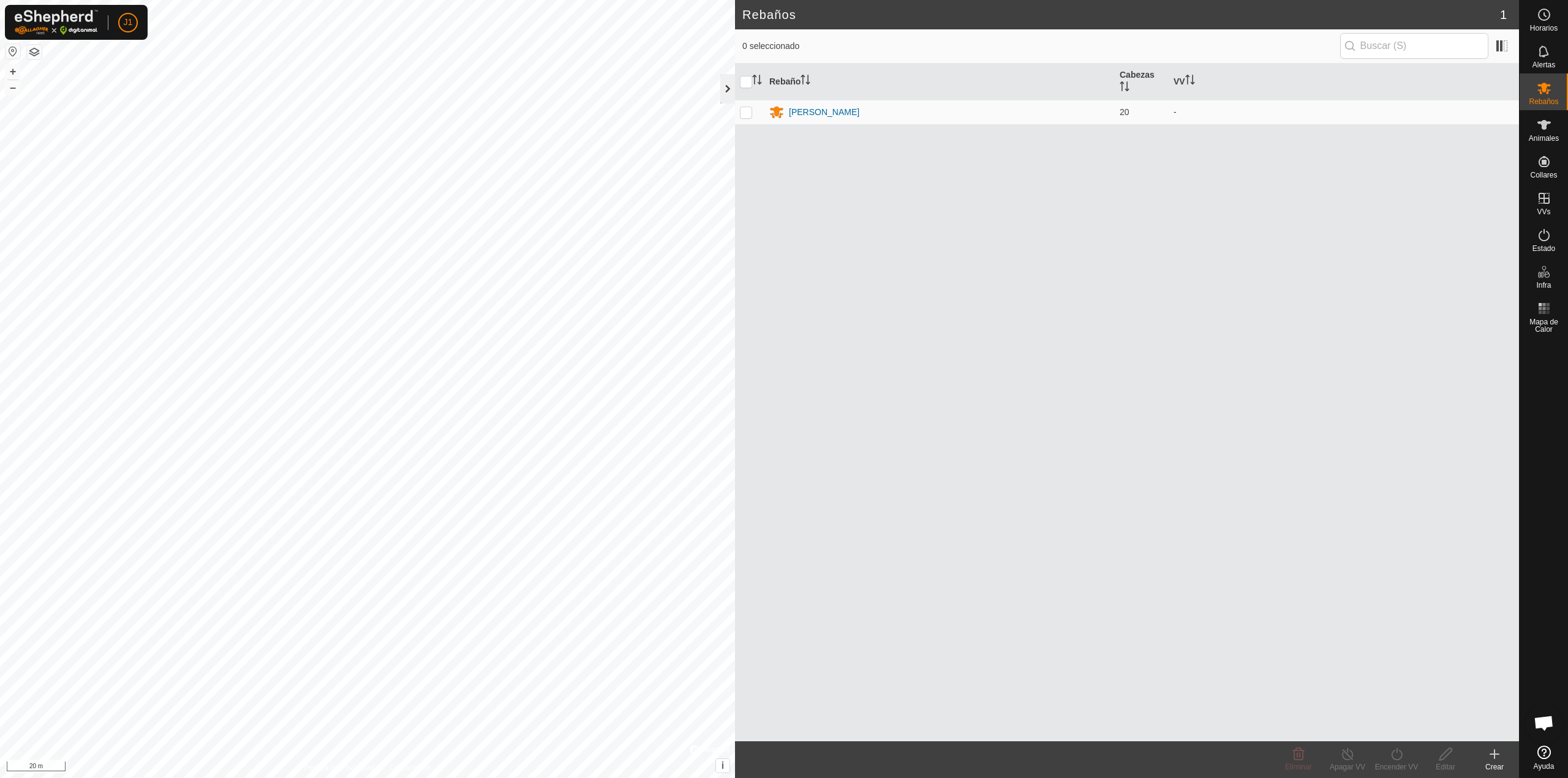
click at [730, 84] on div at bounding box center [727, 88] width 15 height 30
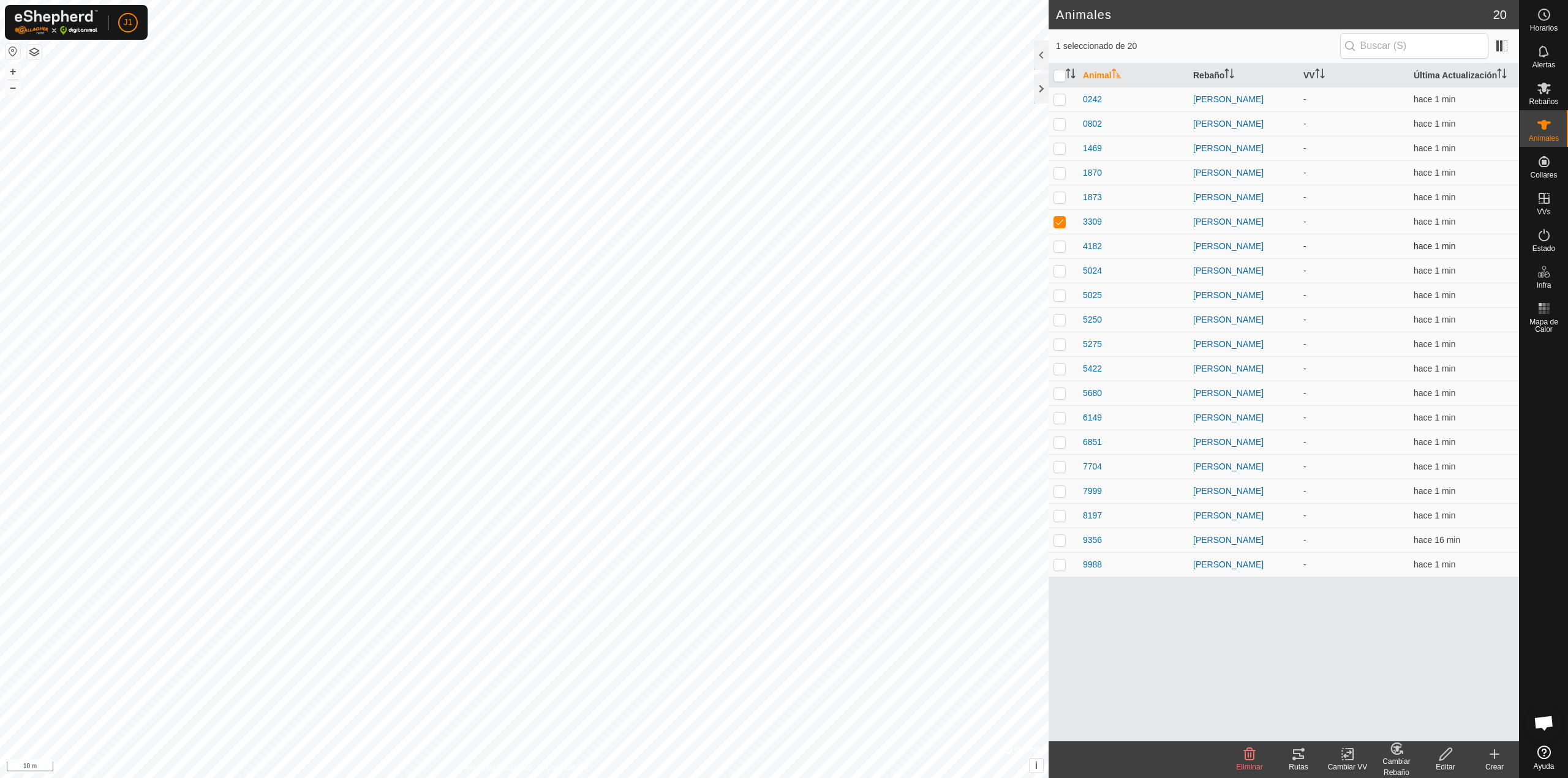
click at [1062, 248] on p-checkbox at bounding box center [1060, 246] width 12 height 10
checkbox input "true"
click at [1090, 245] on span "4182" at bounding box center [1092, 246] width 19 height 13
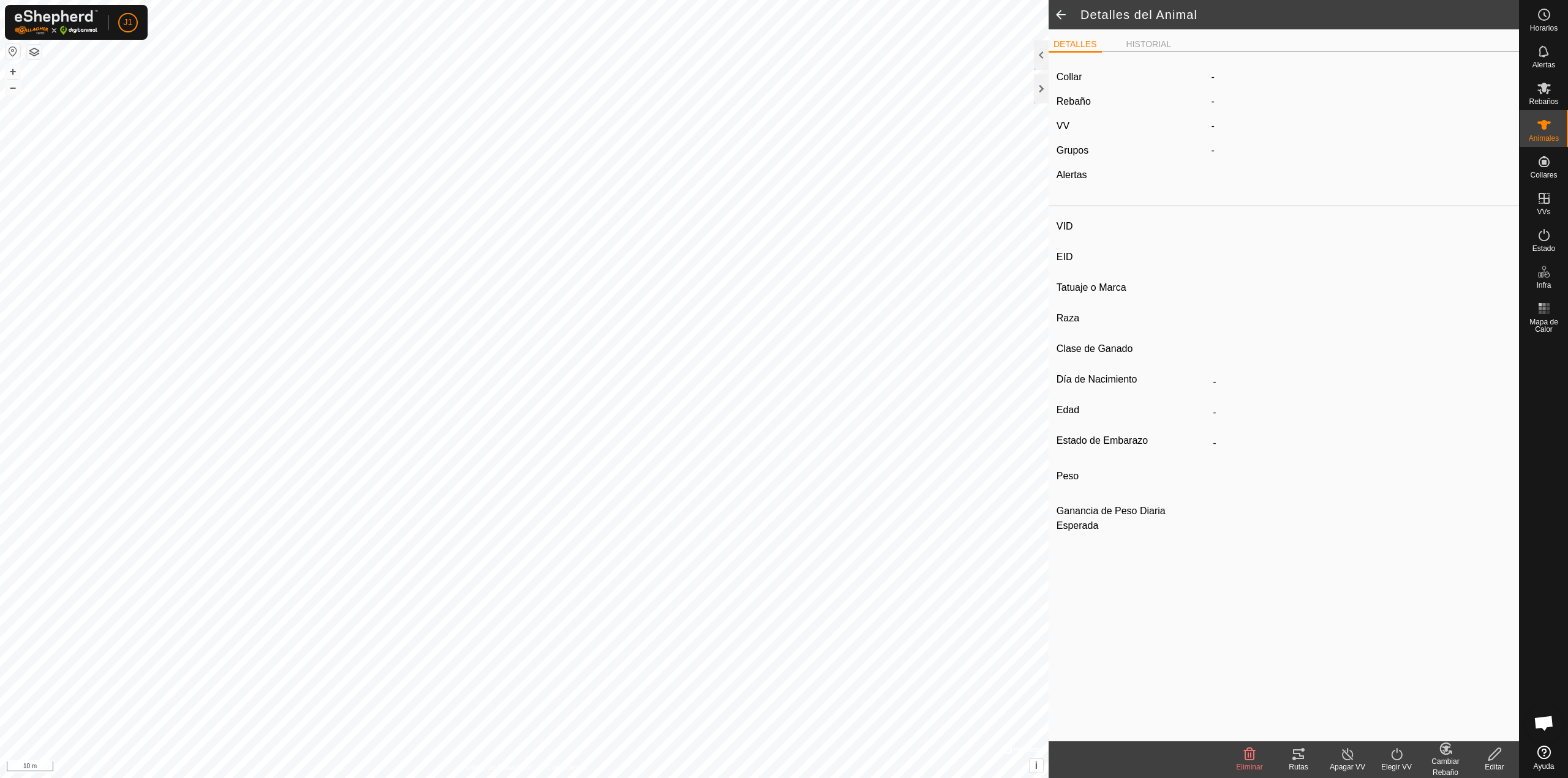
type input "4182"
type input "-"
type input "toro"
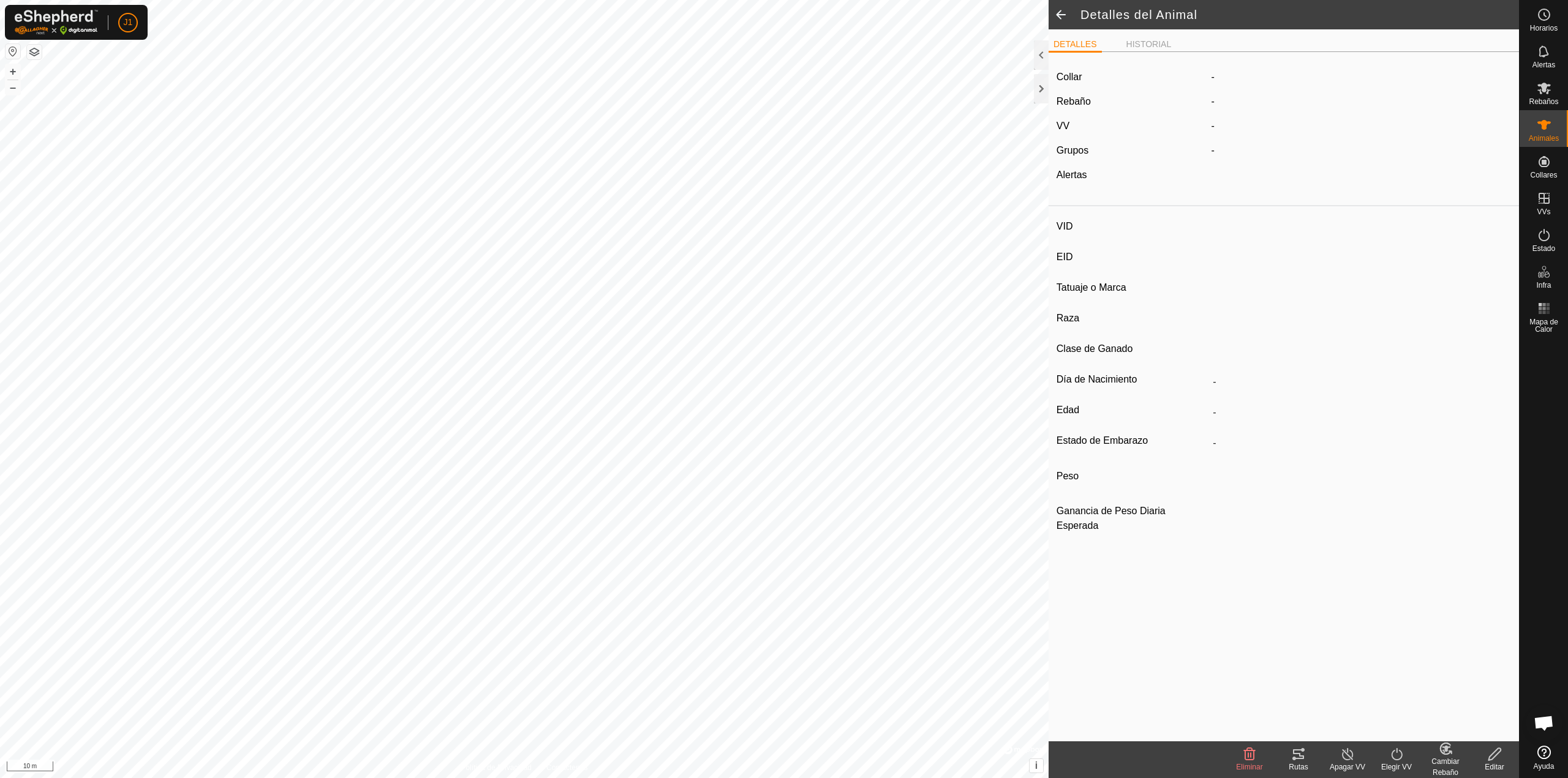
type input "0 kg"
type input "-"
click at [1491, 757] on icon at bounding box center [1495, 754] width 15 height 15
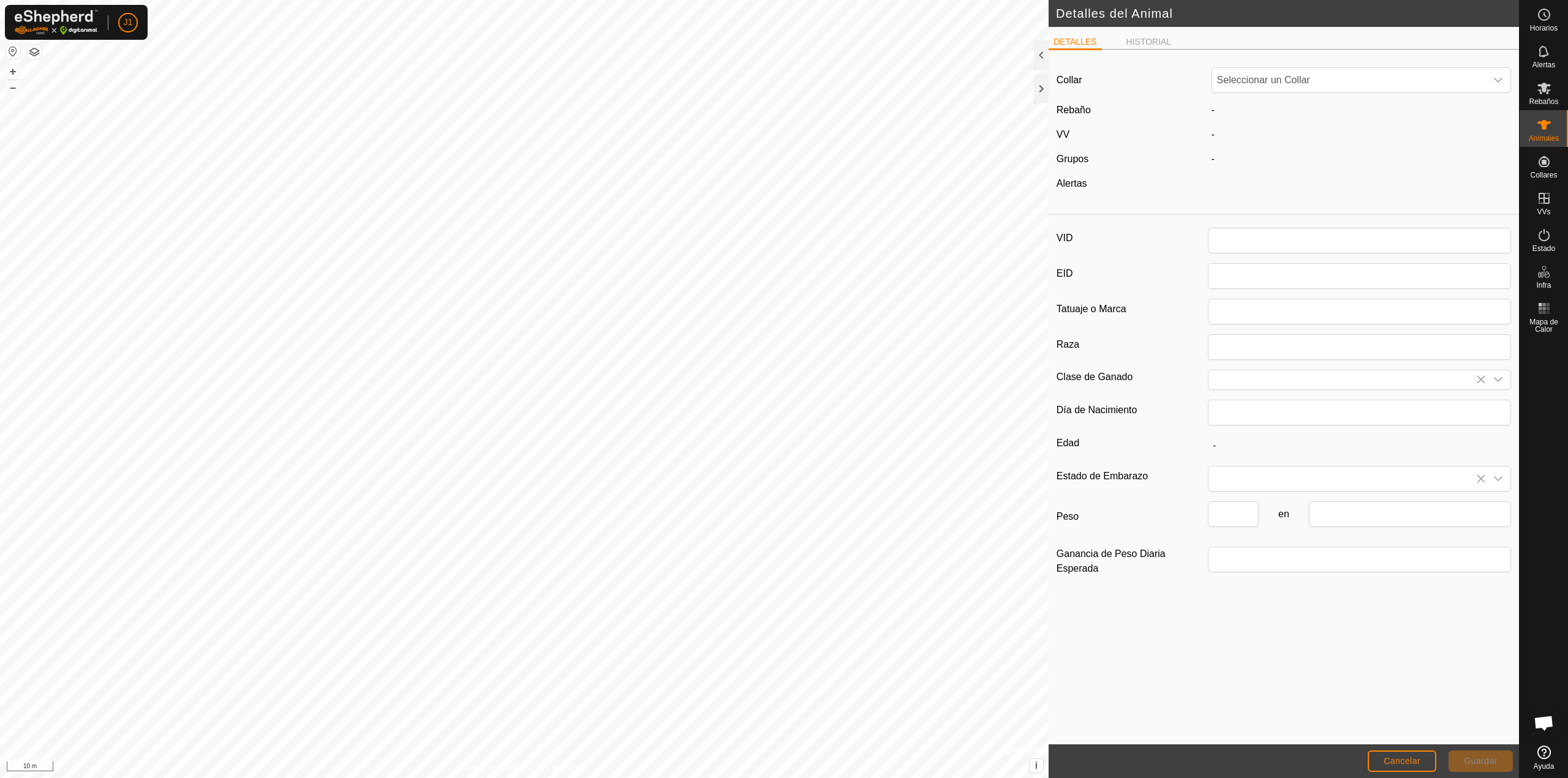
type input "4182"
type input "toro"
type input "0"
click at [1140, 46] on li "HISTORIAL" at bounding box center [1149, 42] width 55 height 15
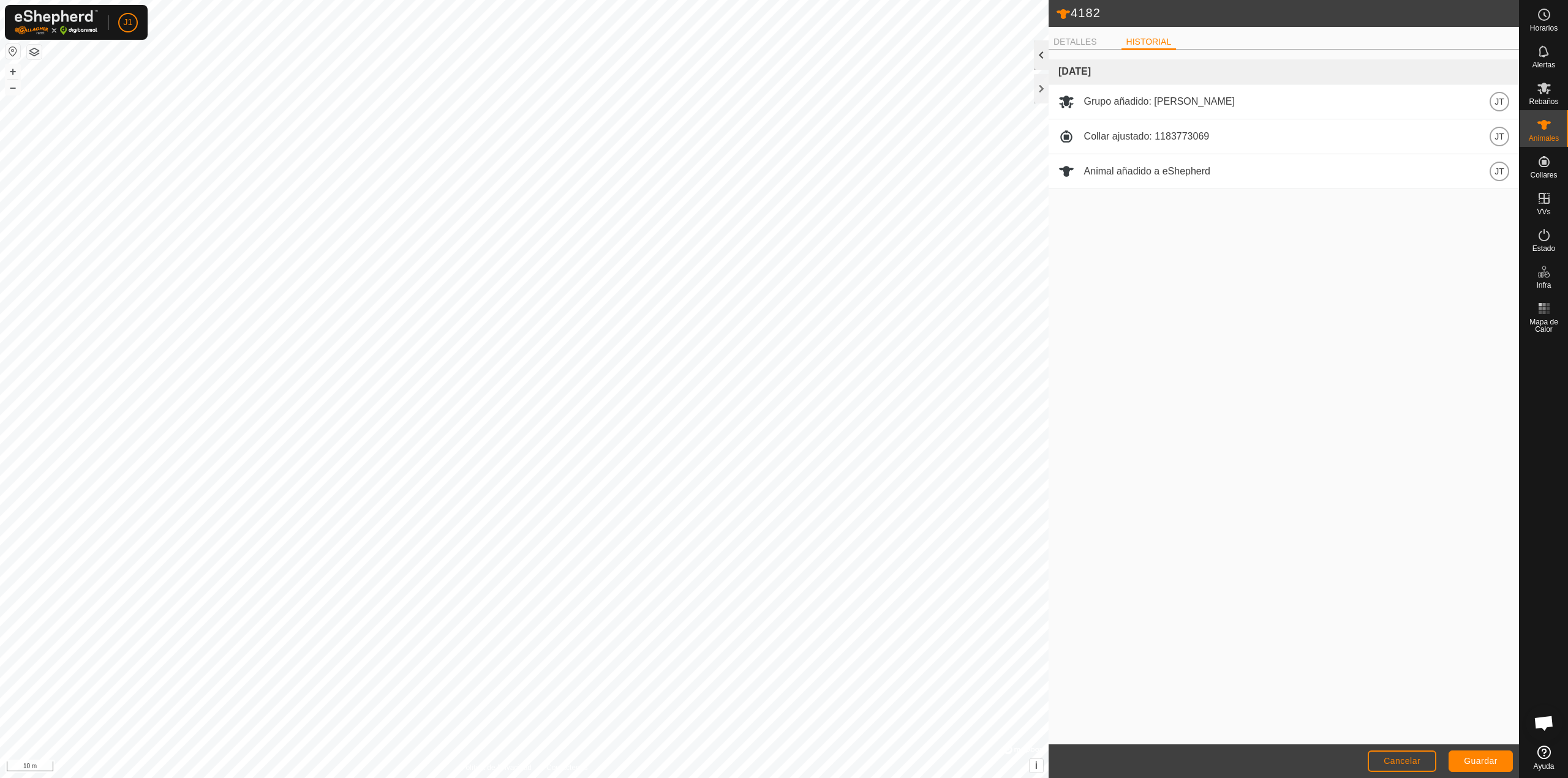
click at [1042, 57] on div at bounding box center [1041, 55] width 15 height 30
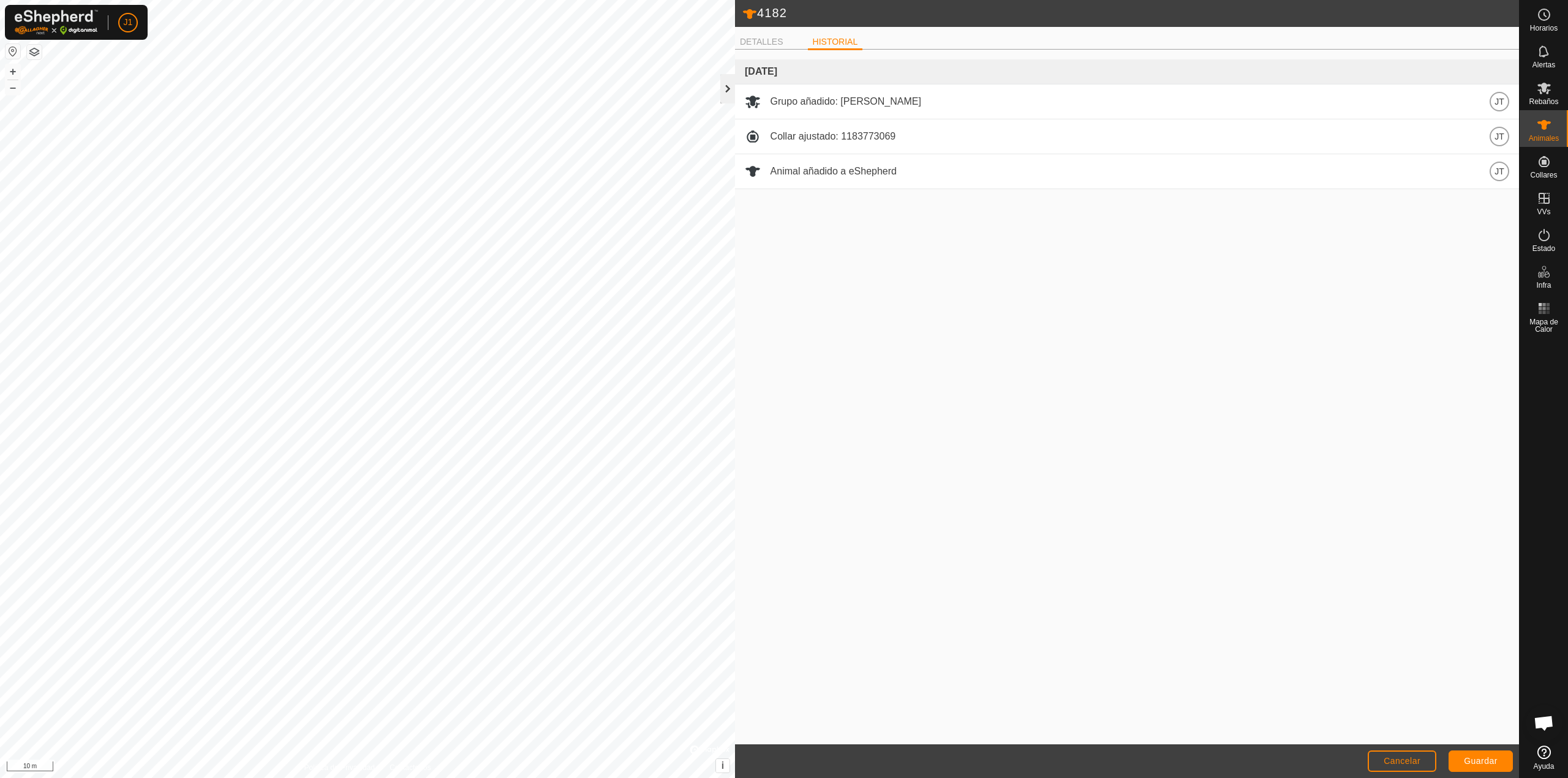
click at [729, 94] on div at bounding box center [727, 88] width 15 height 30
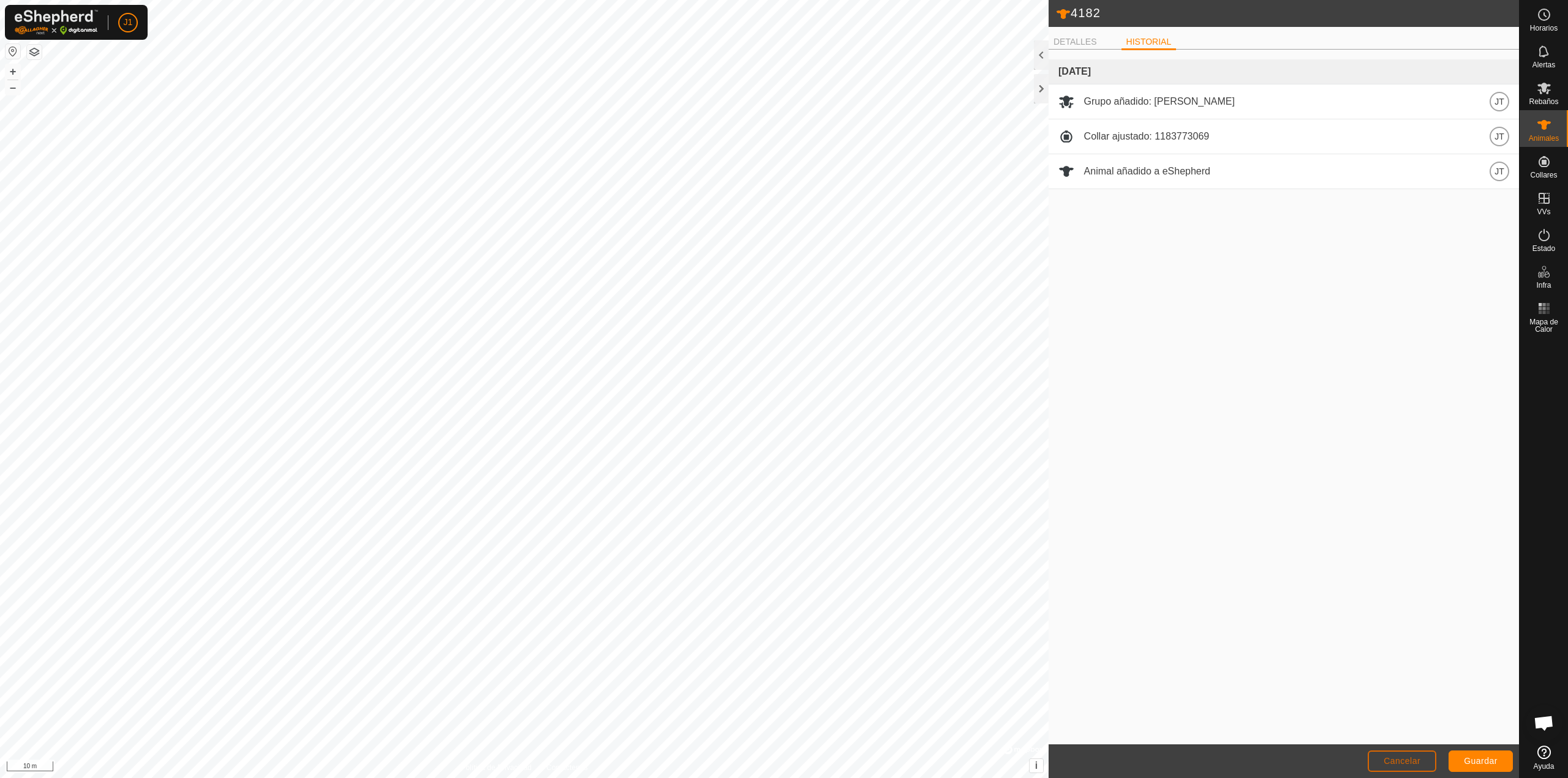
click at [1407, 763] on span "Cancelar" at bounding box center [1402, 761] width 37 height 10
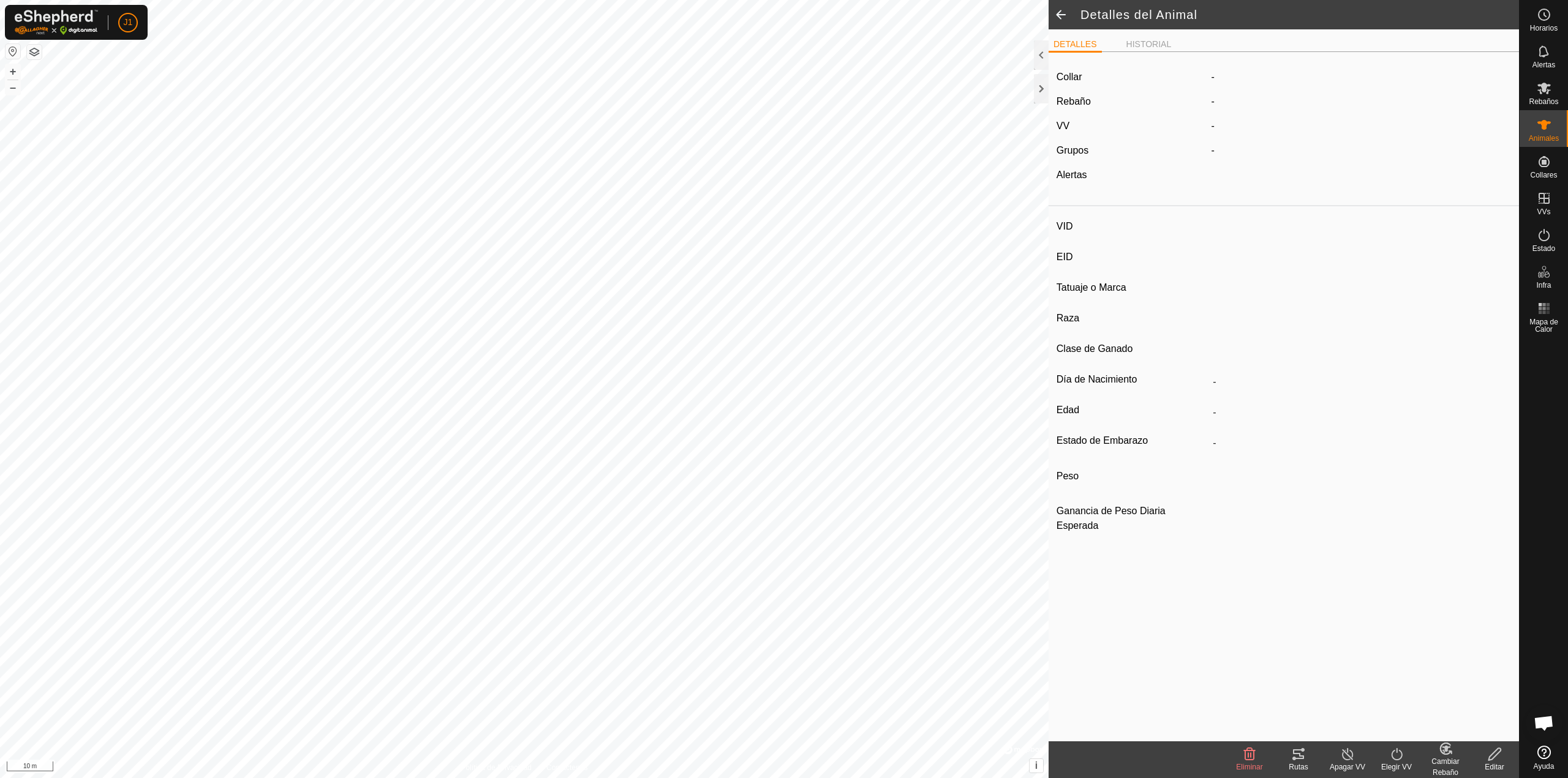
type input "4182"
type input "-"
type input "toro"
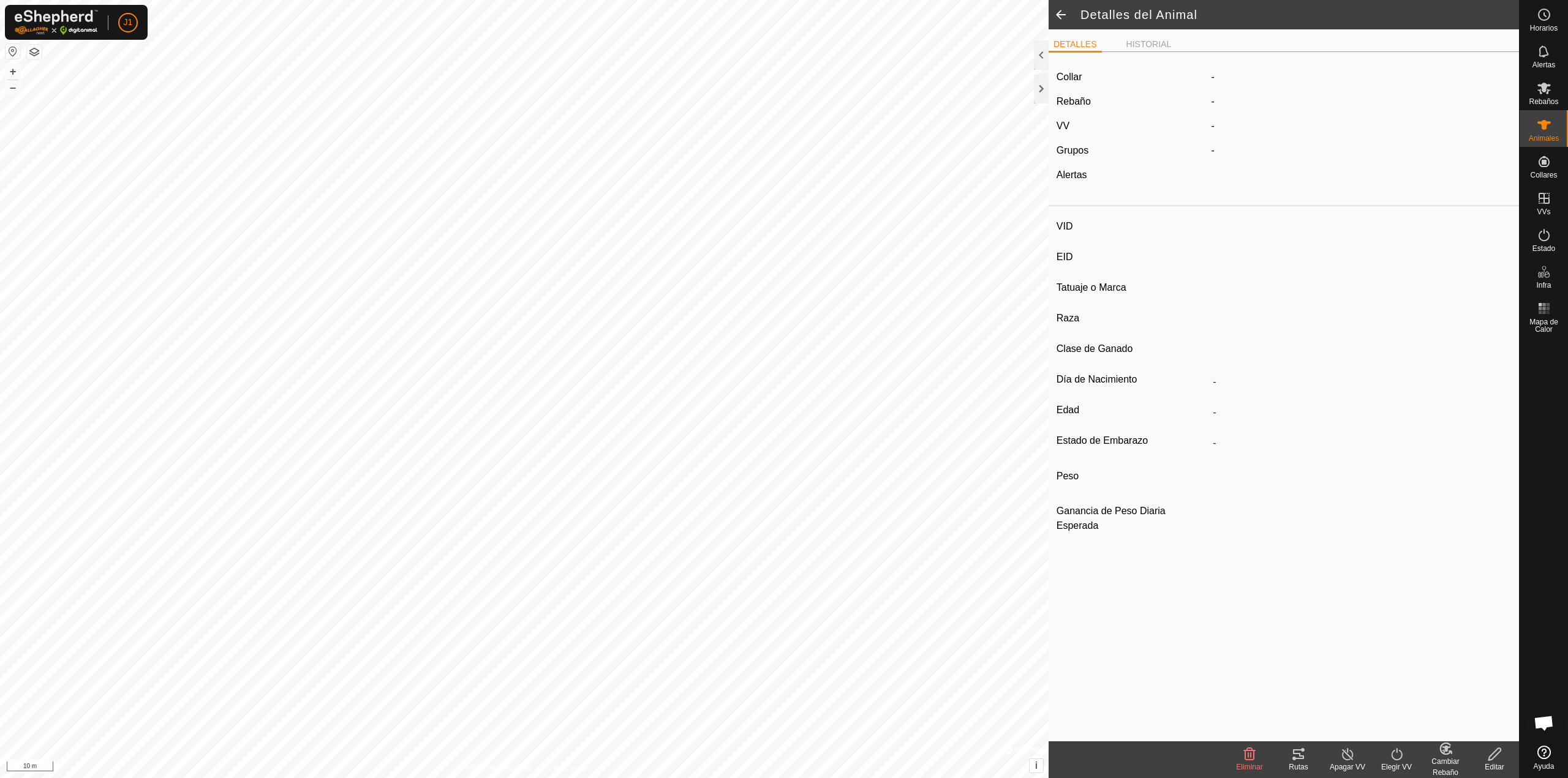
type input "0 kg"
type input "-"
click at [1501, 757] on icon at bounding box center [1495, 754] width 15 height 15
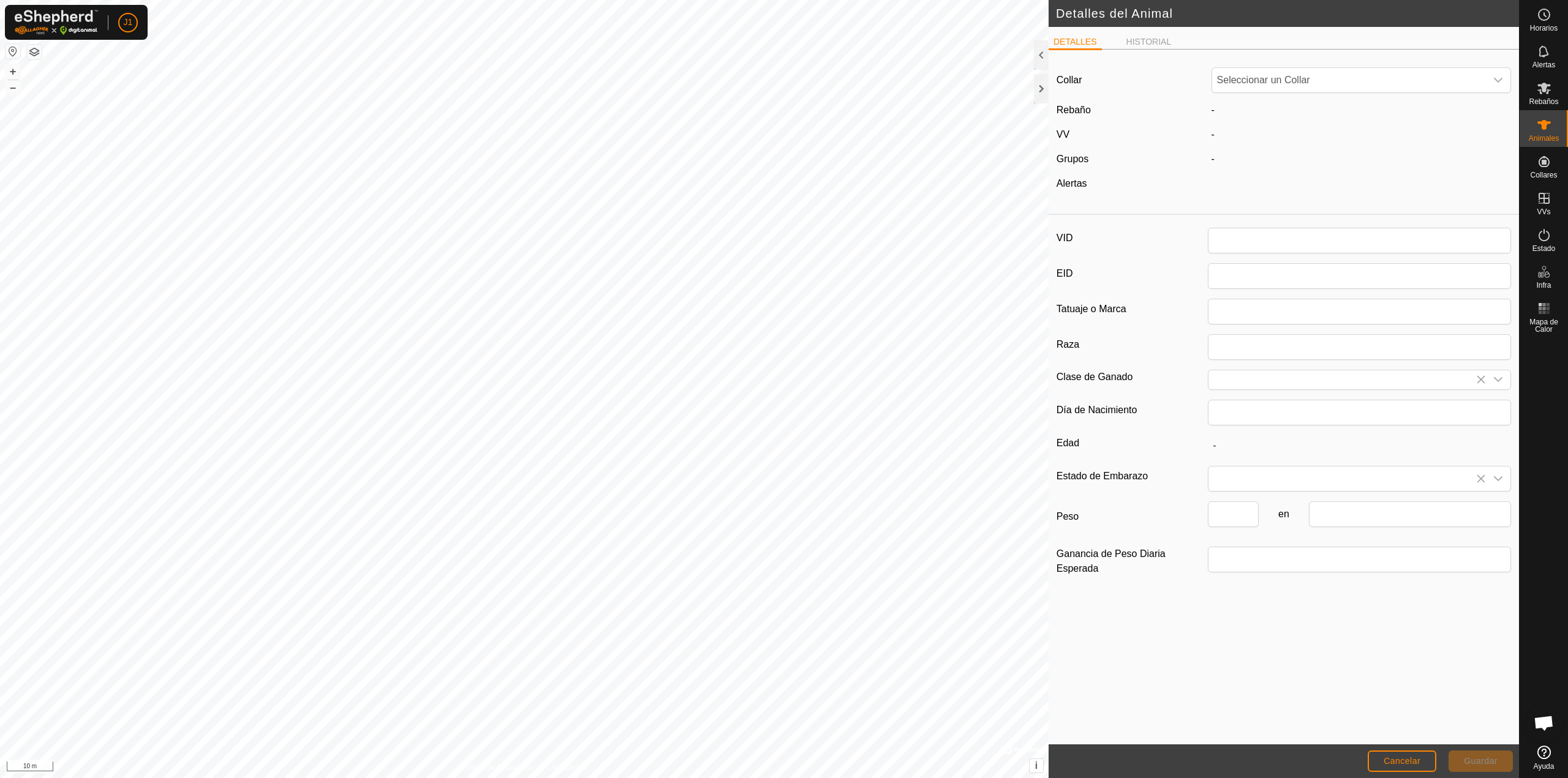
type input "4182"
type input "toro"
type input "0"
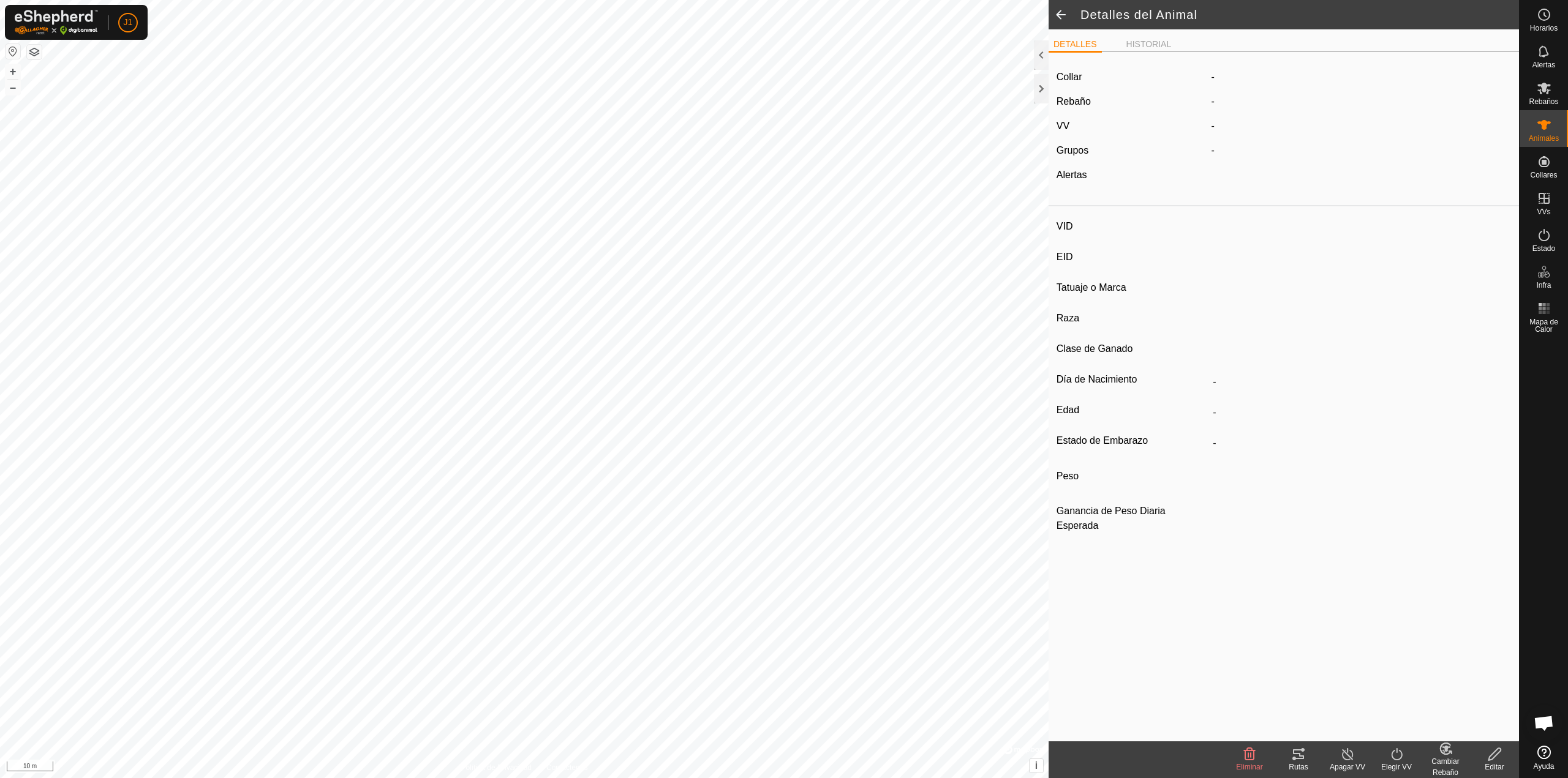
type input "4182"
type input "-"
type input "toro"
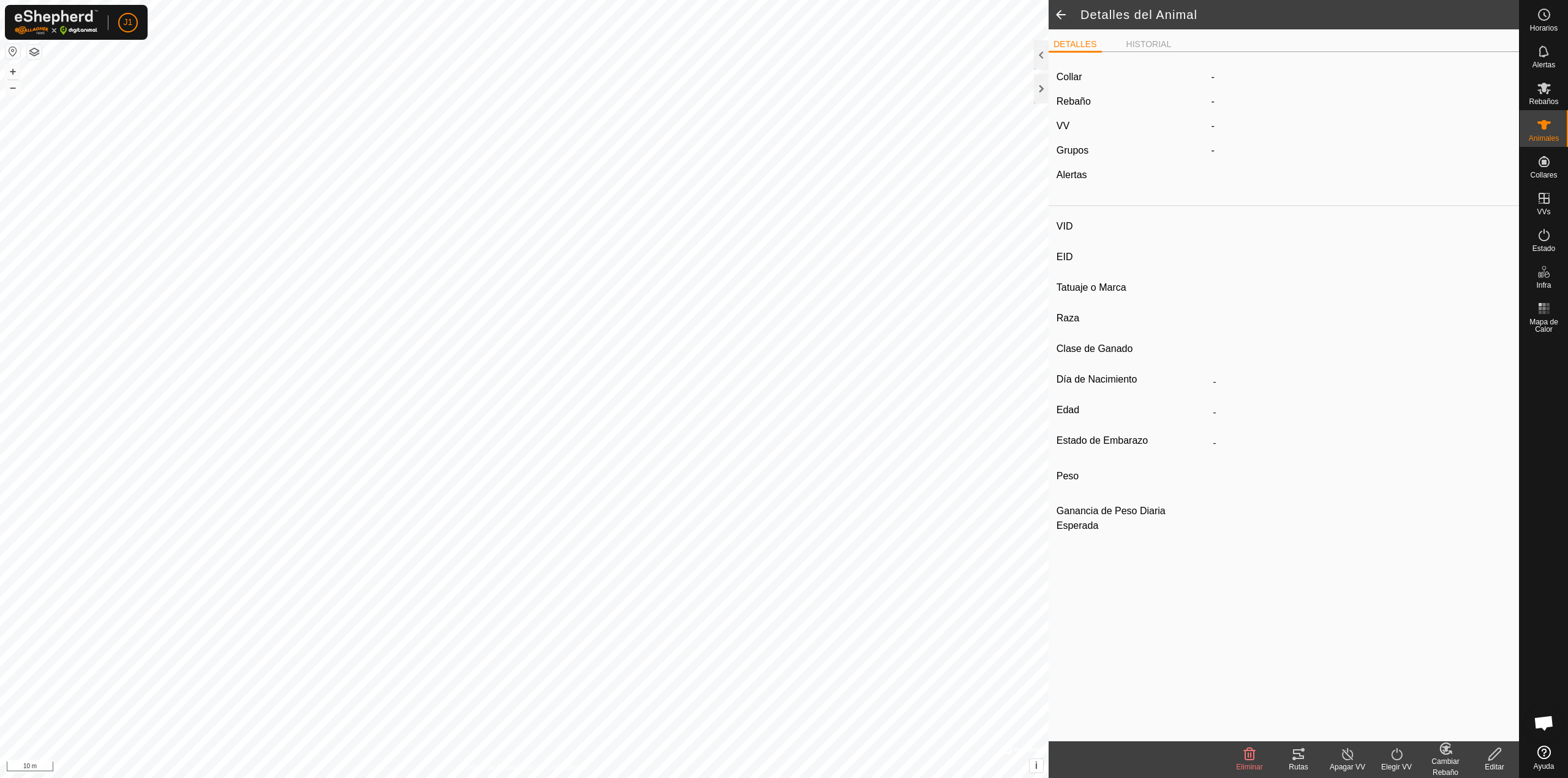
type input "0 kg"
type input "-"
click at [1247, 78] on label "1183773069" at bounding box center [1251, 79] width 79 height 15
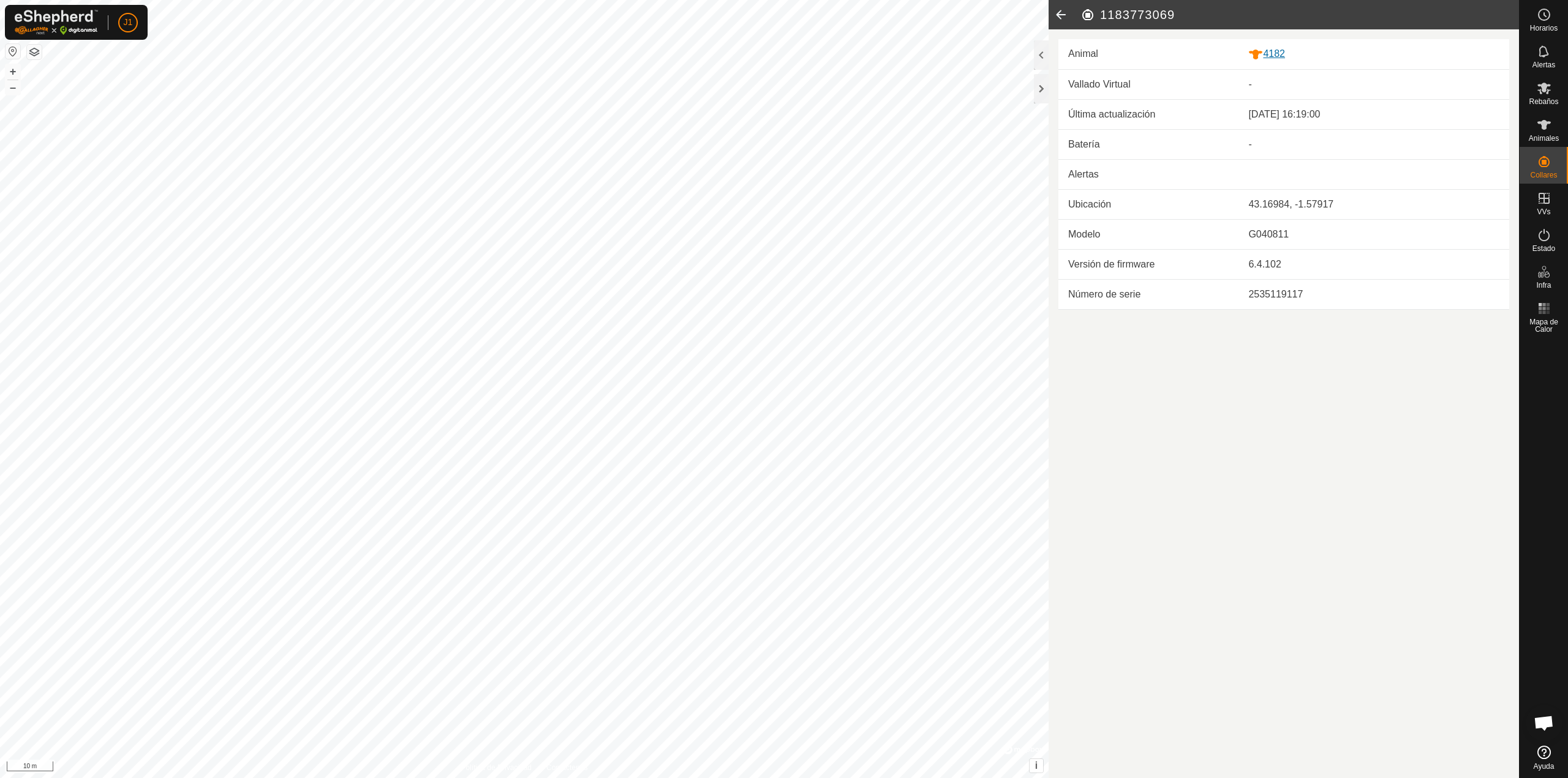
click at [1271, 57] on div "4182" at bounding box center [1374, 54] width 251 height 15
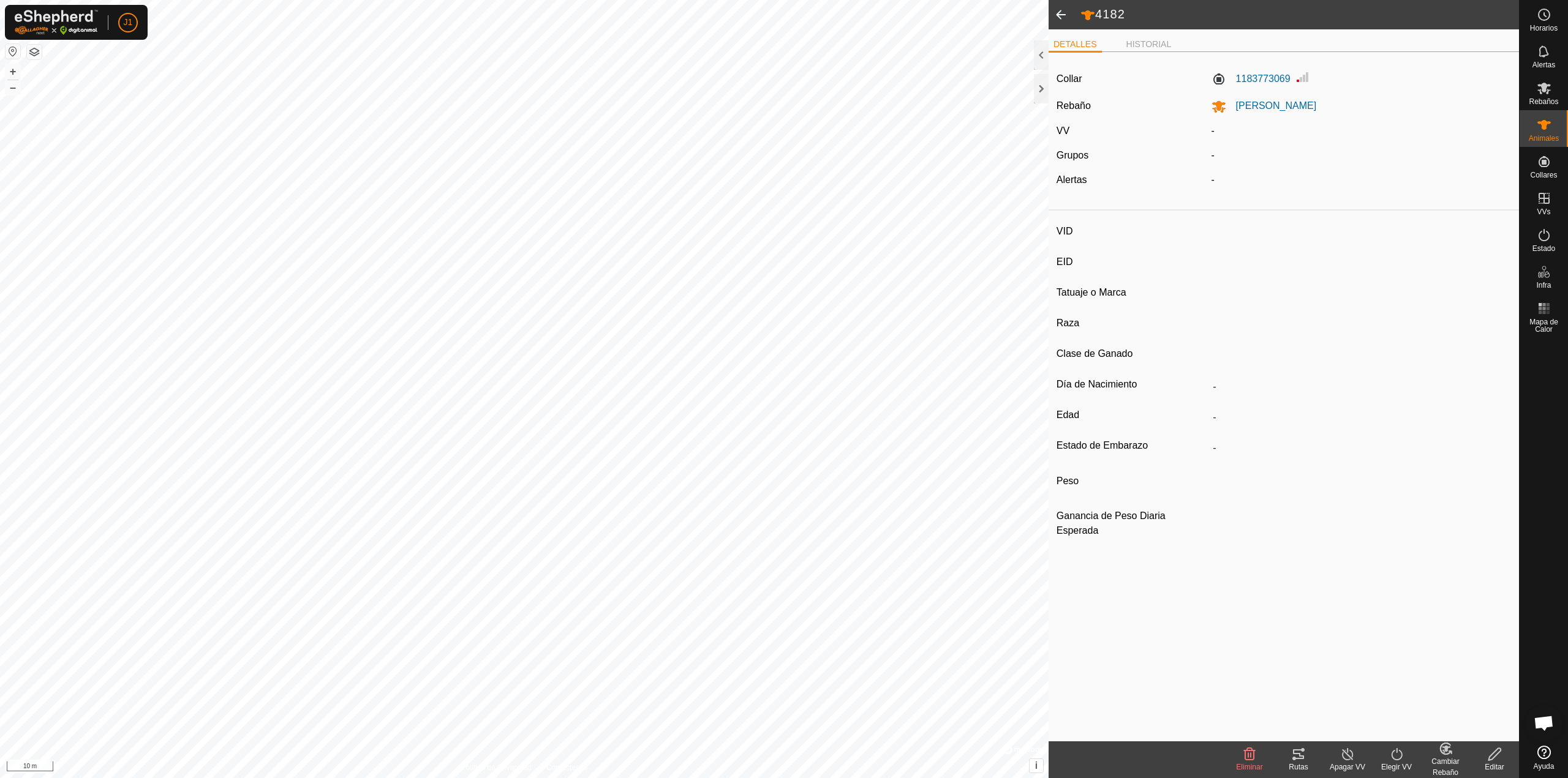
type input "4182"
type input "-"
type input "toro"
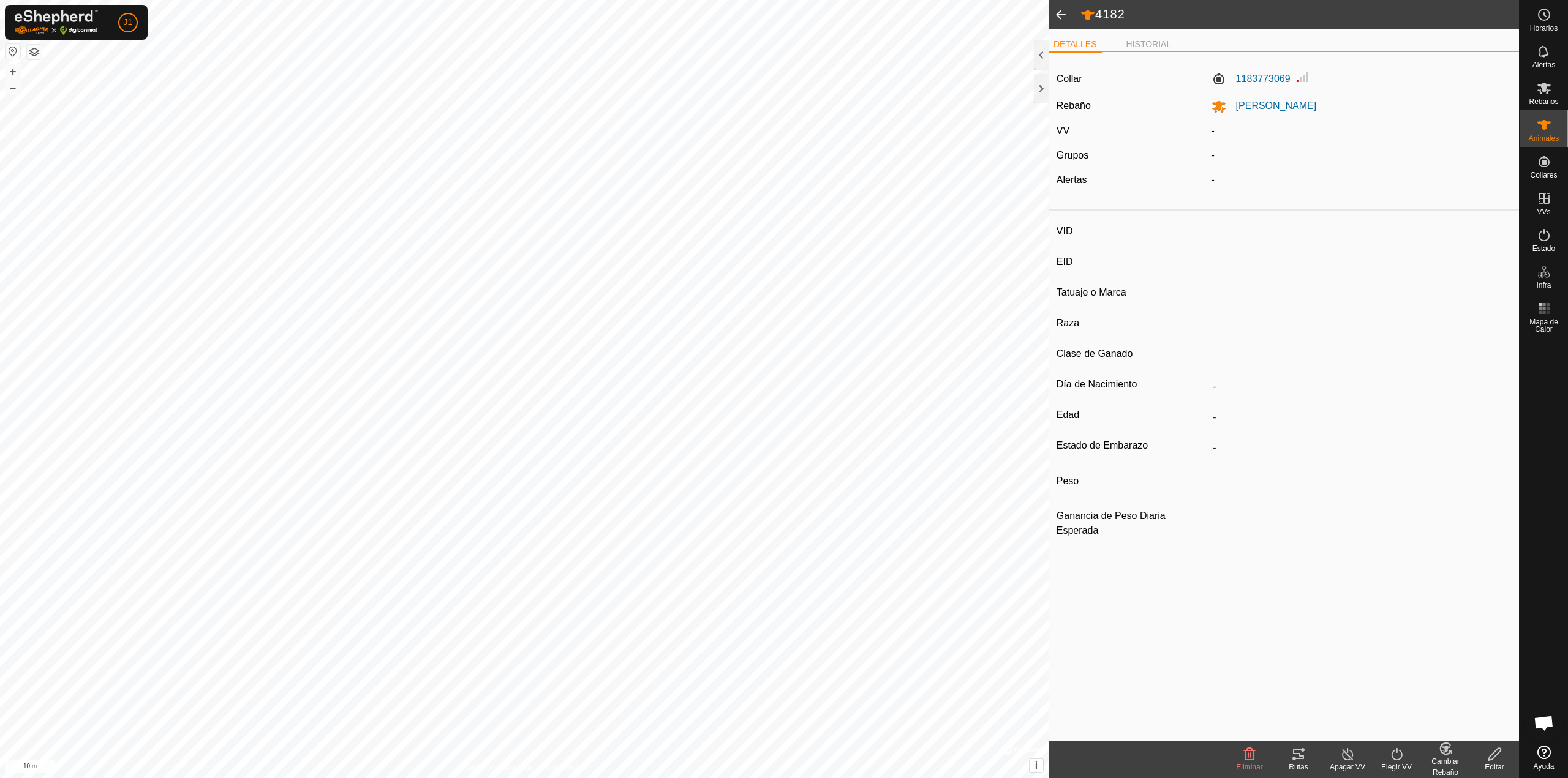
type input "0 kg"
type input "-"
click at [1059, 20] on span at bounding box center [1061, 15] width 24 height 30
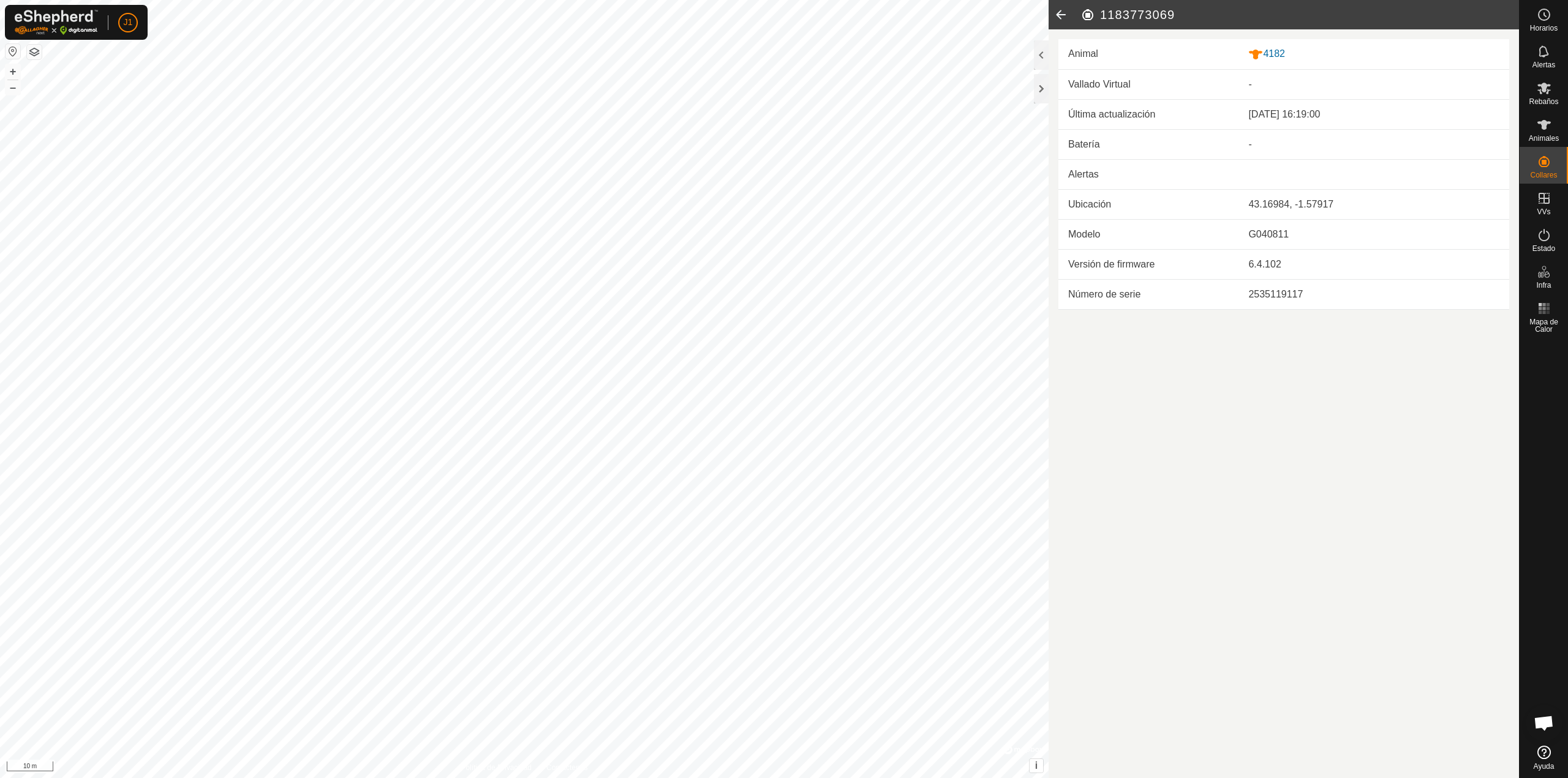
click at [1059, 18] on icon at bounding box center [1061, 15] width 24 height 30
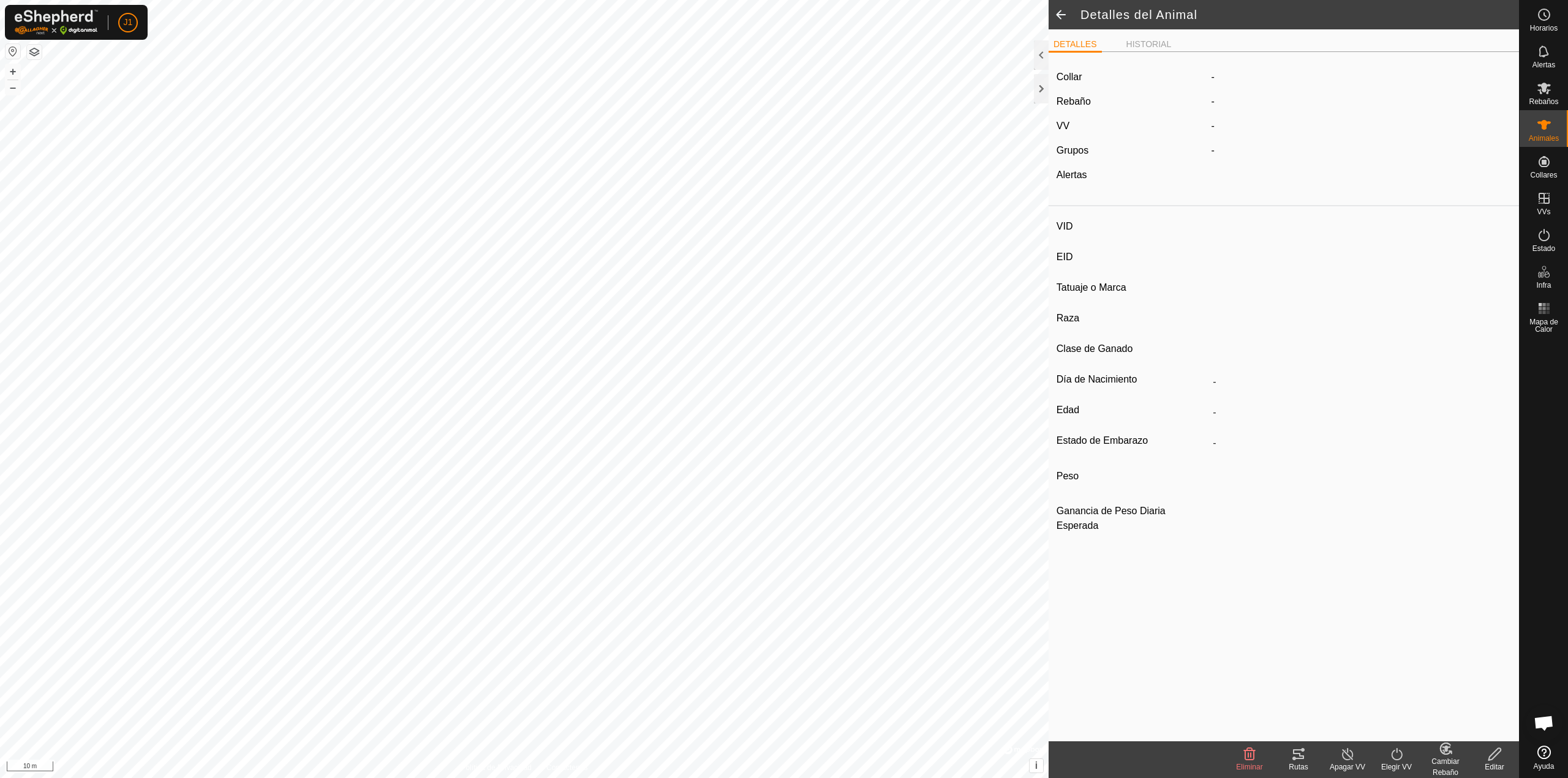
type input "4182"
type input "-"
type input "toro"
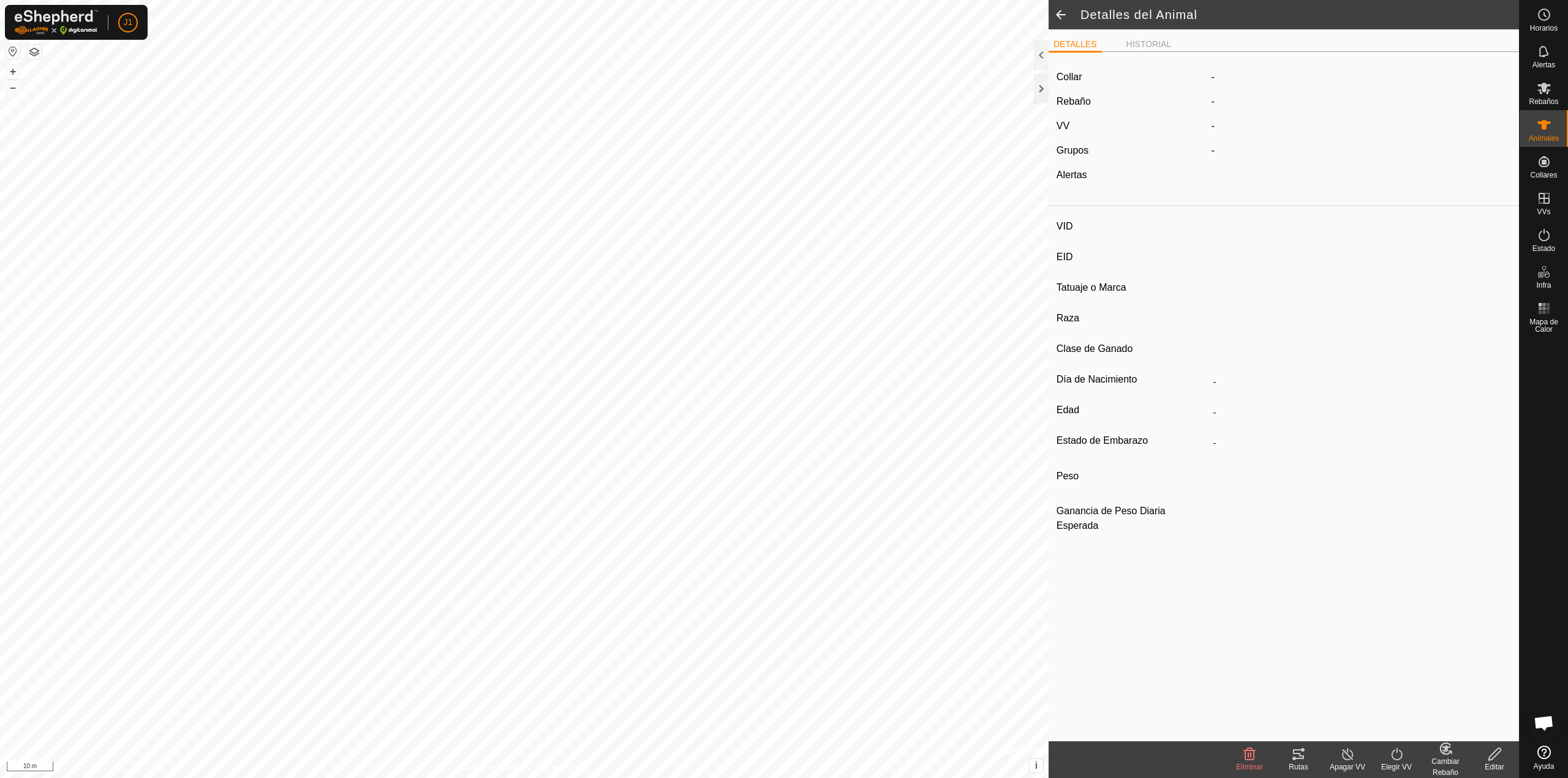
type input "0 kg"
type input "-"
click at [1059, 18] on span at bounding box center [1061, 15] width 24 height 30
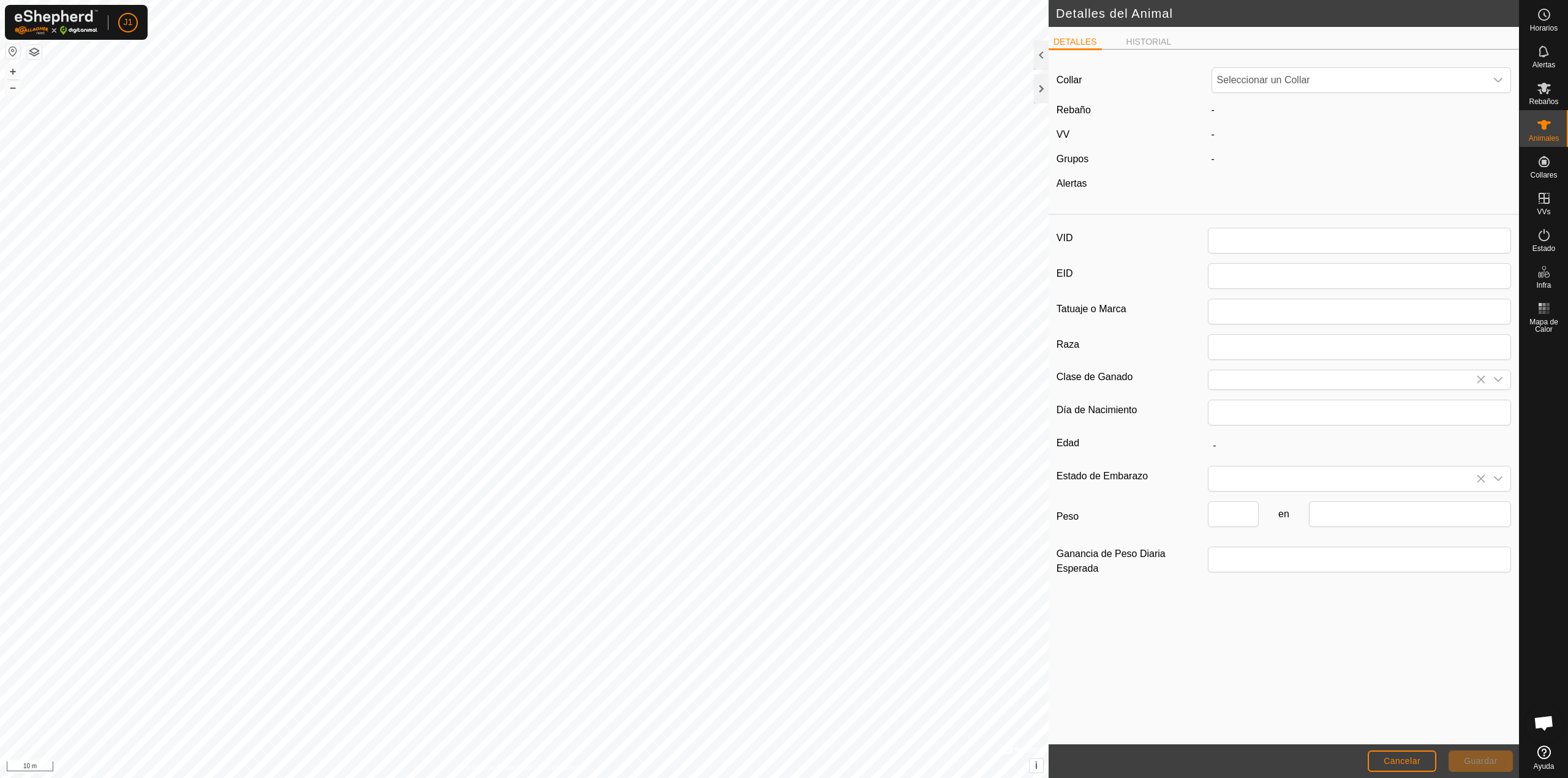
type input "4182"
type input "toro"
type input "0"
click at [1059, 18] on icon at bounding box center [1063, 14] width 15 height 15
click at [1050, 50] on li "DETALLES" at bounding box center [1075, 42] width 53 height 15
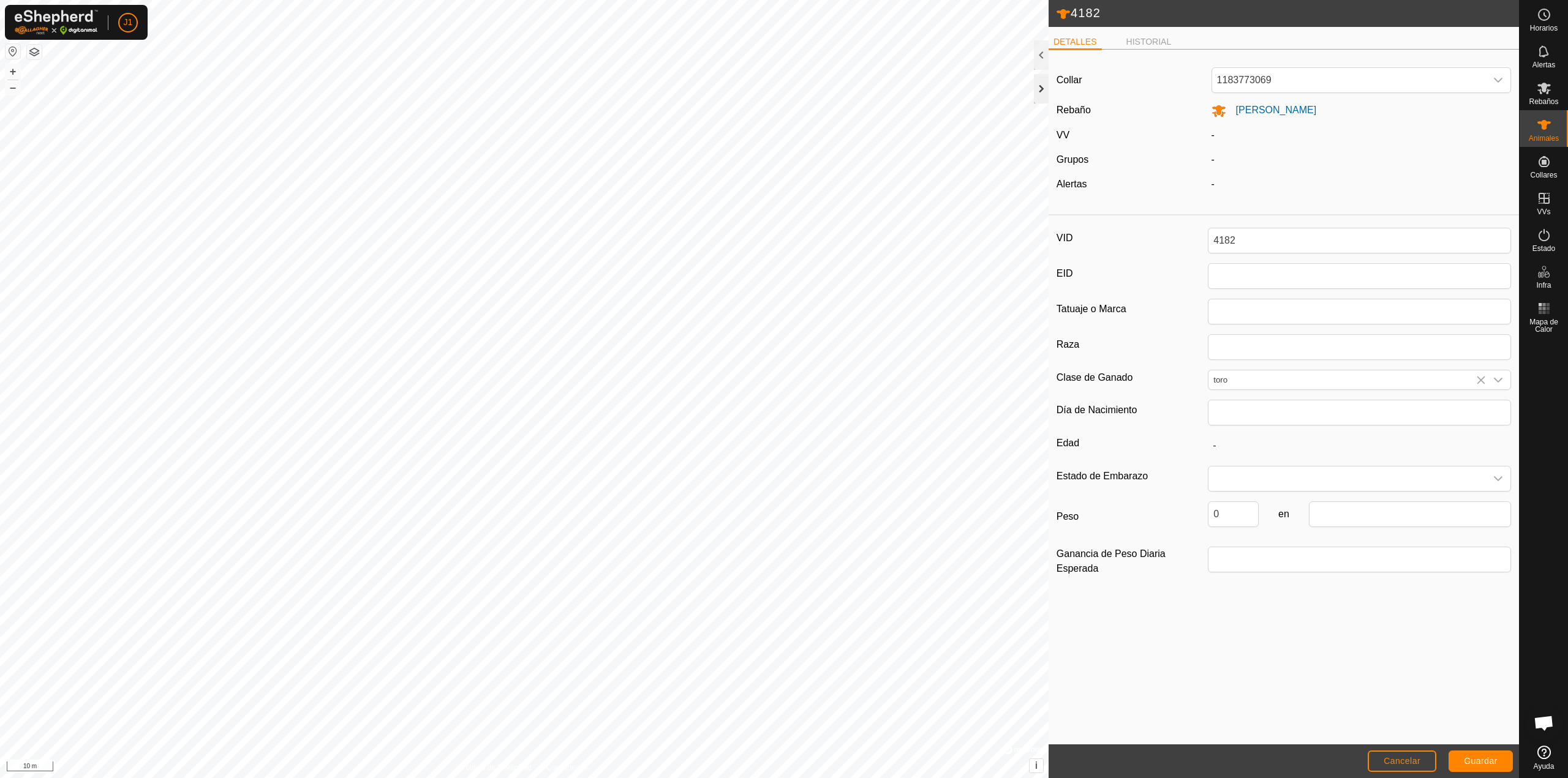
click at [1043, 81] on div at bounding box center [1041, 88] width 15 height 30
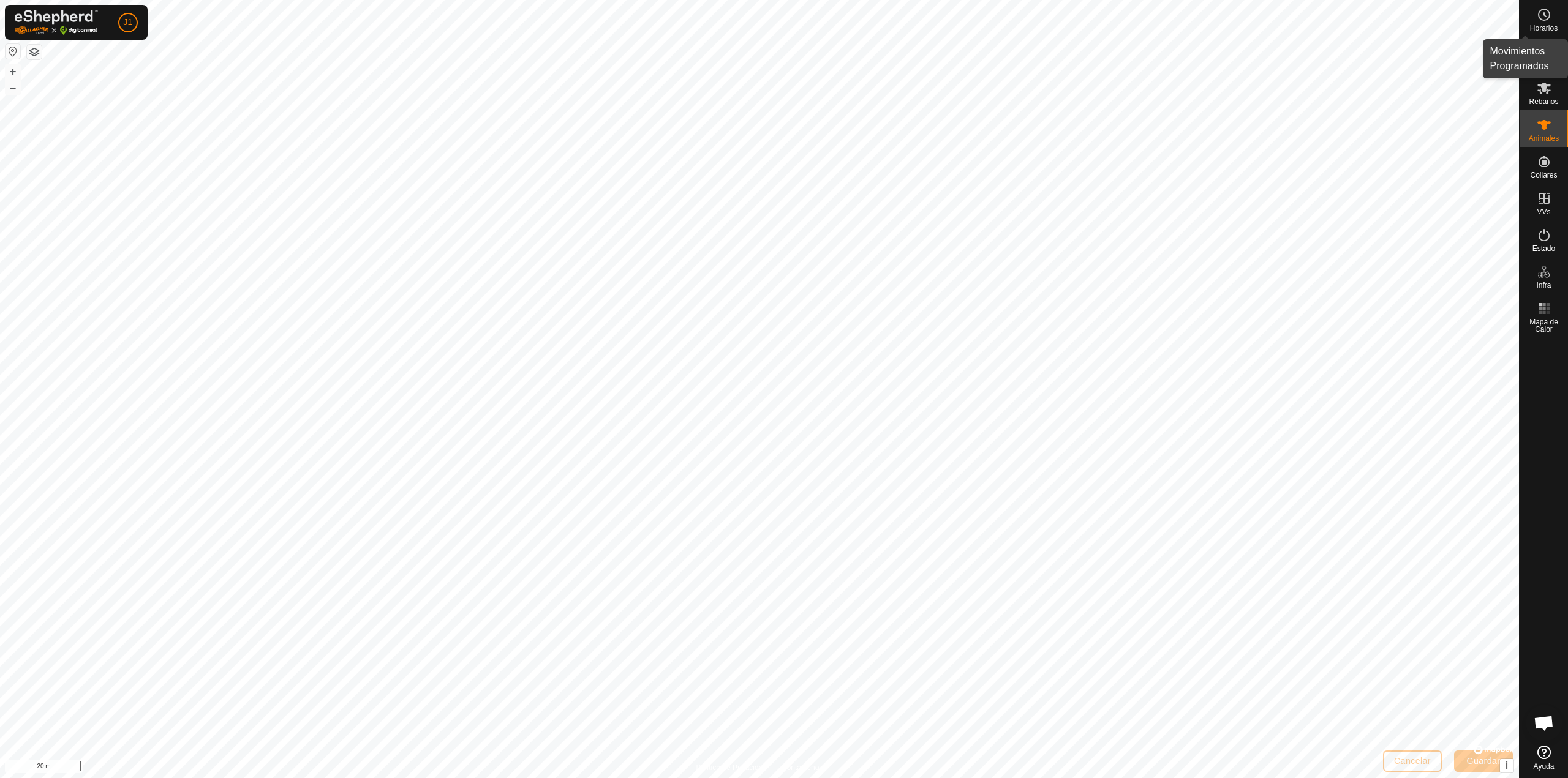
click at [1545, 26] on span "Horarios" at bounding box center [1544, 28] width 28 height 8
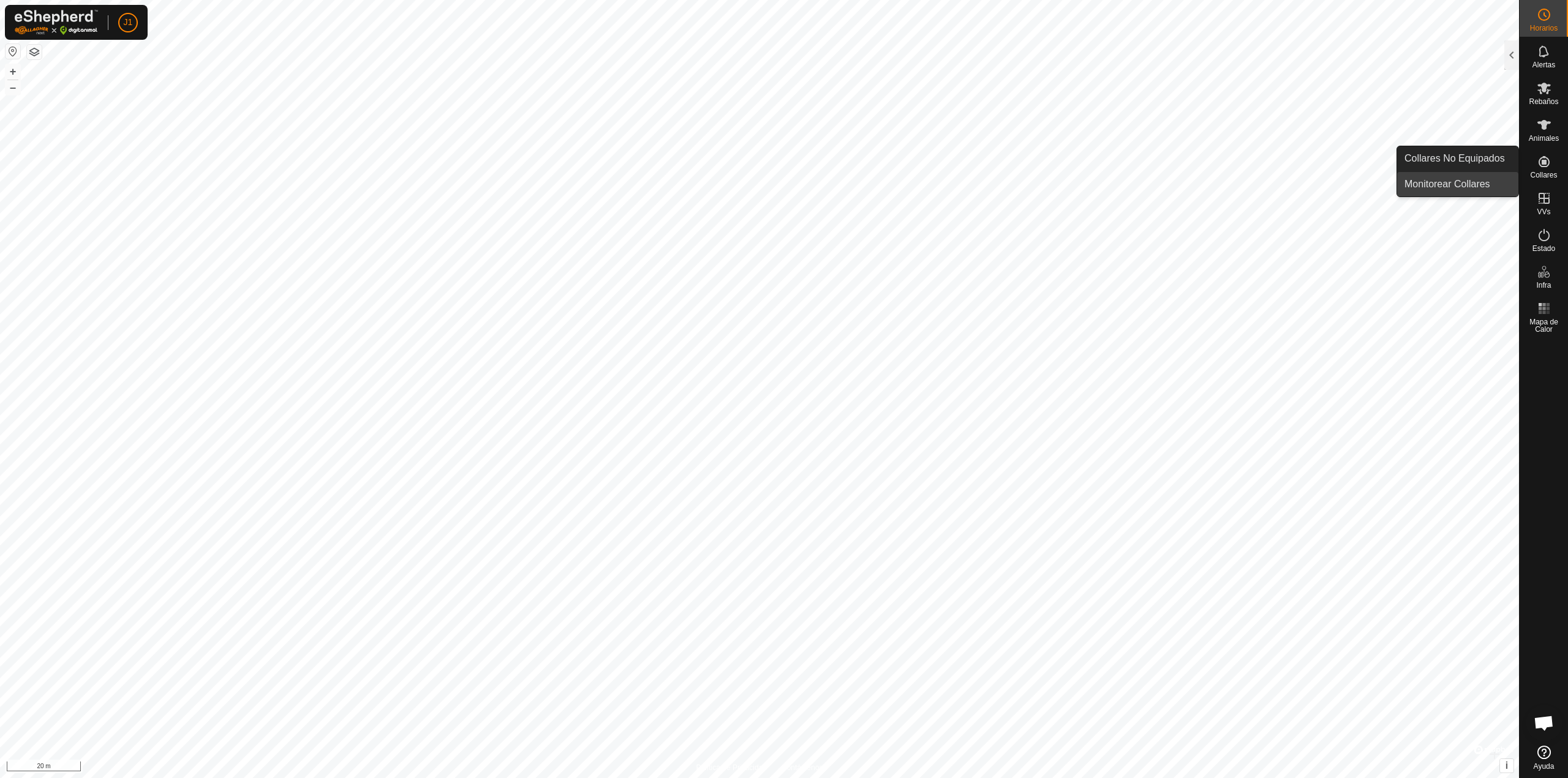
click at [1495, 184] on link "Monitorear Collares" at bounding box center [1457, 184] width 121 height 24
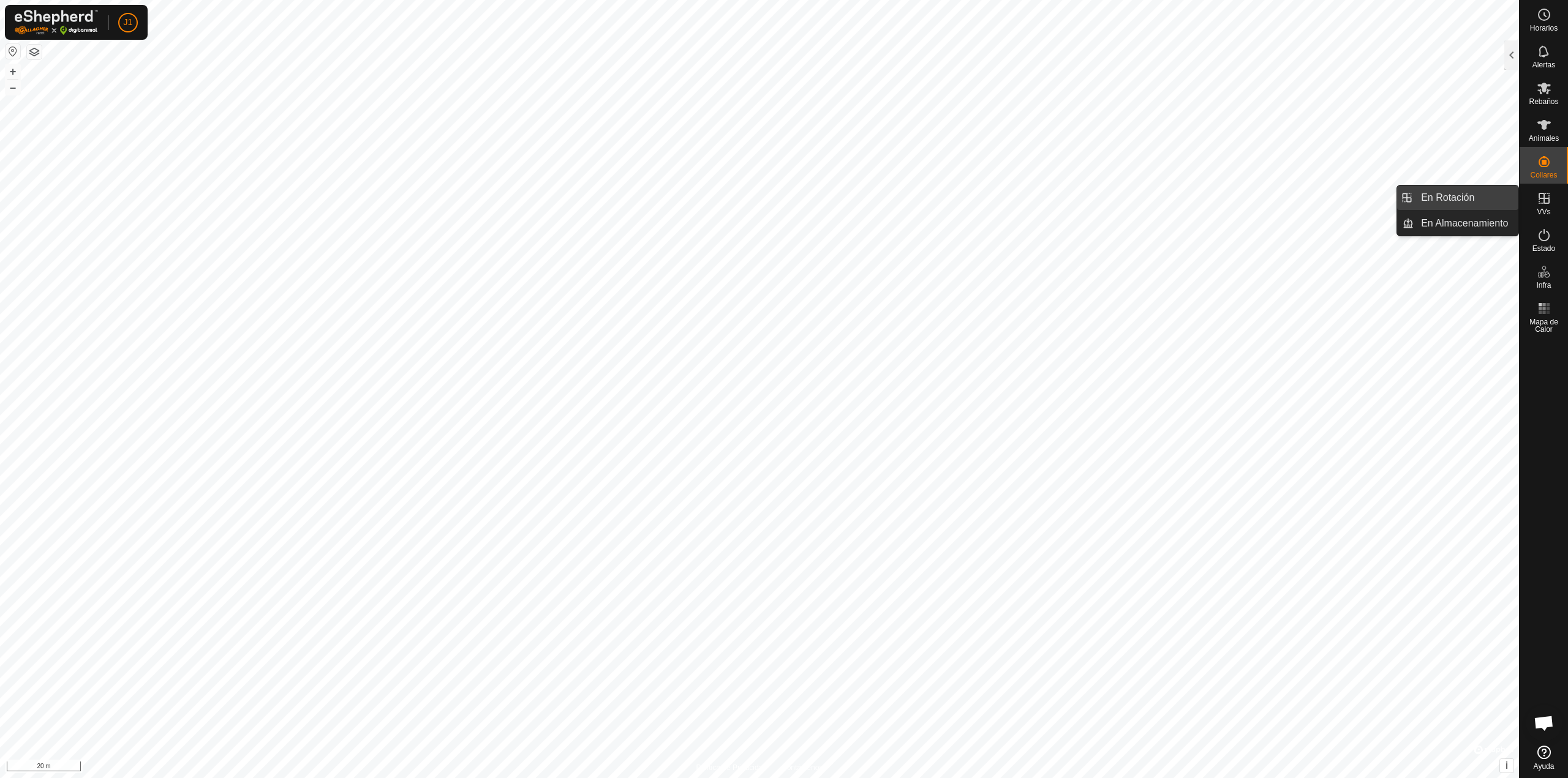
click at [1474, 196] on link "En Rotación" at bounding box center [1466, 197] width 105 height 24
click at [35, 51] on button "button" at bounding box center [34, 52] width 15 height 15
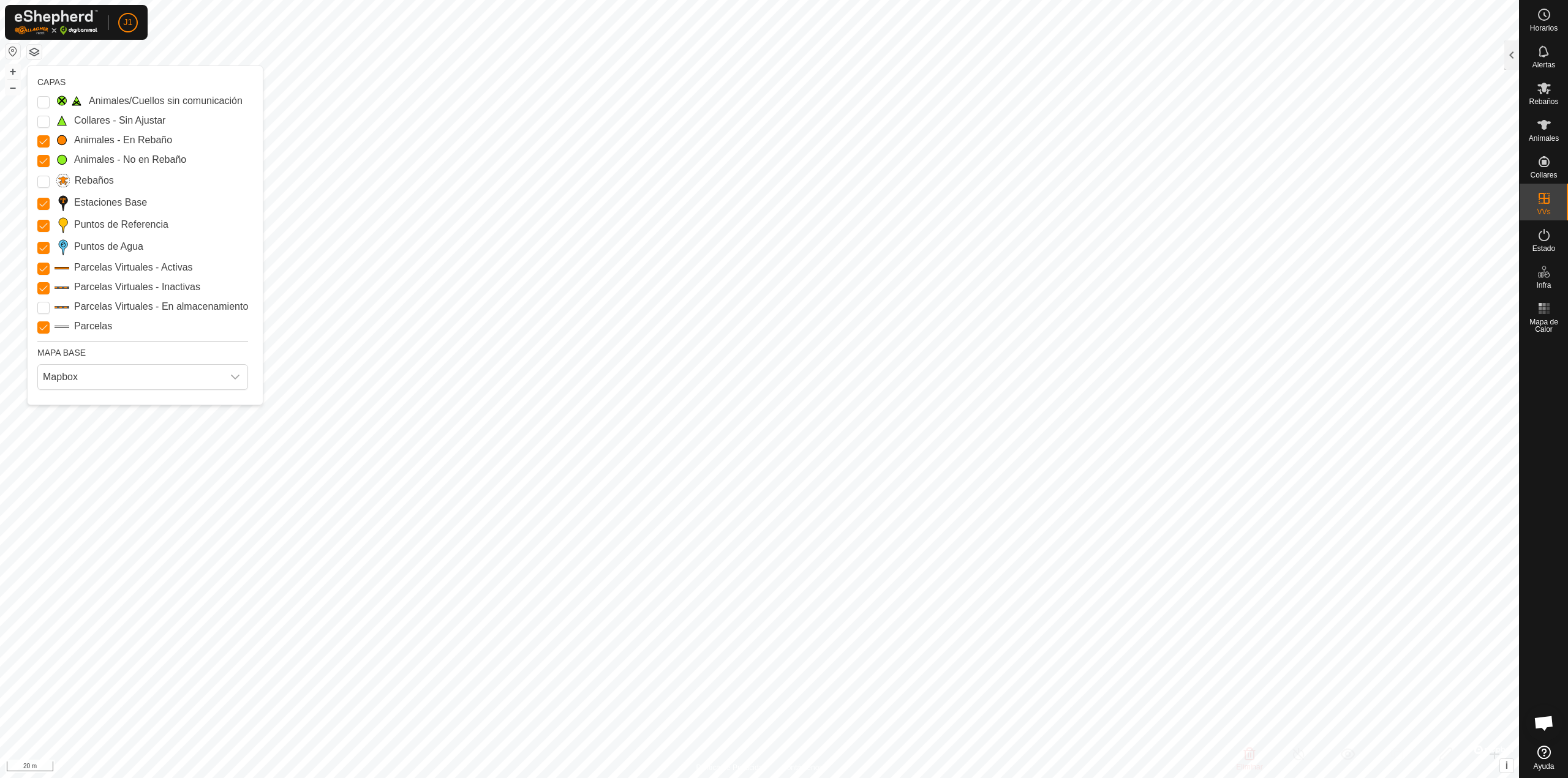
click at [34, 50] on button "button" at bounding box center [34, 52] width 15 height 15
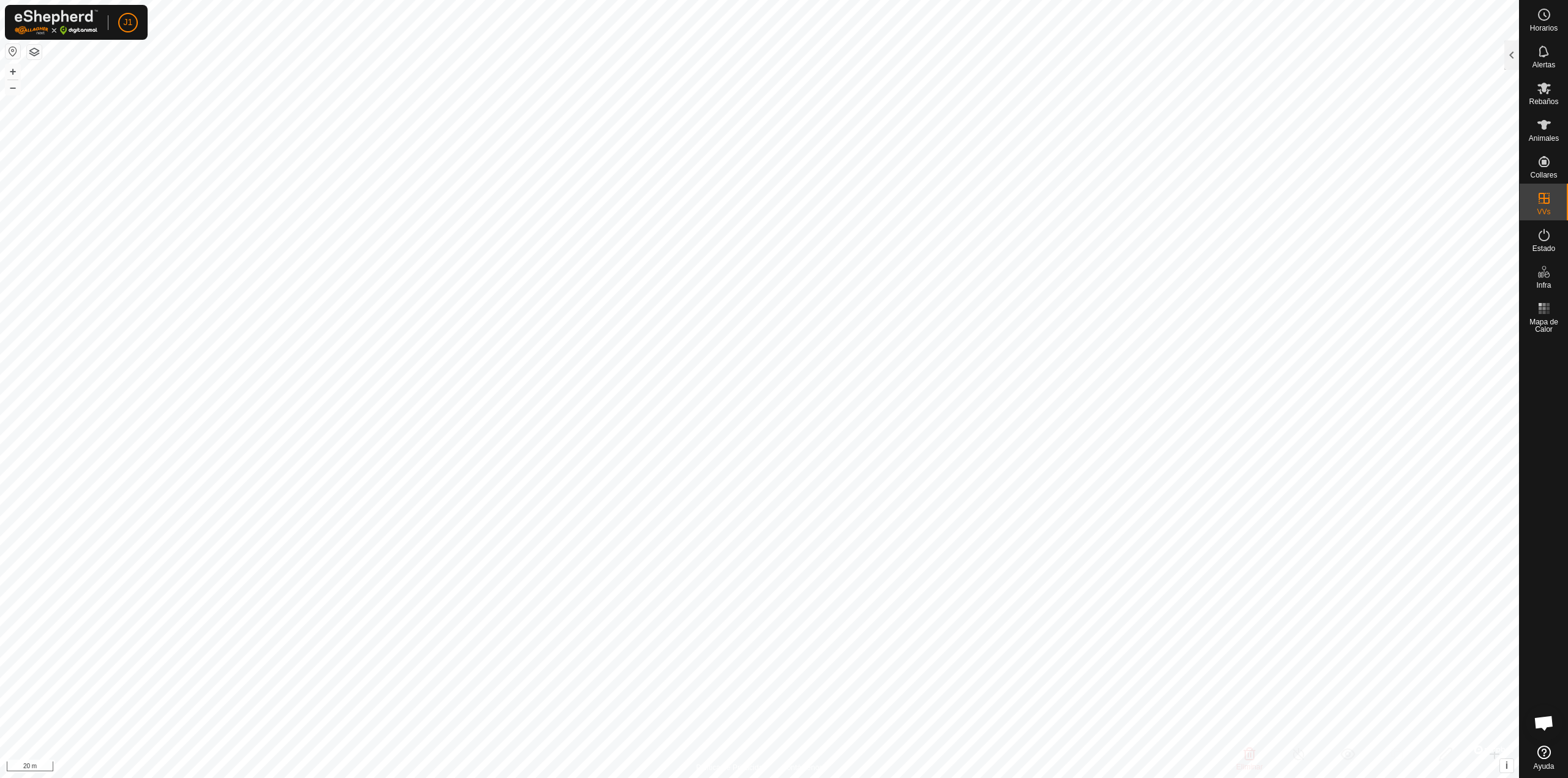
click at [10, 52] on button "button" at bounding box center [12, 51] width 15 height 15
click at [1510, 62] on div at bounding box center [1511, 55] width 15 height 30
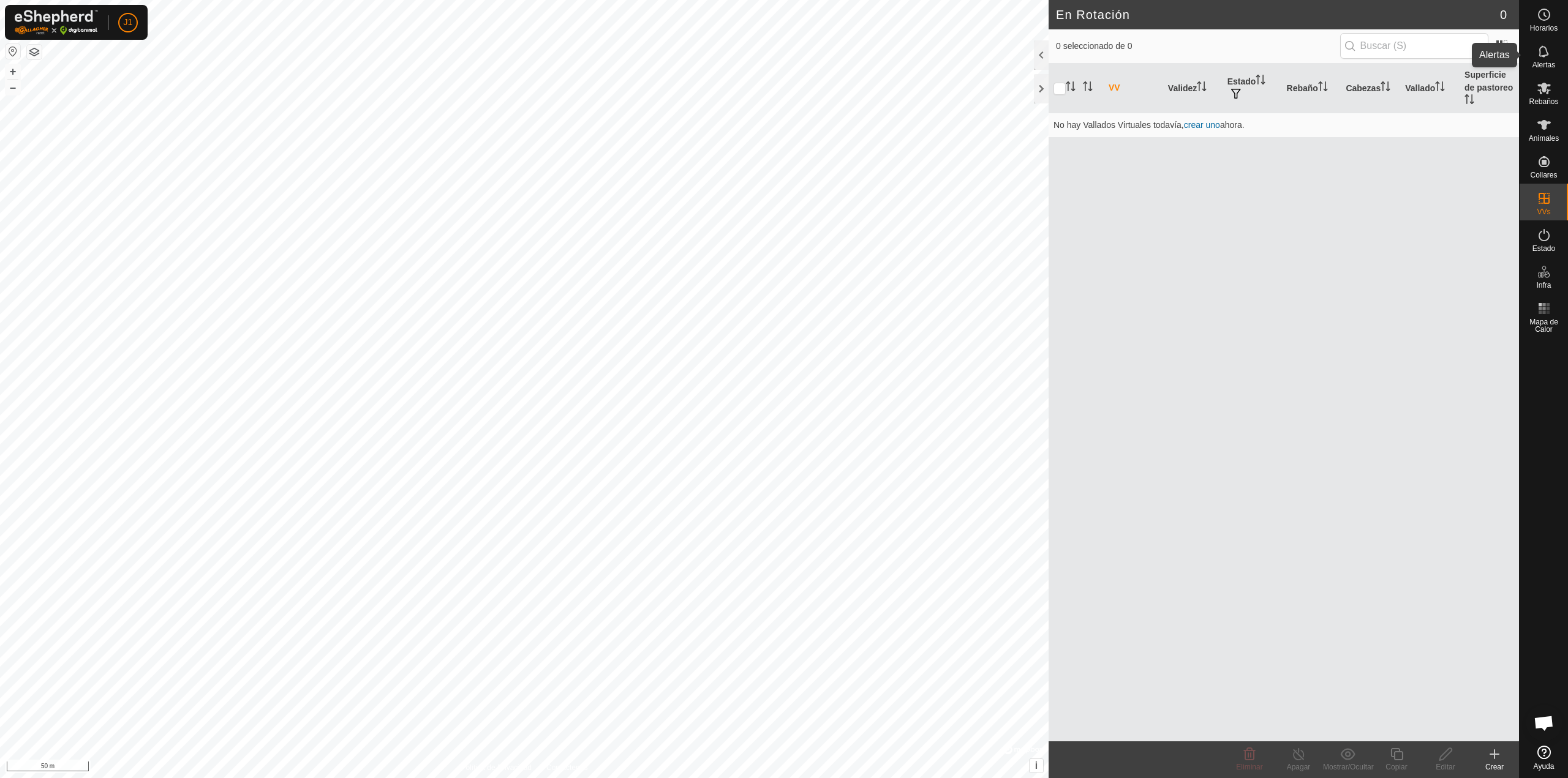
click at [1551, 59] on es-notification-svg-icon at bounding box center [1544, 51] width 22 height 19
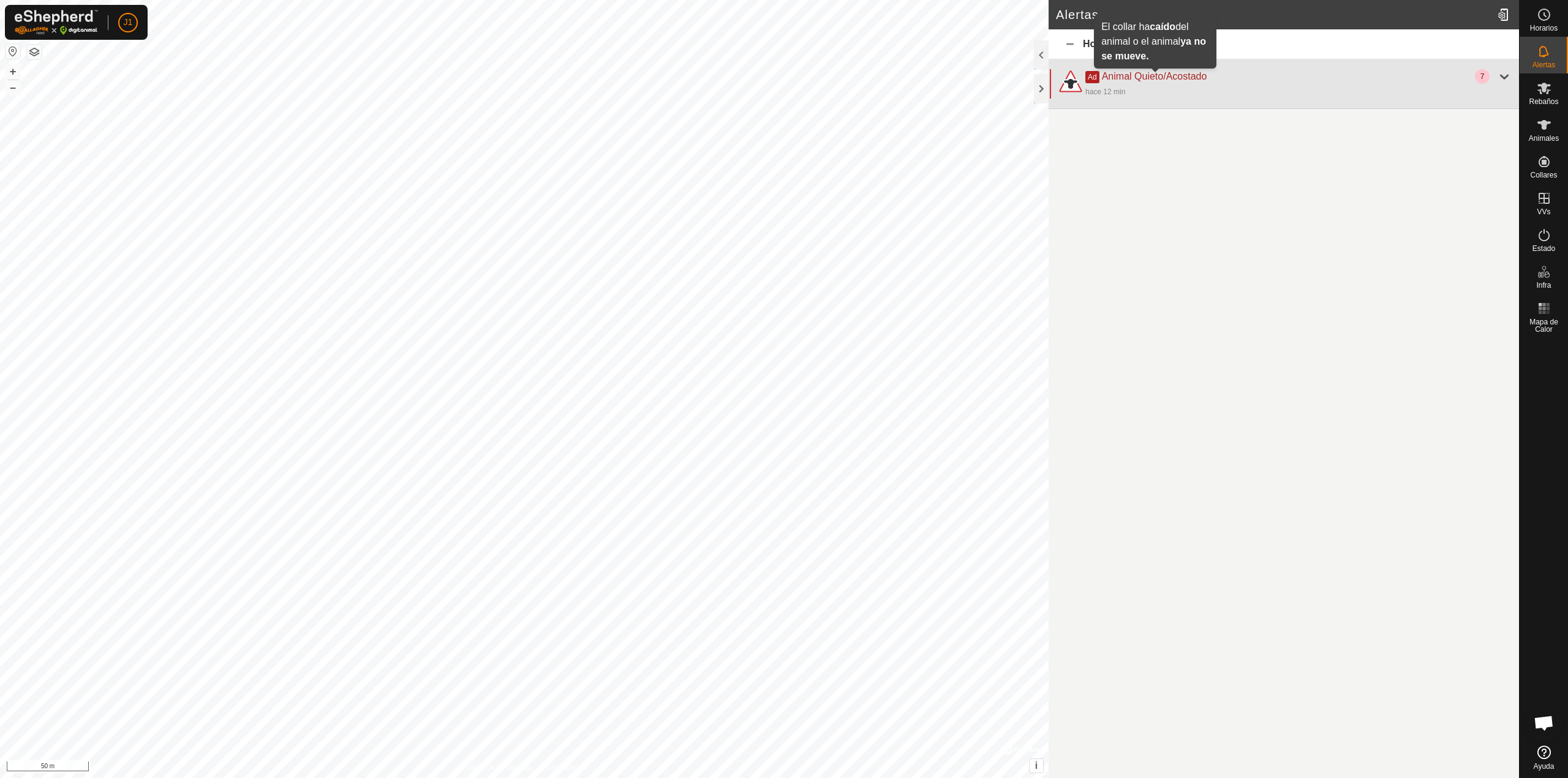
click at [1178, 80] on span "Animal Quieto/Acostado" at bounding box center [1155, 76] width 105 height 10
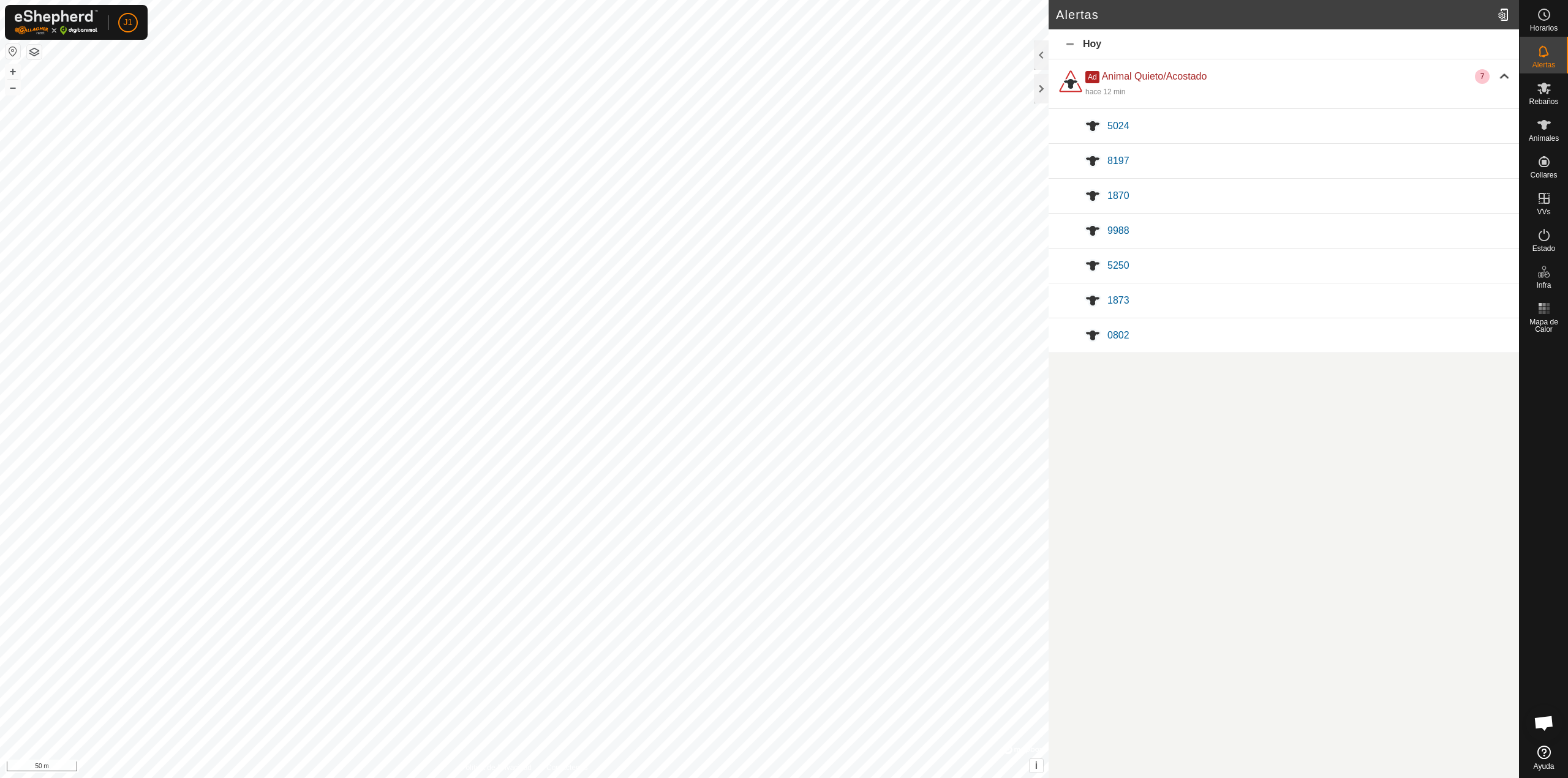
click at [1070, 43] on div "Hoy" at bounding box center [1284, 44] width 470 height 30
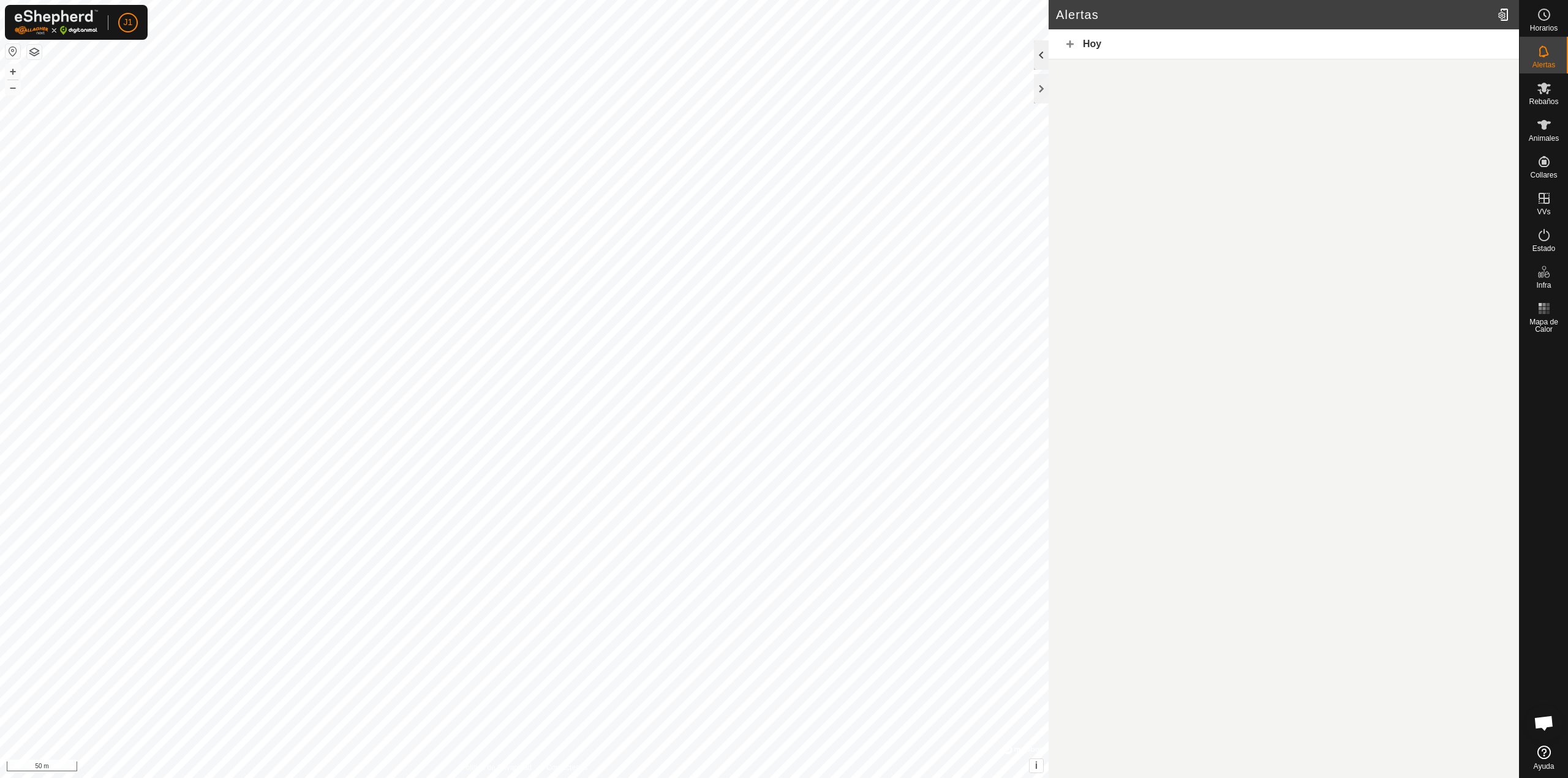
click at [1045, 53] on div at bounding box center [1041, 55] width 15 height 30
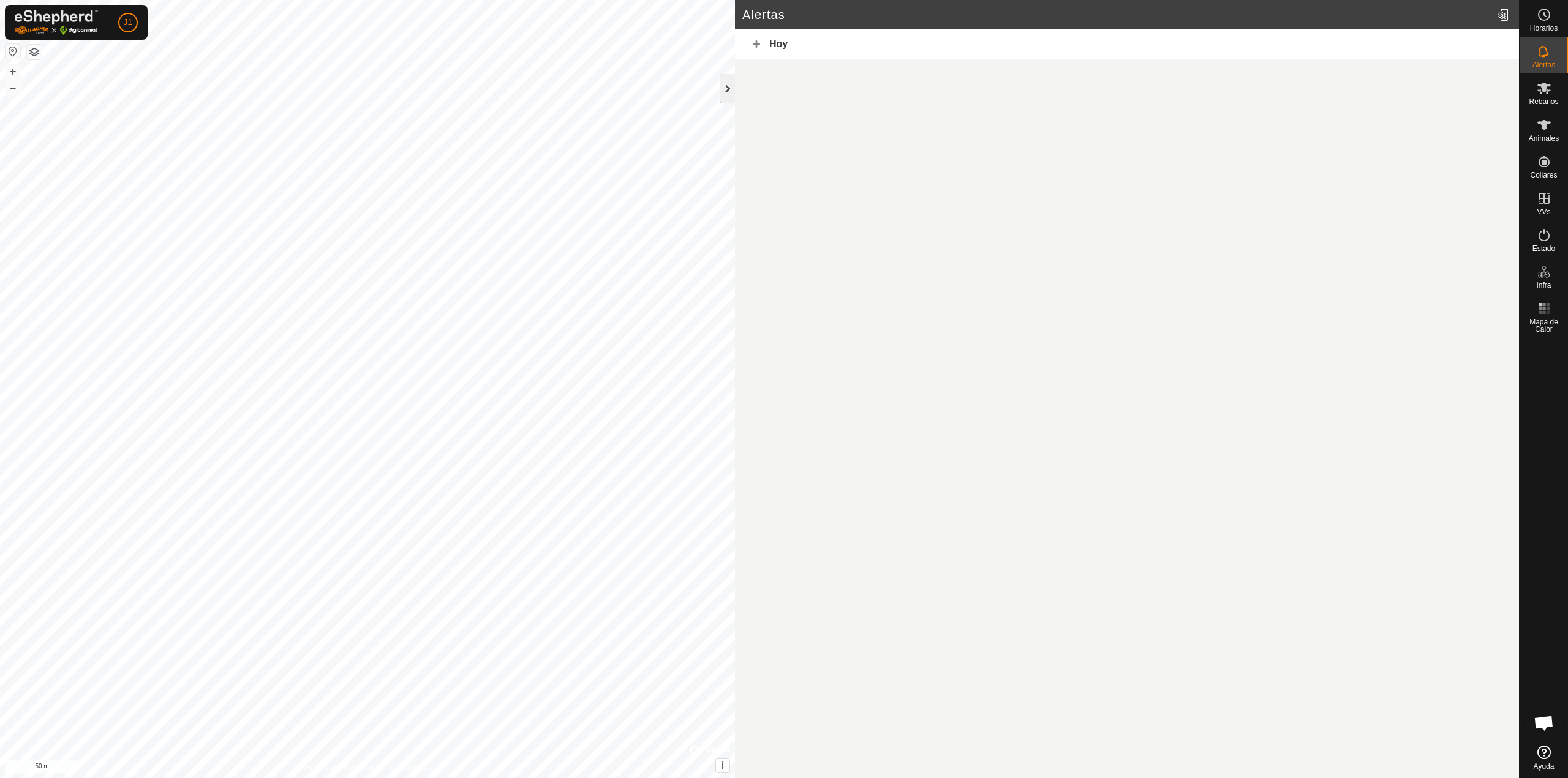
click at [724, 92] on div at bounding box center [727, 88] width 15 height 30
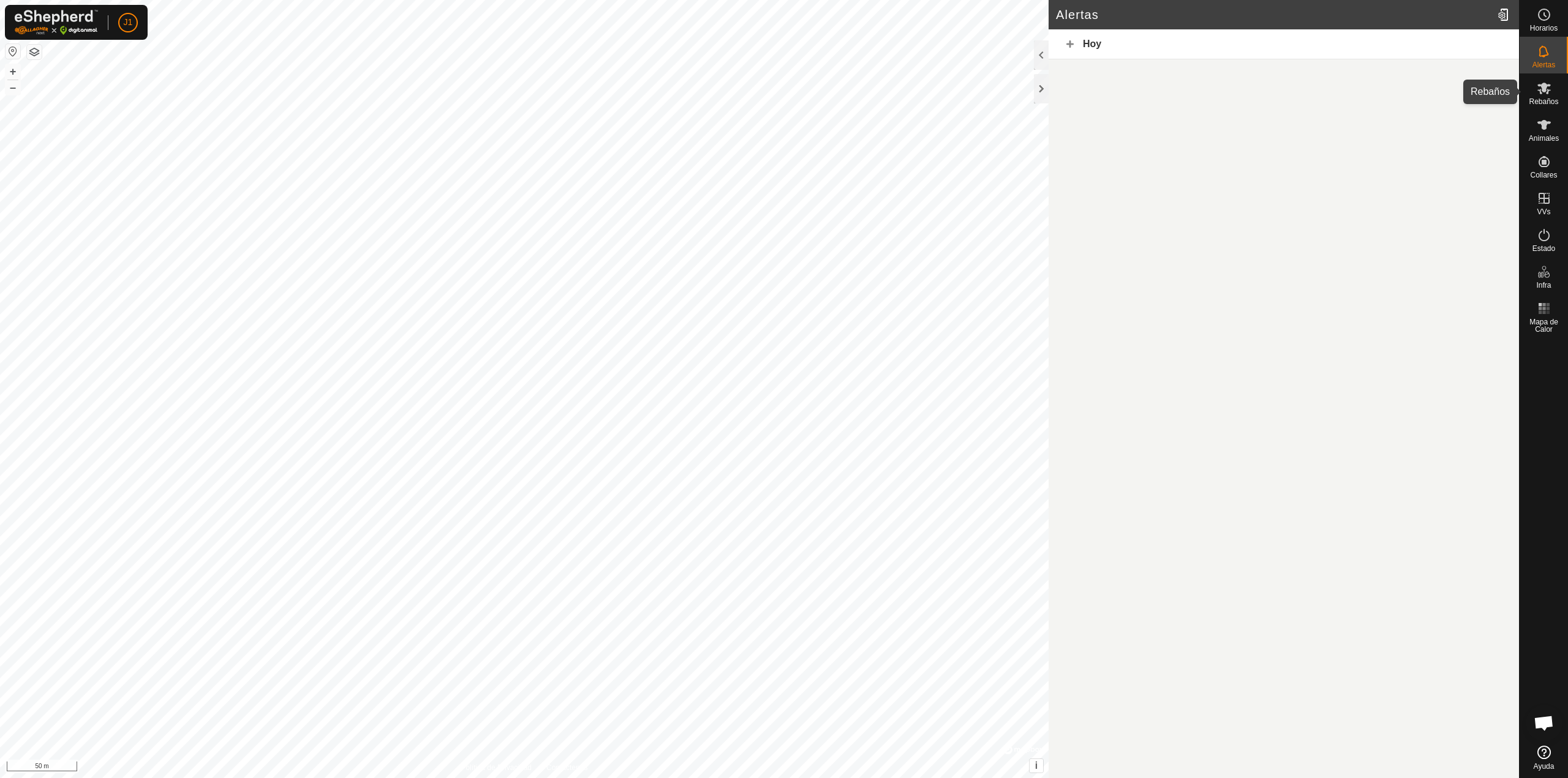
click at [1553, 94] on es-mob-svg-icon at bounding box center [1544, 88] width 22 height 19
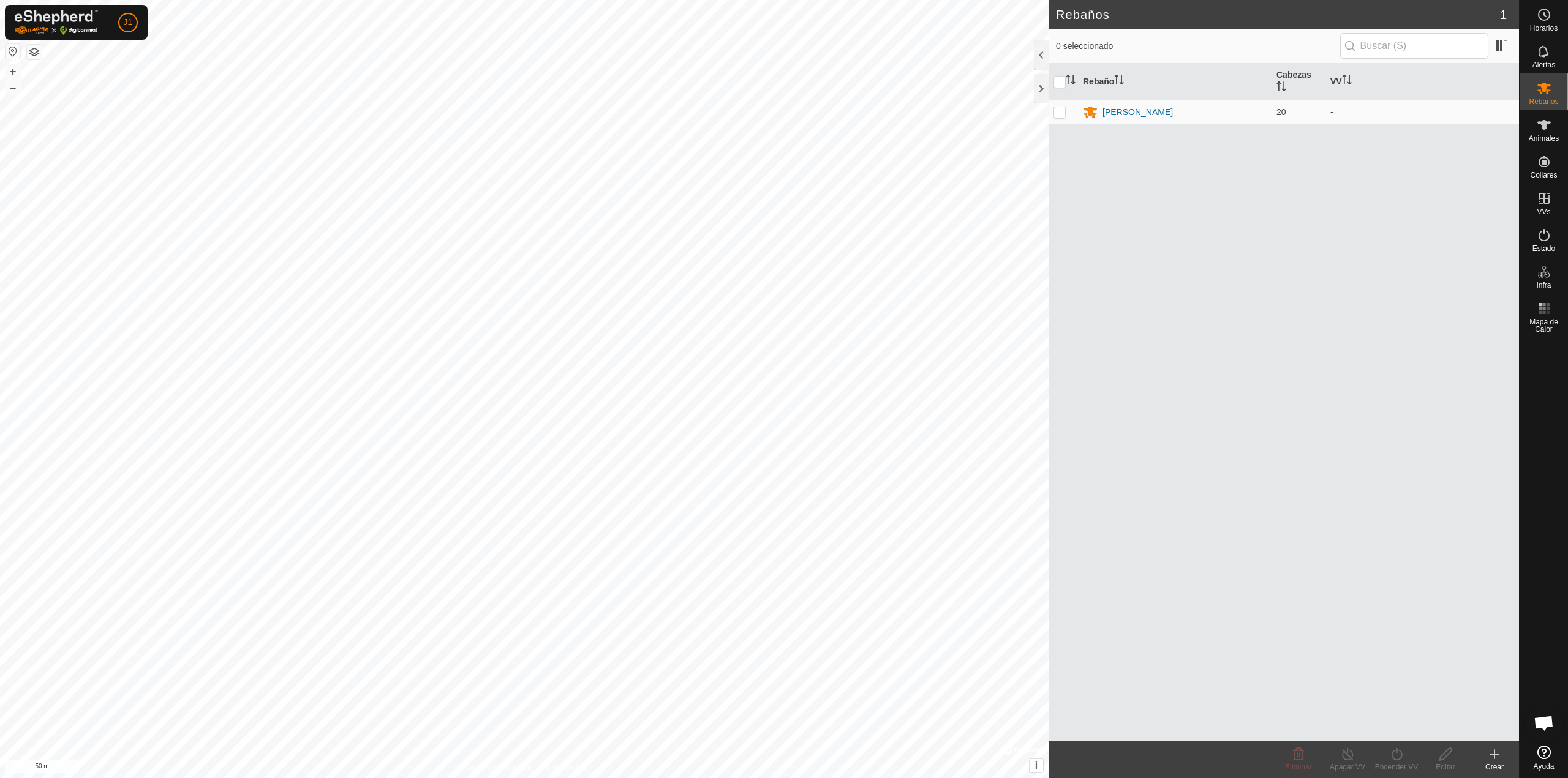
click at [1460, 712] on div "Rebaño Cabezas VV [PERSON_NAME] 20 -" at bounding box center [1284, 402] width 470 height 678
click at [1549, 166] on icon at bounding box center [1544, 161] width 15 height 15
click at [1545, 164] on icon at bounding box center [1544, 161] width 15 height 15
click at [1544, 161] on icon at bounding box center [1544, 162] width 11 height 11
click at [1497, 189] on link "Monitorear Collares" at bounding box center [1457, 184] width 121 height 24
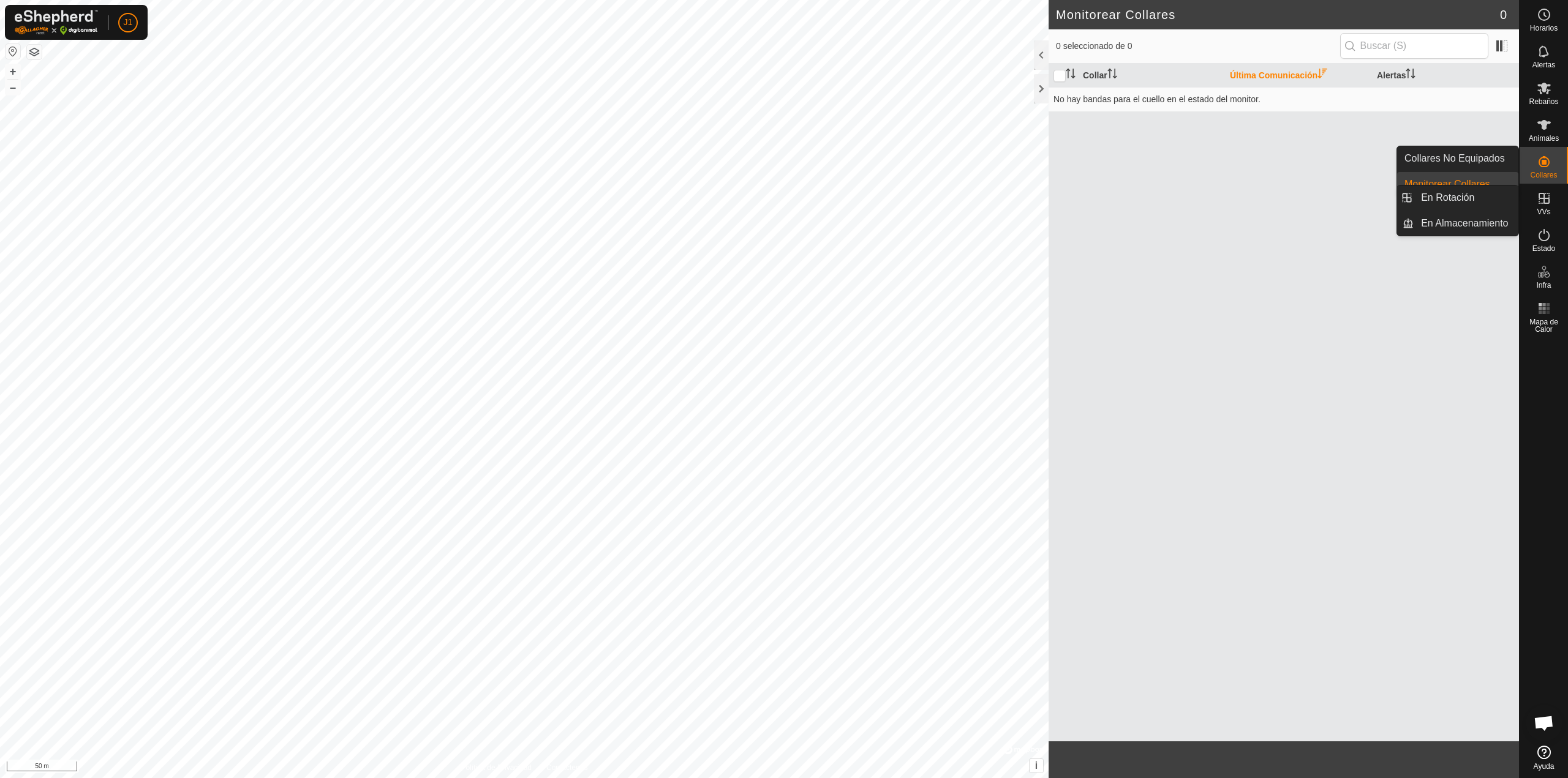
click at [1546, 201] on icon at bounding box center [1544, 198] width 15 height 15
click at [1540, 197] on icon at bounding box center [1544, 198] width 15 height 15
click at [1493, 193] on link "En Rotación" at bounding box center [1466, 197] width 105 height 24
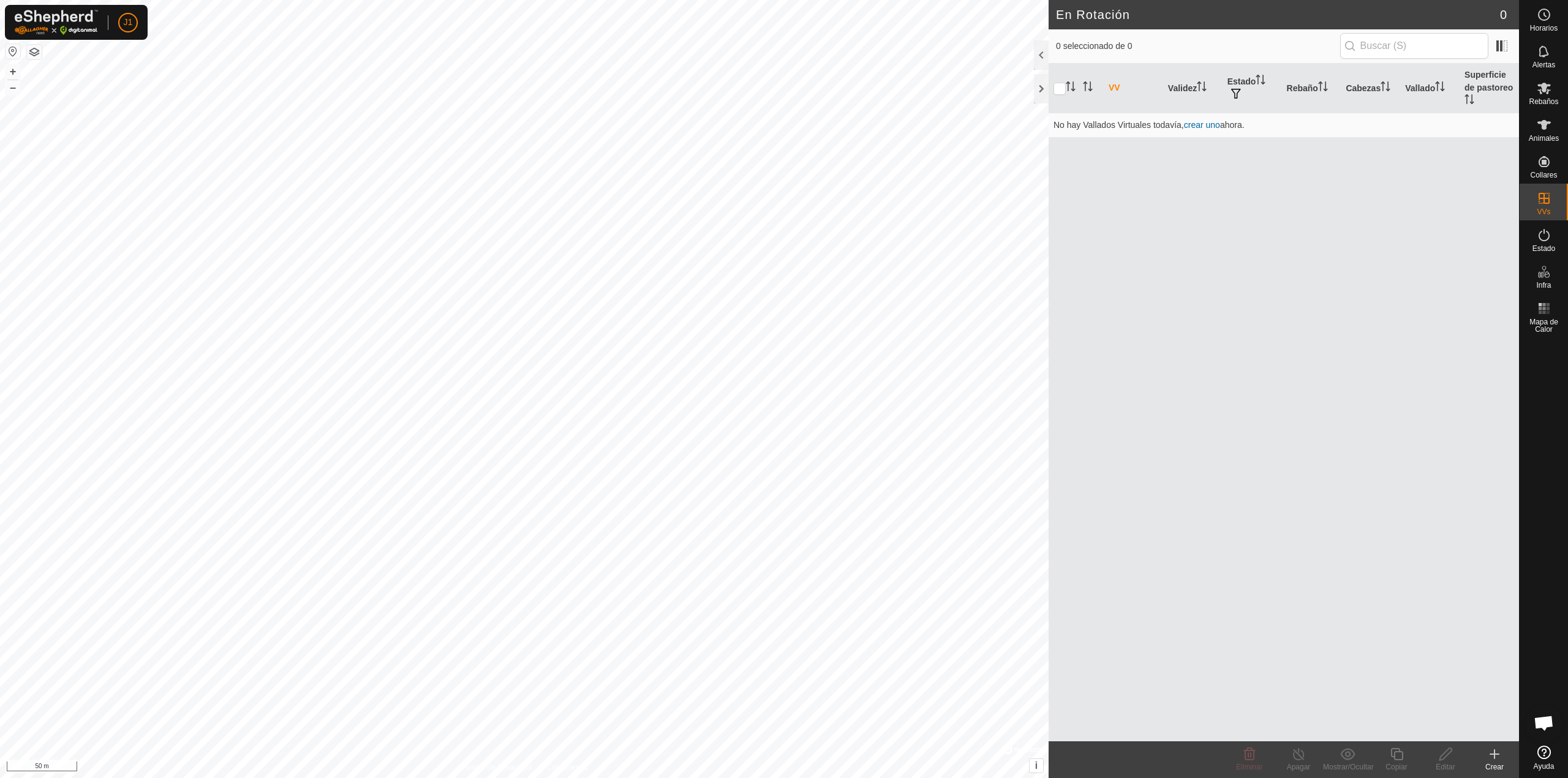
click at [1491, 762] on div "Crear" at bounding box center [1494, 767] width 49 height 11
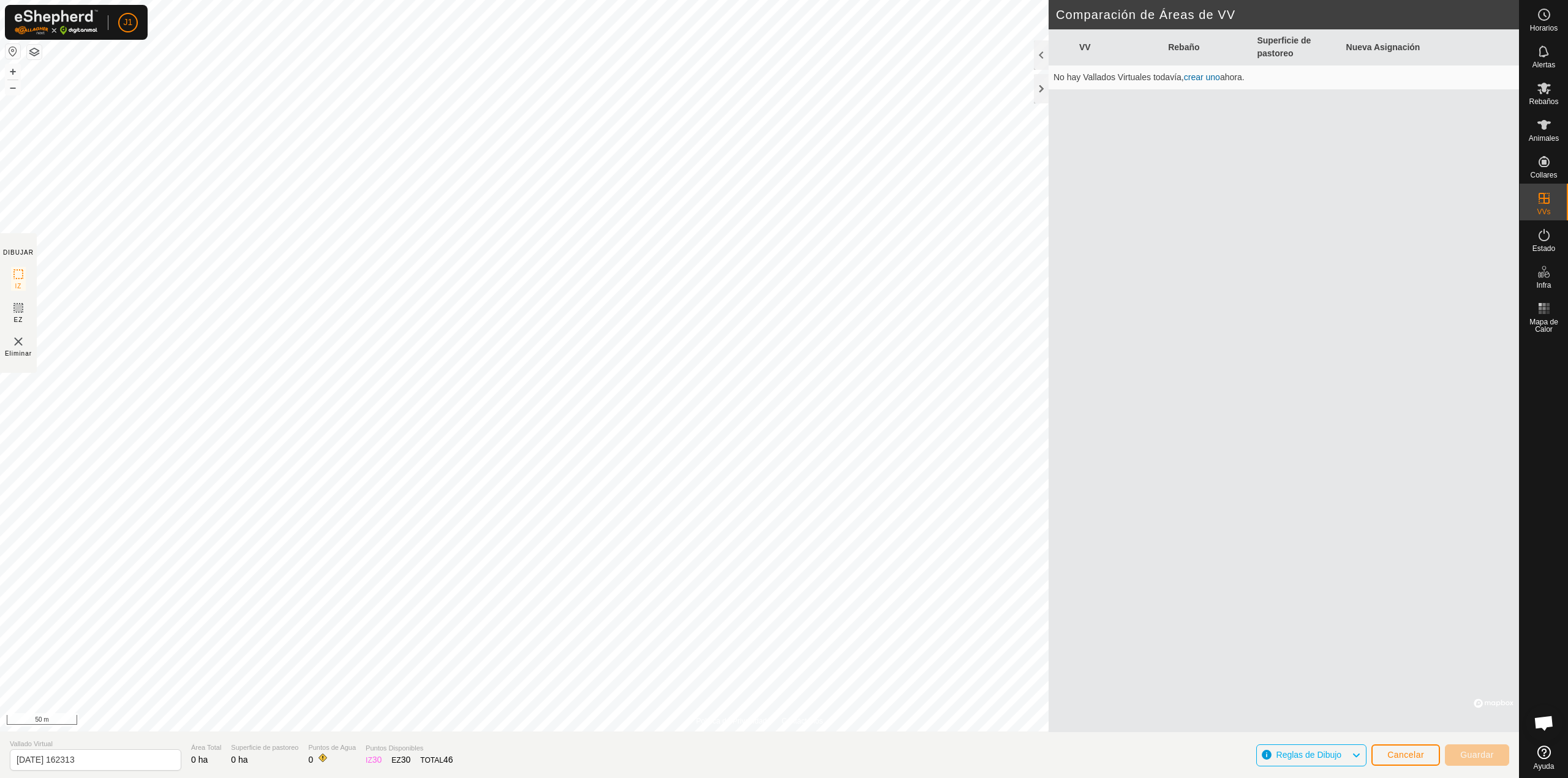
click at [1217, 77] on link "crear uno" at bounding box center [1202, 77] width 36 height 10
click at [1202, 78] on link "crear uno" at bounding box center [1202, 77] width 36 height 10
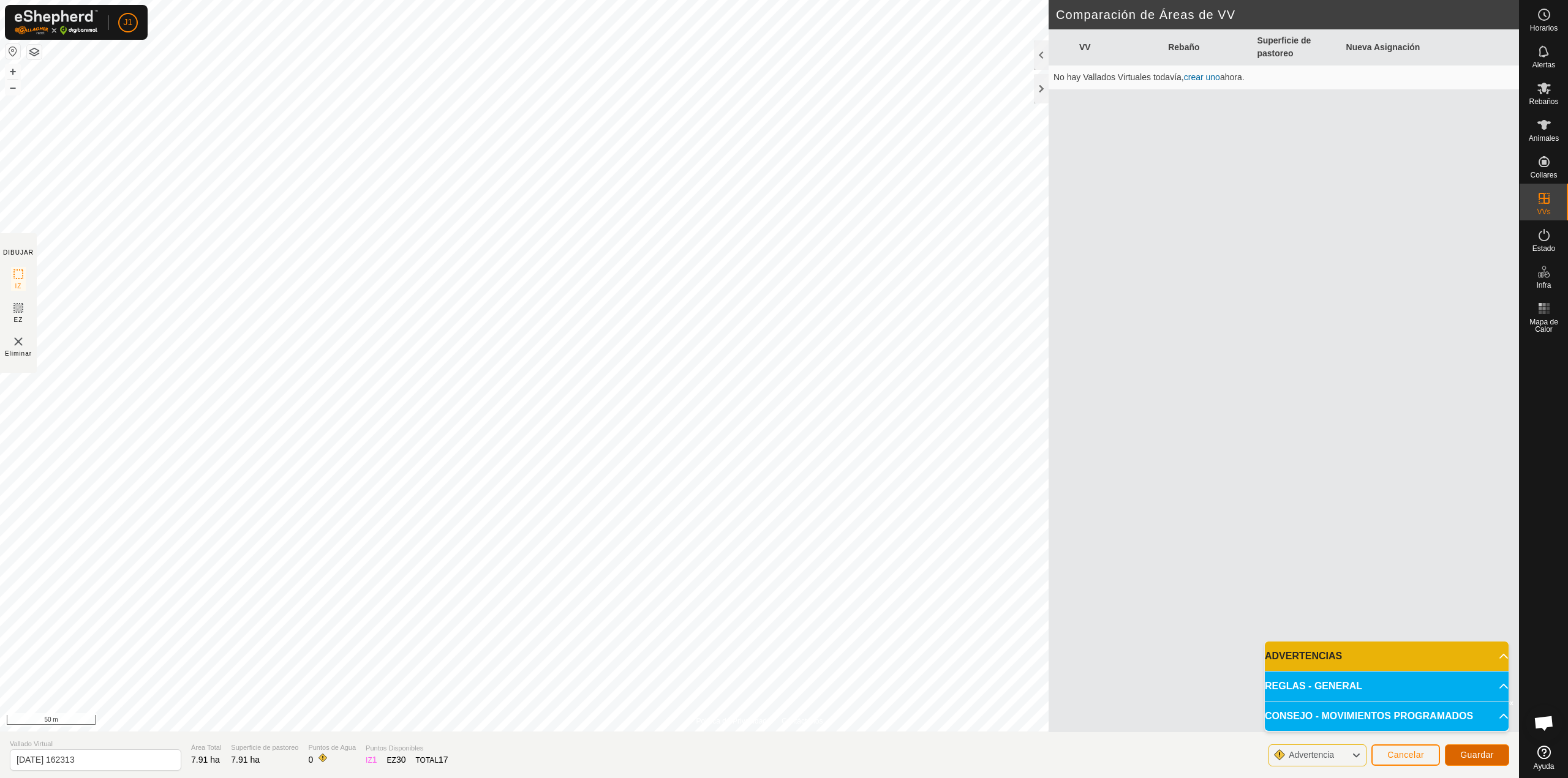
click at [1487, 751] on span "Guardar" at bounding box center [1477, 755] width 34 height 10
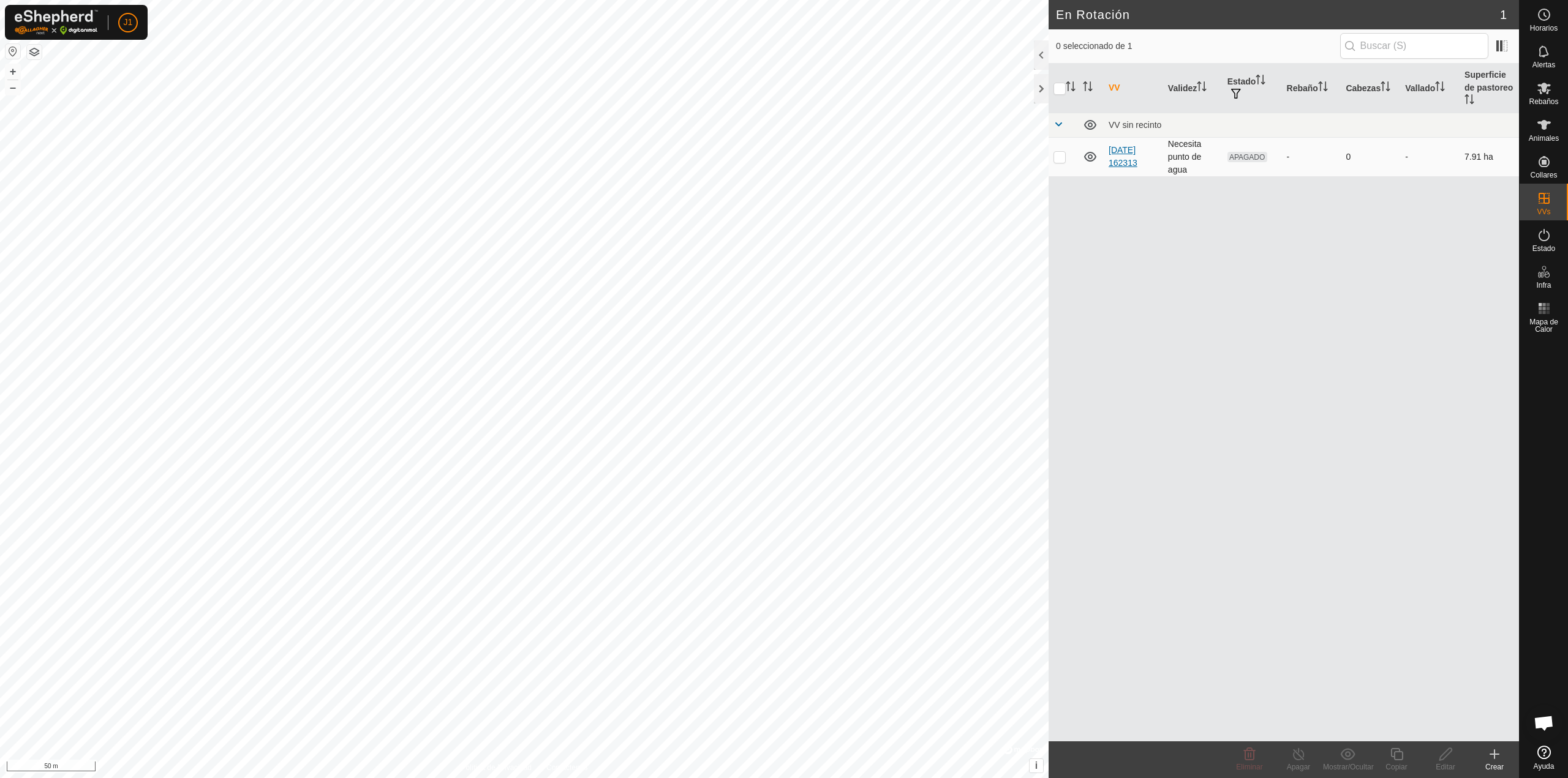
click at [1121, 160] on link "[DATE] 162313" at bounding box center [1123, 156] width 29 height 23
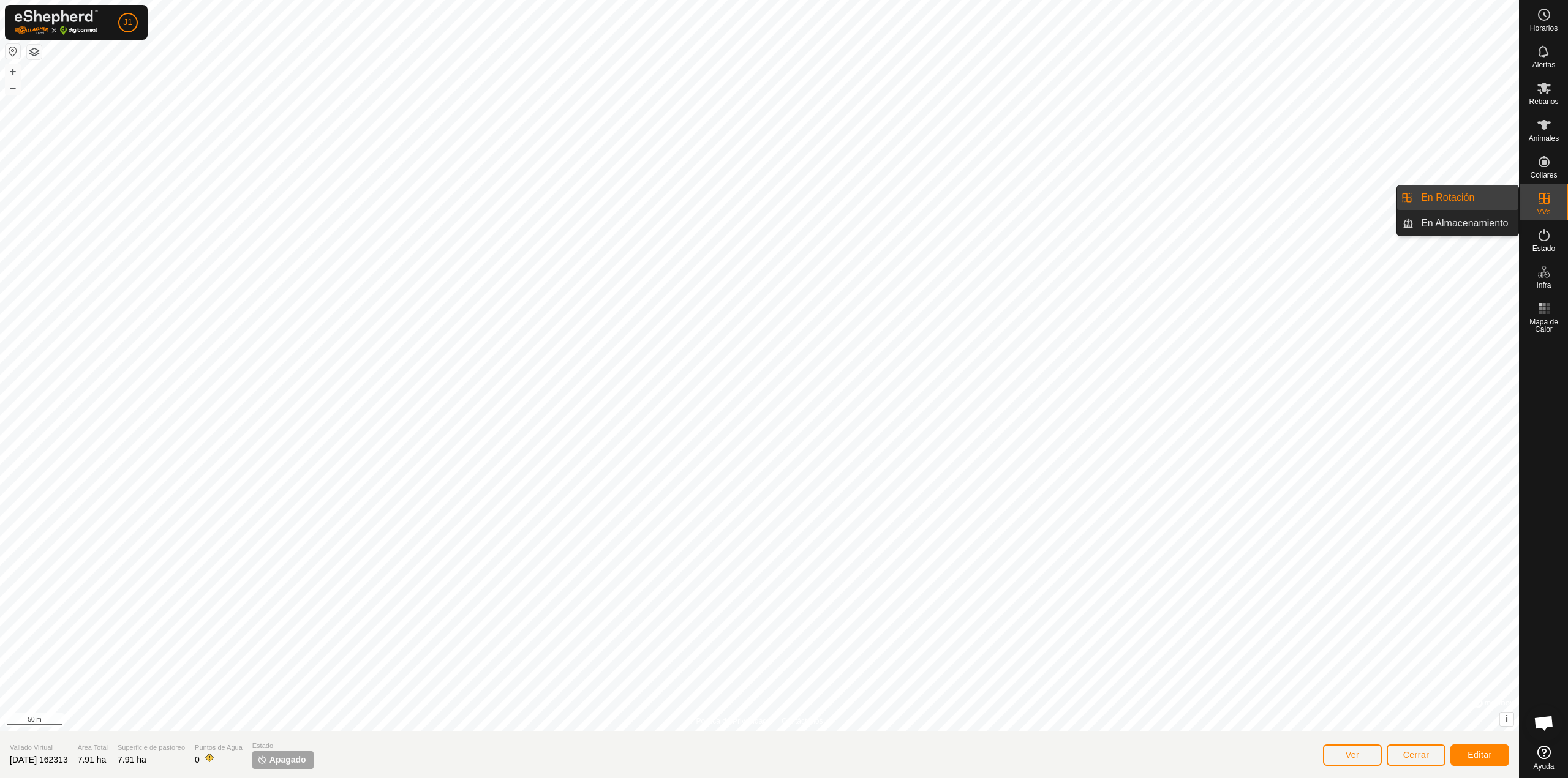
click at [1549, 196] on icon at bounding box center [1544, 198] width 15 height 15
click at [1544, 207] on es-virtualpaddocks-svg-icon at bounding box center [1544, 198] width 22 height 19
click at [1473, 759] on span "Editar" at bounding box center [1480, 755] width 24 height 10
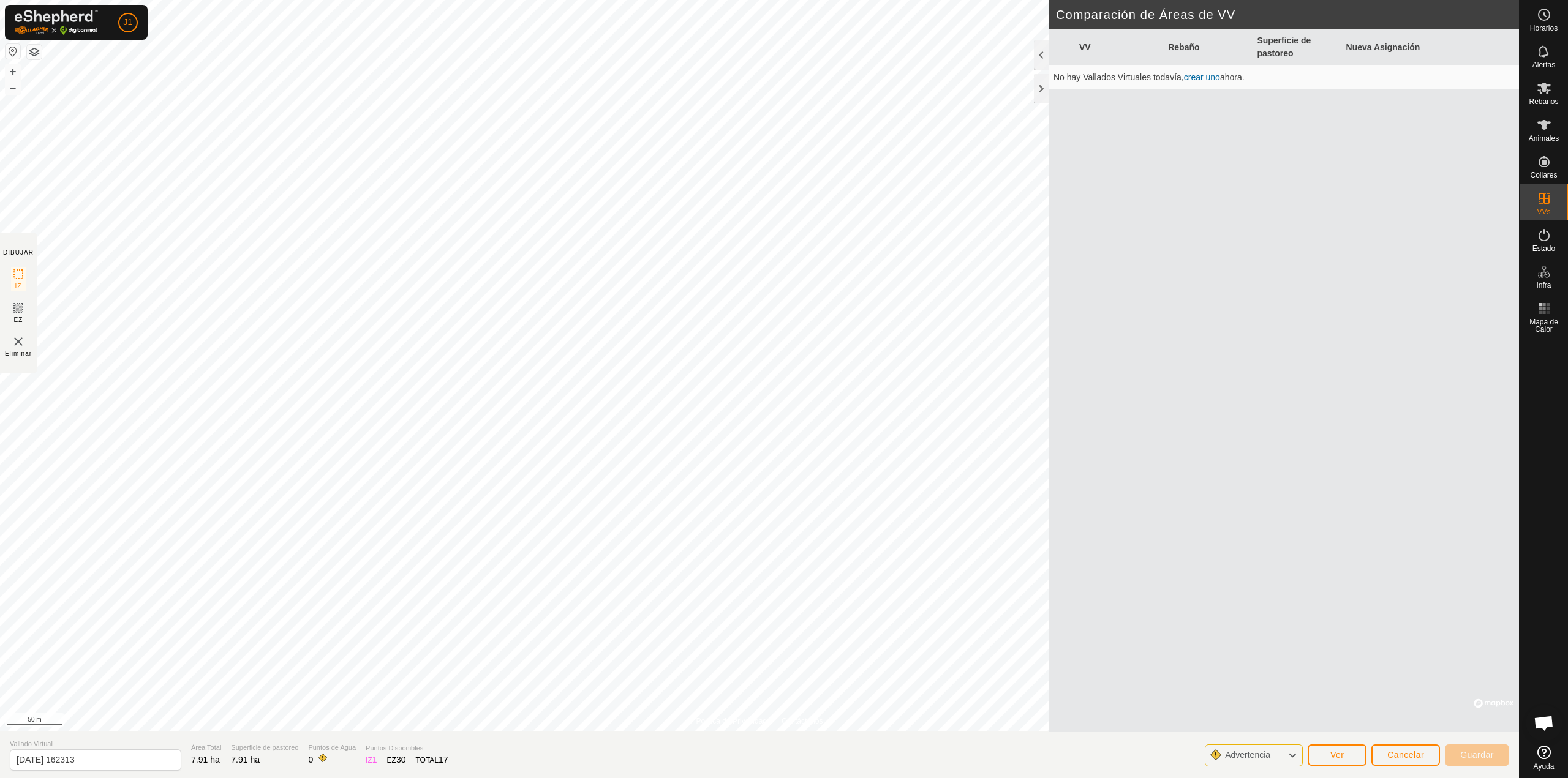
click at [1269, 761] on span "Advertencia" at bounding box center [1253, 755] width 55 height 16
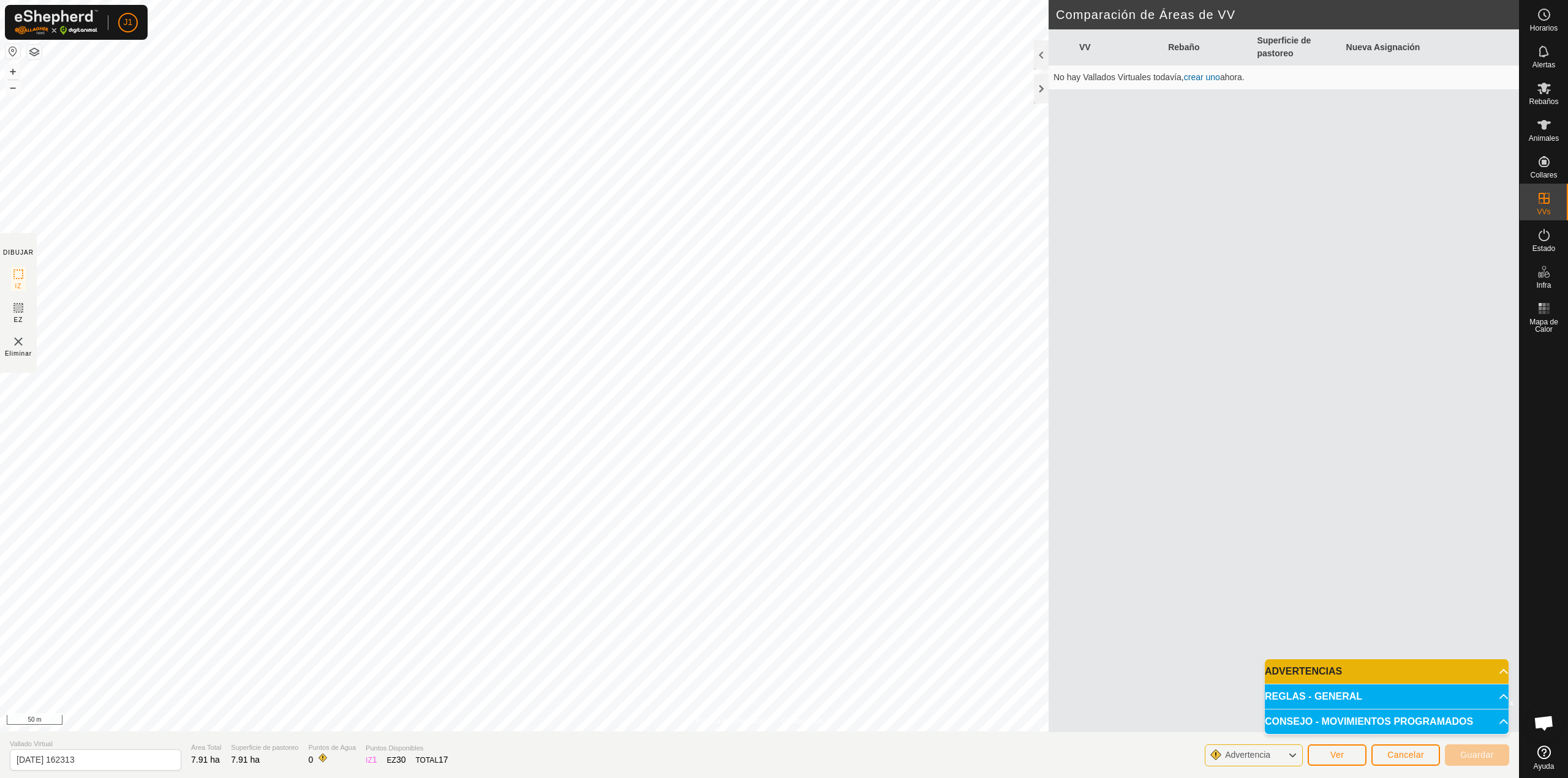
click at [1337, 690] on p-accordion-header "REGLAS - GENERAL" at bounding box center [1387, 696] width 244 height 24
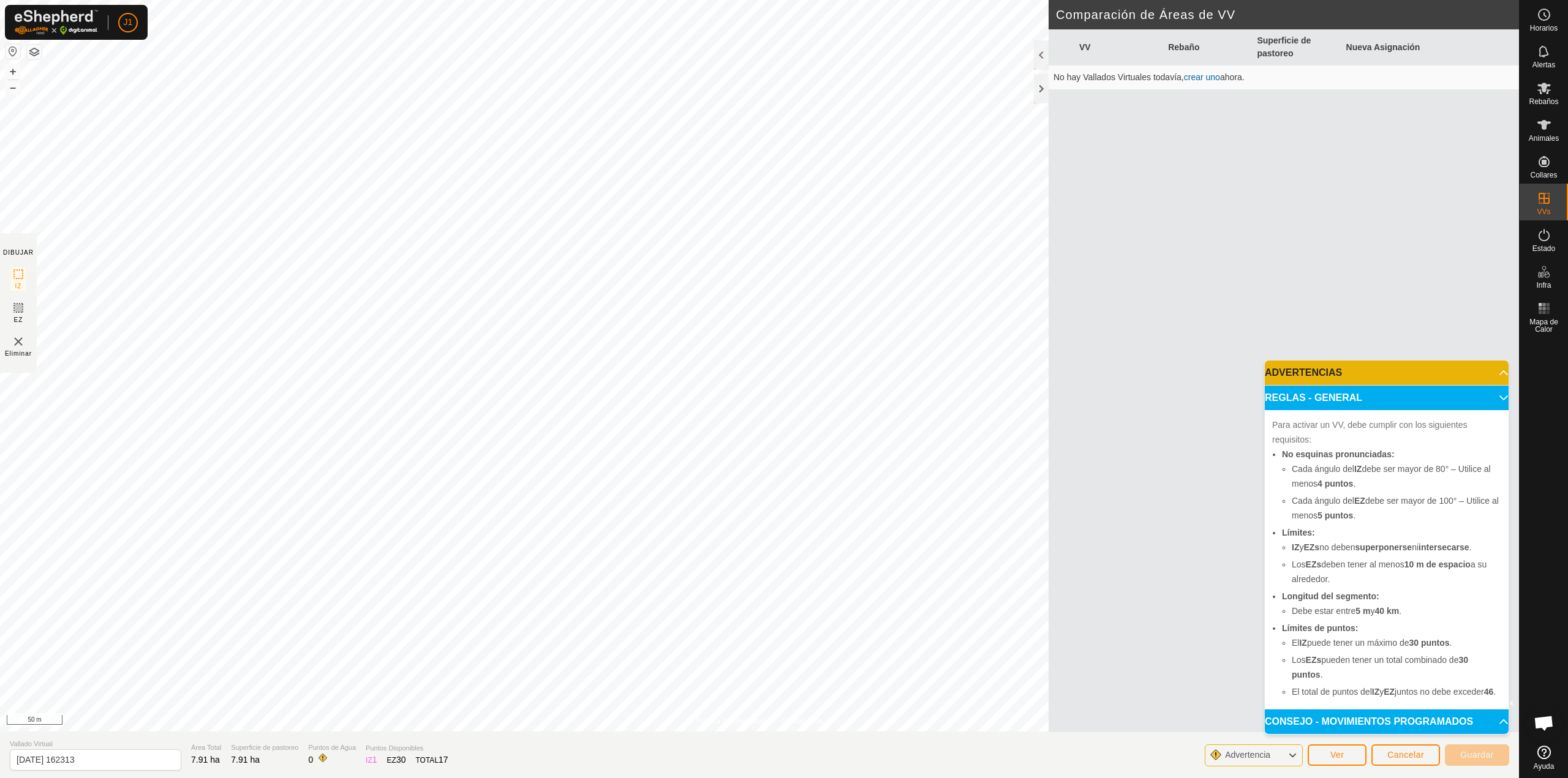
click at [1428, 724] on p-accordion-header "CONSEJO - MOVIMIENTOS PROGRAMADOS" at bounding box center [1387, 721] width 244 height 24
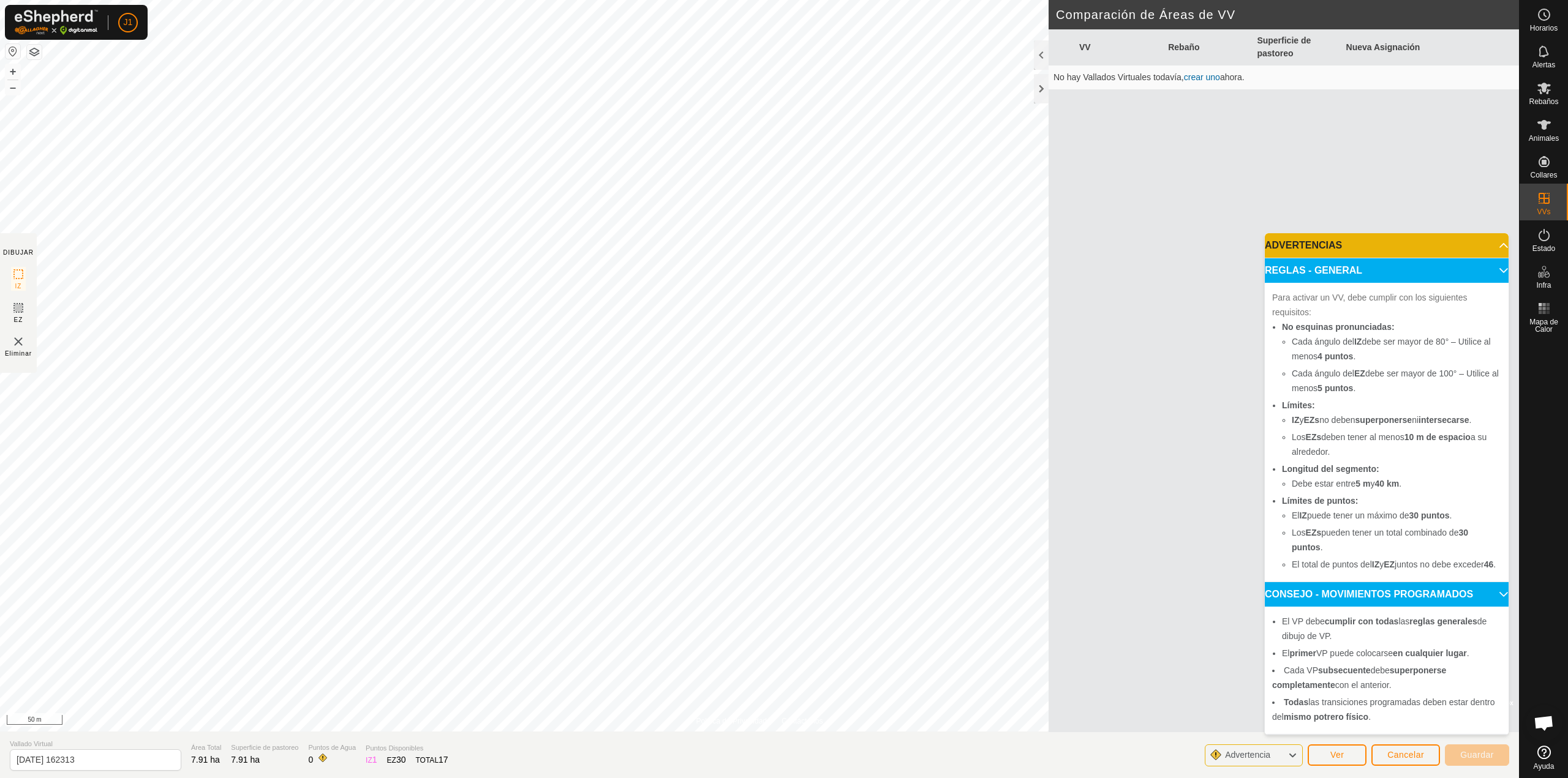
click at [1506, 258] on p-accordion-header "REGLAS - GENERAL" at bounding box center [1387, 270] width 244 height 24
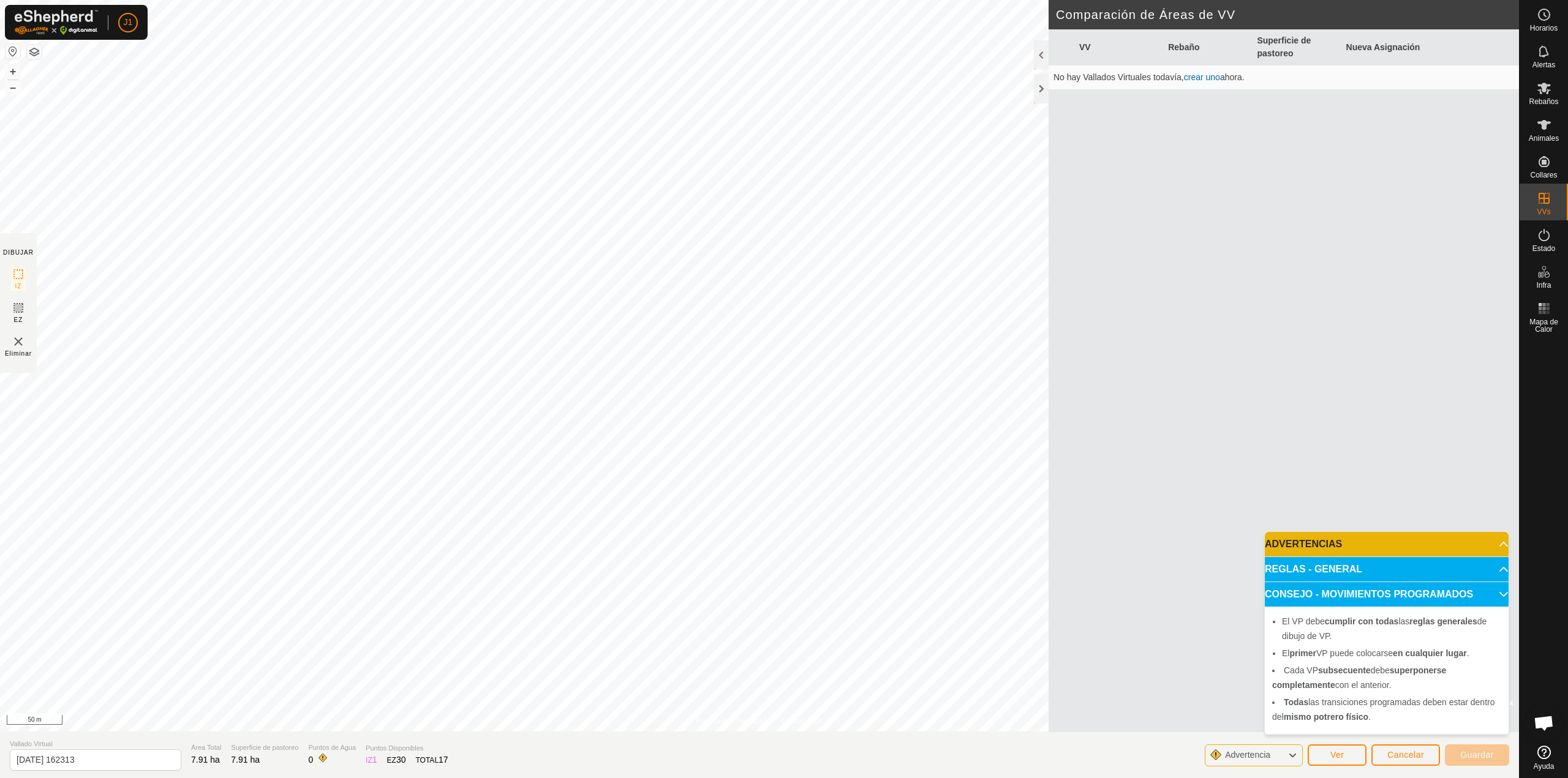
click at [1488, 545] on p-accordion-header "ADVERTENCIAS" at bounding box center [1387, 544] width 244 height 24
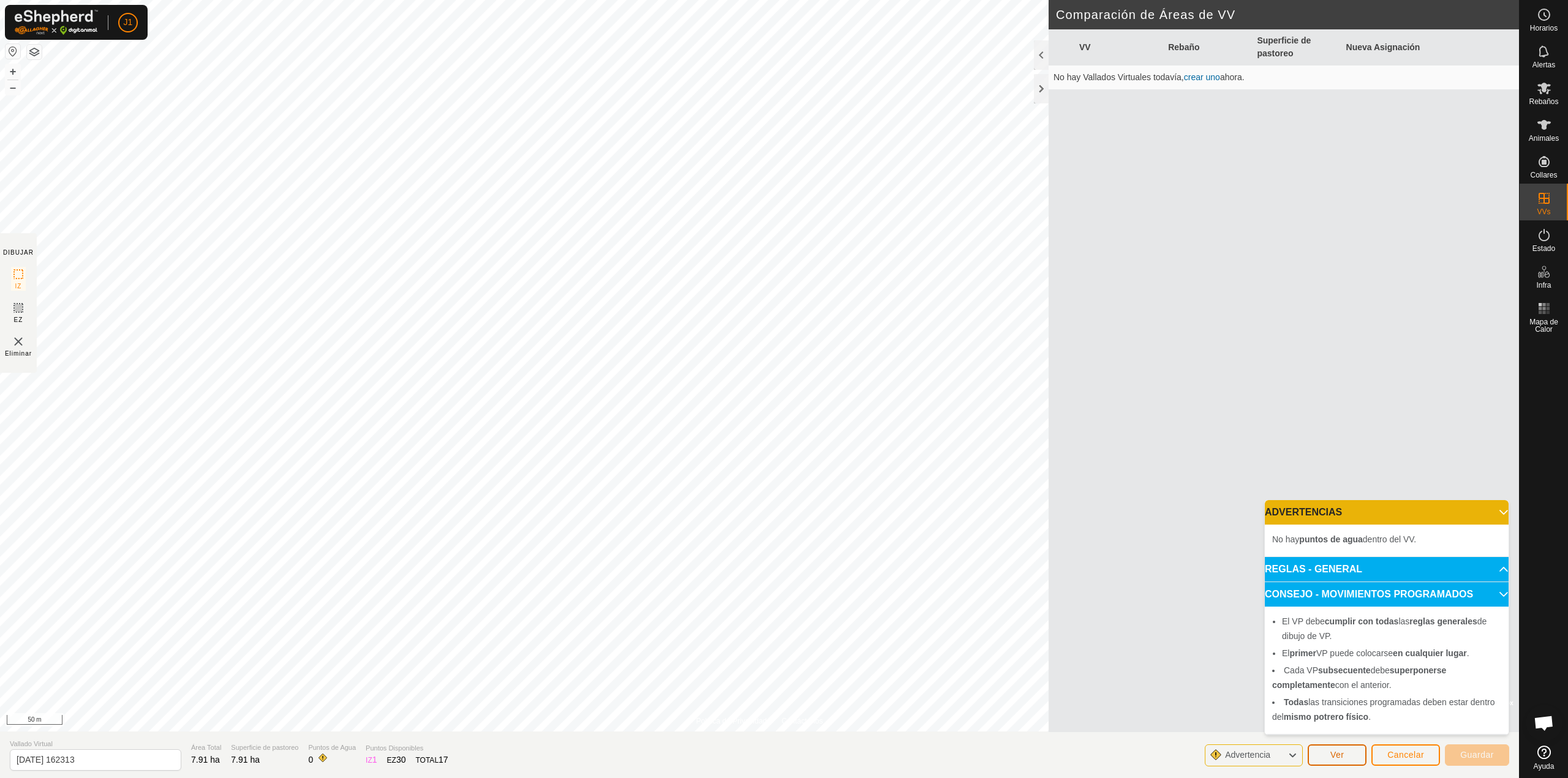
click at [1331, 755] on span "Ver" at bounding box center [1337, 755] width 14 height 10
click at [1285, 400] on div "VV Rebaño Superficie de pastoreo Nueva Asignación No hay Vallados Virtuales tod…" at bounding box center [1284, 381] width 470 height 703
click at [1484, 200] on link "En Rotación" at bounding box center [1466, 197] width 105 height 24
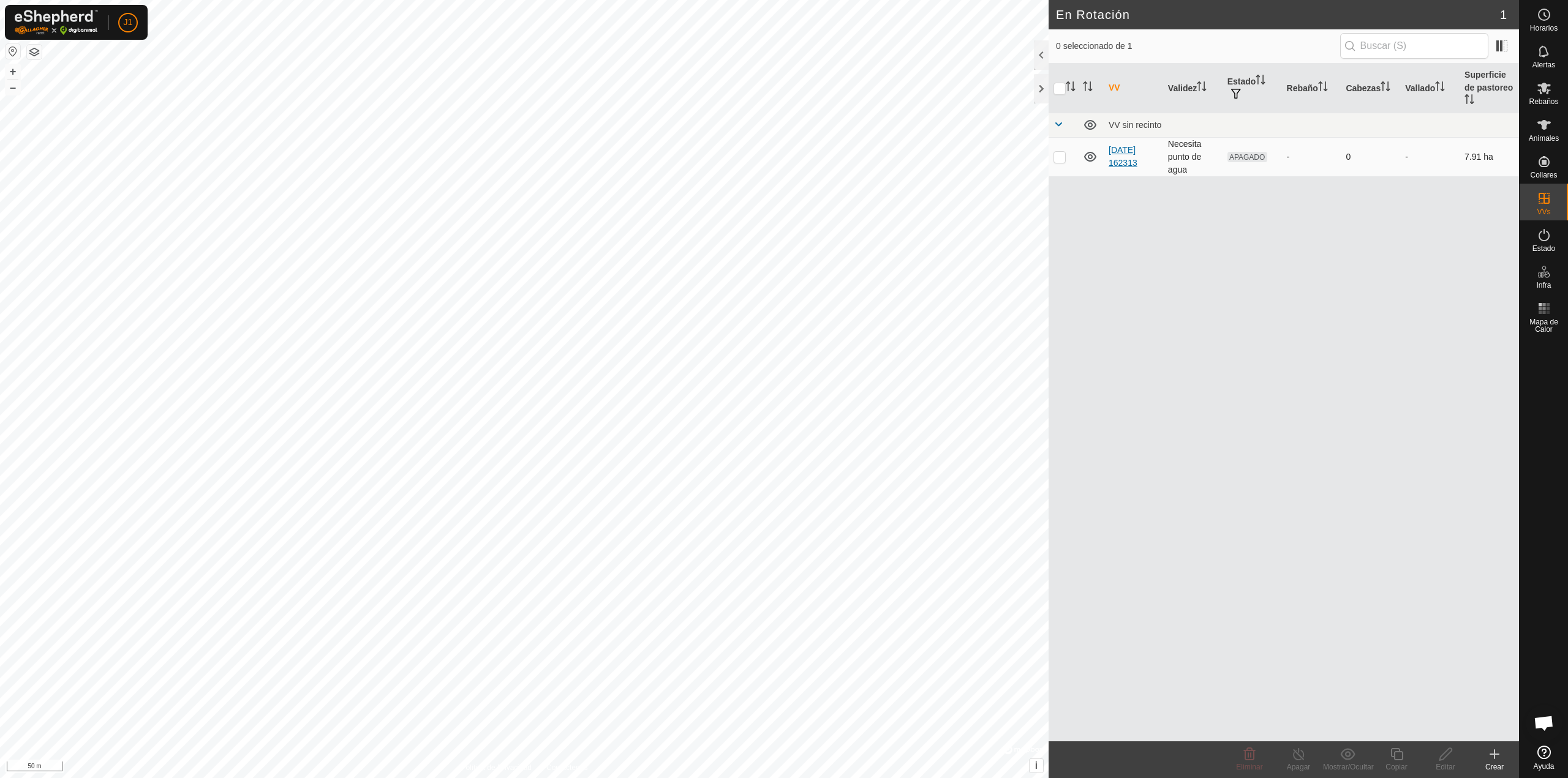
click at [1118, 160] on link "[DATE] 162313" at bounding box center [1123, 156] width 29 height 23
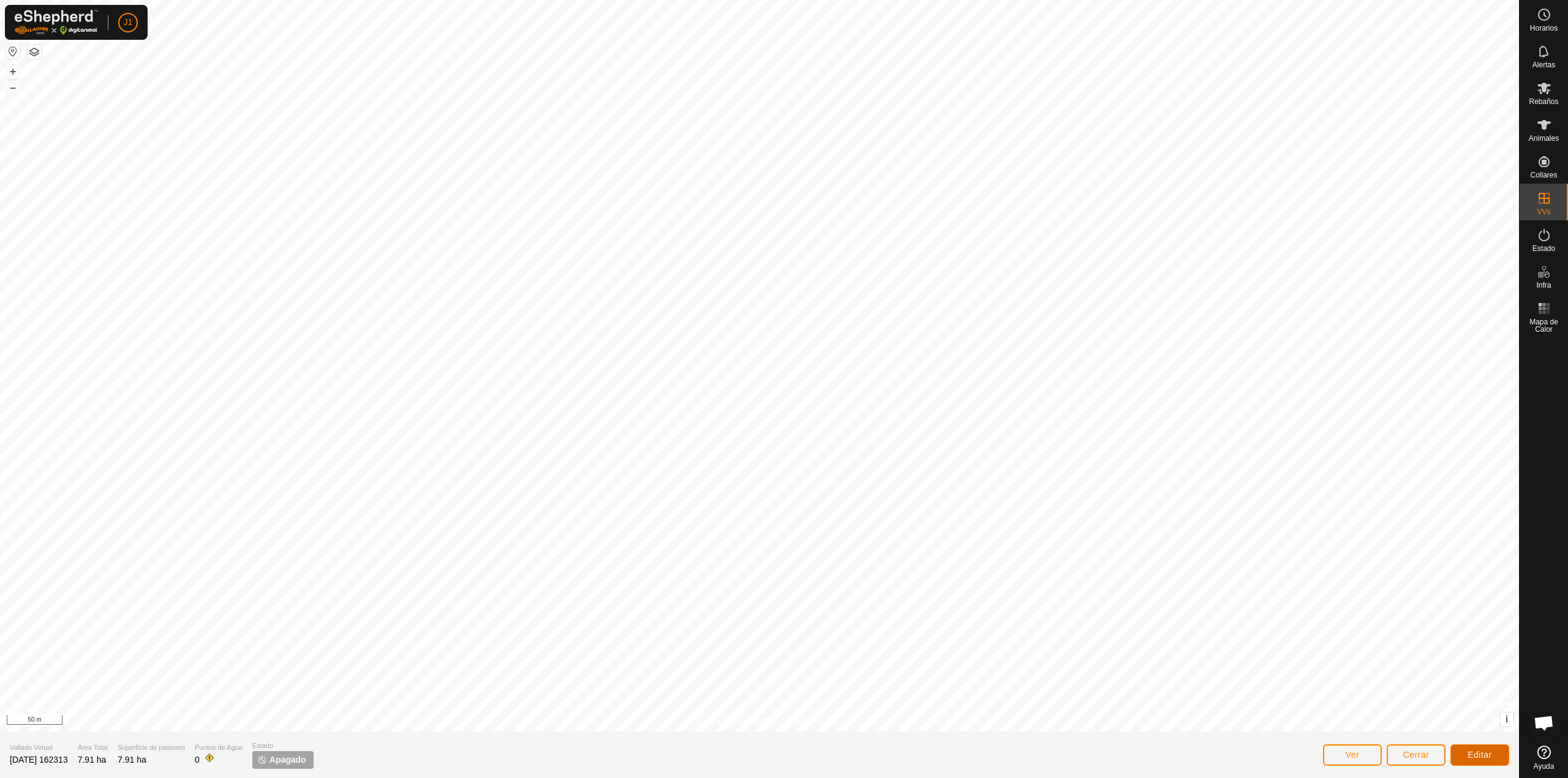
click at [1471, 750] on button "Editar" at bounding box center [1480, 755] width 59 height 21
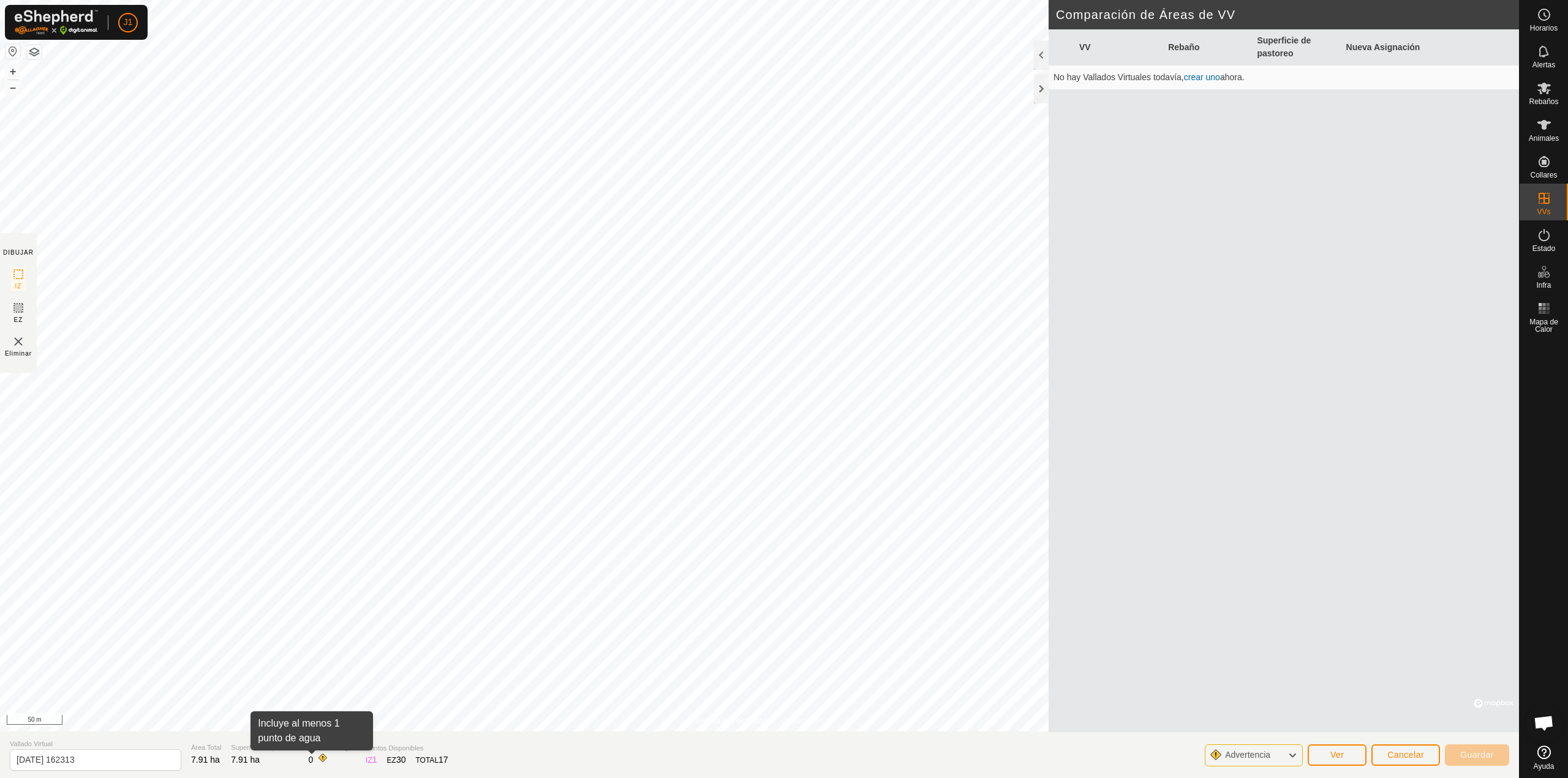
click at [318, 759] on span at bounding box center [323, 758] width 10 height 10
click at [1200, 77] on link "crear uno" at bounding box center [1202, 77] width 36 height 10
click at [1206, 76] on link "crear uno" at bounding box center [1202, 77] width 36 height 10
click at [1342, 752] on span "Ver" at bounding box center [1337, 755] width 14 height 10
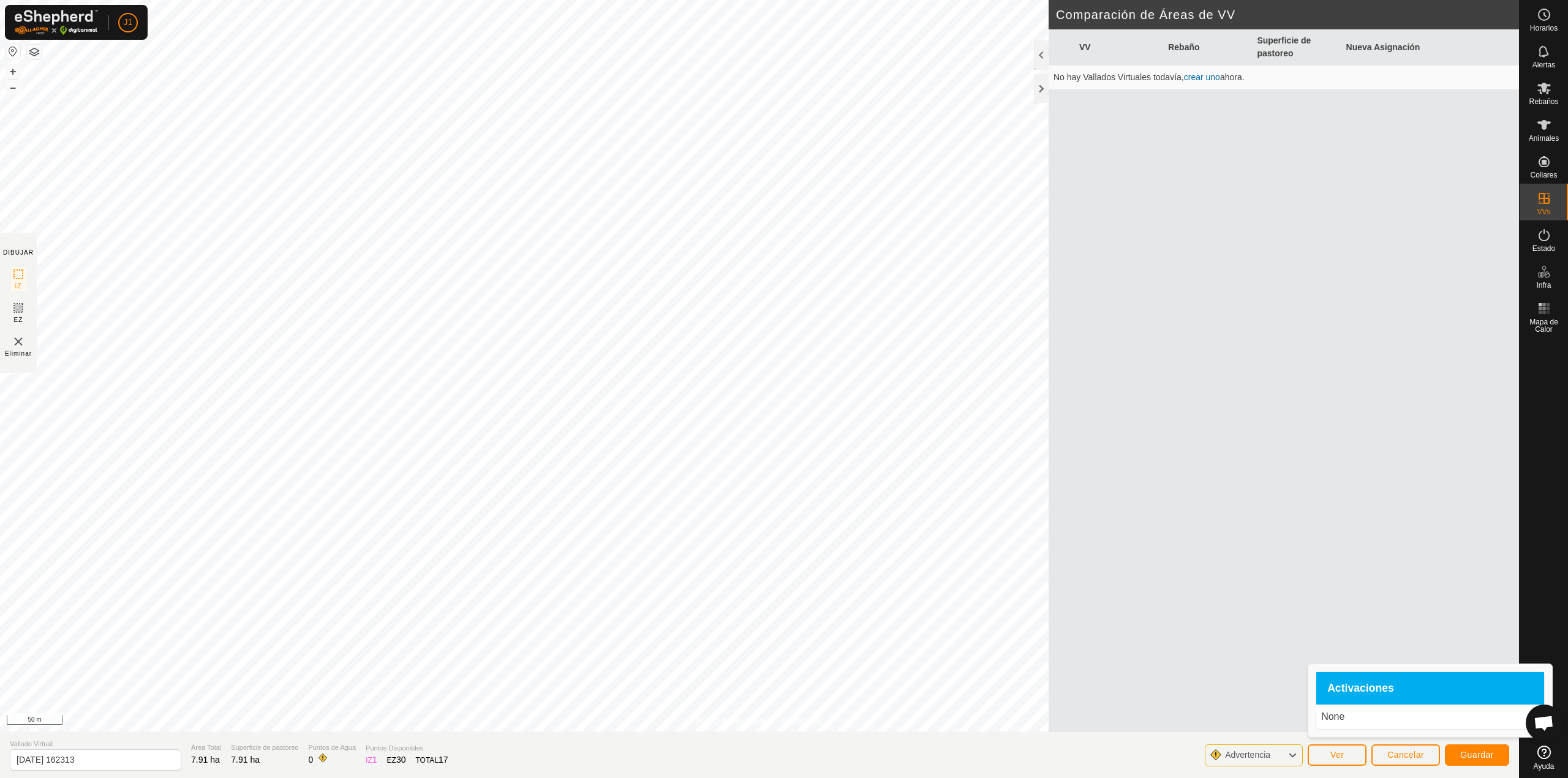
click at [1260, 657] on div "VV Rebaño Superficie de pastoreo Nueva Asignación No hay Vallados Virtuales tod…" at bounding box center [1284, 381] width 470 height 703
click at [1040, 51] on div at bounding box center [1041, 55] width 15 height 30
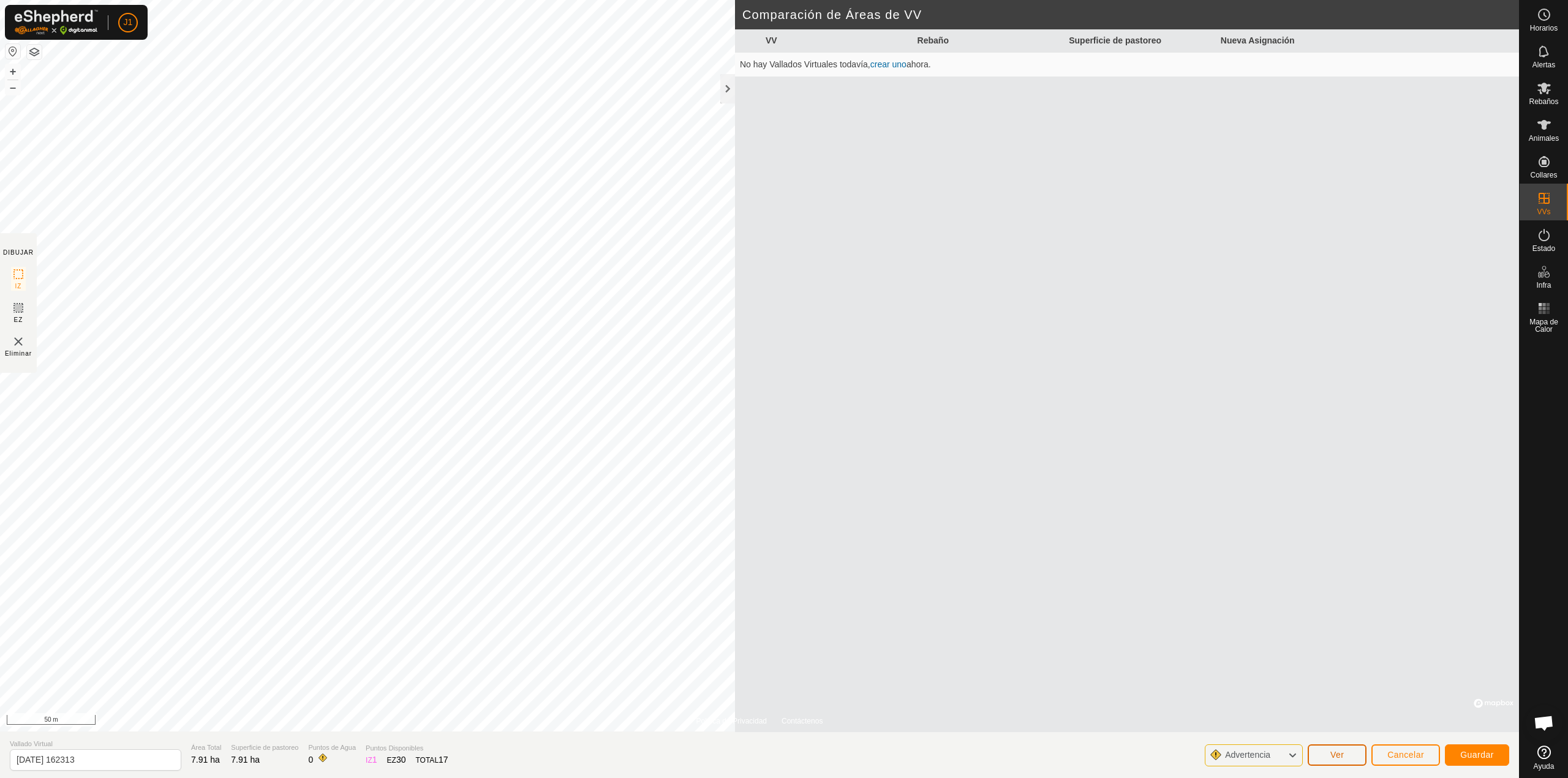
click at [1338, 757] on span "Ver" at bounding box center [1337, 755] width 14 height 10
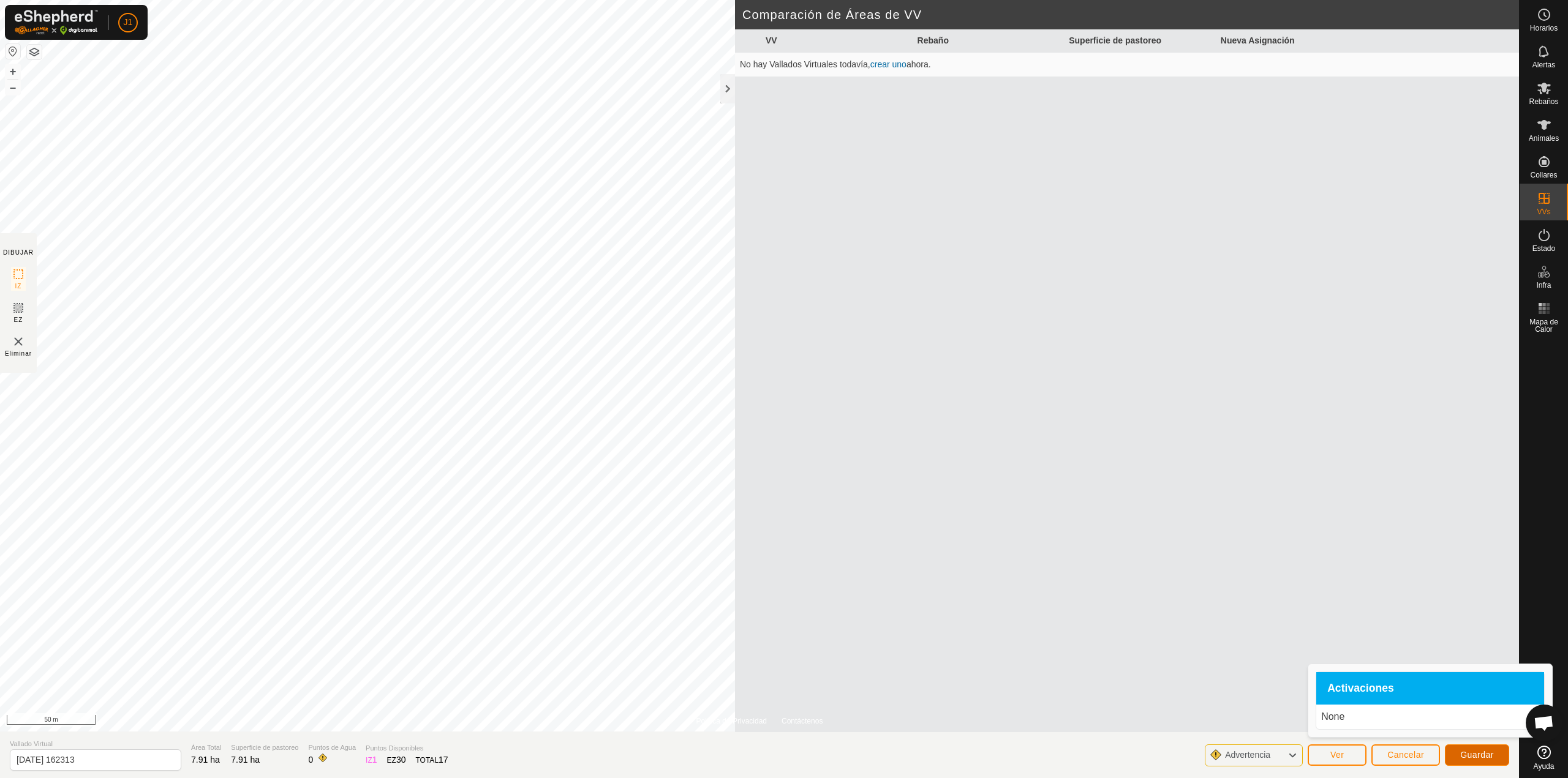
click at [1486, 751] on span "Guardar" at bounding box center [1477, 755] width 34 height 10
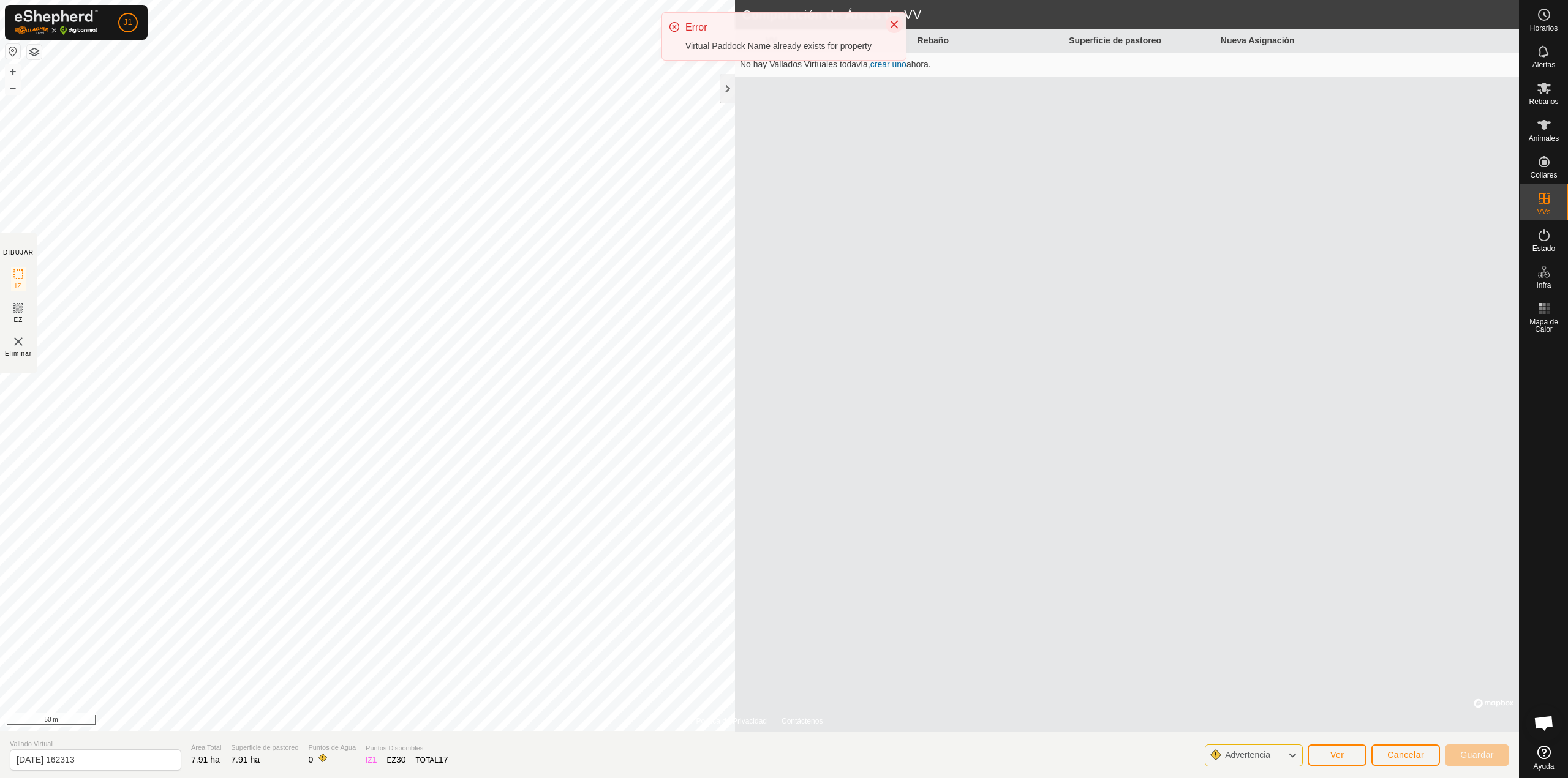
click at [891, 21] on icon "Close" at bounding box center [895, 25] width 8 height 8
click at [883, 67] on link "crear uno" at bounding box center [888, 64] width 36 height 10
click at [878, 67] on link "crear uno" at bounding box center [888, 64] width 36 height 10
click at [1336, 754] on span "Ver" at bounding box center [1337, 755] width 14 height 10
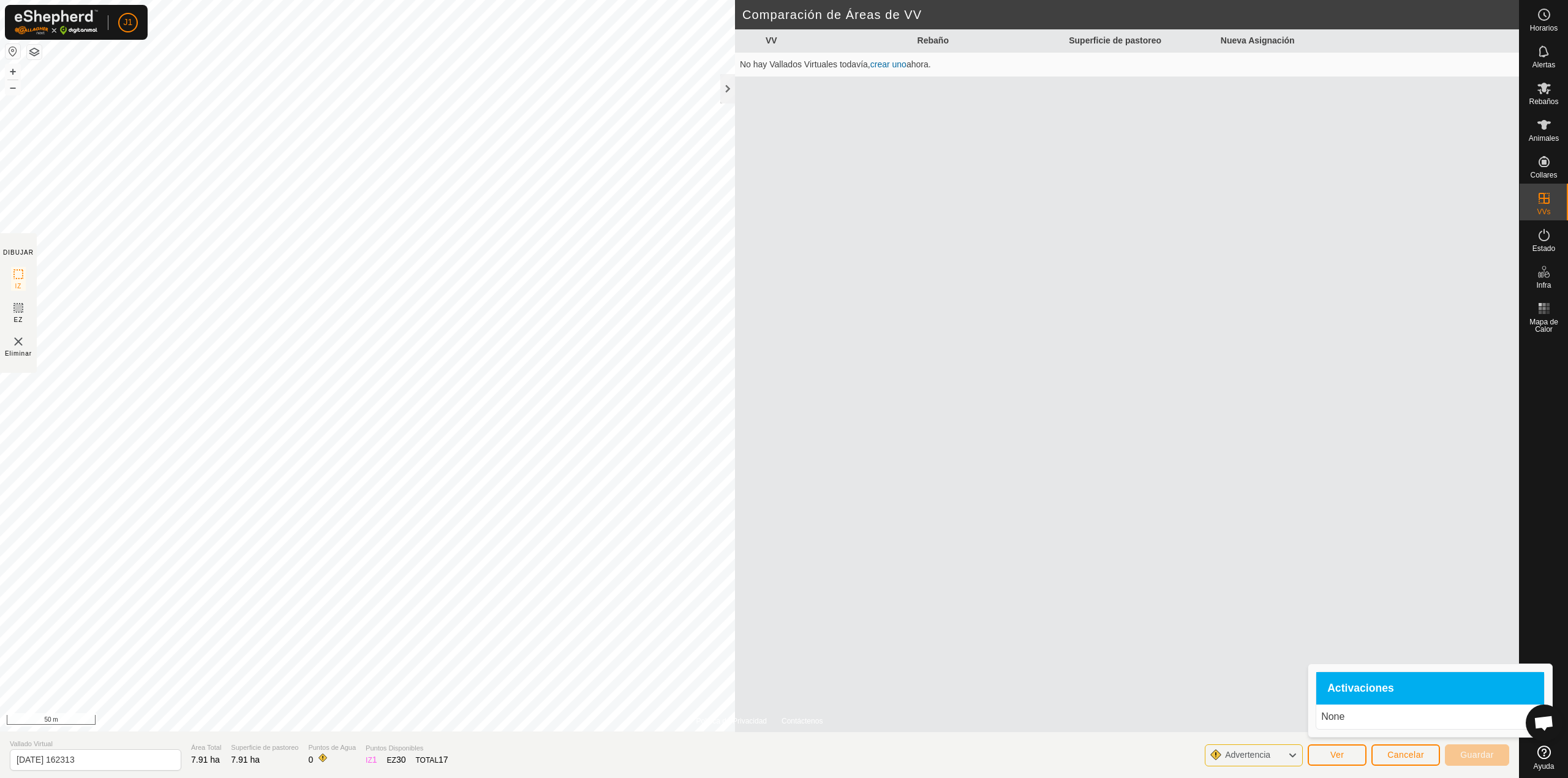
click at [1280, 759] on span "Advertencia" at bounding box center [1253, 755] width 55 height 16
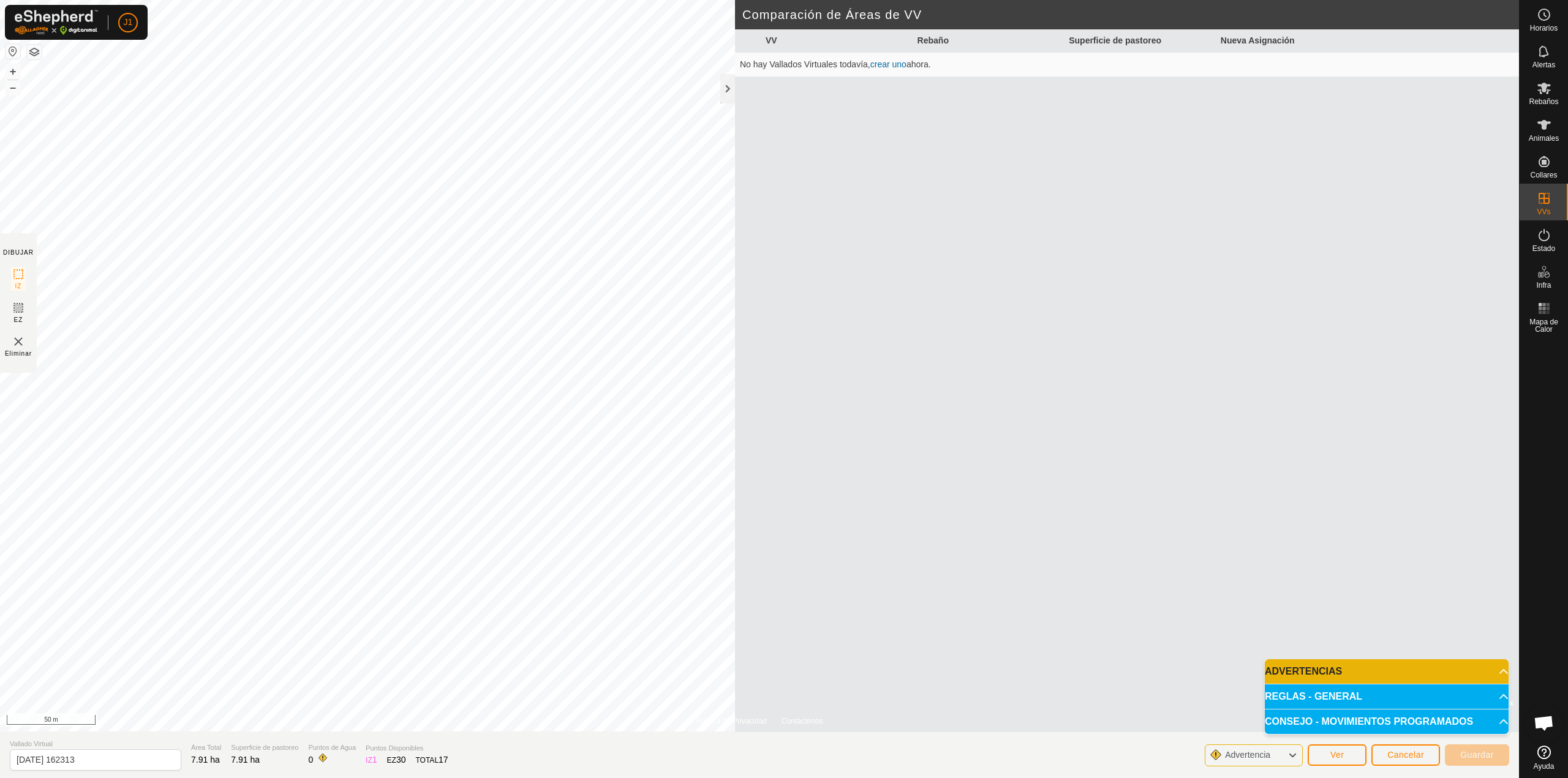
click at [1316, 674] on p-accordion-header "ADVERTENCIAS" at bounding box center [1387, 671] width 244 height 24
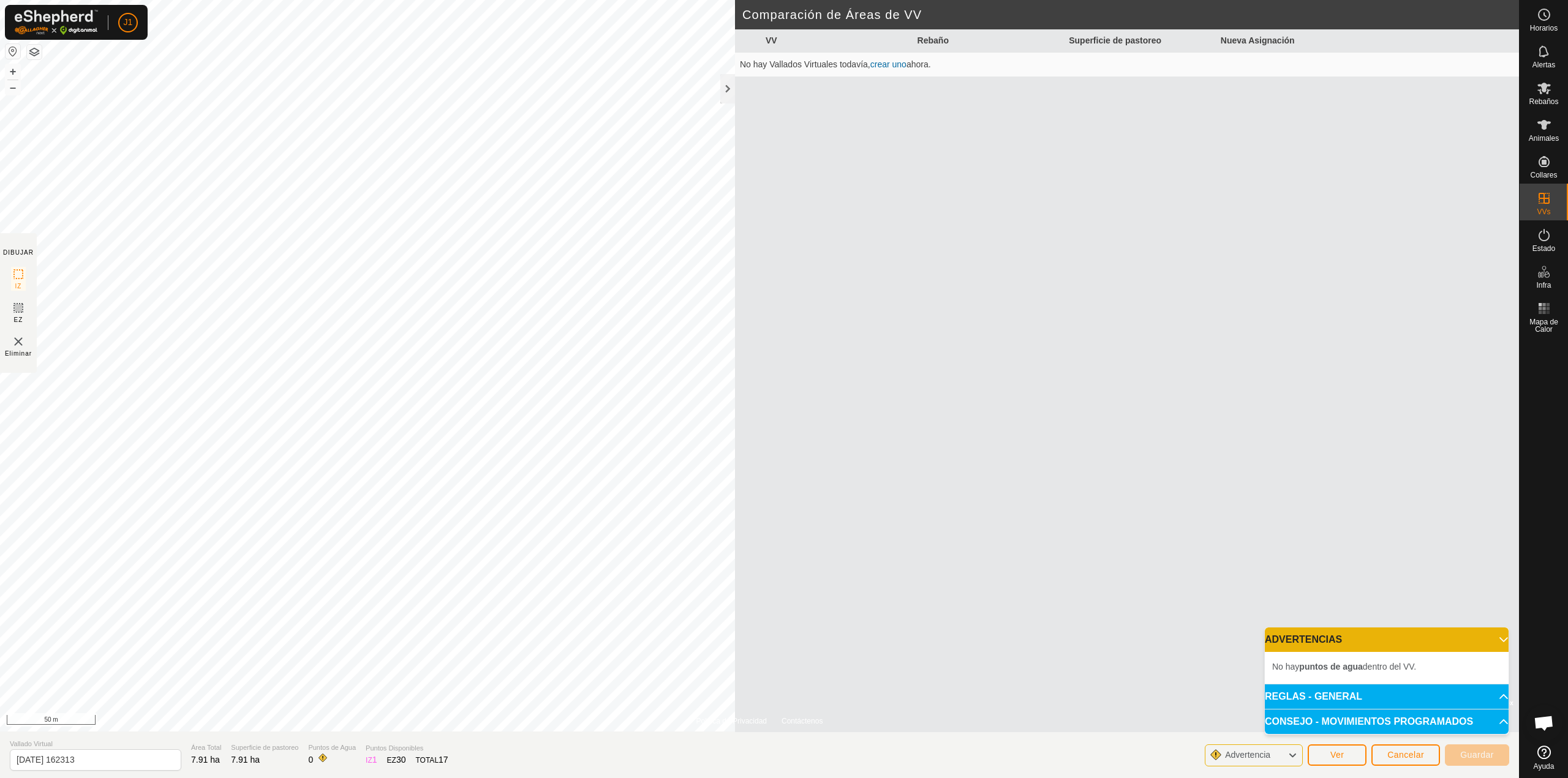
click at [16, 343] on img at bounding box center [18, 341] width 15 height 15
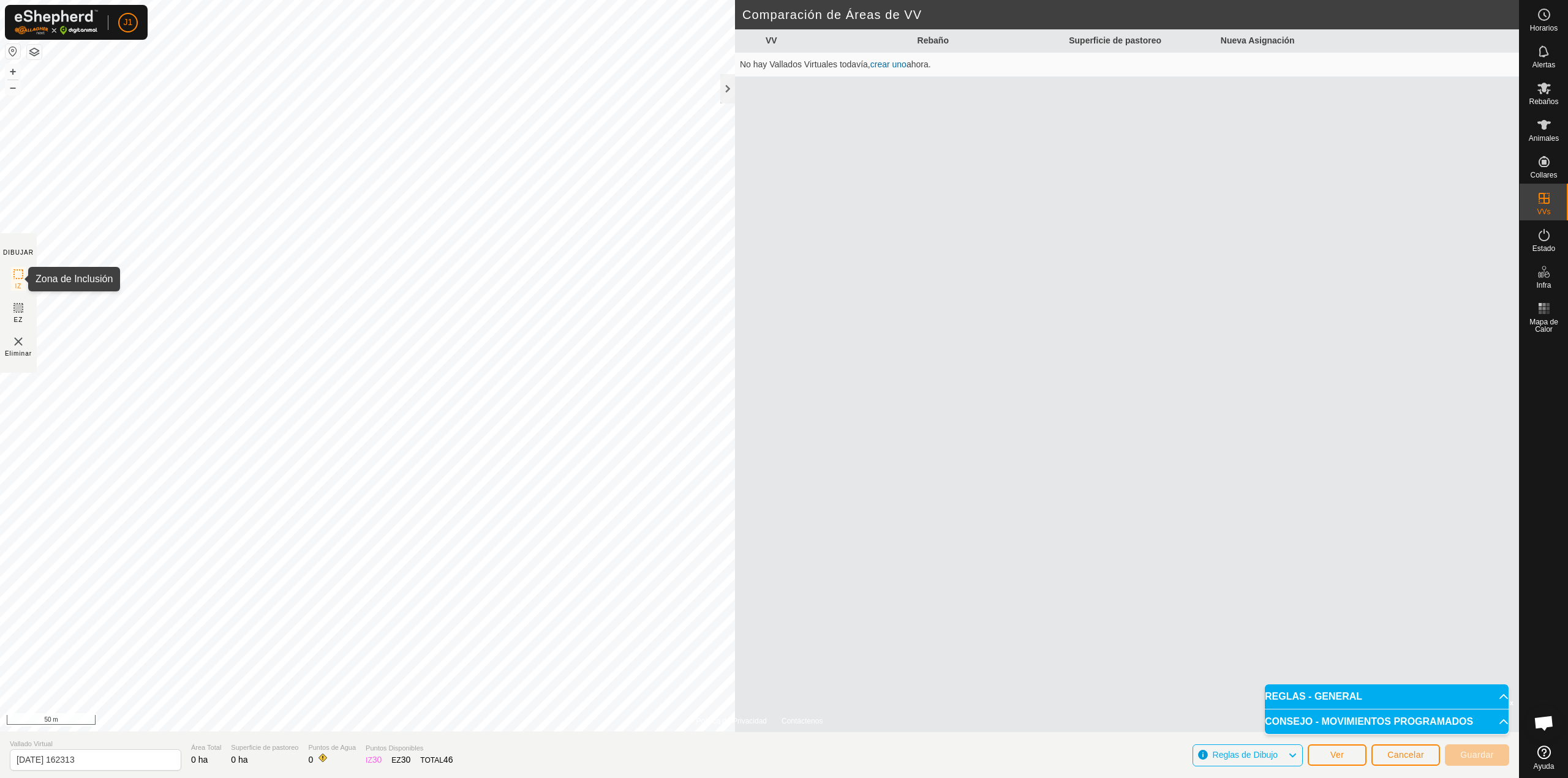
click at [19, 277] on icon at bounding box center [18, 274] width 15 height 15
click at [10, 312] on section "DIBUJAR IZ EZ Eliminar" at bounding box center [18, 303] width 37 height 140
click at [15, 313] on icon at bounding box center [18, 307] width 15 height 15
click at [19, 343] on img at bounding box center [18, 341] width 15 height 15
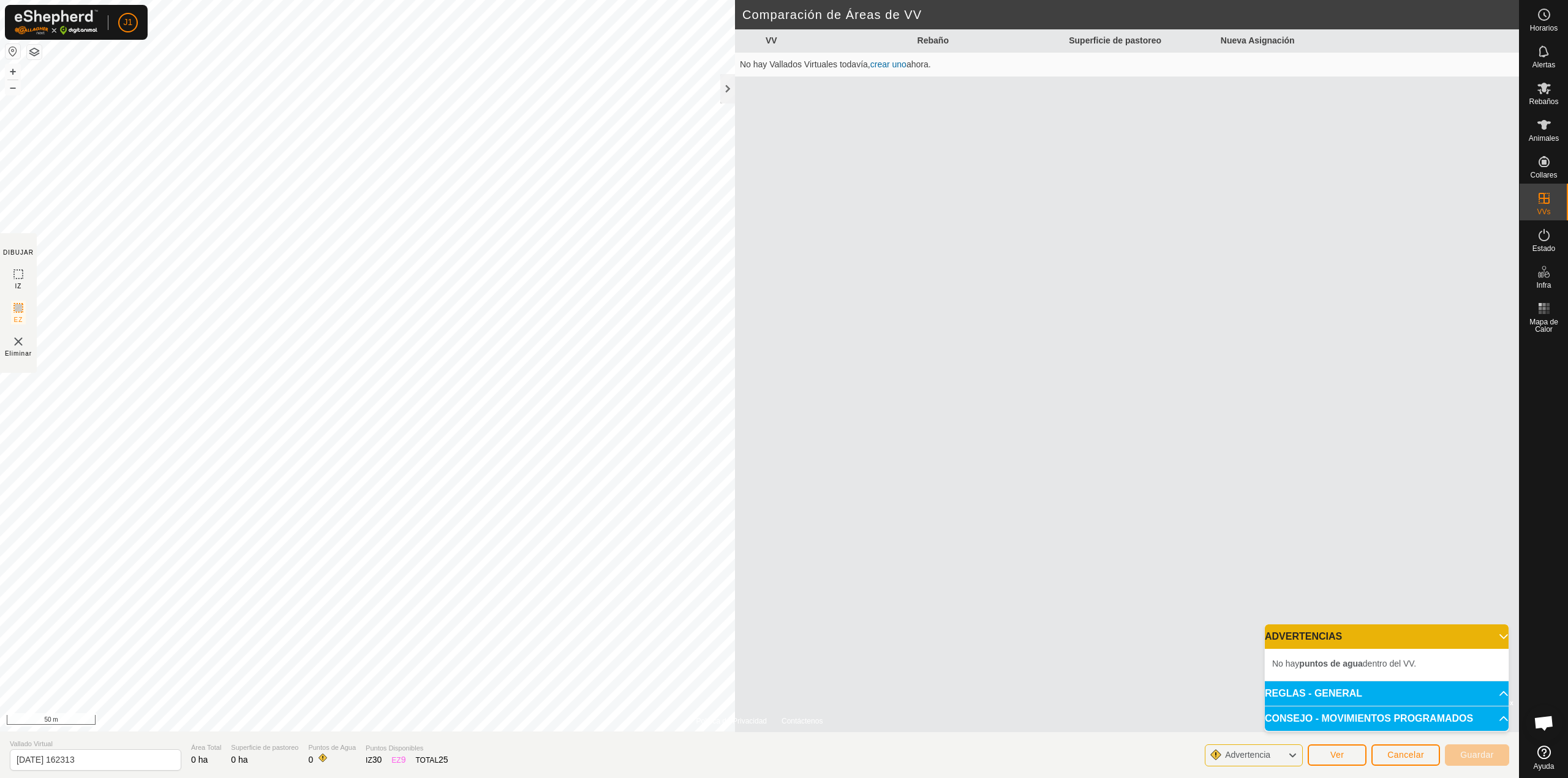
drag, startPoint x: 1369, startPoint y: 662, endPoint x: 1368, endPoint y: 672, distance: 10.0
click at [1368, 662] on span "No hay puntos de agua dentro del VV." at bounding box center [1344, 663] width 144 height 10
drag, startPoint x: 749, startPoint y: 635, endPoint x: 1422, endPoint y: 697, distance: 675.8
click at [1408, 694] on p-accordion-header "REGLAS - GENERAL" at bounding box center [1387, 693] width 244 height 24
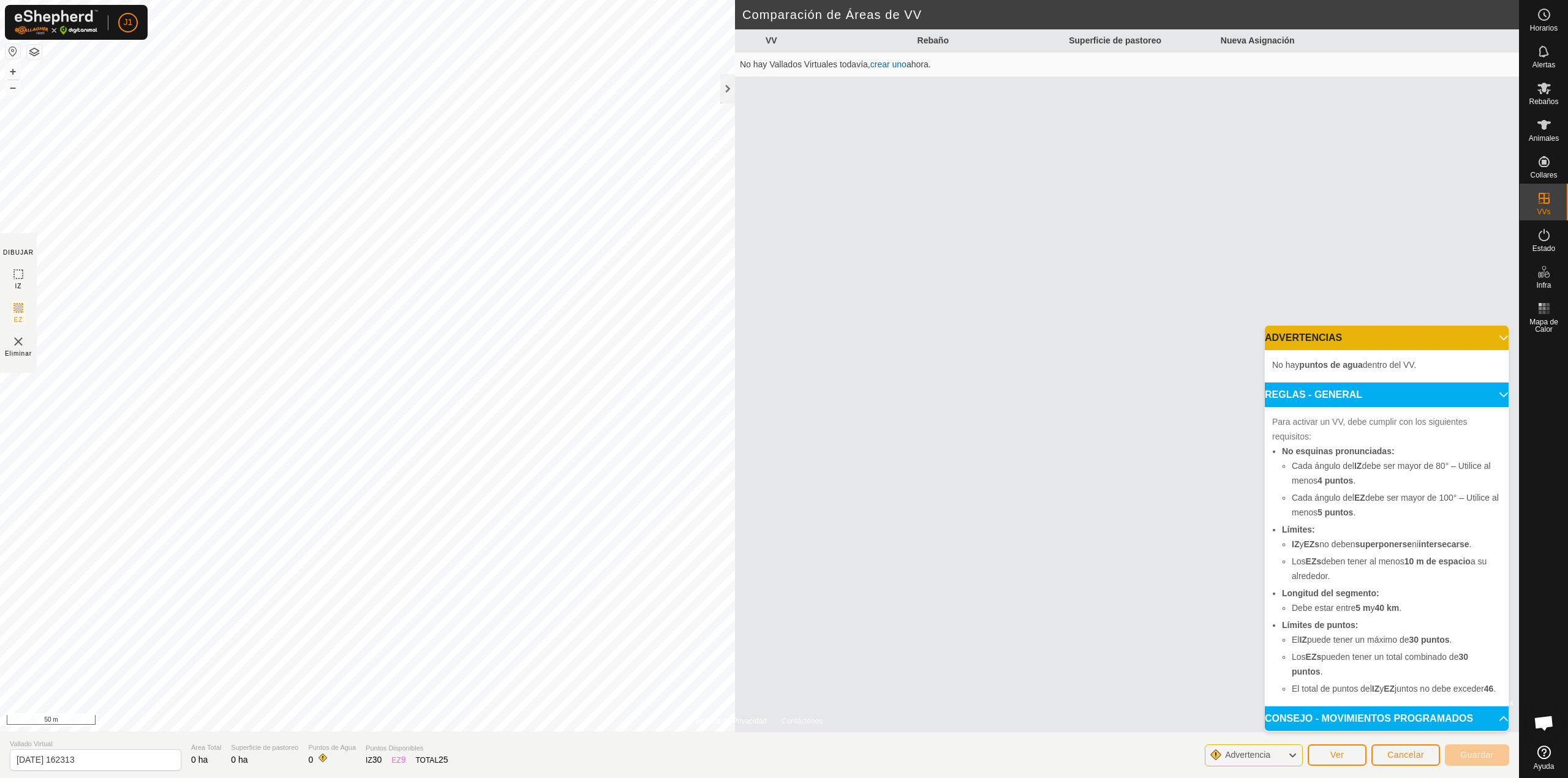
click at [1376, 724] on p-accordion-header "CONSEJO - MOVIMIENTOS PROGRAMADOS" at bounding box center [1387, 718] width 244 height 24
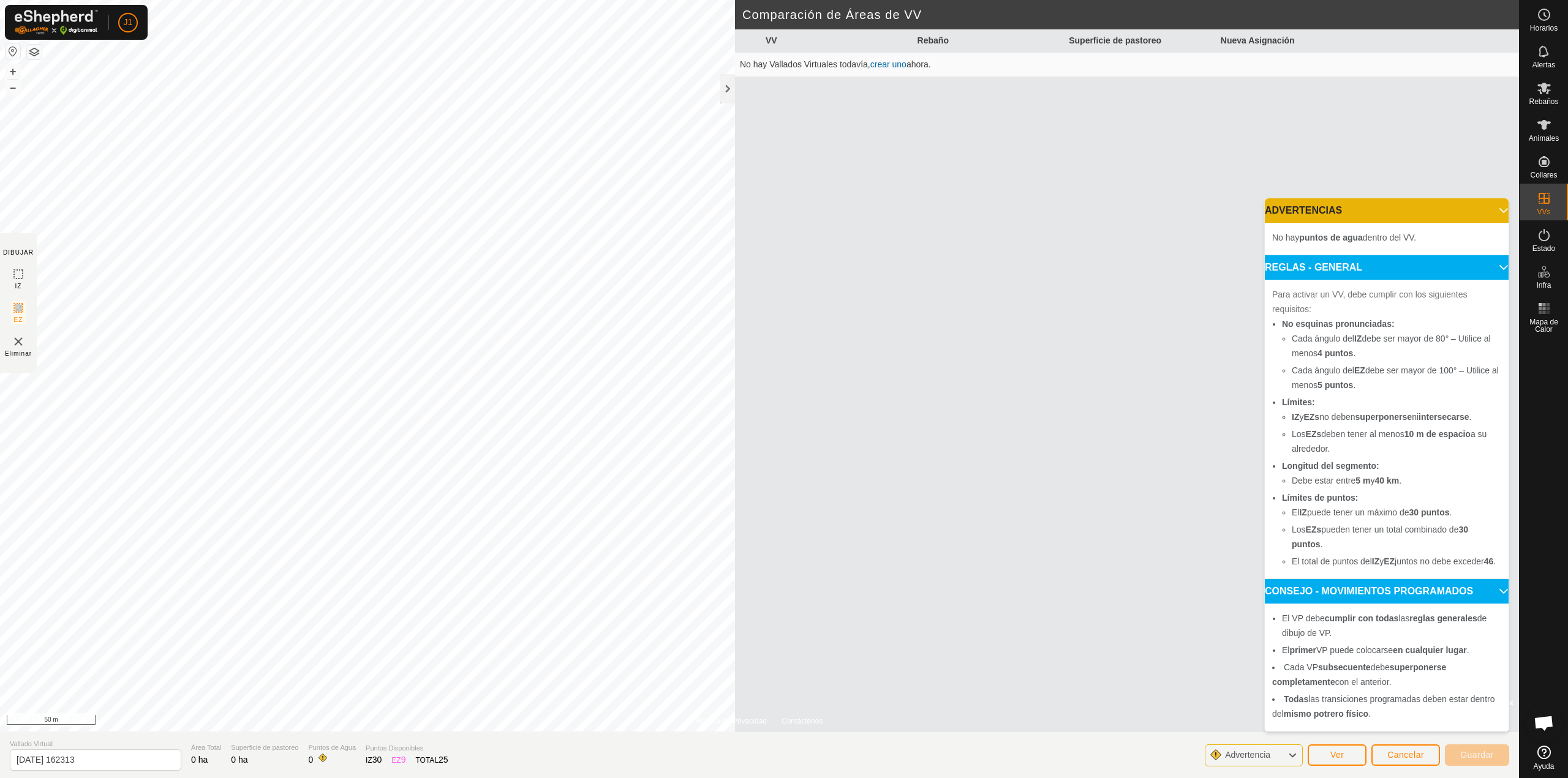
click at [1493, 255] on p-accordion-header "REGLAS - GENERAL" at bounding box center [1387, 267] width 244 height 24
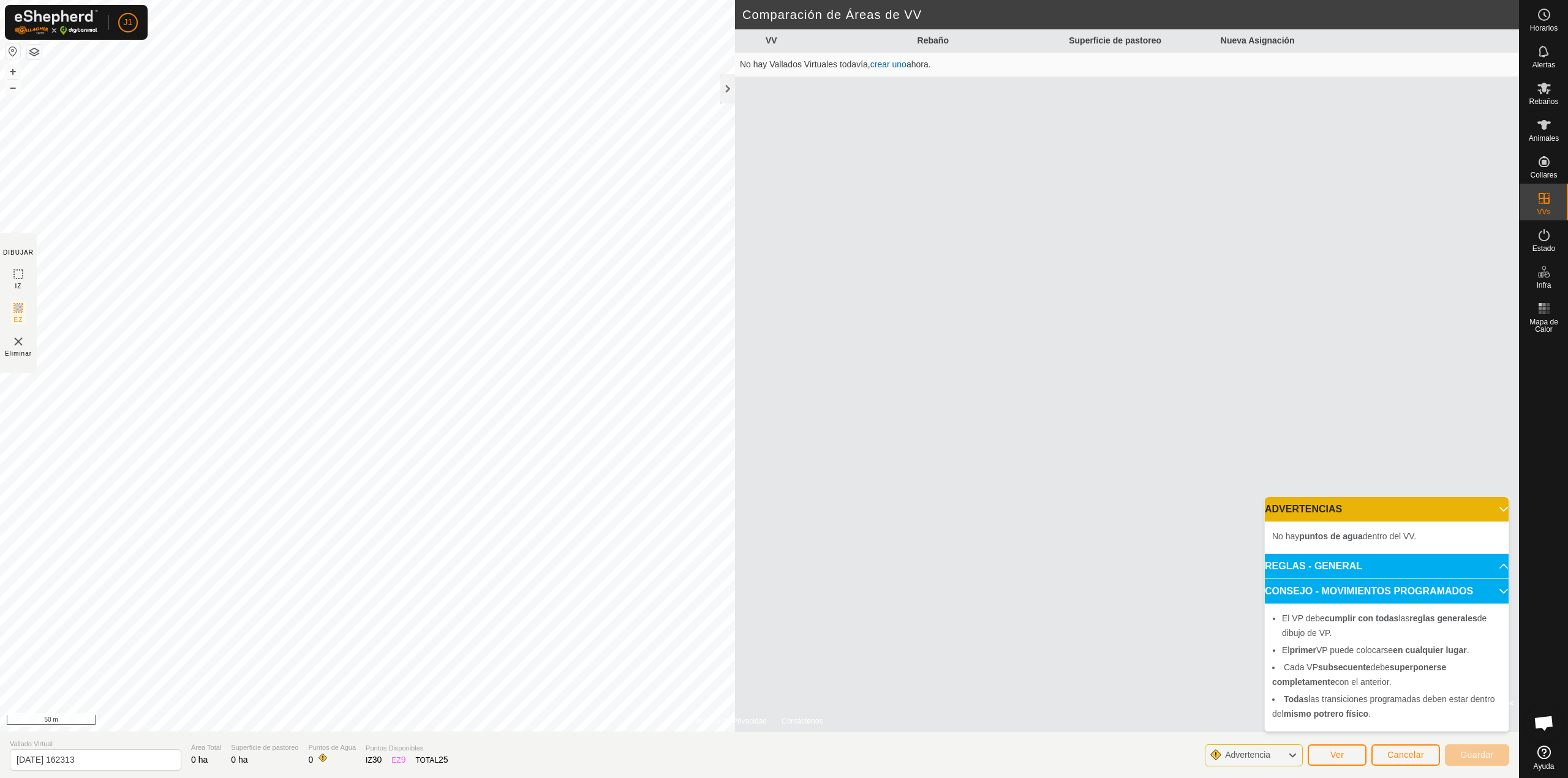
click at [1496, 504] on p-accordion-header "ADVERTENCIAS" at bounding box center [1387, 509] width 244 height 24
click at [1489, 589] on p-accordion-header "CONSEJO - MOVIMIENTOS PROGRAMADOS" at bounding box center [1387, 591] width 244 height 24
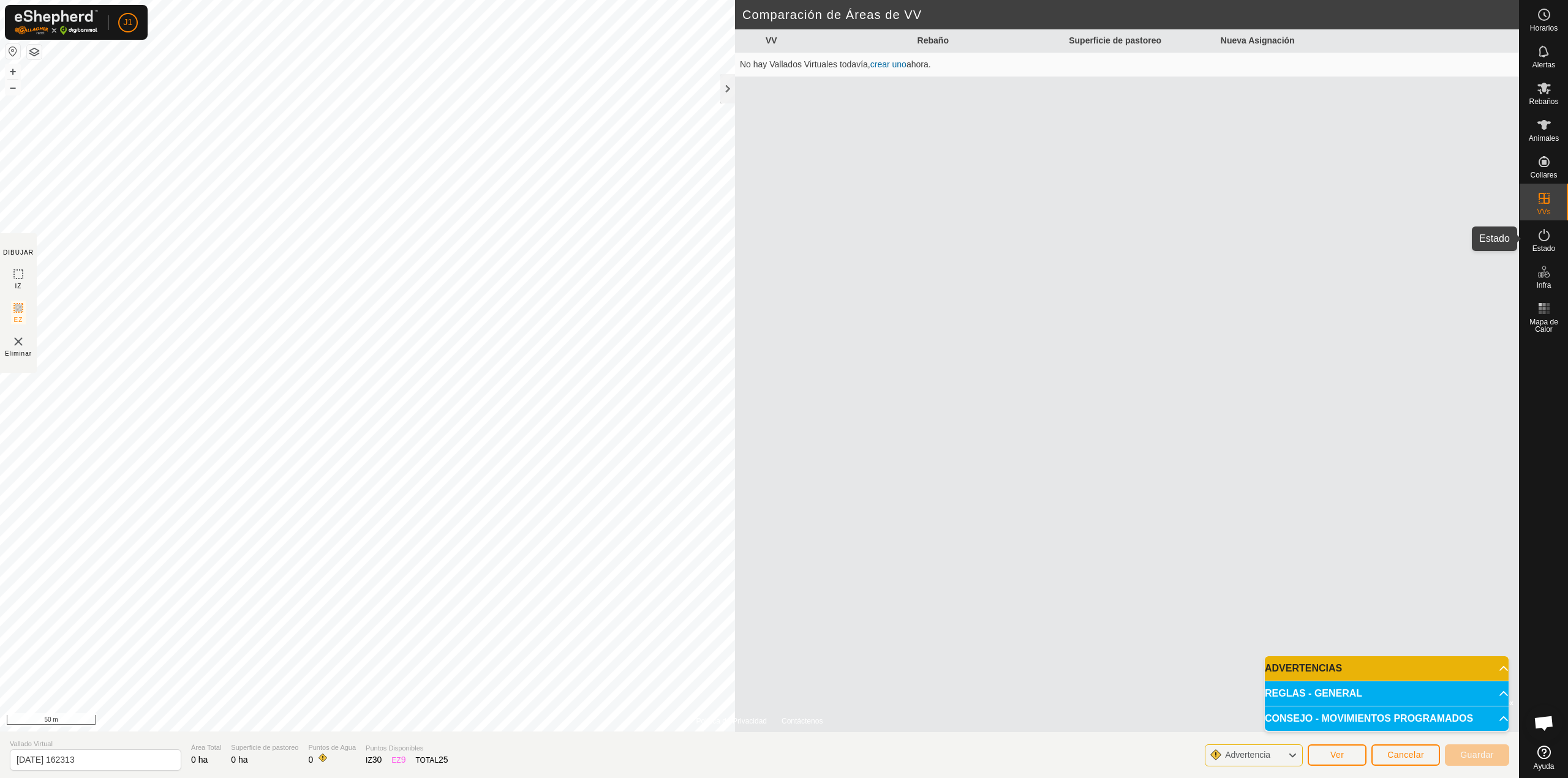
click at [1551, 246] on span "Estado" at bounding box center [1544, 248] width 23 height 8
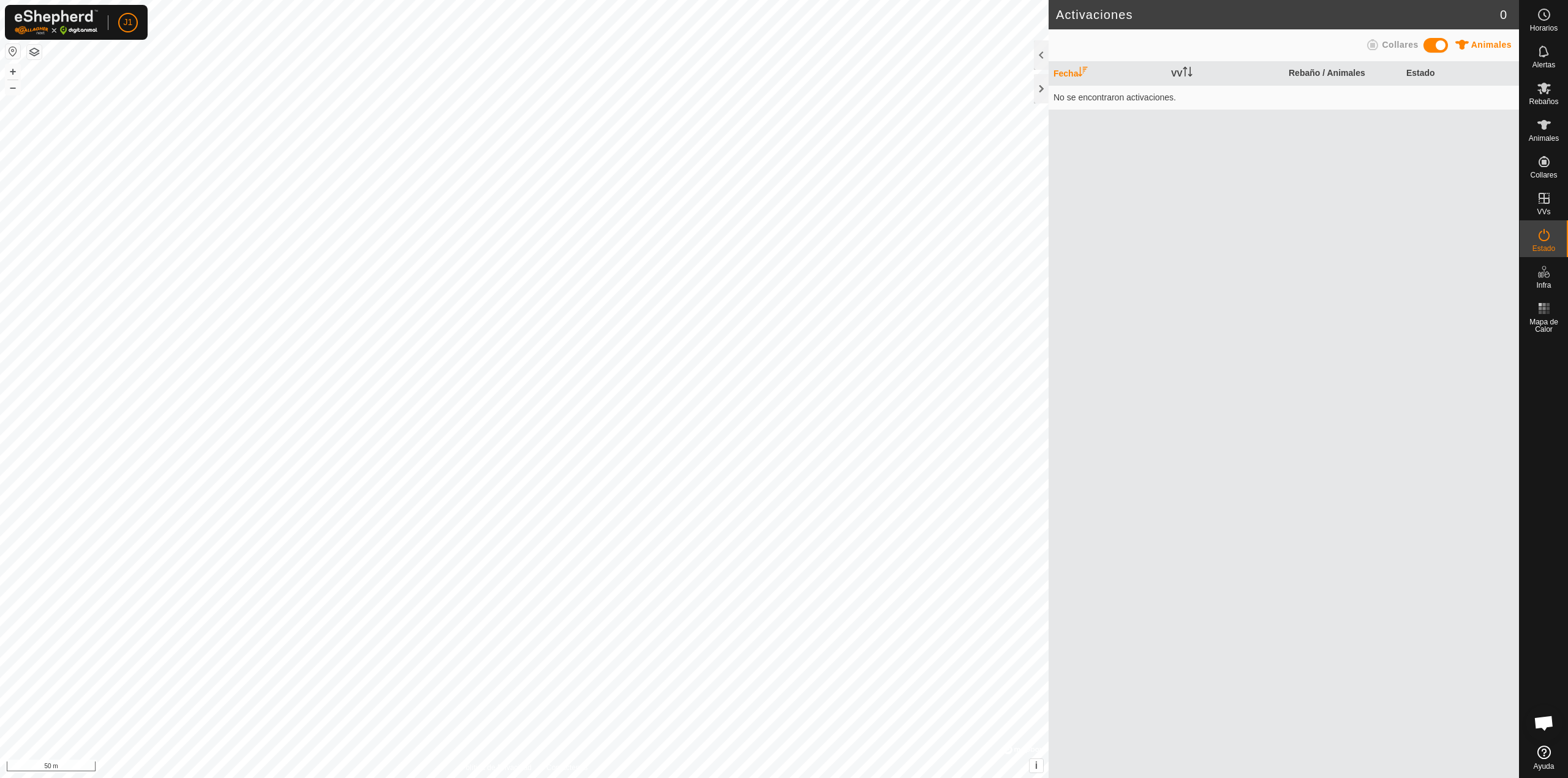
click at [1430, 44] on span at bounding box center [1435, 45] width 24 height 15
click at [1430, 44] on span at bounding box center [1435, 45] width 24 height 15
click at [1045, 91] on div at bounding box center [1041, 88] width 15 height 30
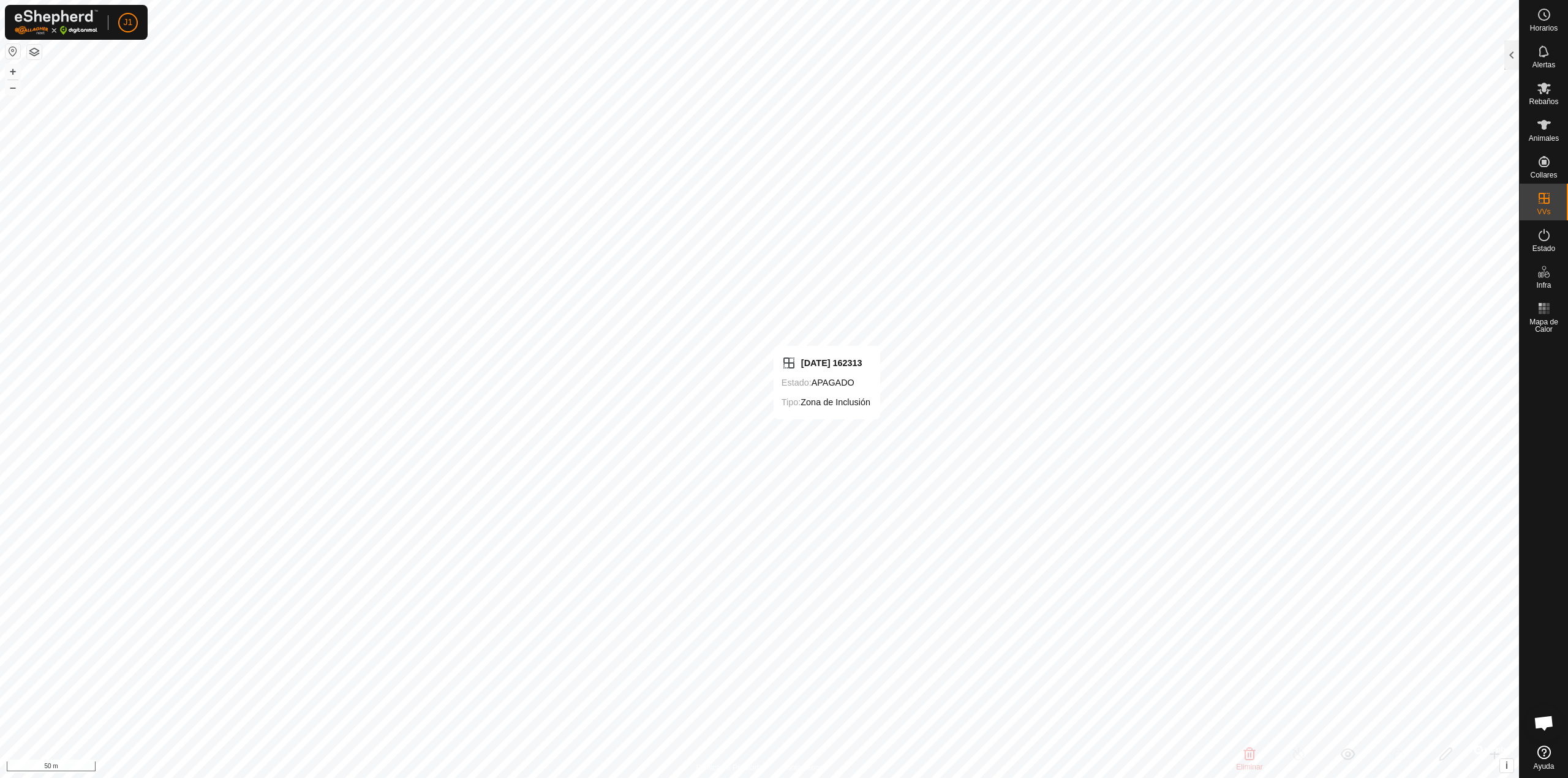
checkbox input "false"
checkbox input "true"
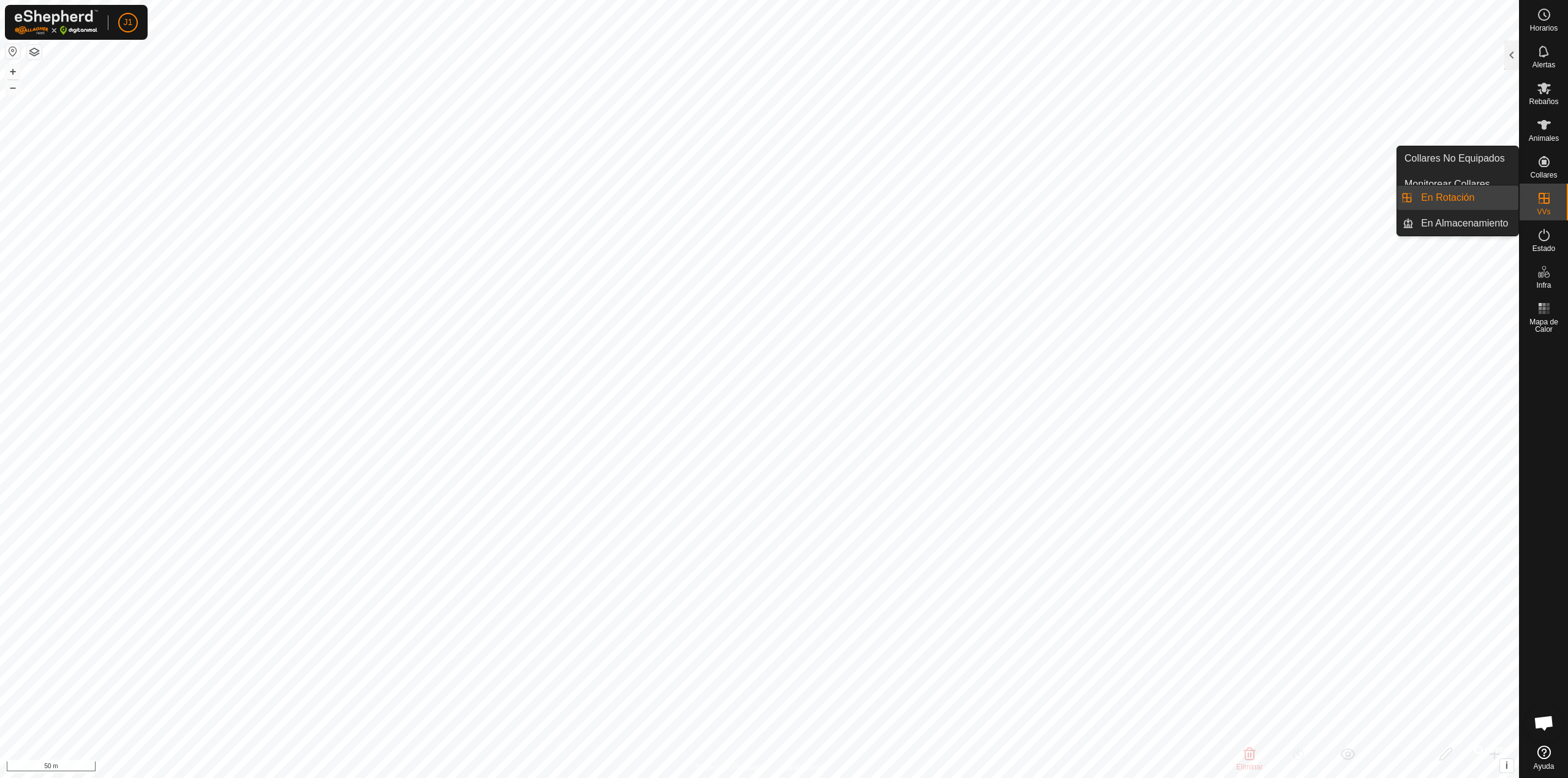
click at [1482, 196] on link "En Rotación" at bounding box center [1466, 197] width 105 height 24
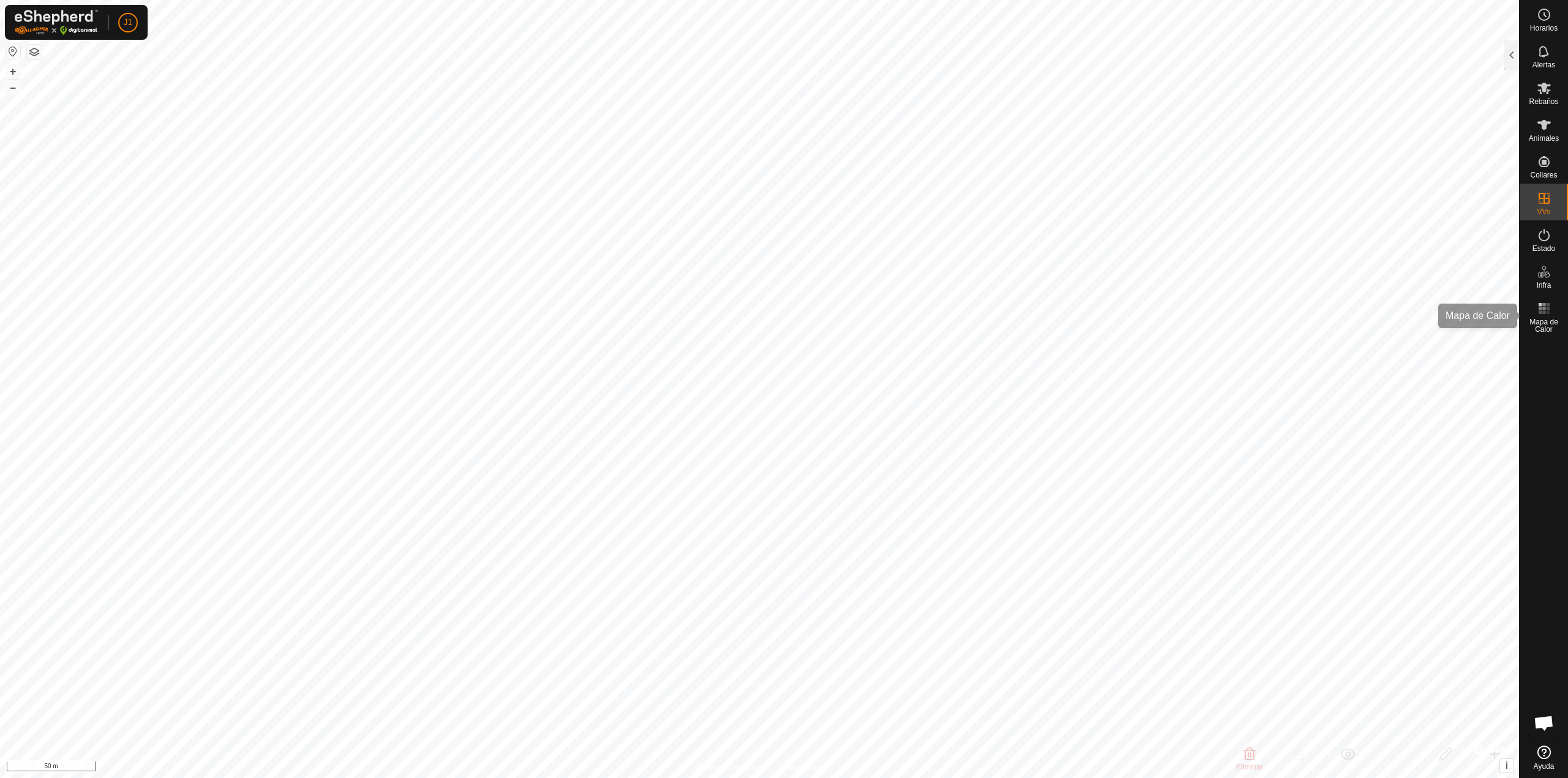
click at [1544, 305] on rect at bounding box center [1544, 305] width 3 height 3
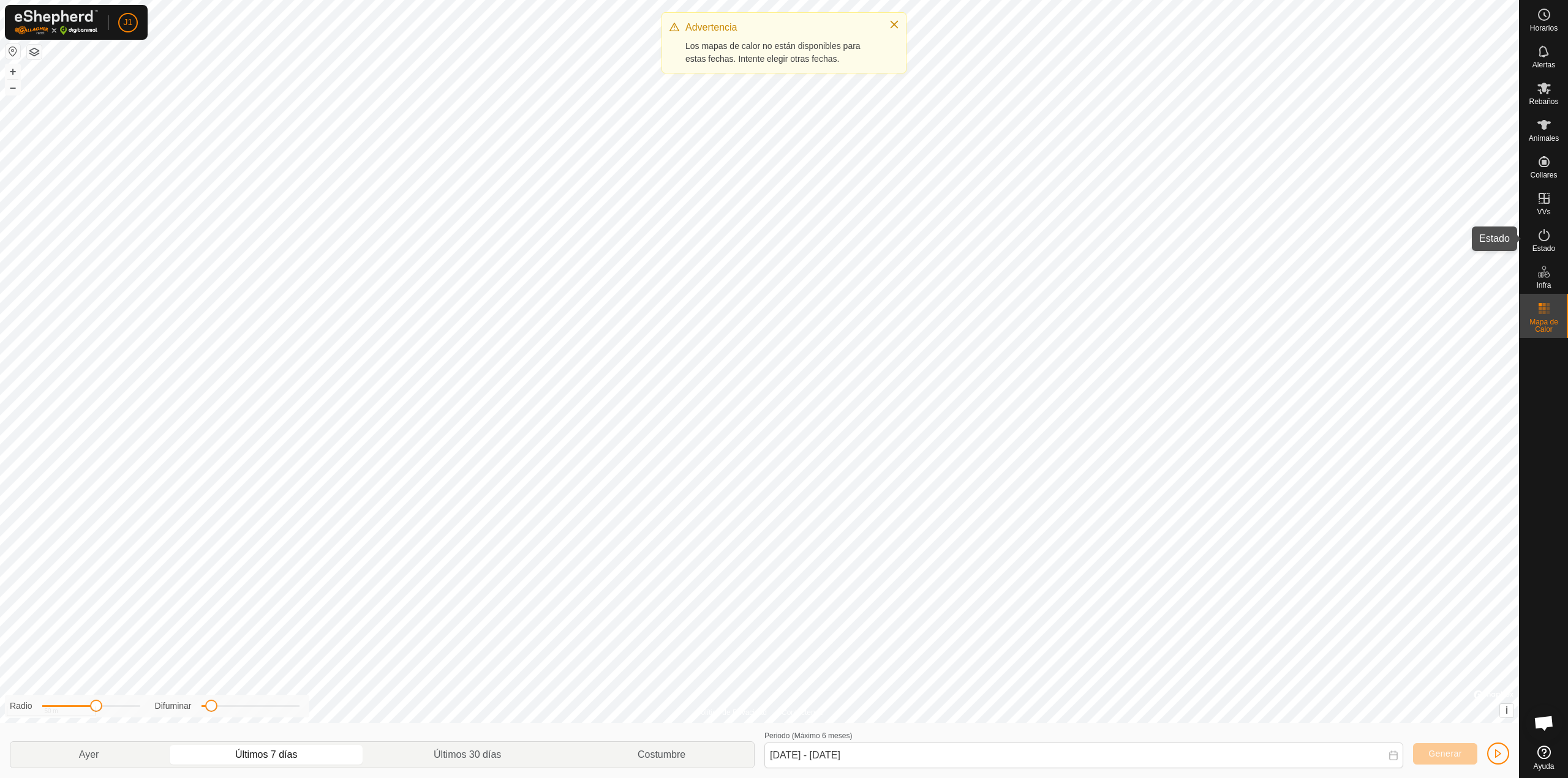
click at [1547, 249] on span "Estado" at bounding box center [1544, 248] width 23 height 8
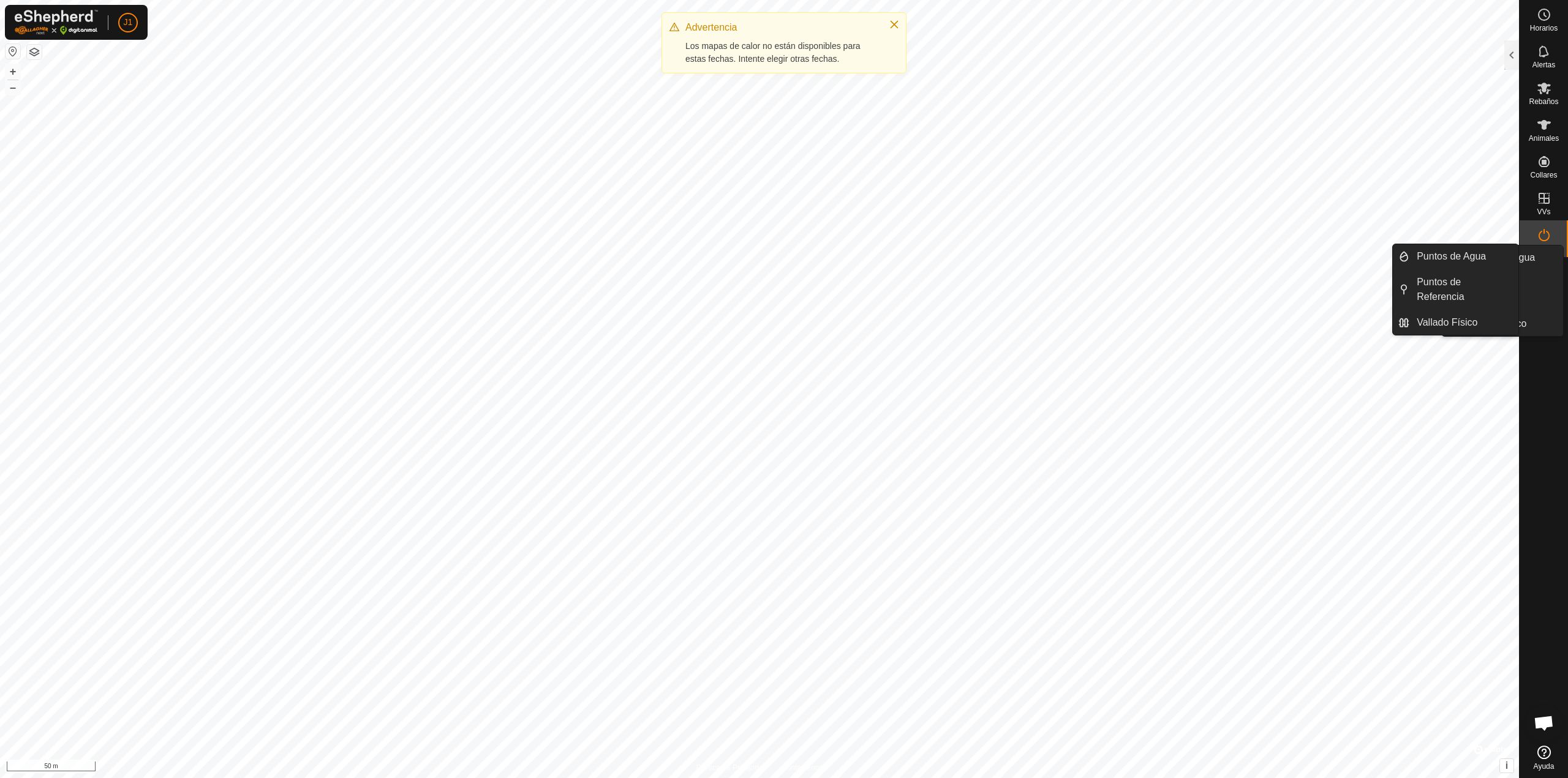
click at [1547, 278] on icon at bounding box center [1544, 272] width 15 height 15
click at [1543, 290] on div "Infra" at bounding box center [1544, 275] width 48 height 37
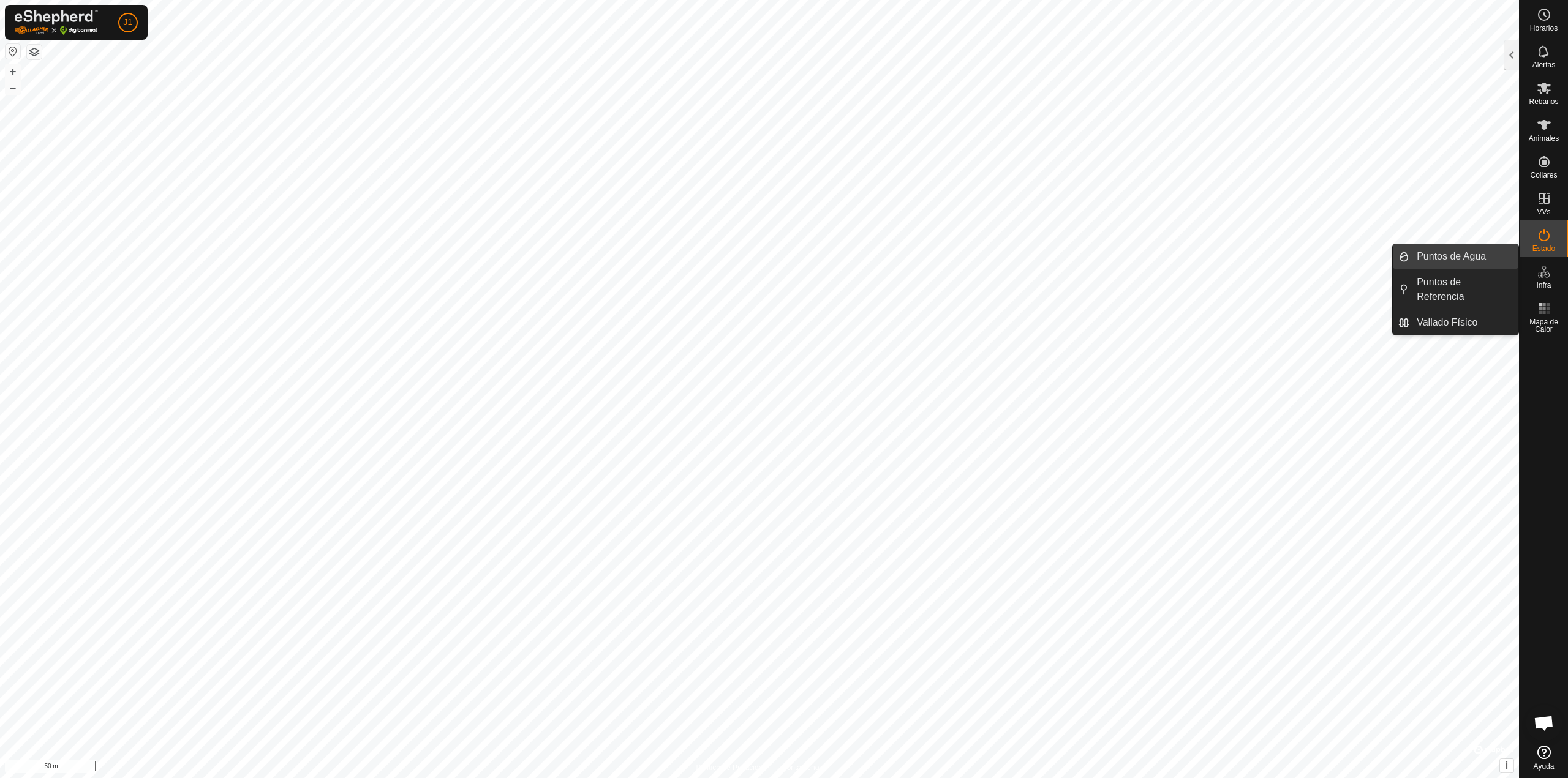
click at [1464, 265] on link "Puntos de Agua" at bounding box center [1464, 256] width 109 height 24
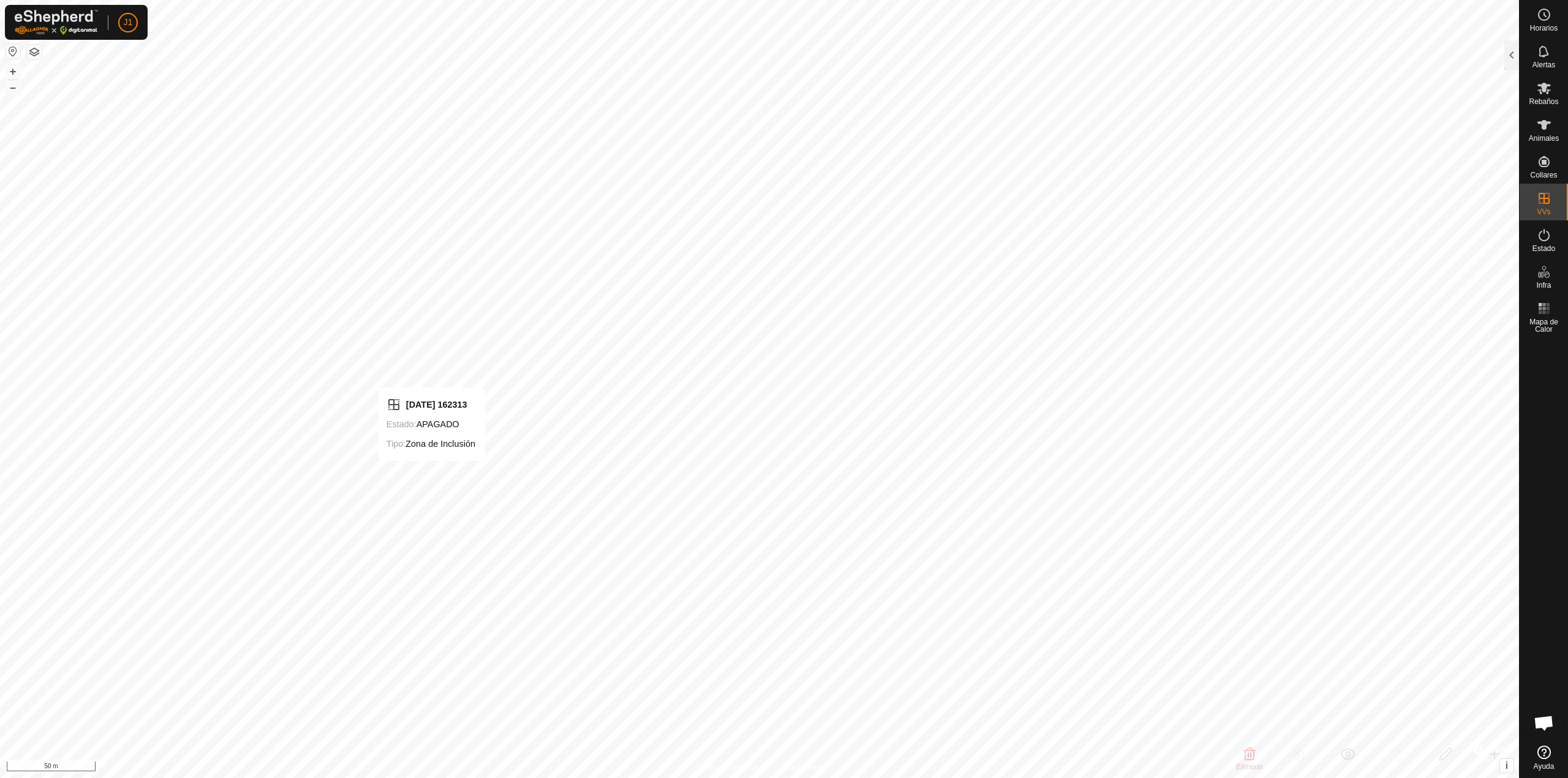
checkbox input "false"
checkbox input "true"
checkbox input "false"
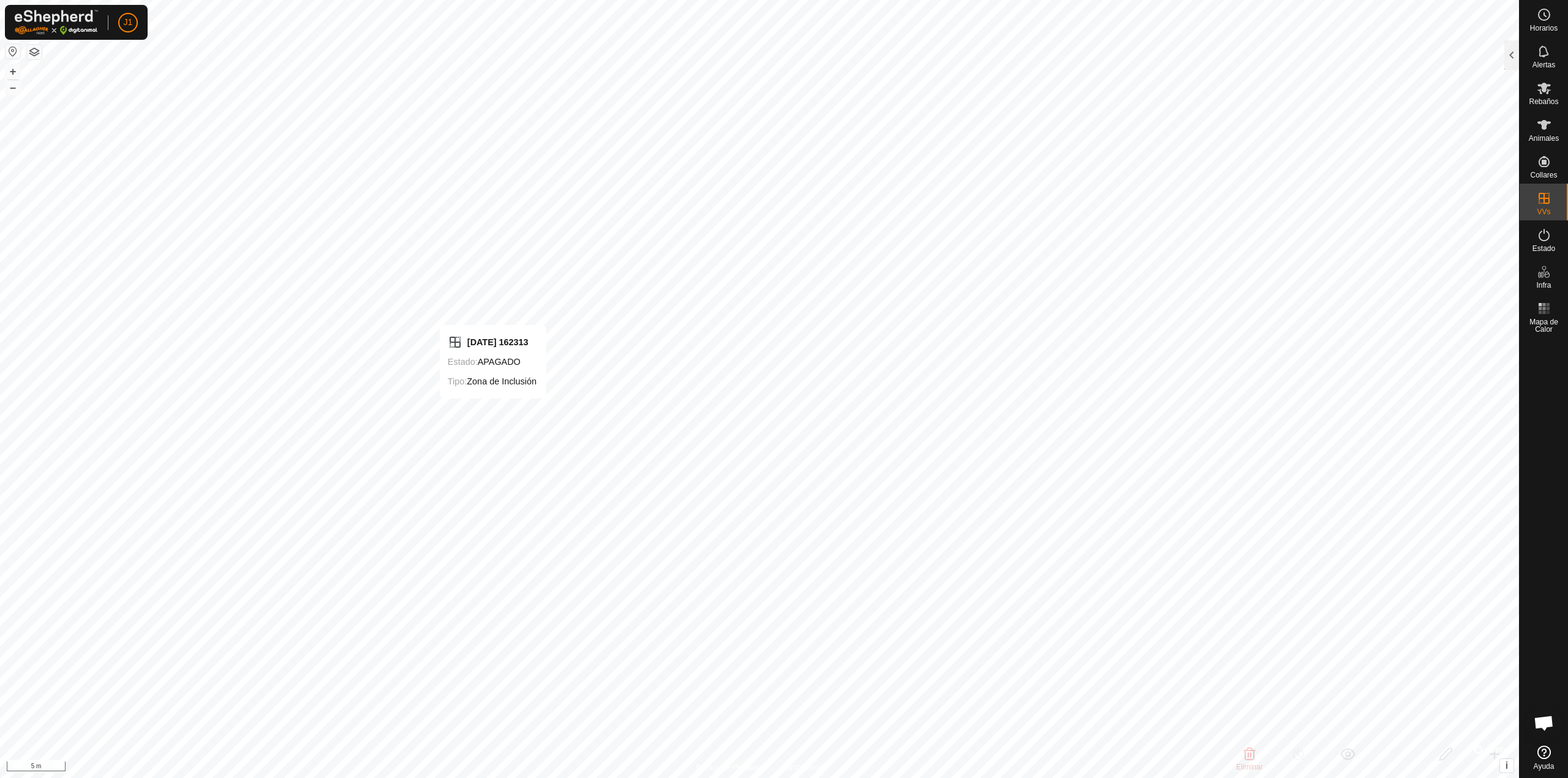
checkbox input "false"
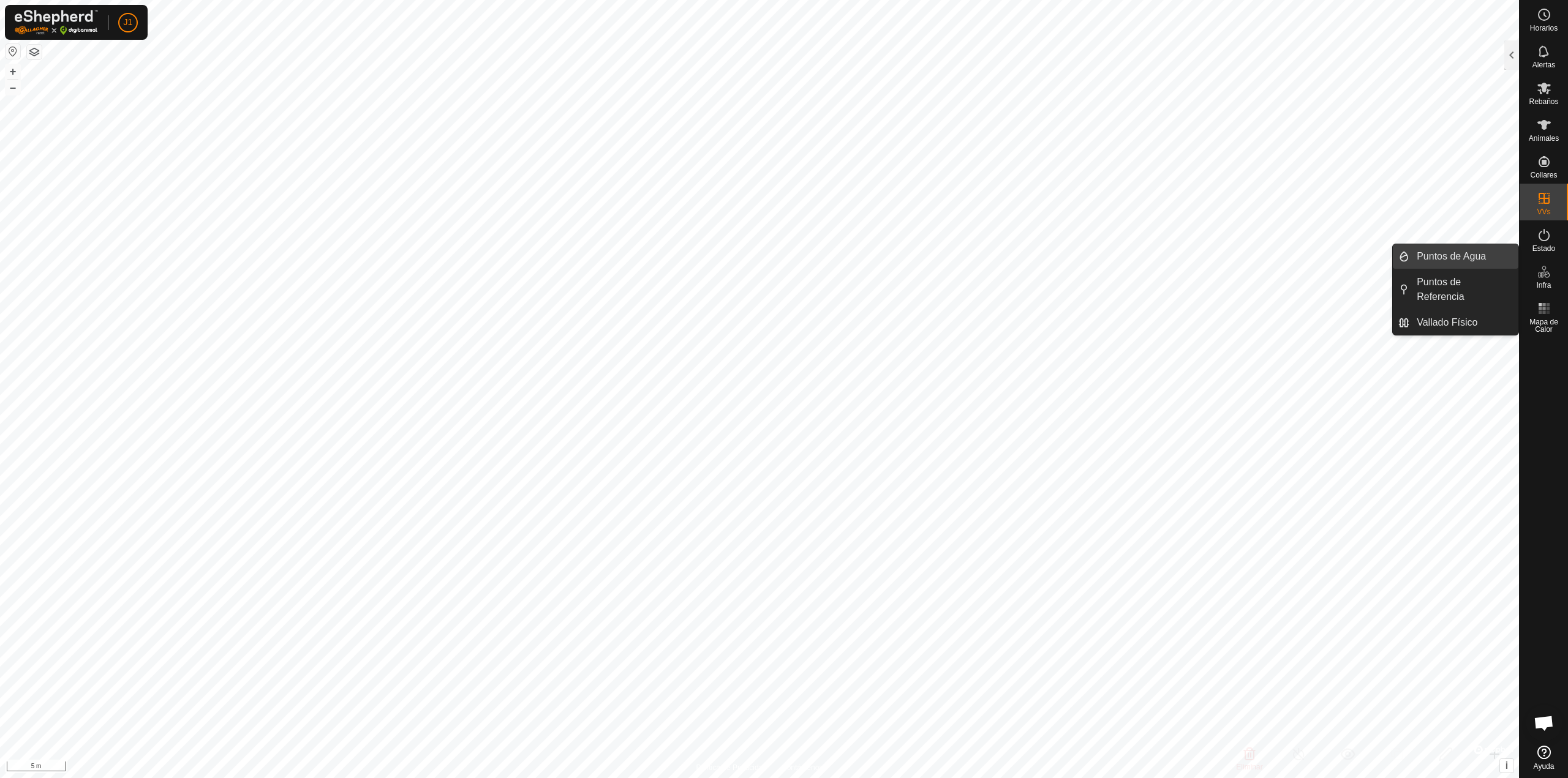
click at [1460, 260] on link "Puntos de Agua" at bounding box center [1464, 256] width 109 height 24
click at [1547, 276] on icon at bounding box center [1544, 272] width 15 height 15
click at [1478, 292] on link "Puntos de Referencia" at bounding box center [1464, 290] width 109 height 39
click at [1466, 247] on link "Puntos de Agua" at bounding box center [1464, 256] width 109 height 24
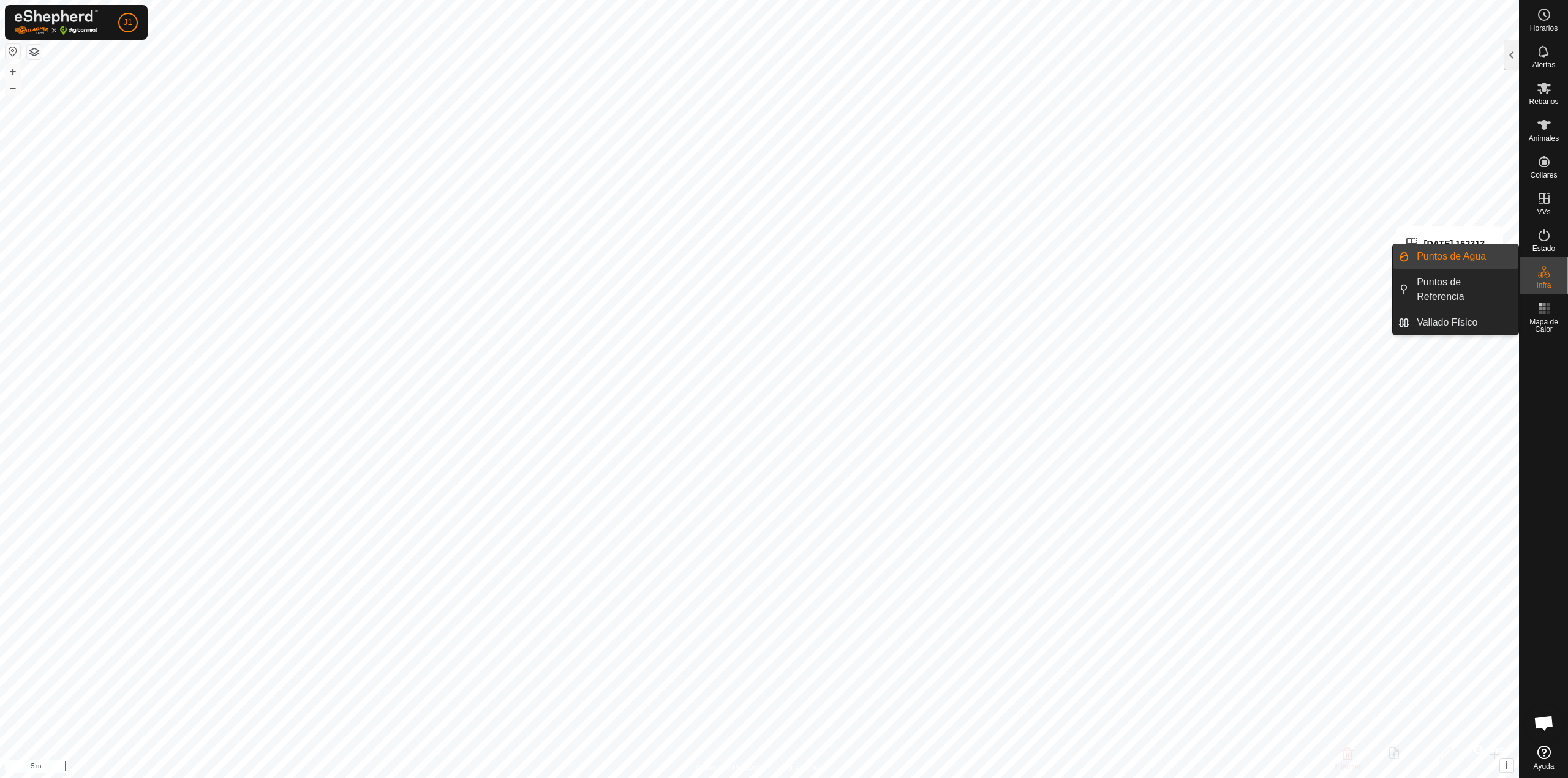
click at [1465, 250] on link "Puntos de Agua" at bounding box center [1464, 256] width 109 height 24
click at [1549, 87] on icon at bounding box center [1544, 88] width 15 height 15
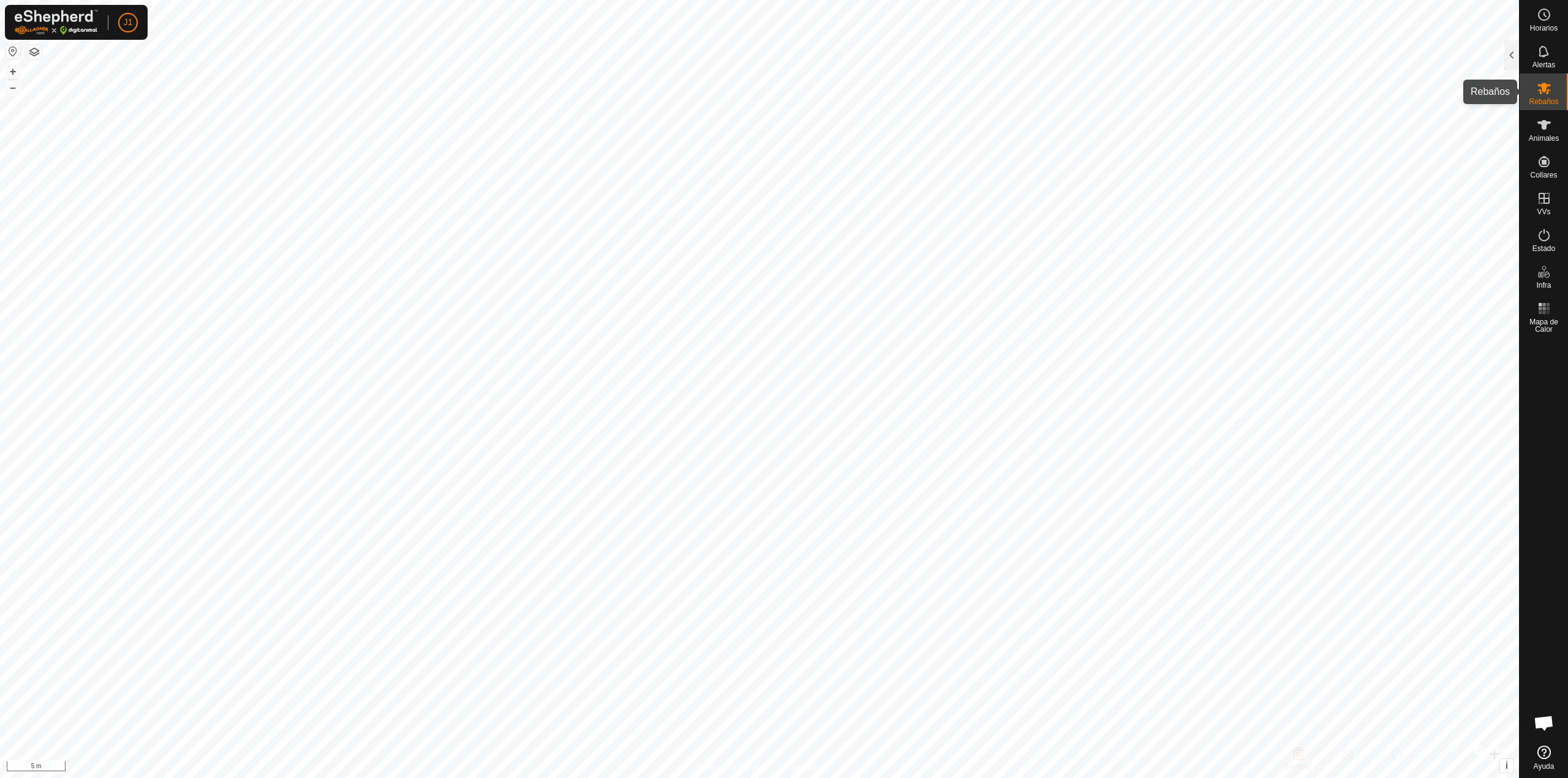
click at [1546, 87] on icon at bounding box center [1544, 88] width 13 height 12
click at [1508, 65] on div at bounding box center [1511, 55] width 15 height 30
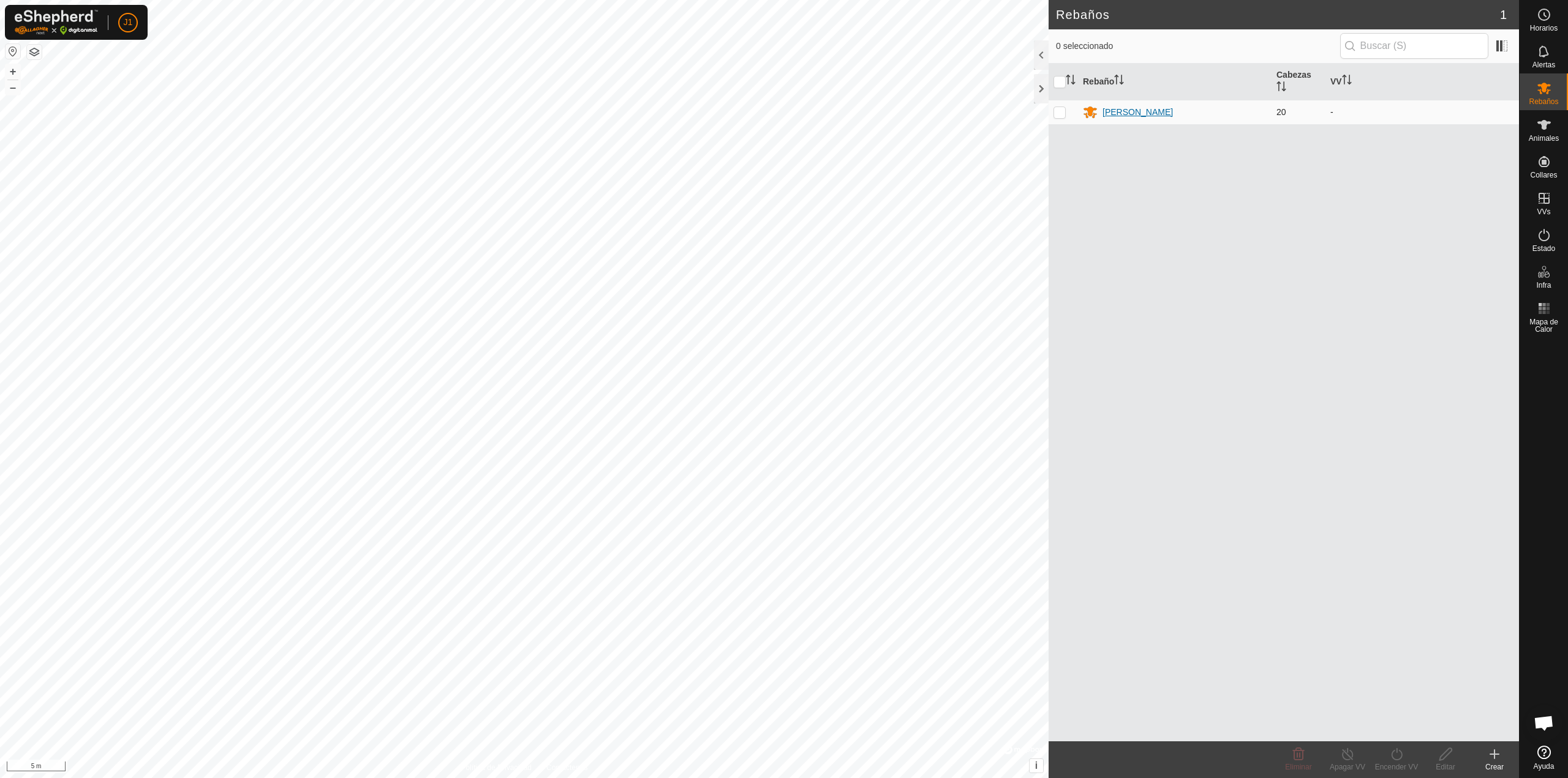
click at [1128, 112] on div "[PERSON_NAME]" at bounding box center [1175, 112] width 184 height 15
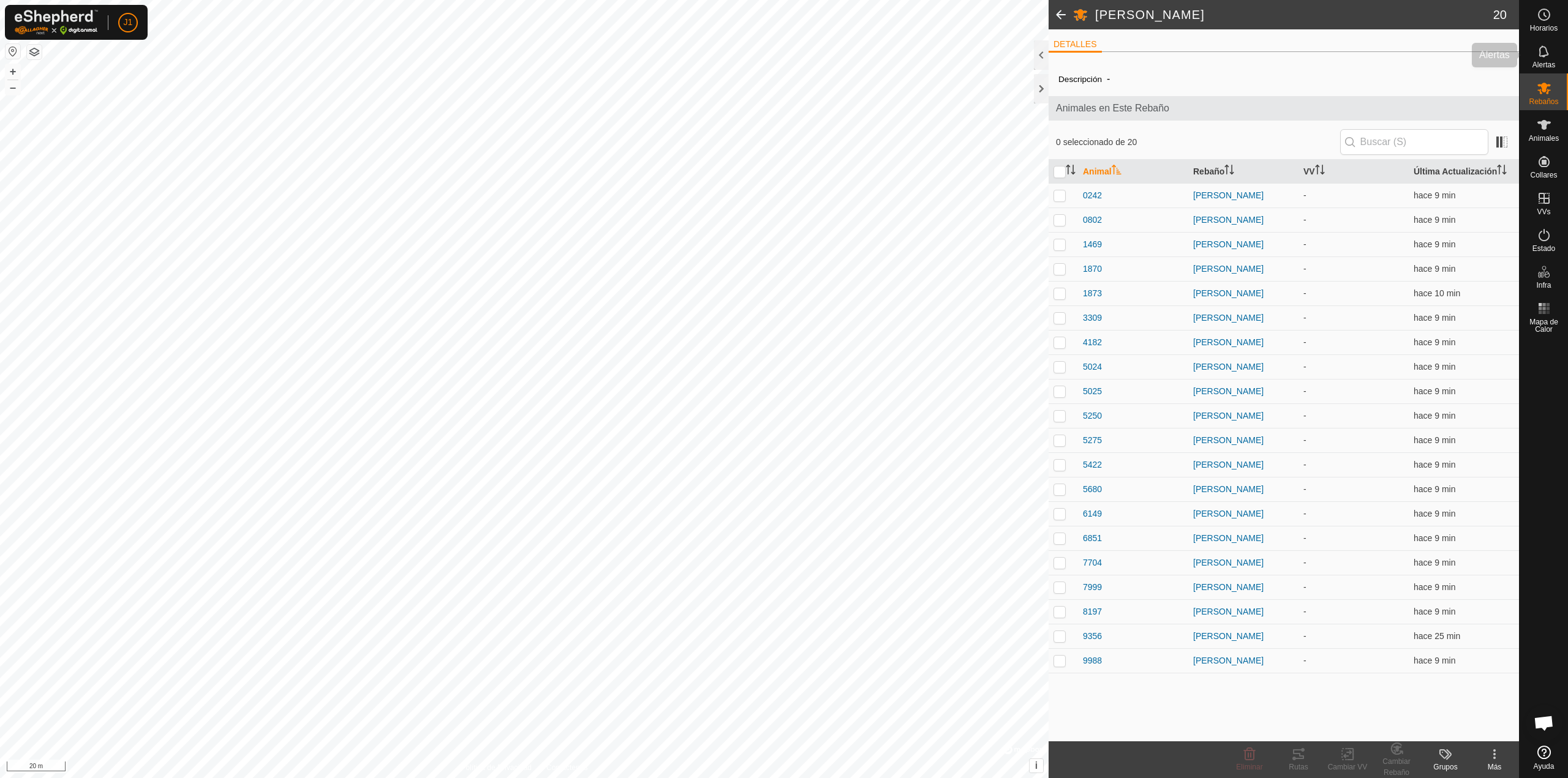
click at [1553, 58] on es-notification-svg-icon at bounding box center [1544, 51] width 22 height 19
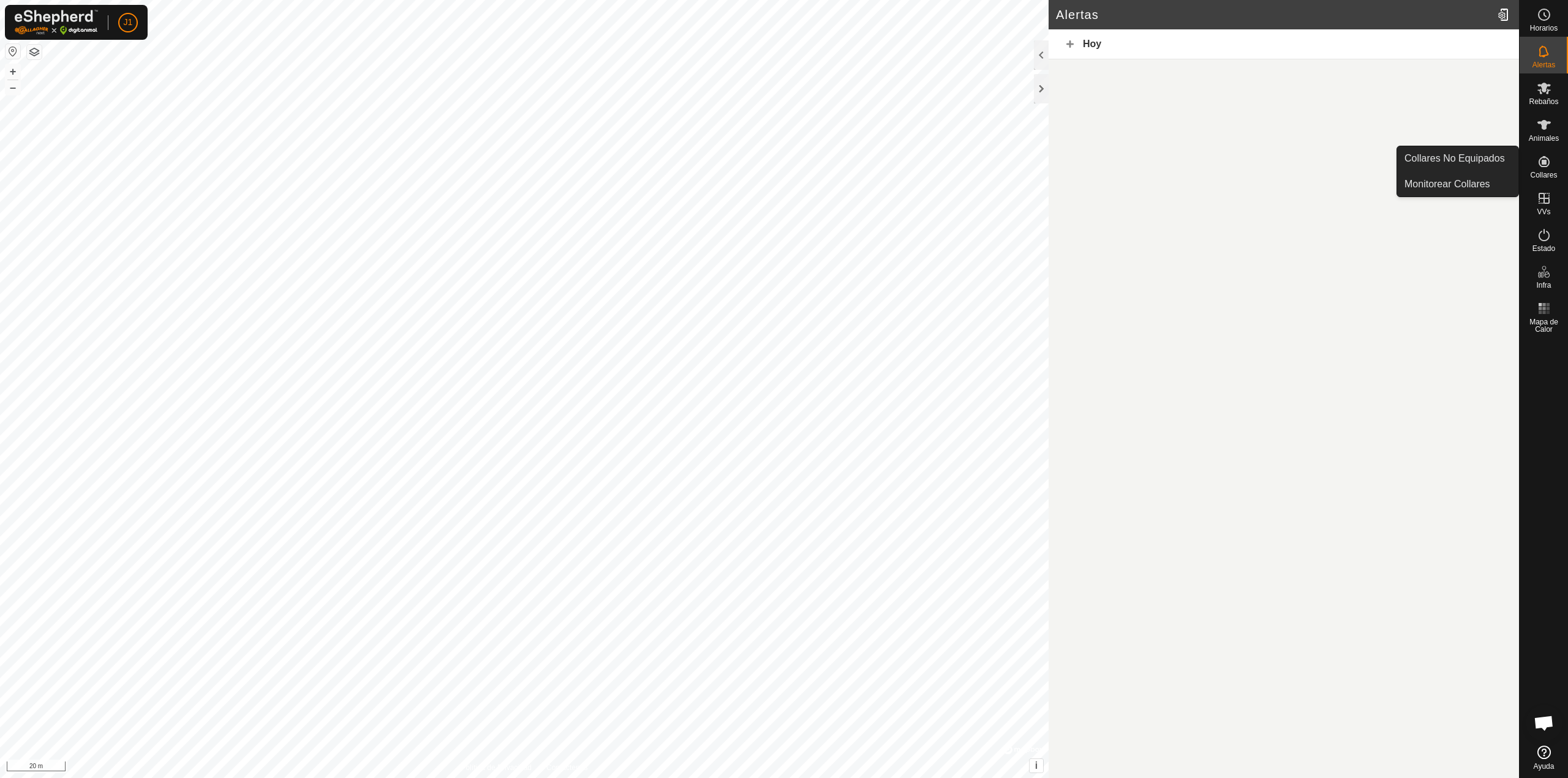
click at [1554, 167] on es-neckbands-svg-icon at bounding box center [1544, 162] width 22 height 19
click at [1545, 164] on icon at bounding box center [1544, 162] width 11 height 11
click at [1473, 178] on link "Monitorear Collares" at bounding box center [1457, 184] width 121 height 24
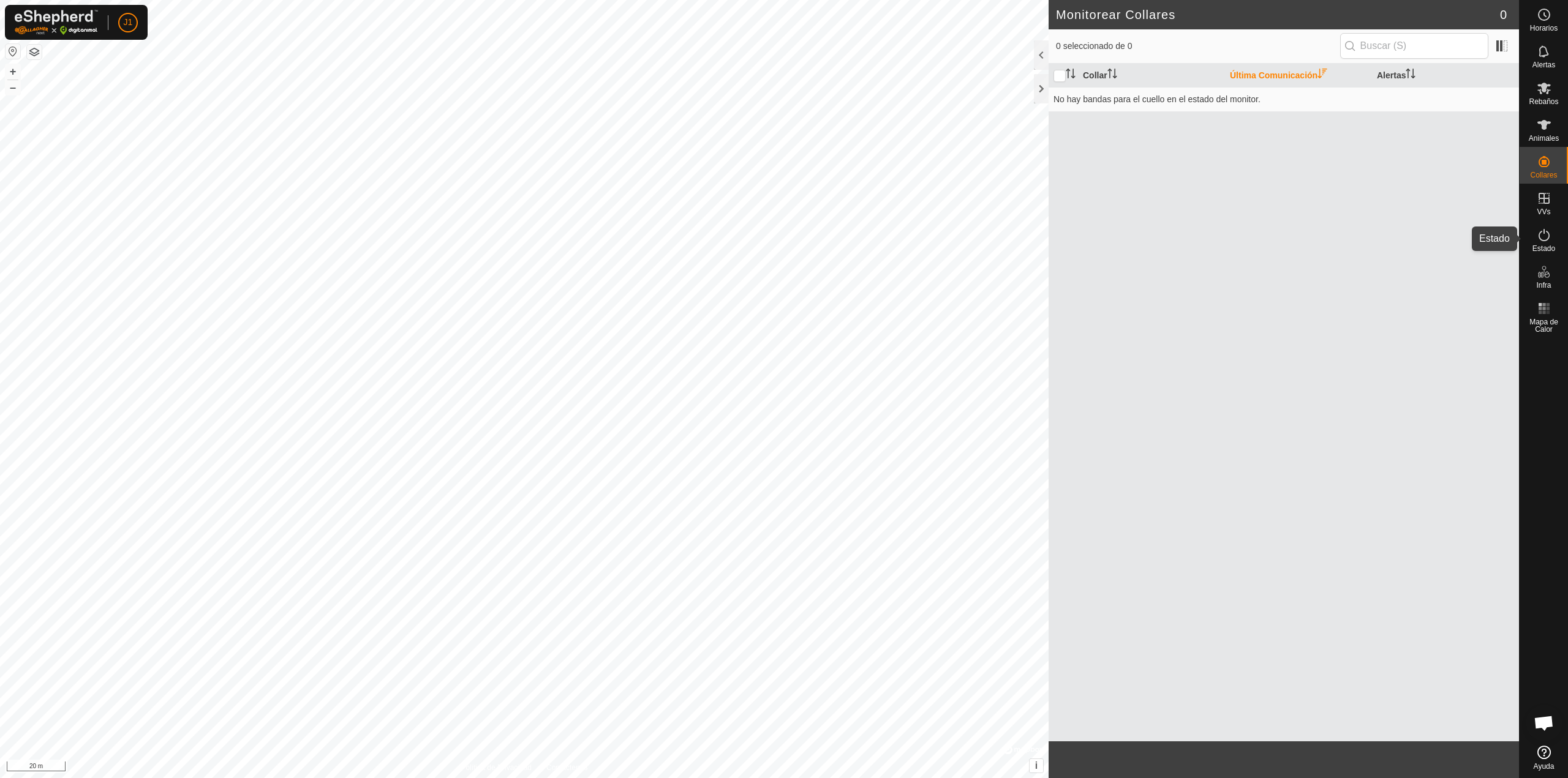
click at [1549, 245] on span "Estado" at bounding box center [1544, 248] width 23 height 8
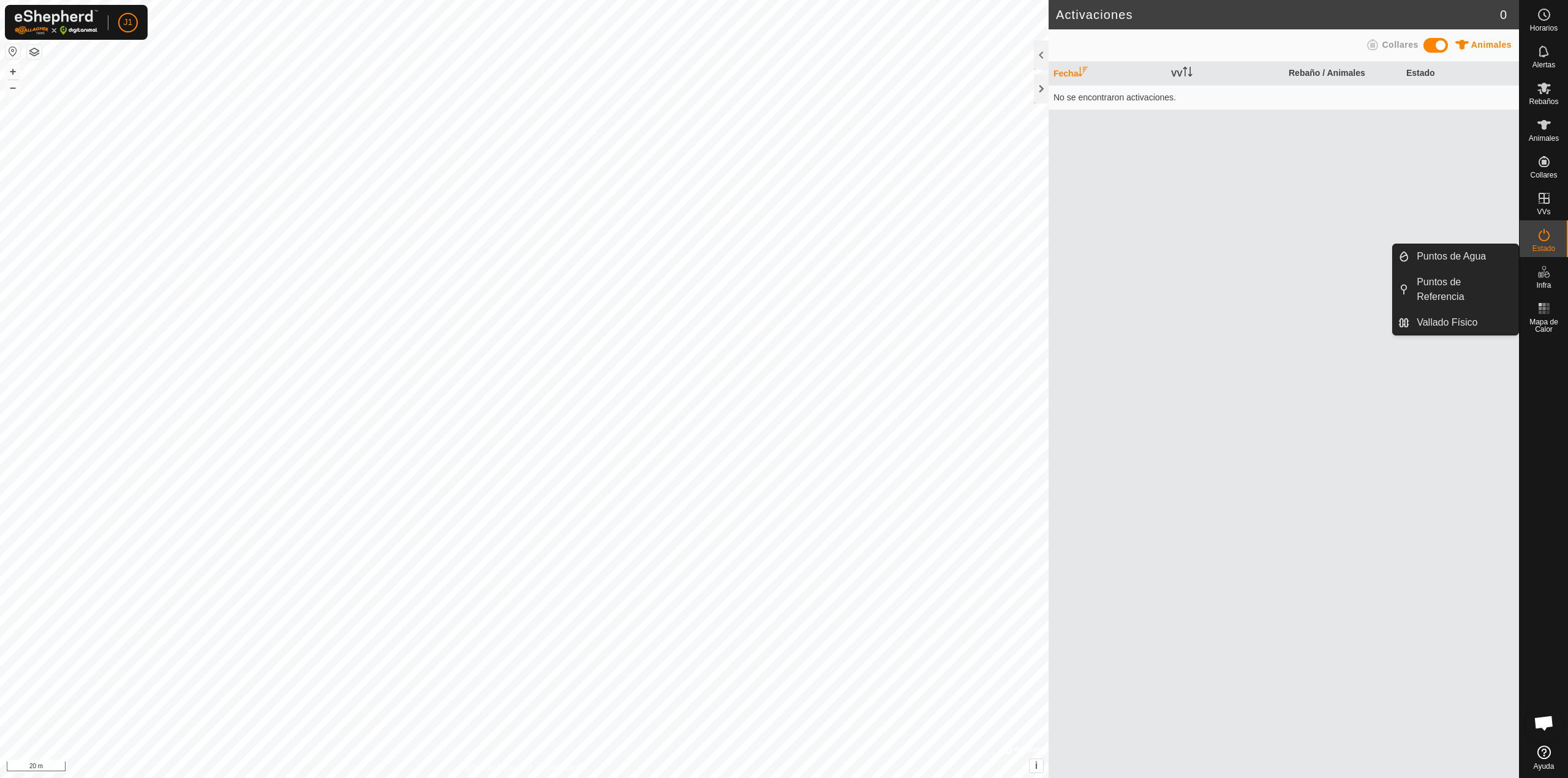
click at [1553, 281] on es-infrastructure-svg-icon at bounding box center [1544, 272] width 22 height 19
click at [1548, 327] on span "Mapa de Calor" at bounding box center [1544, 325] width 42 height 15
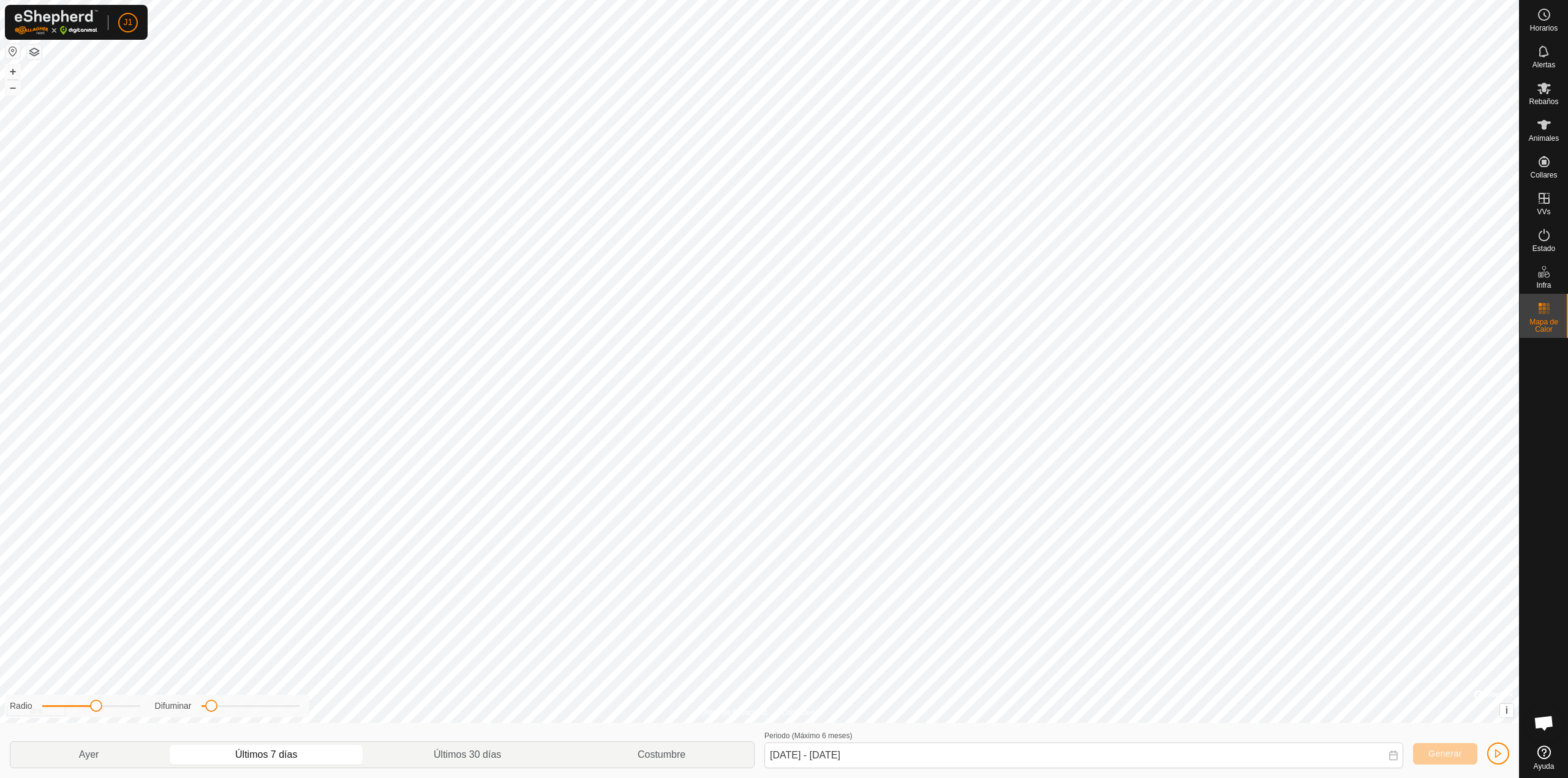
click at [1547, 724] on span "Chat abierto" at bounding box center [1544, 724] width 20 height 17
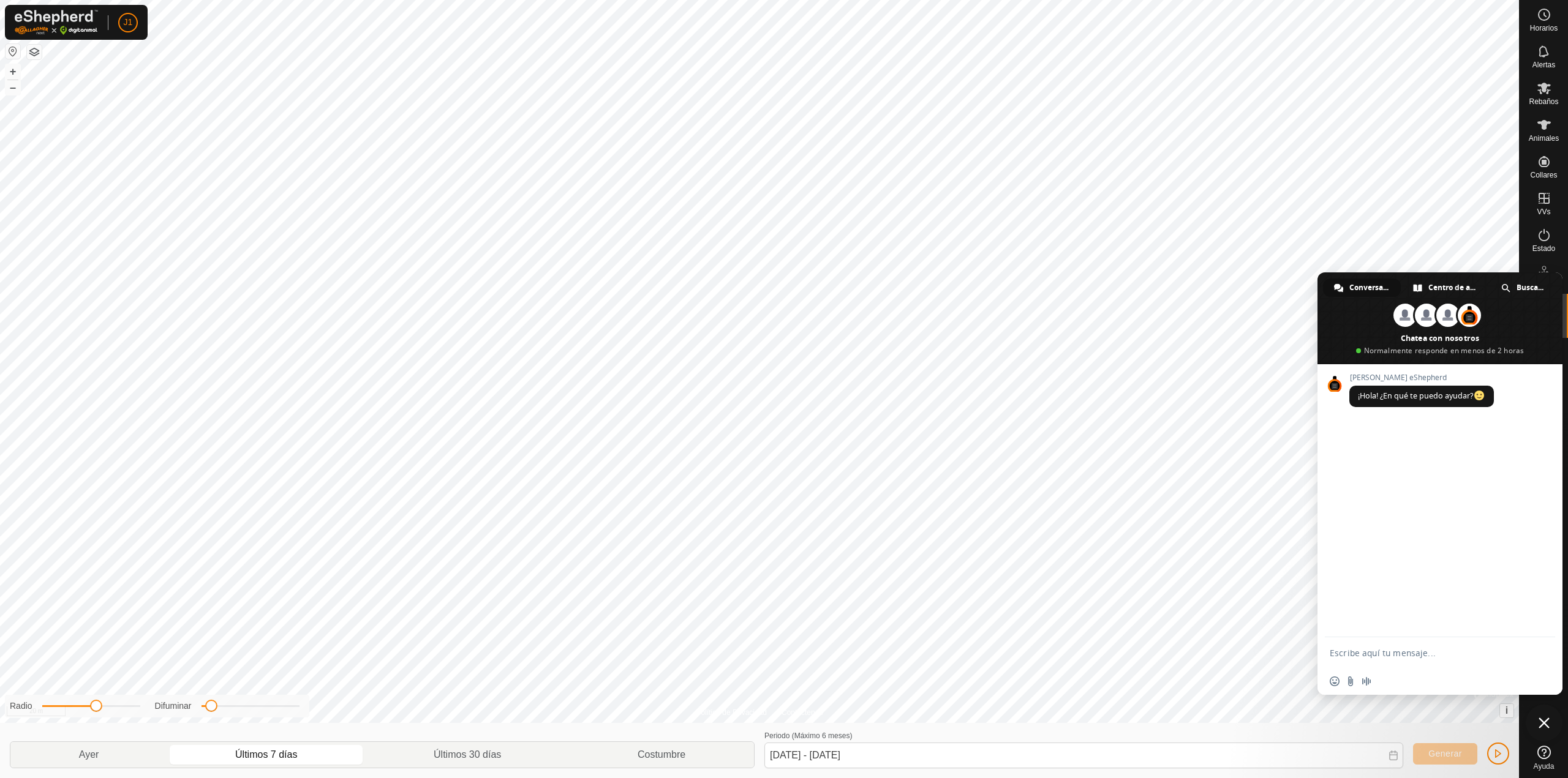
click at [1549, 723] on span "Cerrar el chat" at bounding box center [1544, 723] width 11 height 11
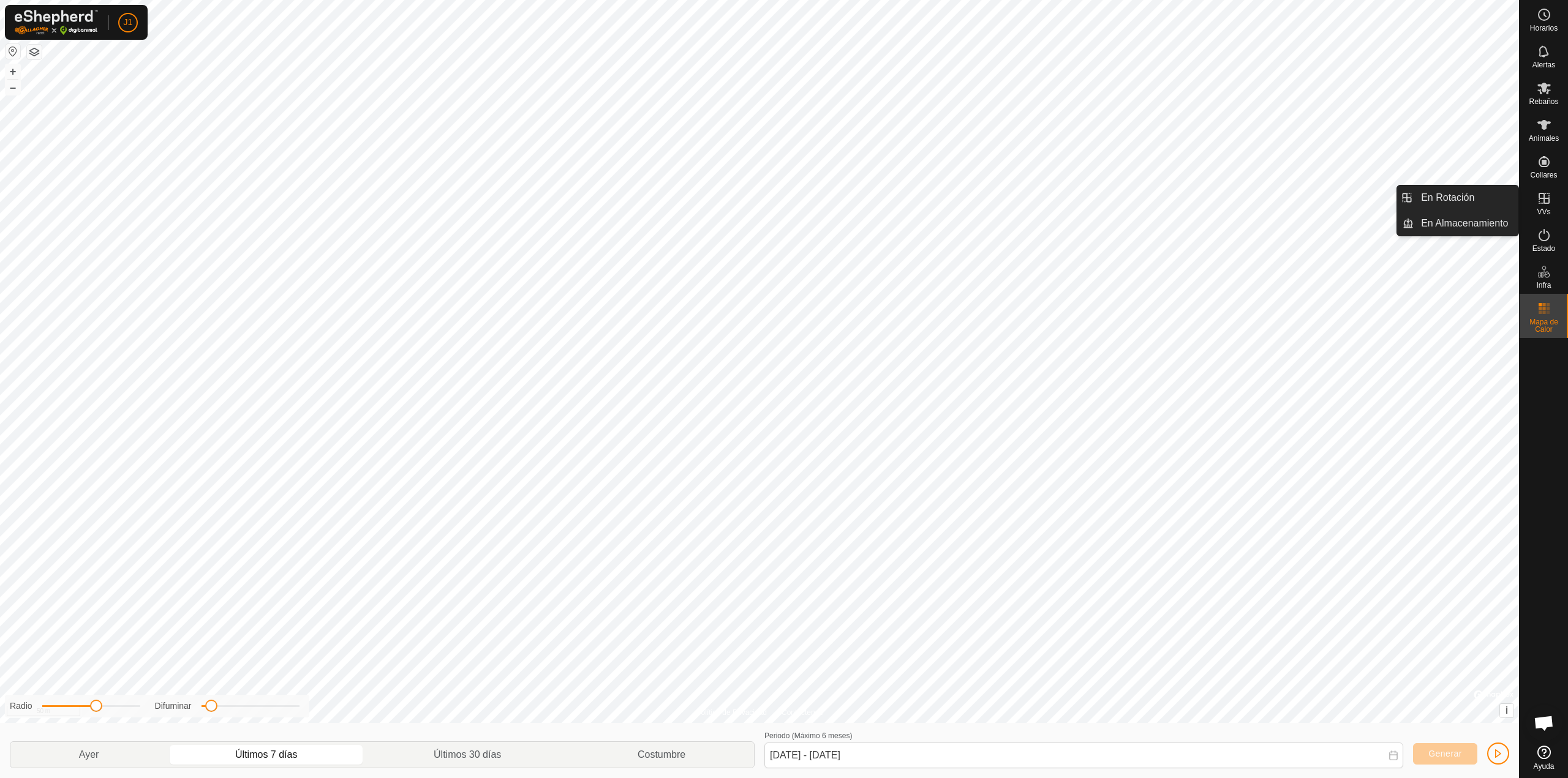
click at [1544, 206] on es-menu-bar "Horarios Alertas Rebaños Animales Collares VVs Estado Infra Mapa de Calor Ayuda…" at bounding box center [1543, 389] width 49 height 778
click at [1518, 218] on div "En Rotación En Almacenamiento" at bounding box center [1457, 211] width 122 height 51
click at [1504, 202] on link "En Rotación" at bounding box center [1466, 197] width 105 height 24
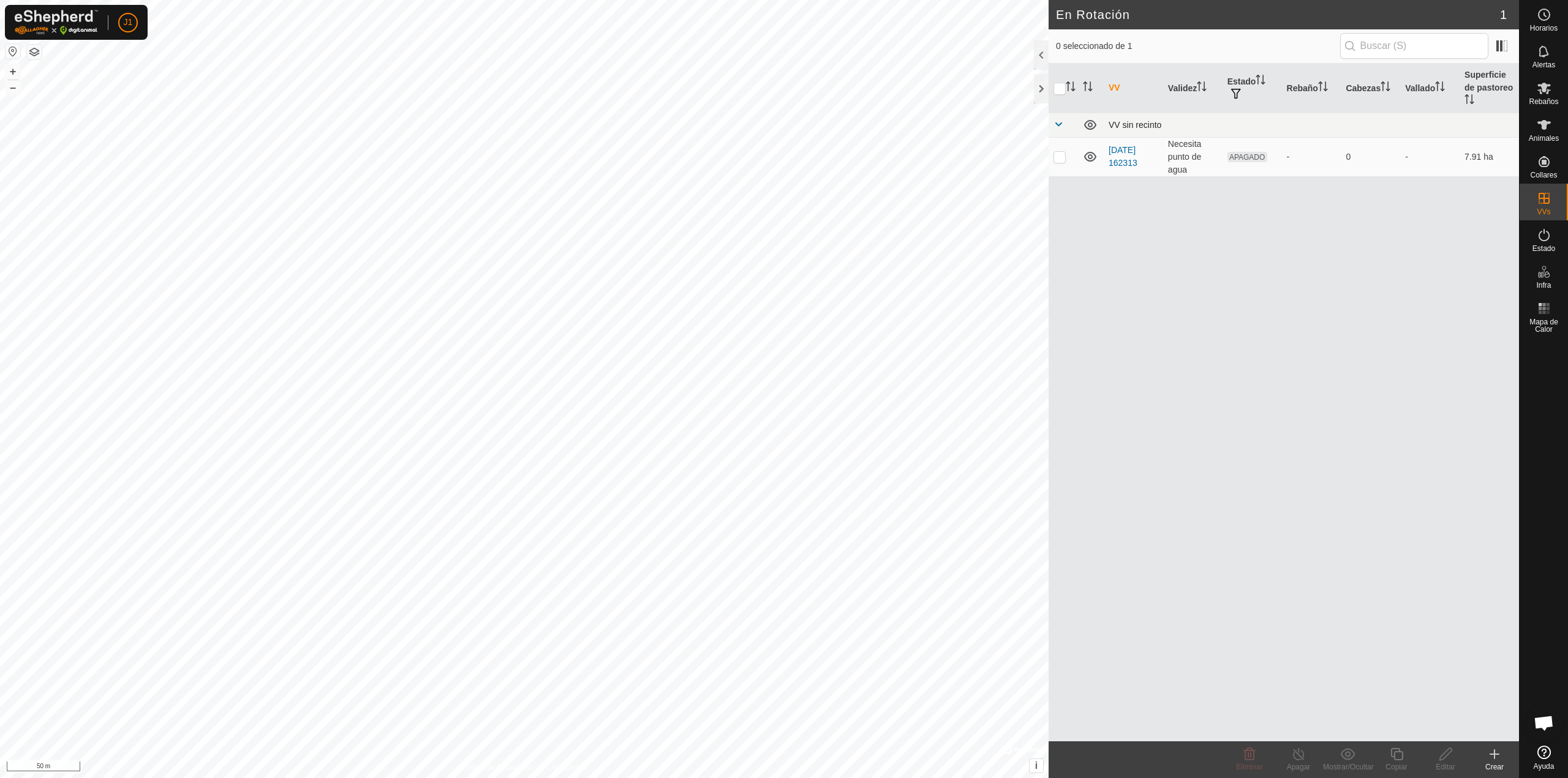
click at [1061, 126] on span at bounding box center [1058, 124] width 10 height 10
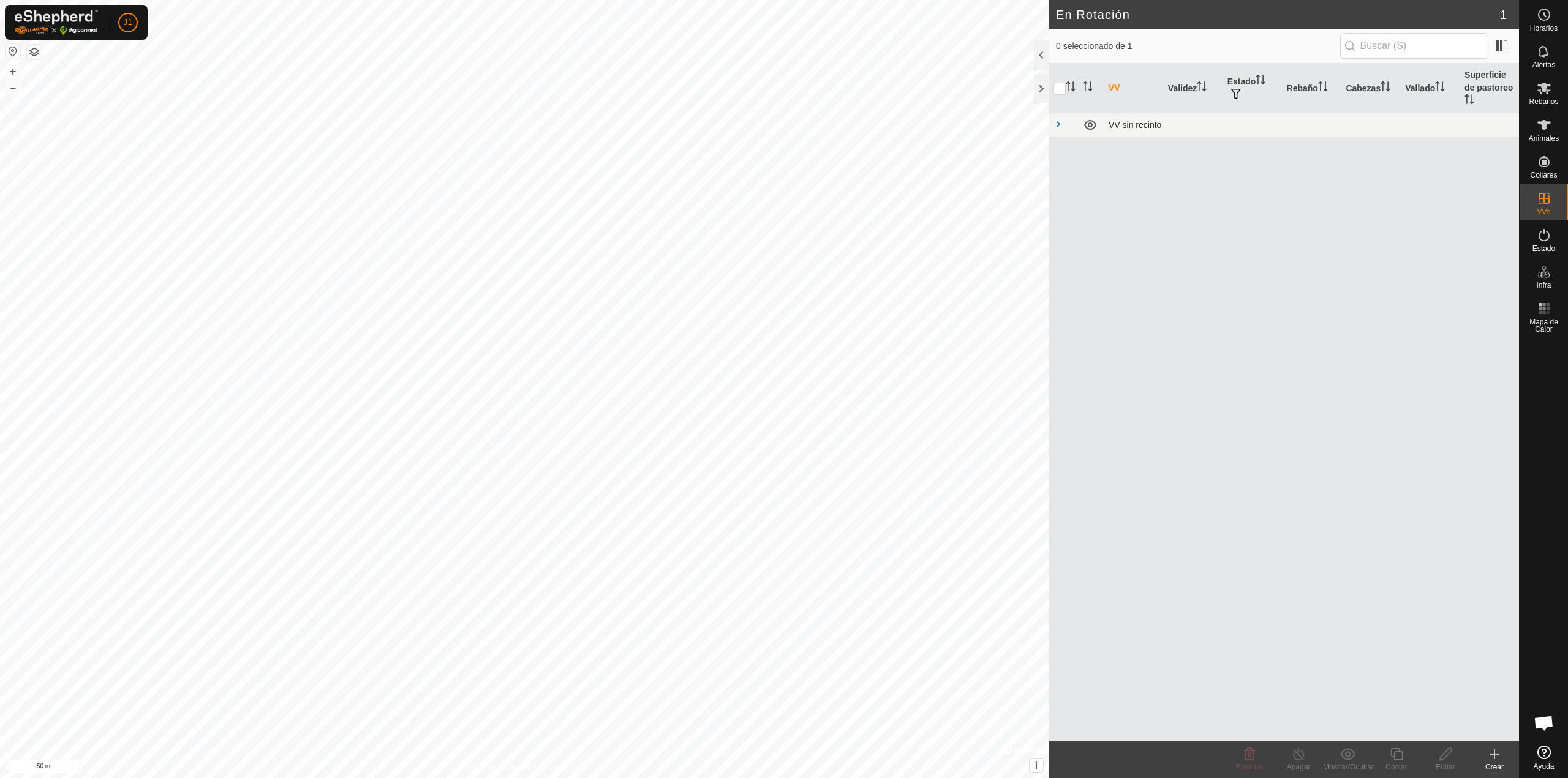
click at [1061, 126] on span at bounding box center [1058, 124] width 10 height 10
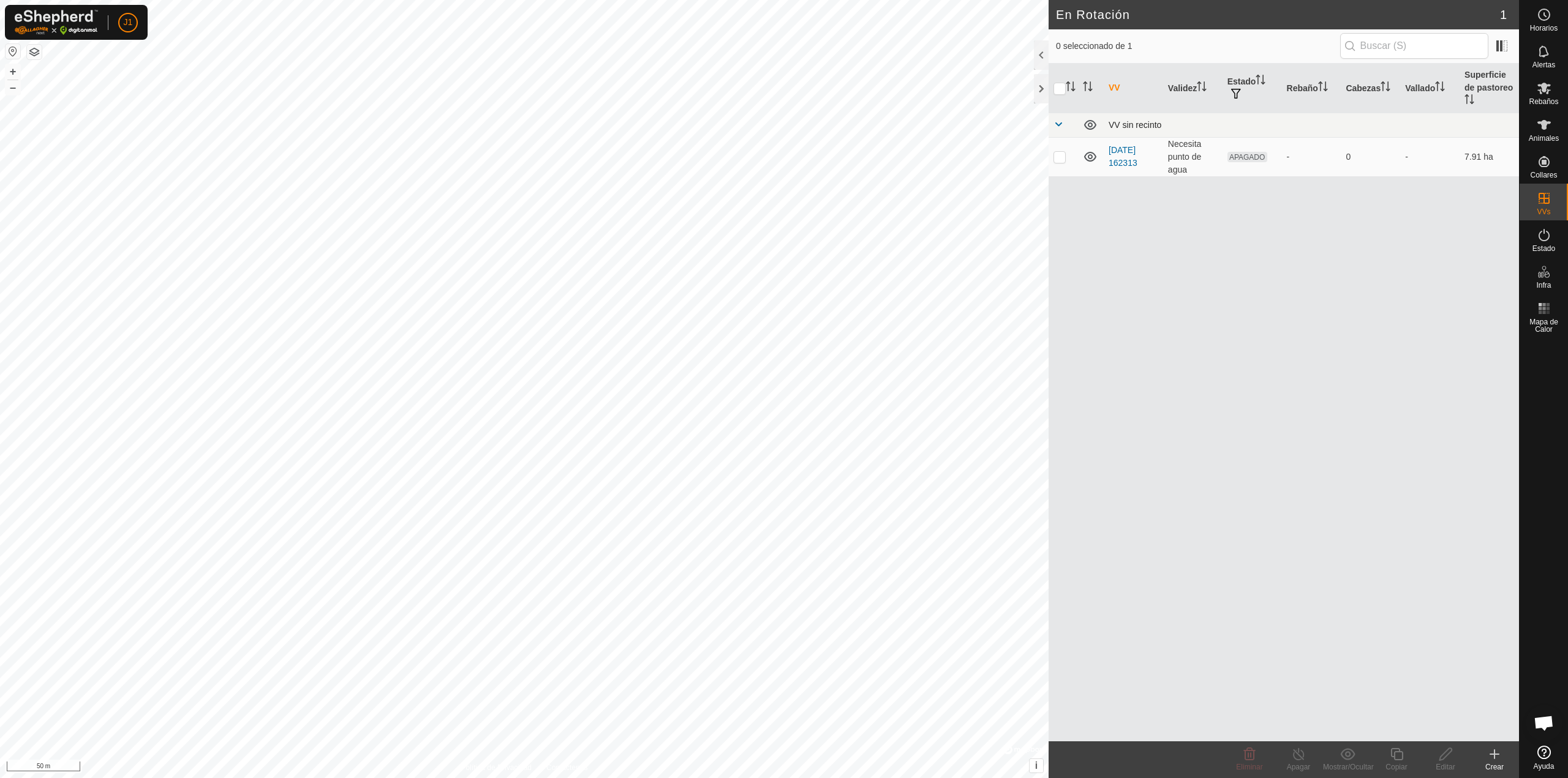
click at [1146, 124] on div "VV sin recinto" at bounding box center [1312, 125] width 406 height 10
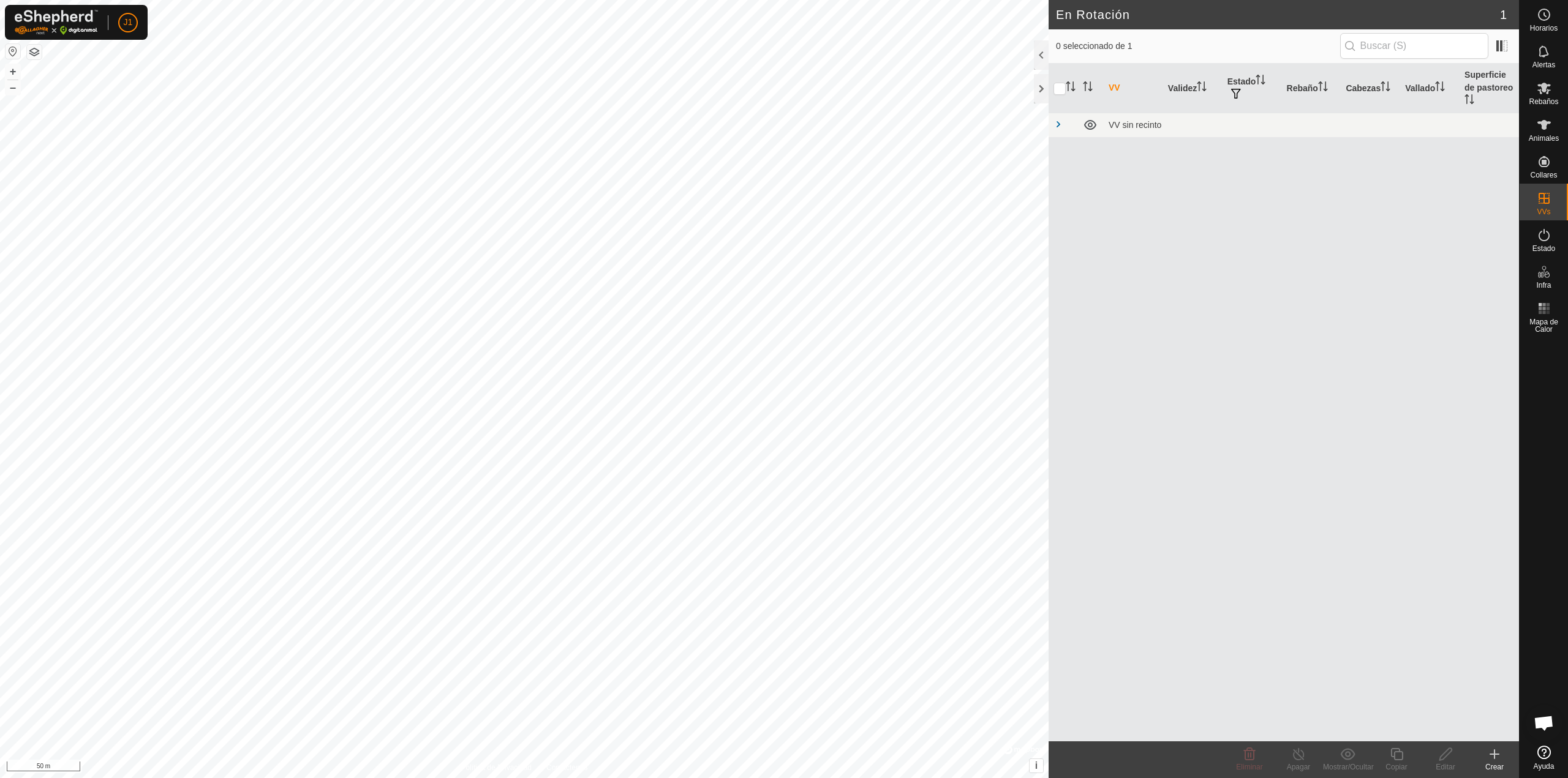
checkbox input "true"
click at [1452, 760] on icon at bounding box center [1446, 754] width 15 height 15
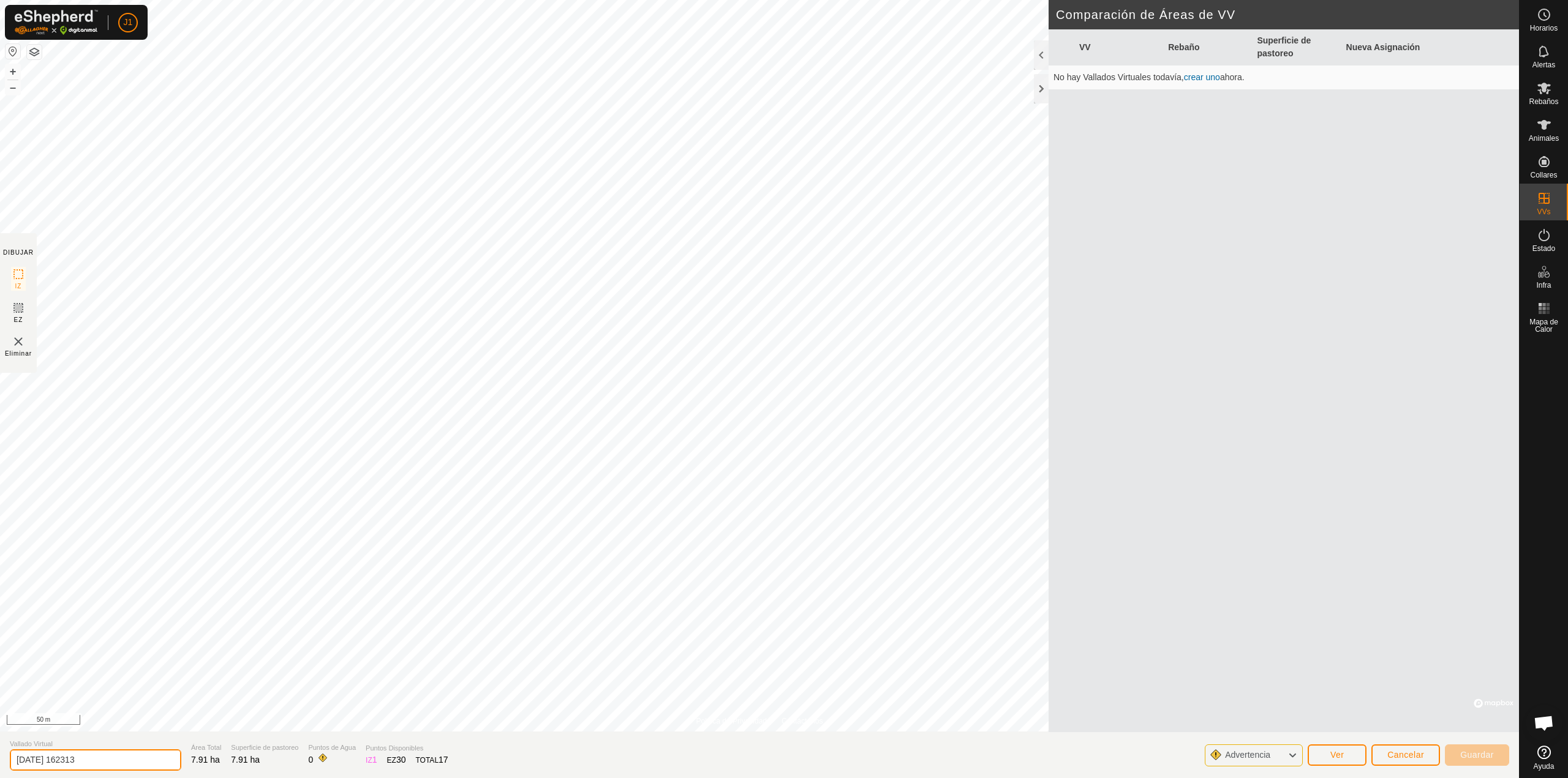
click at [157, 754] on input "[DATE] 162313" at bounding box center [95, 760] width 171 height 21
click at [156, 754] on input "[DATE] 162313" at bounding box center [95, 760] width 171 height 21
type input "[PERSON_NAME]"
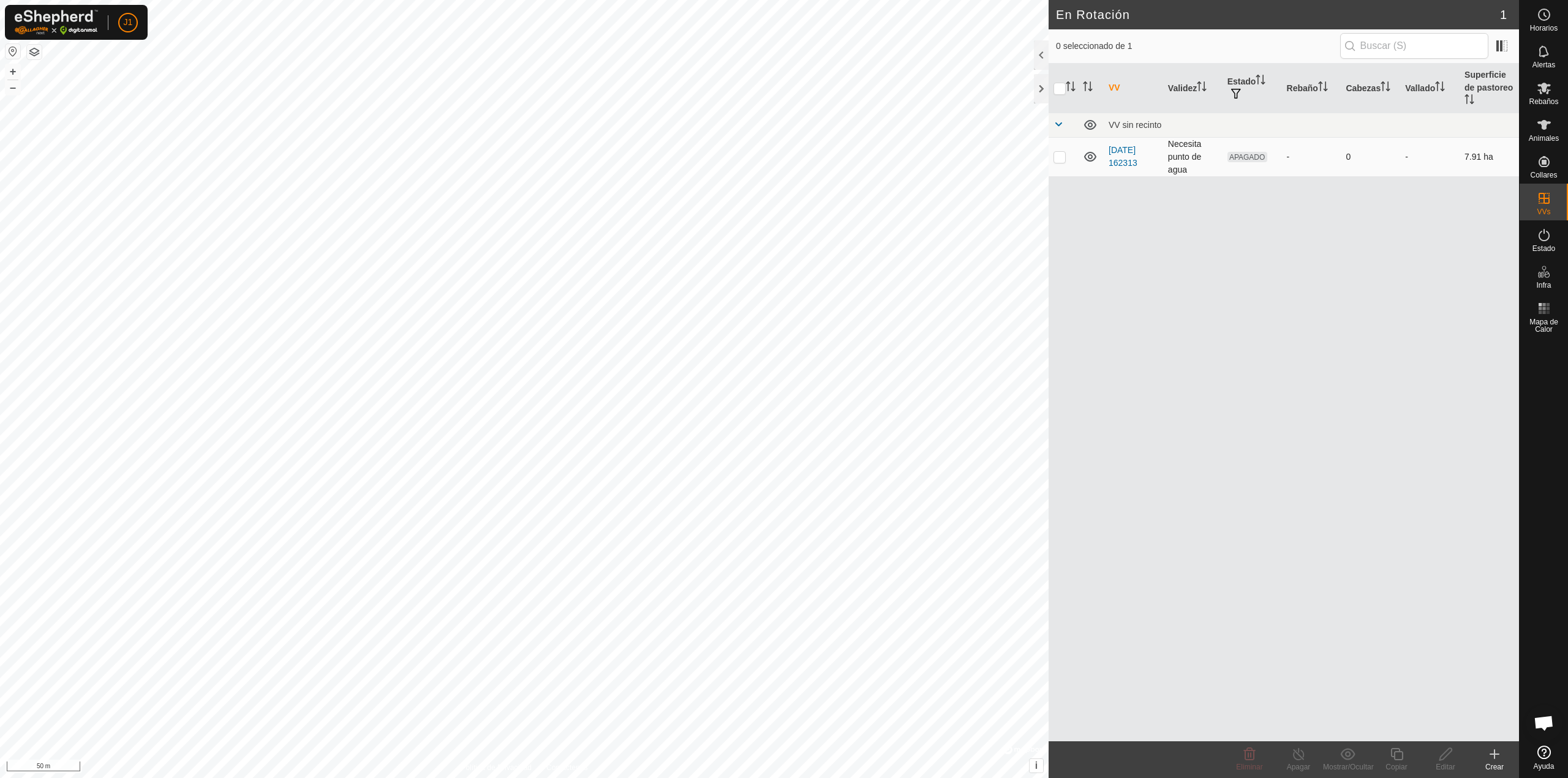
click at [1105, 158] on td "[DATE] 162313" at bounding box center [1134, 156] width 59 height 39
click at [1137, 153] on link "[DATE] 162313" at bounding box center [1123, 156] width 29 height 23
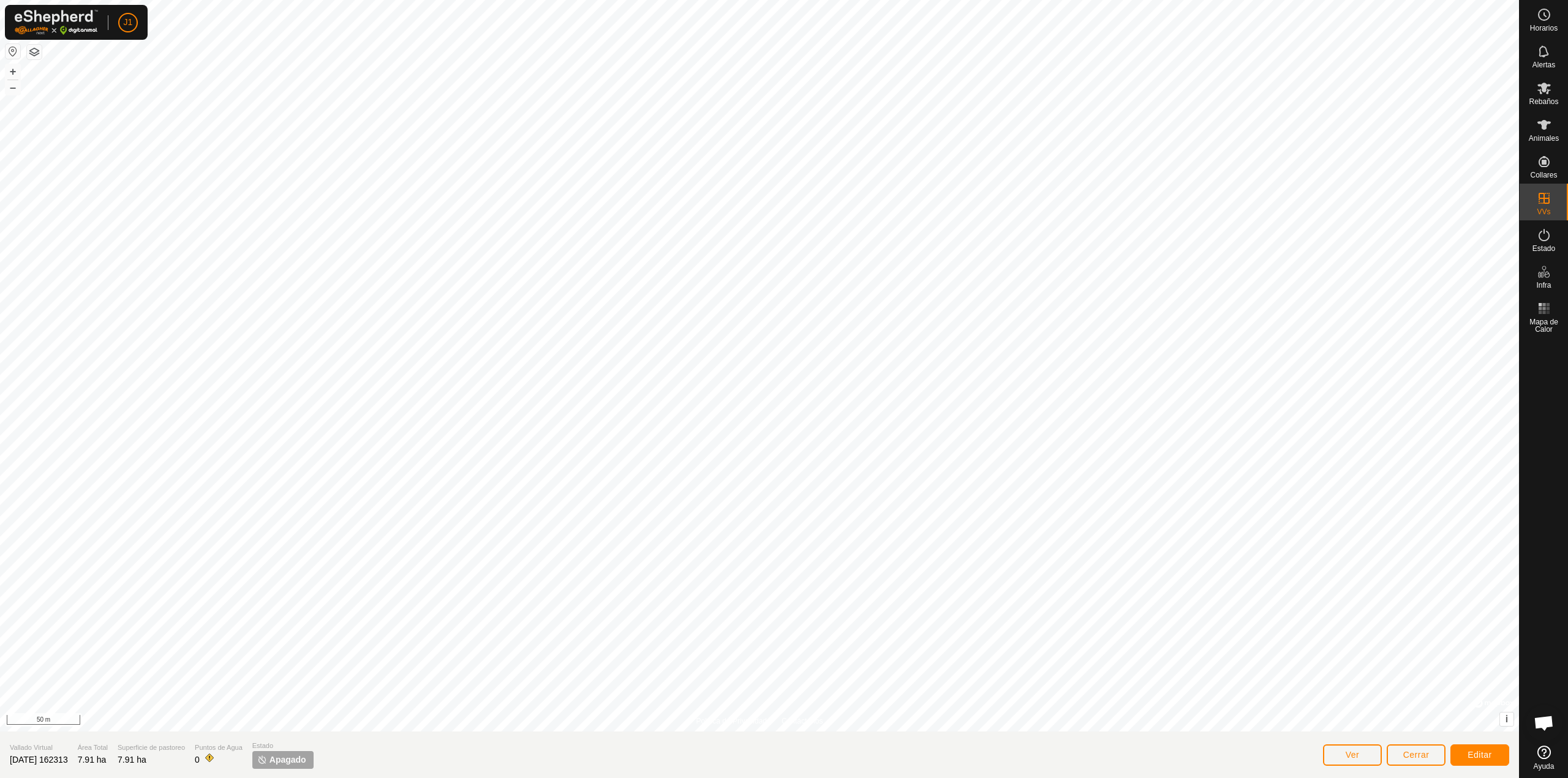
click at [68, 757] on span "[DATE] 162313" at bounding box center [39, 759] width 58 height 10
click at [1474, 753] on span "Editar" at bounding box center [1480, 755] width 24 height 10
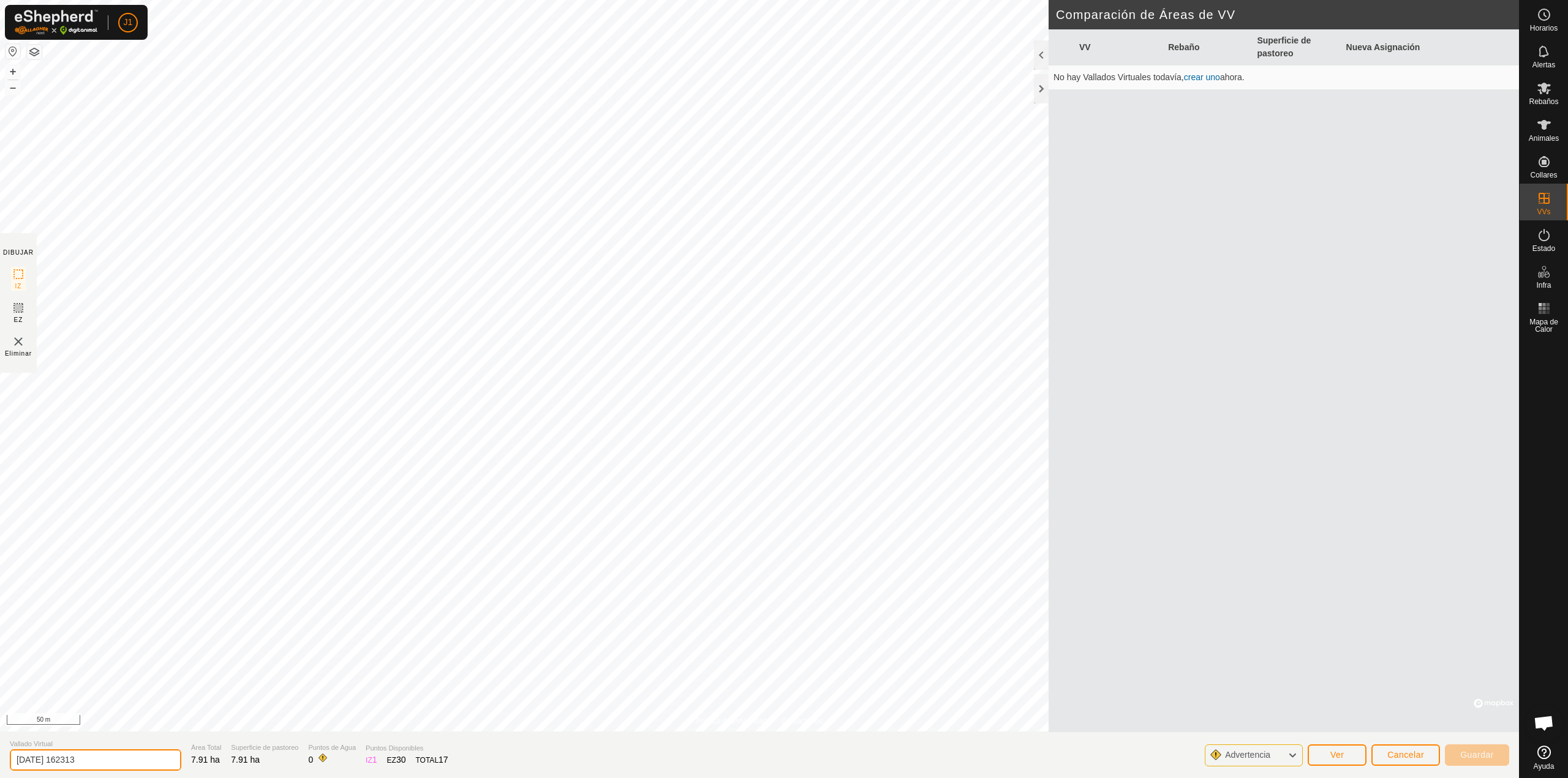
click at [146, 759] on input "[DATE] 162313" at bounding box center [95, 760] width 171 height 21
type input "[PERSON_NAME]"
click at [366, 762] on div "IZ 1" at bounding box center [371, 760] width 11 height 13
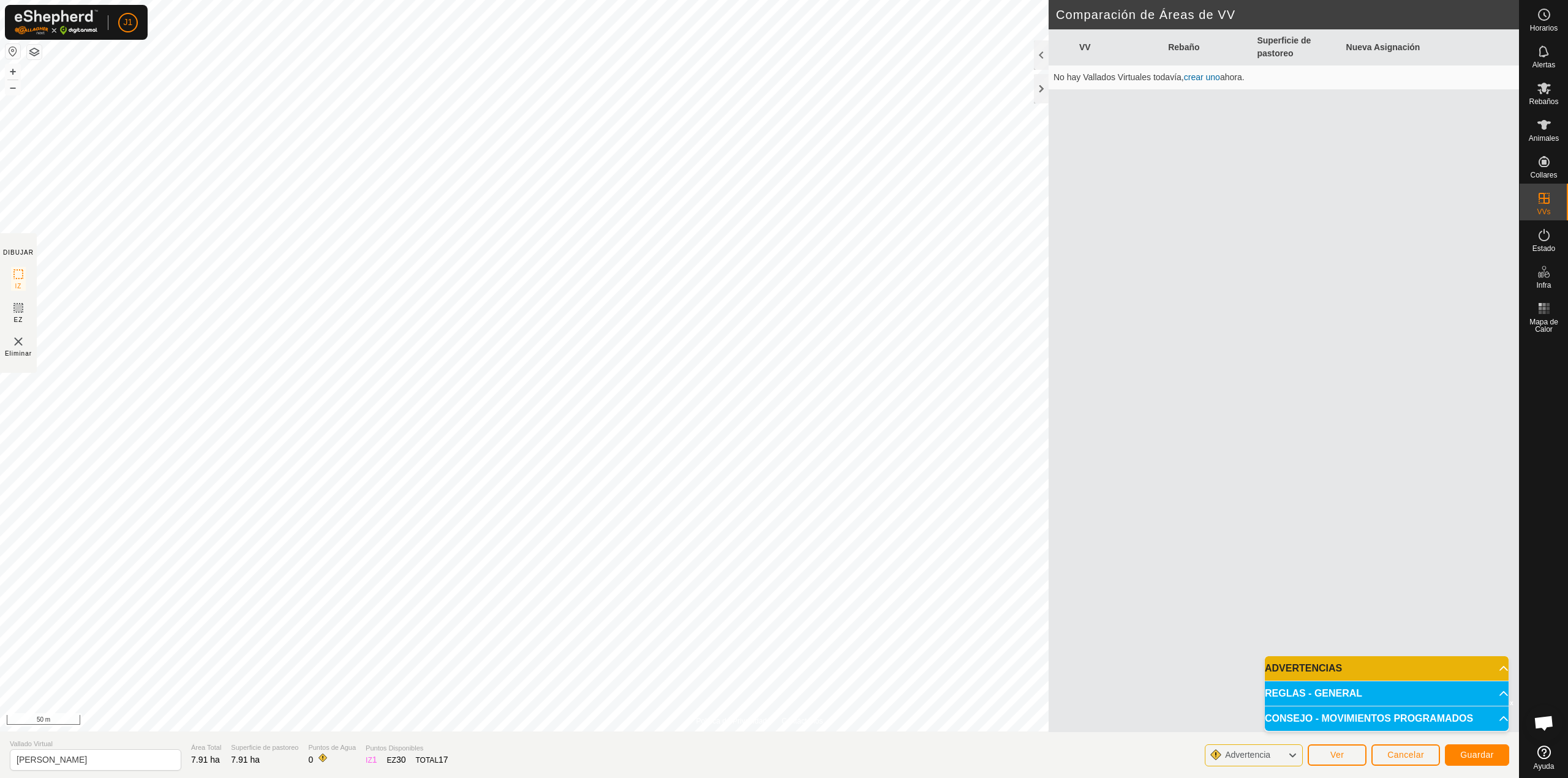
click at [1286, 759] on div "Advertencia" at bounding box center [1254, 755] width 98 height 22
click at [1291, 755] on icon at bounding box center [1292, 755] width 10 height 16
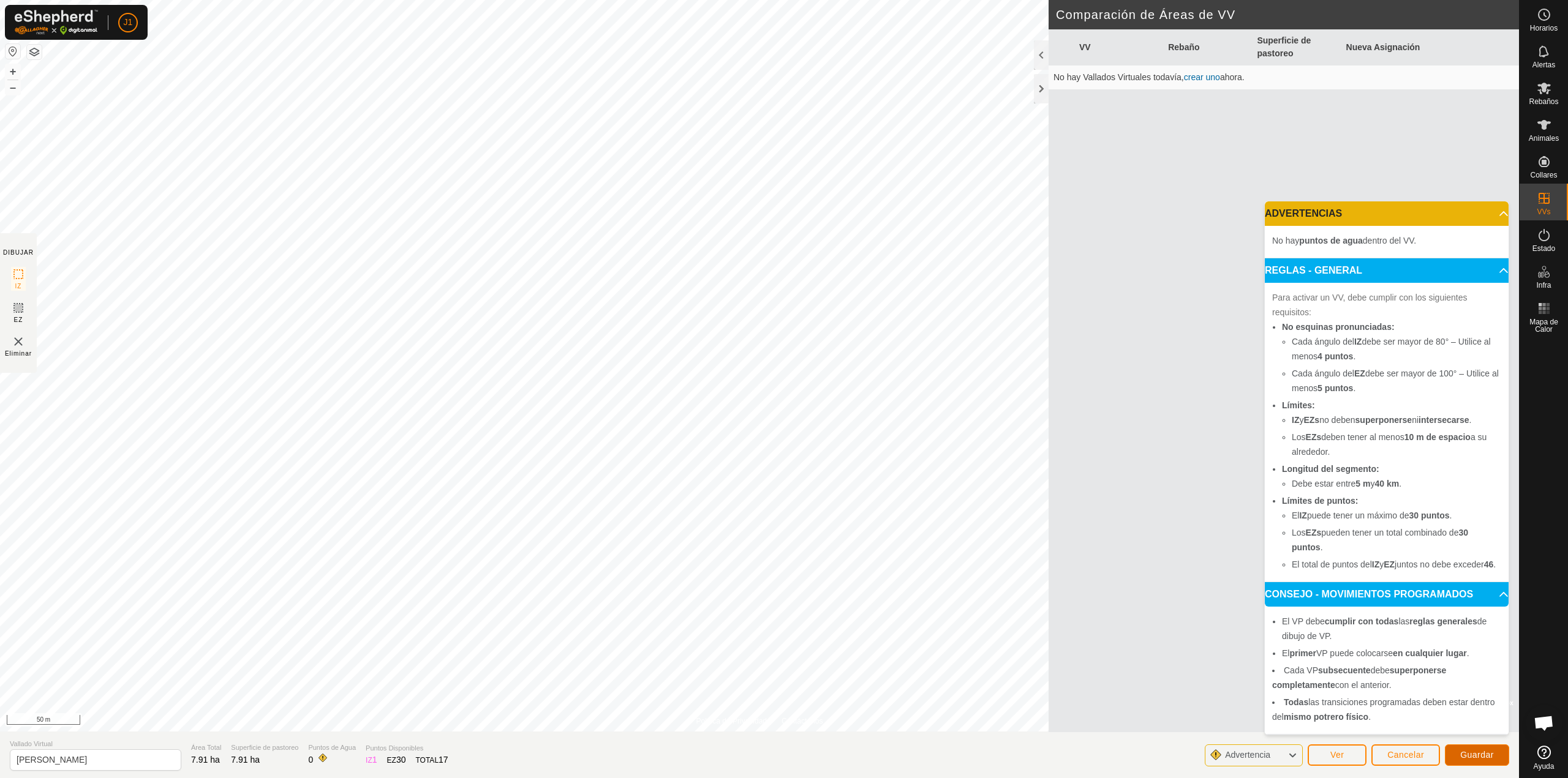
click at [1474, 753] on span "Guardar" at bounding box center [1477, 755] width 34 height 10
